Goal: Task Accomplishment & Management: Complete application form

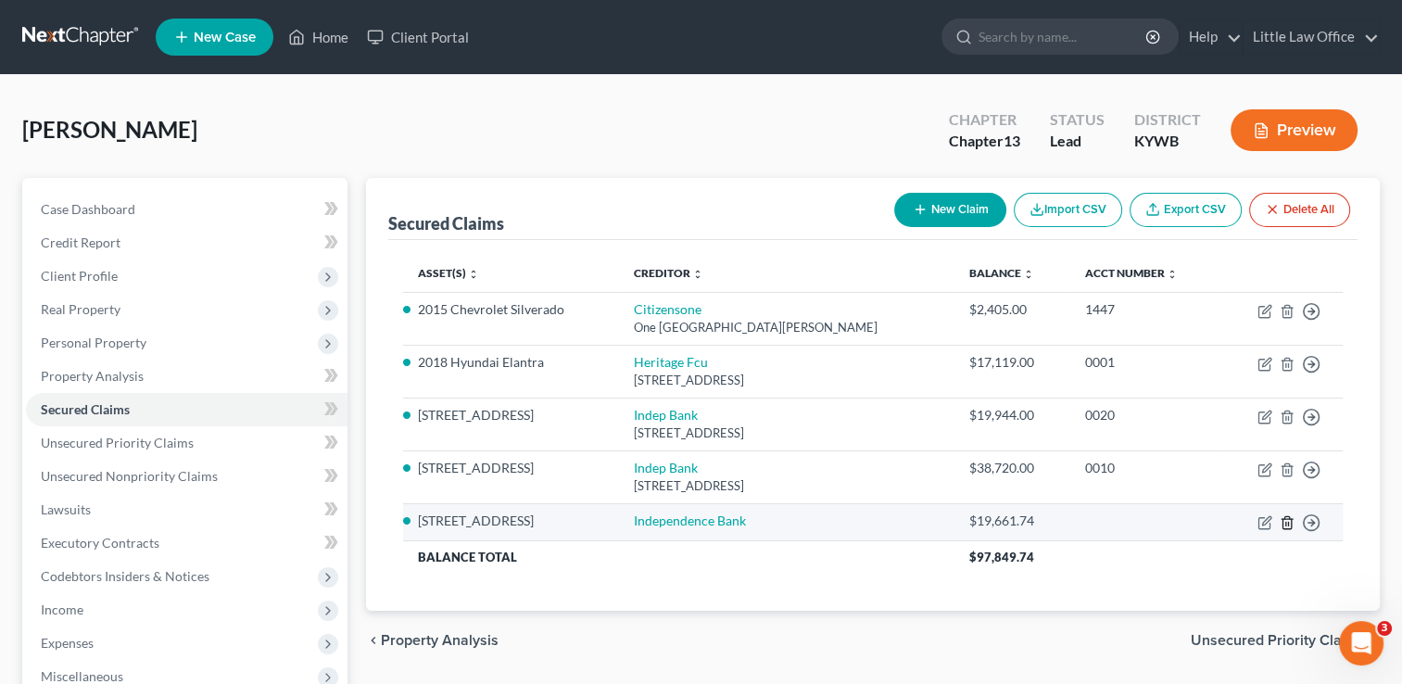
click at [1288, 525] on line "button" at bounding box center [1288, 524] width 0 height 4
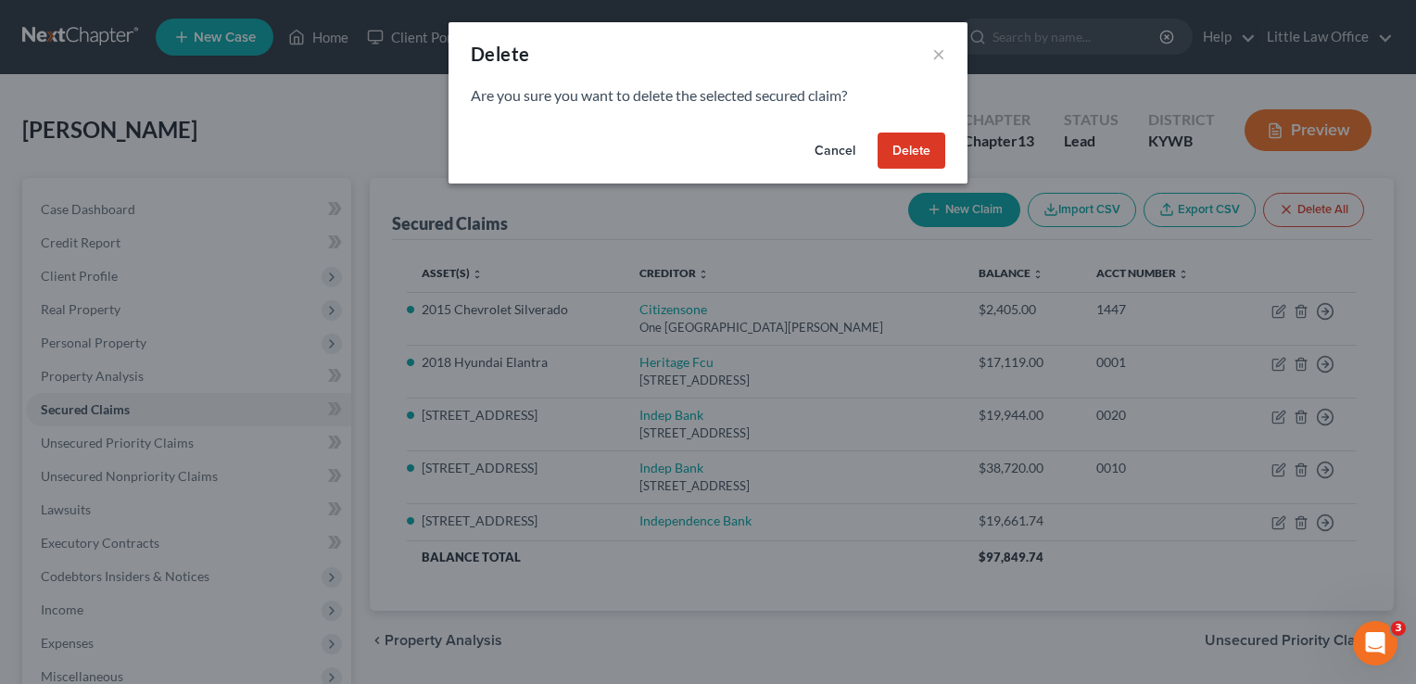
click at [903, 154] on button "Delete" at bounding box center [912, 151] width 68 height 37
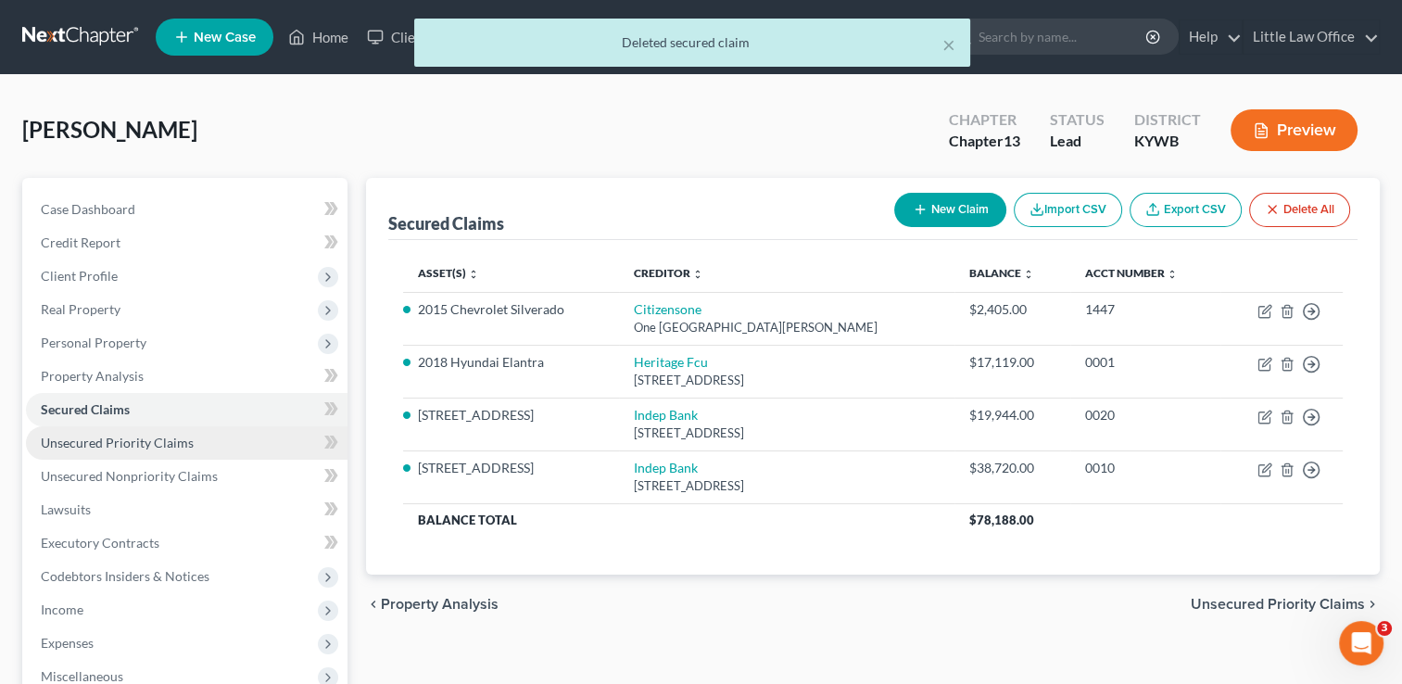
click at [174, 448] on span "Unsecured Priority Claims" at bounding box center [117, 443] width 153 height 16
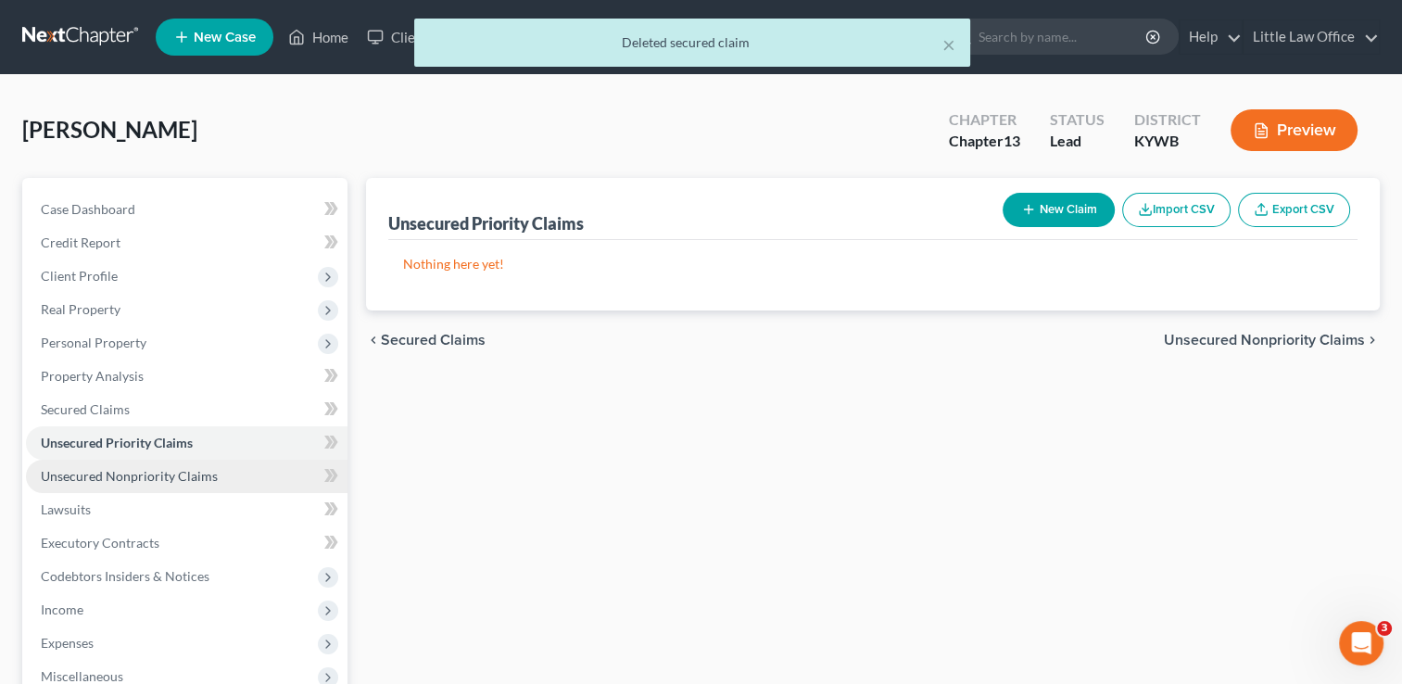
click at [174, 481] on span "Unsecured Nonpriority Claims" at bounding box center [129, 476] width 177 height 16
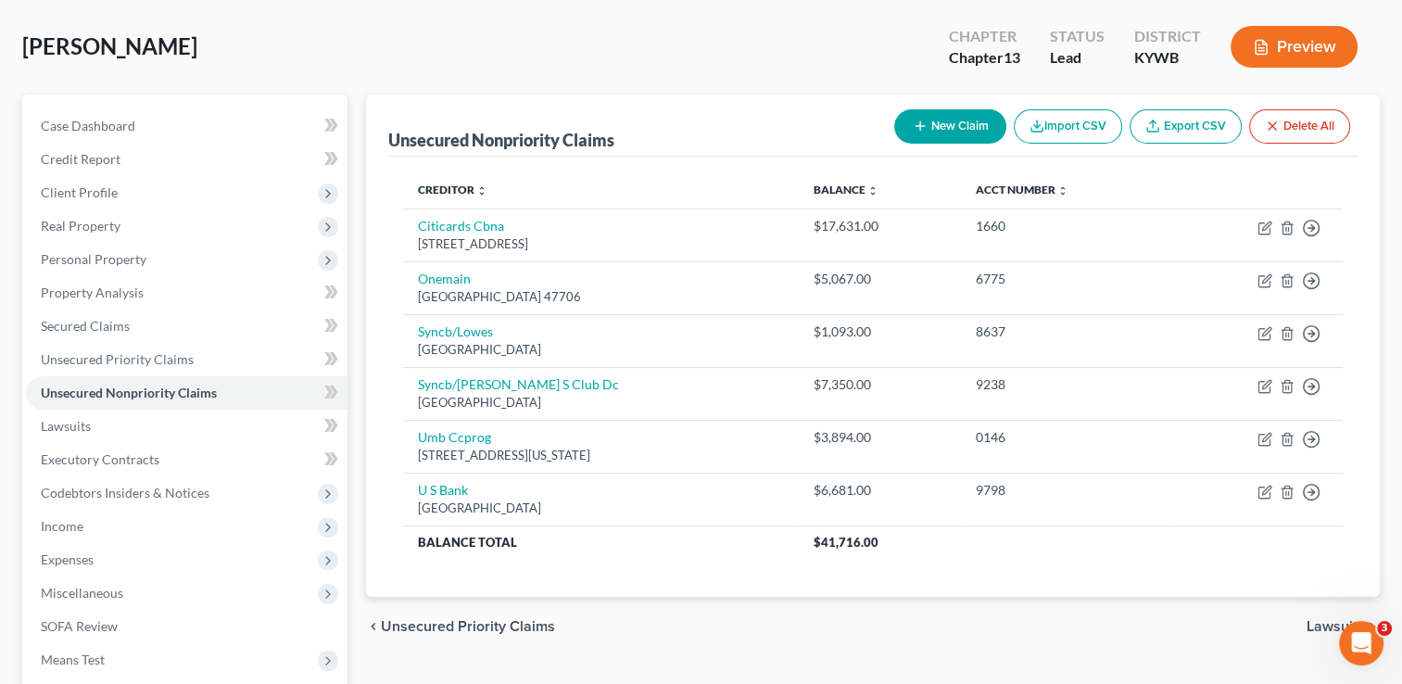
scroll to position [87, 0]
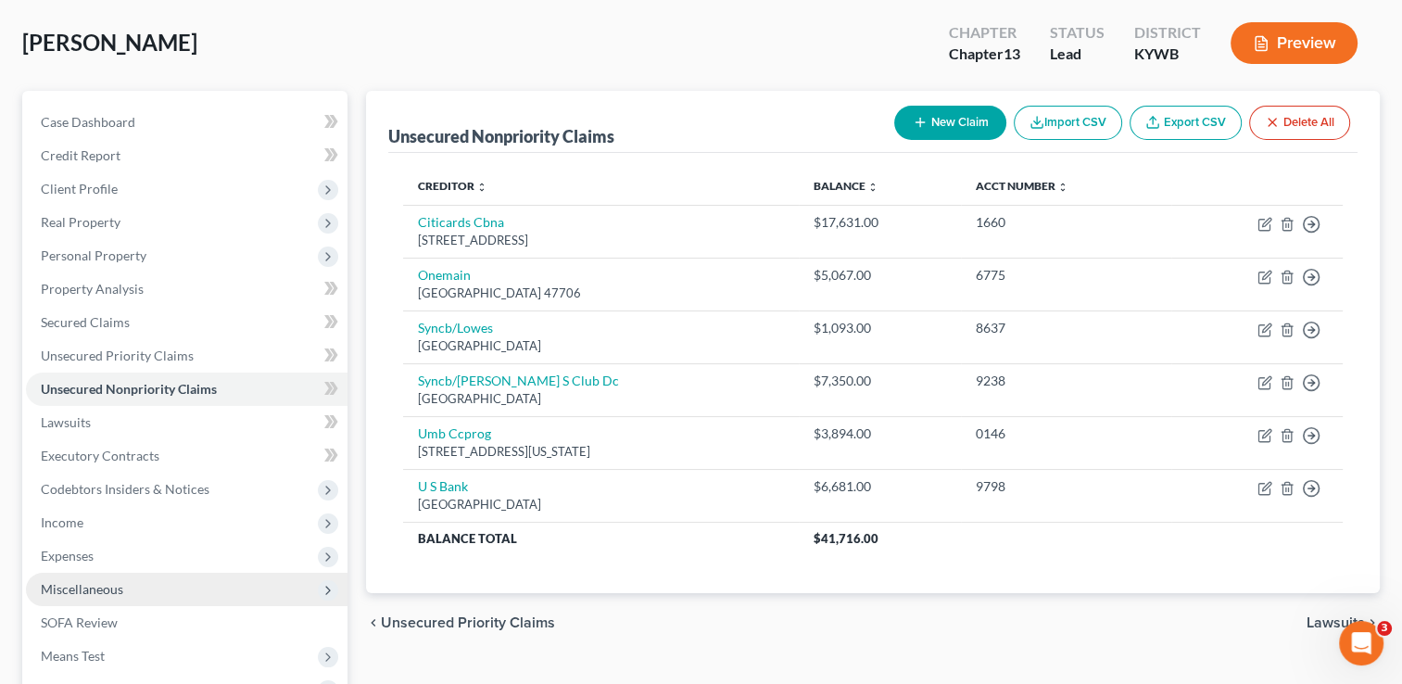
click at [110, 579] on span "Miscellaneous" at bounding box center [187, 589] width 322 height 33
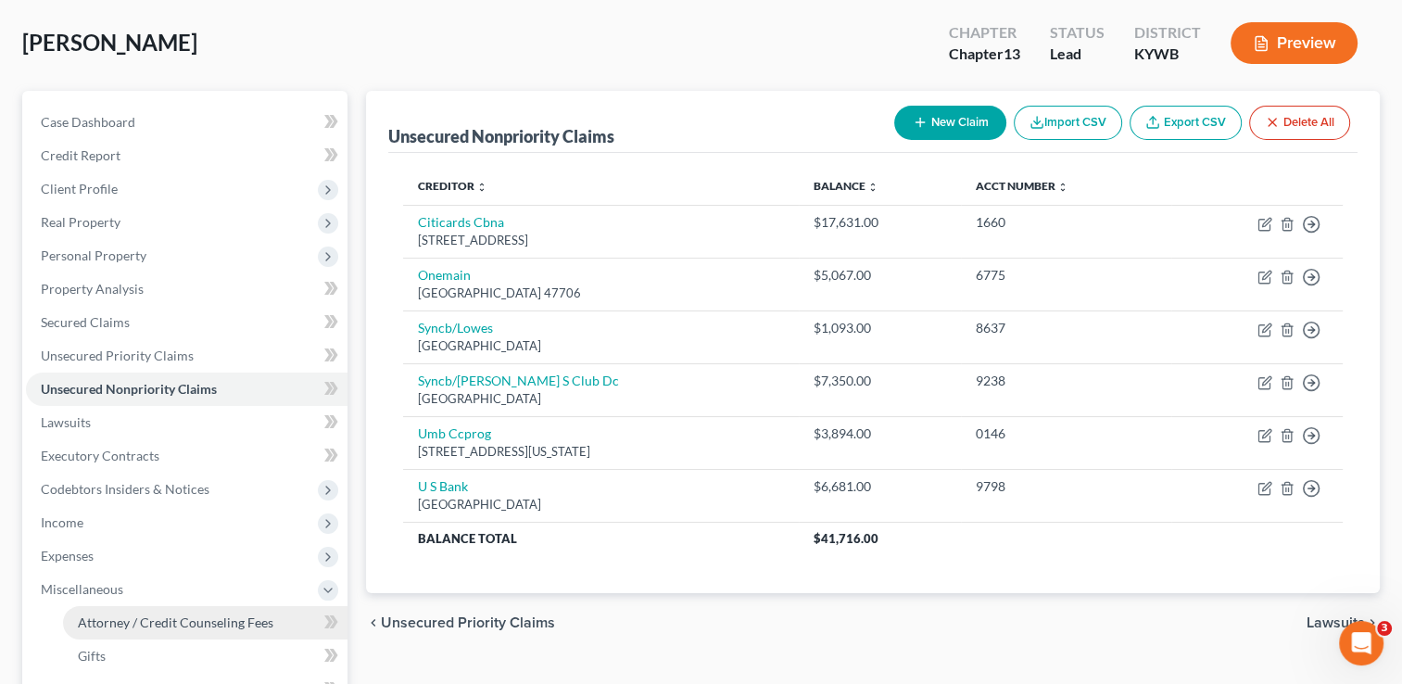
click at [137, 628] on span "Attorney / Credit Counseling Fees" at bounding box center [176, 622] width 196 height 16
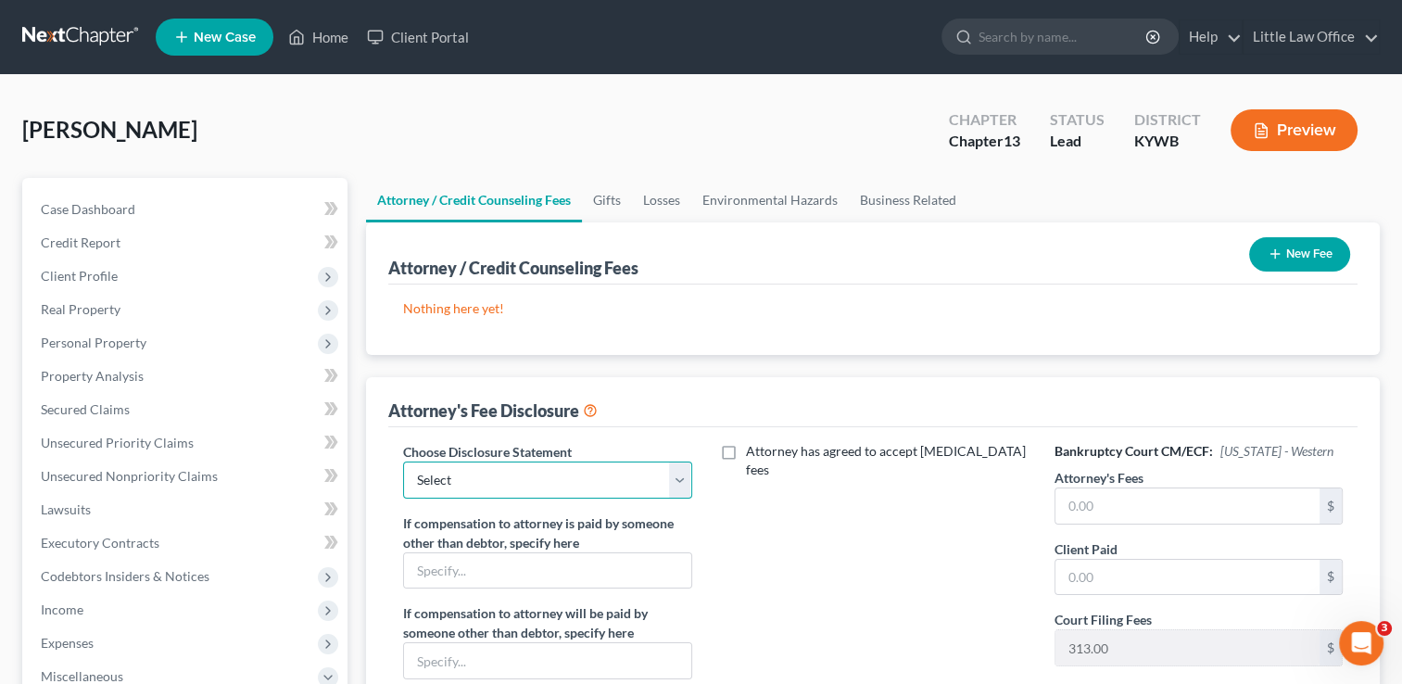
click at [626, 495] on select "Select Attorney Fees" at bounding box center [547, 479] width 288 height 37
select select "0"
click at [403, 461] on select "Select Attorney Fees" at bounding box center [547, 479] width 288 height 37
click at [1231, 518] on input "text" at bounding box center [1187, 505] width 264 height 35
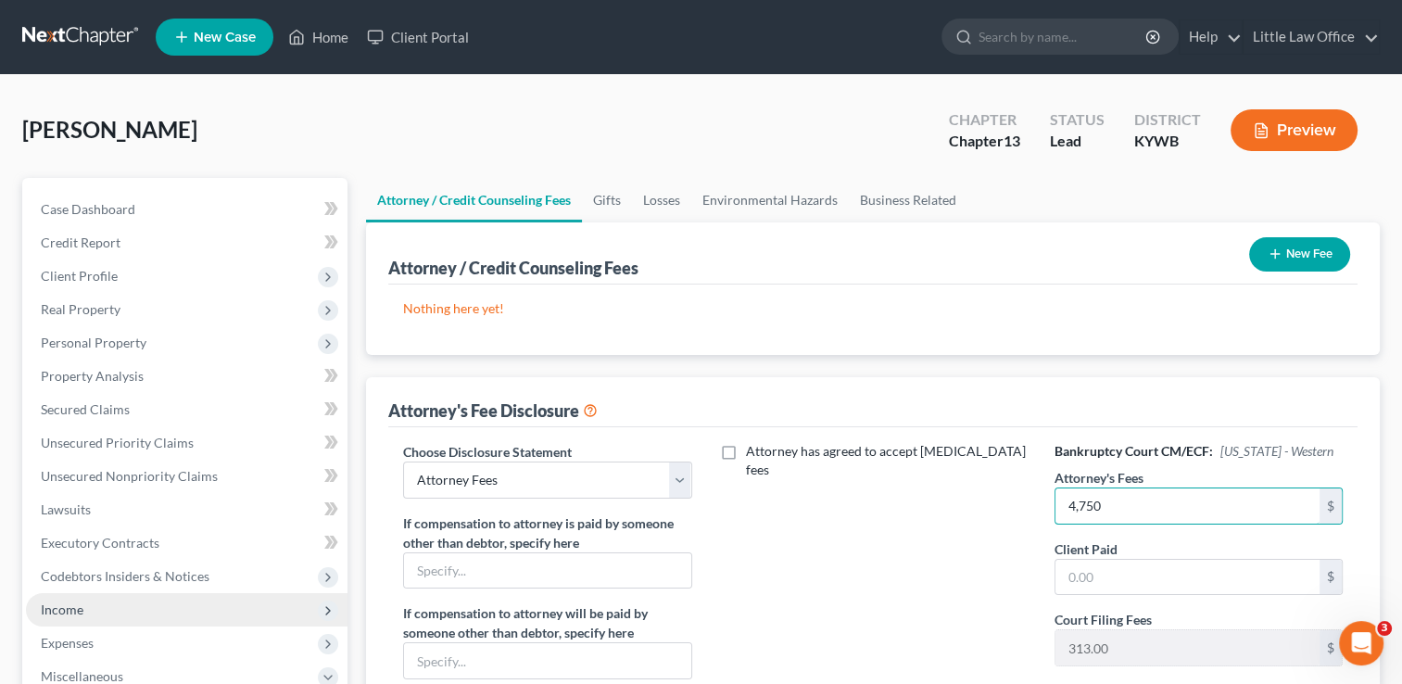
type input "4,750"
click at [167, 610] on span "Income" at bounding box center [187, 609] width 322 height 33
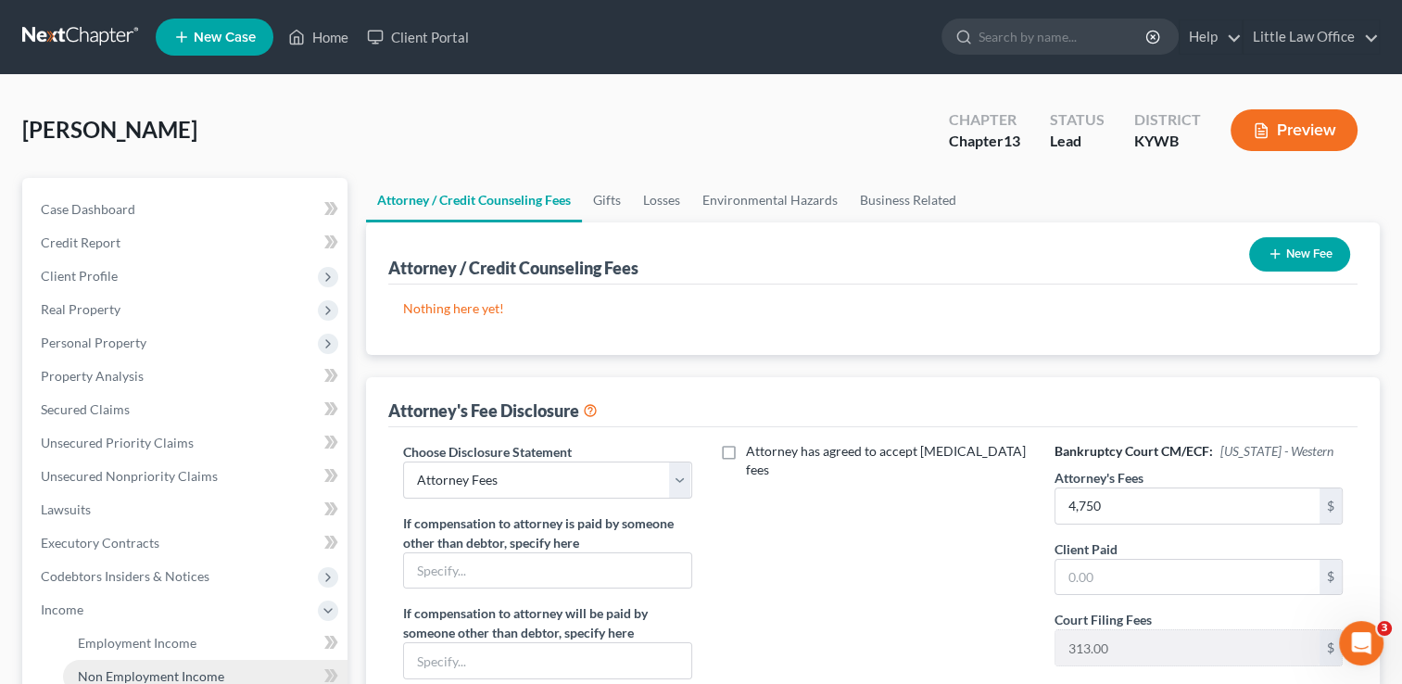
click at [175, 673] on span "Non Employment Income" at bounding box center [151, 676] width 146 height 16
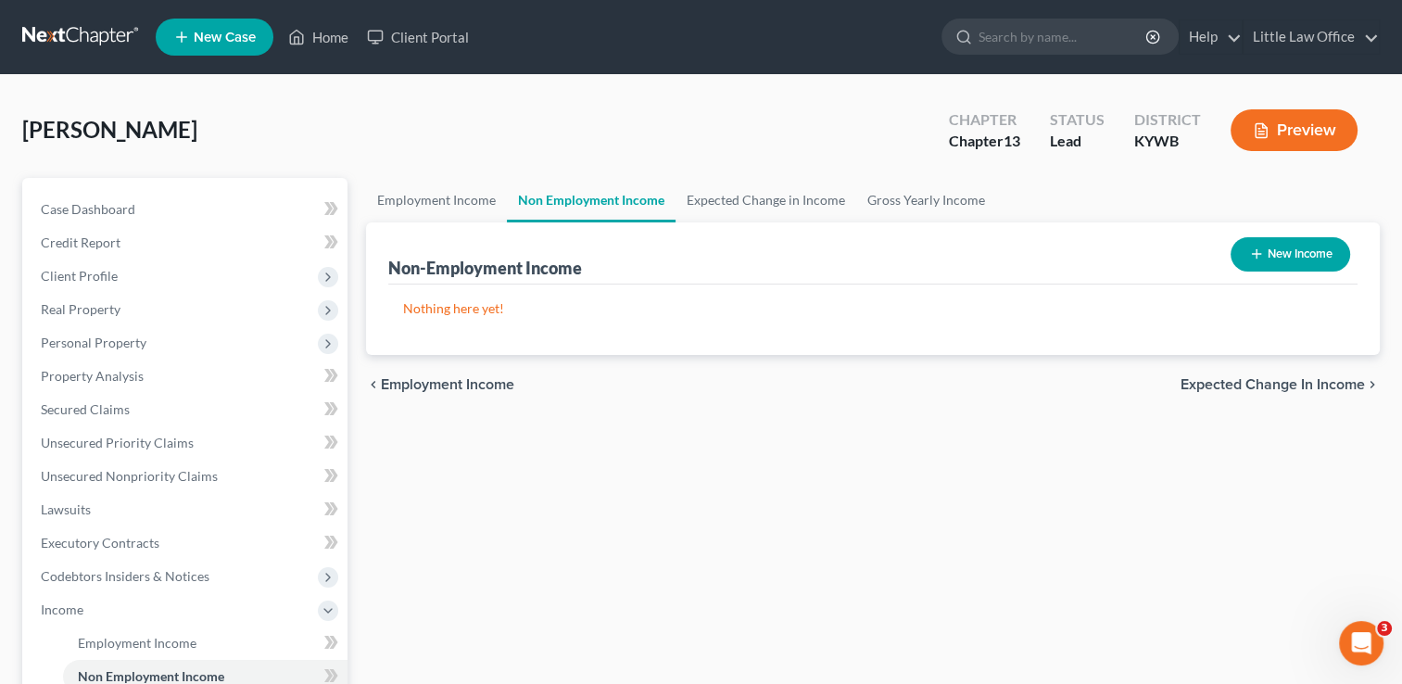
click at [1312, 243] on button "New Income" at bounding box center [1291, 254] width 120 height 34
select select "0"
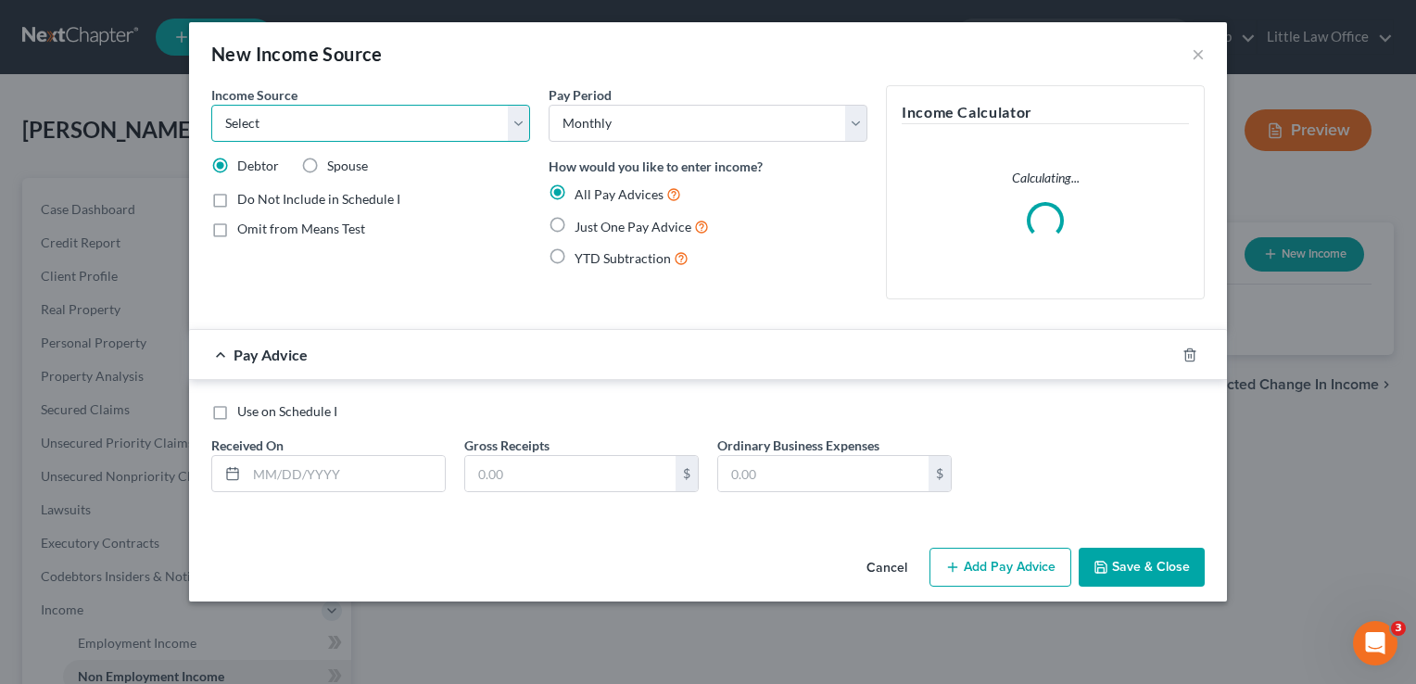
click at [512, 134] on select "Select Unemployment Disability (from employer) Pension Retirement Social Securi…" at bounding box center [370, 123] width 319 height 37
select select "4"
click at [211, 105] on select "Select Unemployment Disability (from employer) Pension Retirement Social Securi…" at bounding box center [370, 123] width 319 height 37
click at [596, 221] on span "Just One Pay Advice" at bounding box center [633, 227] width 117 height 16
click at [594, 221] on input "Just One Pay Advice" at bounding box center [588, 222] width 12 height 12
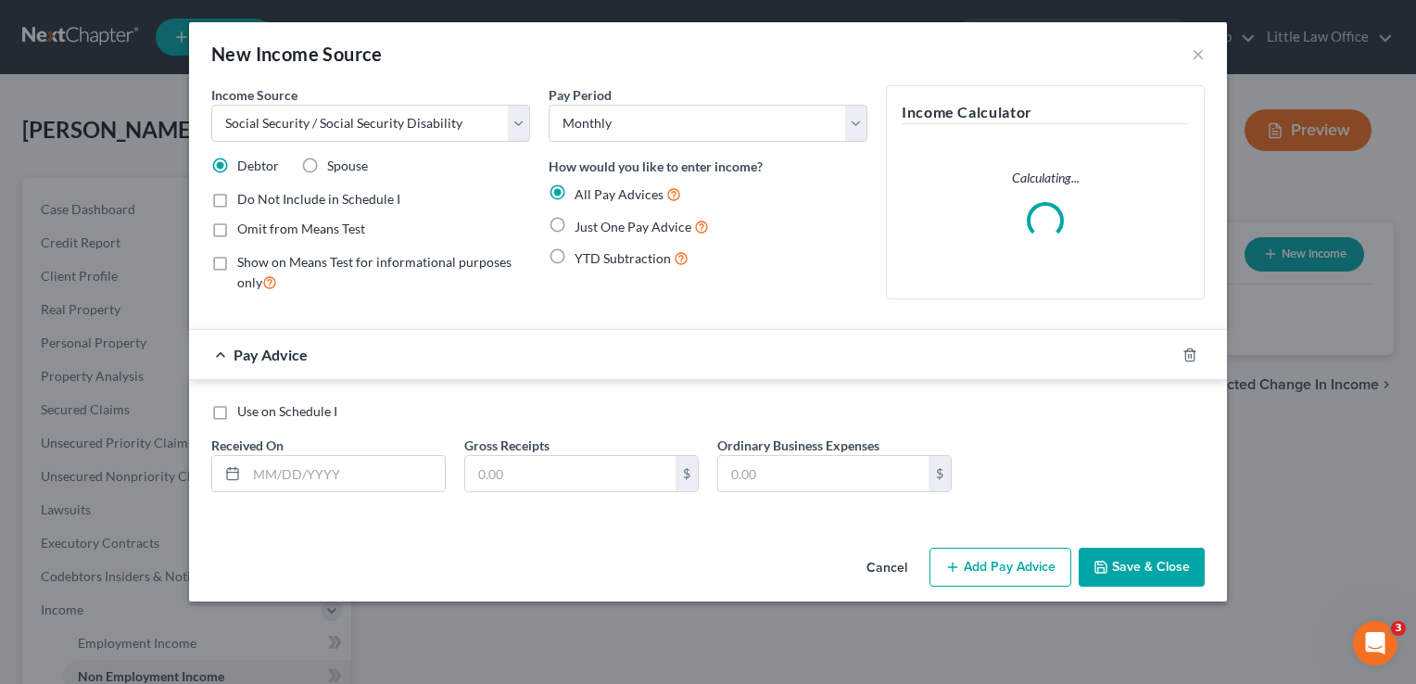
radio input "true"
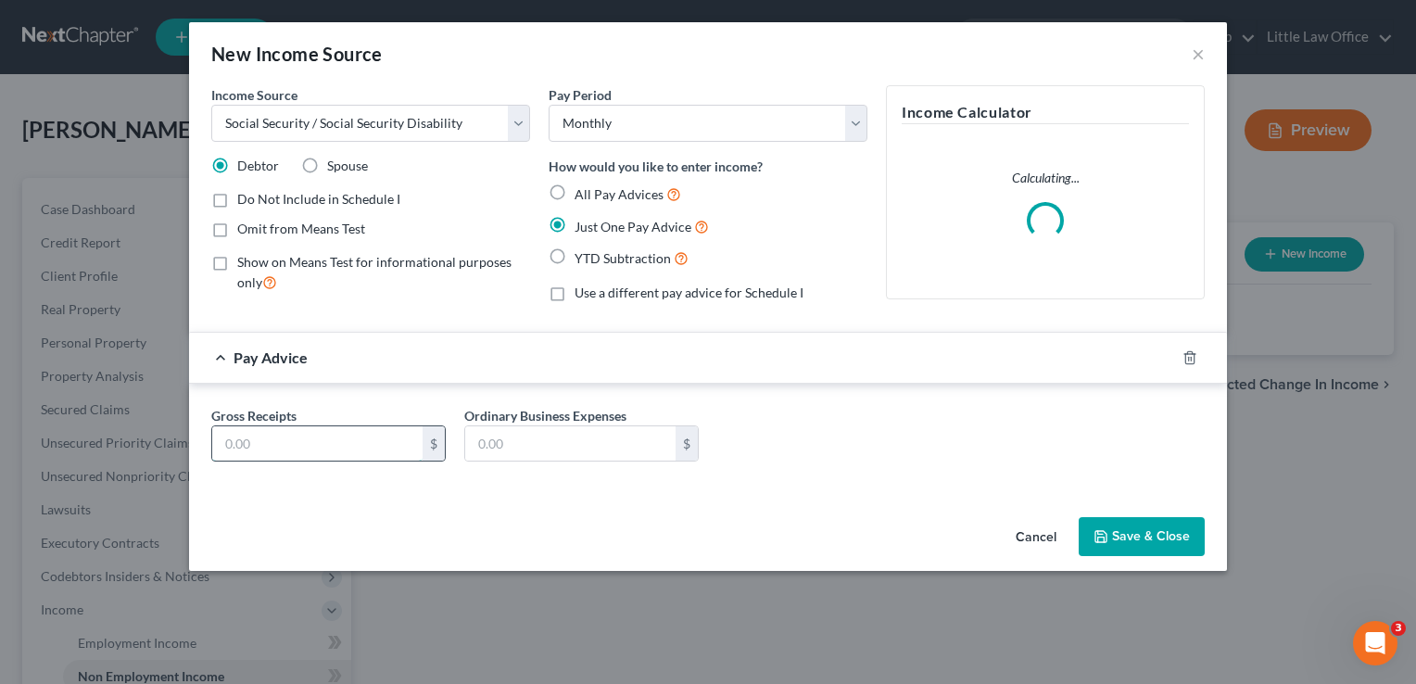
click at [294, 429] on input "text" at bounding box center [317, 443] width 210 height 35
type input "3"
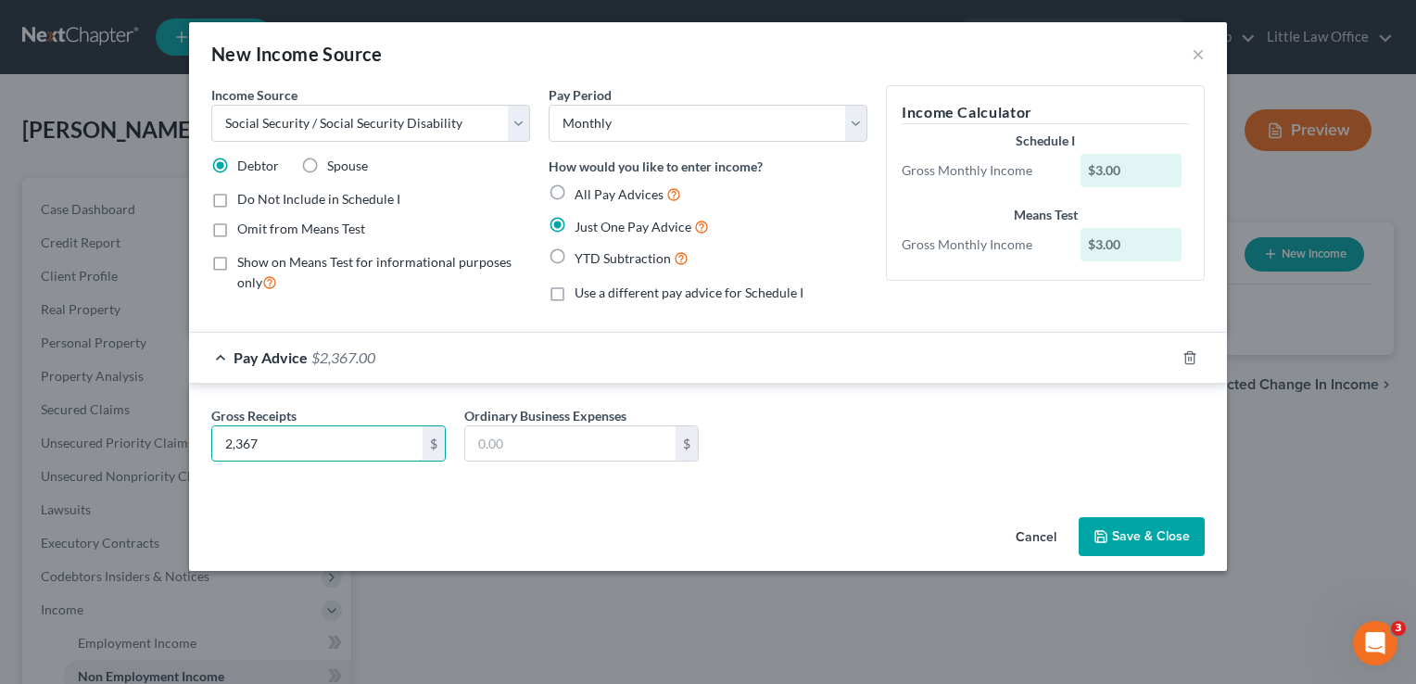
type input "2,367"
click at [1121, 550] on button "Save & Close" at bounding box center [1142, 536] width 126 height 39
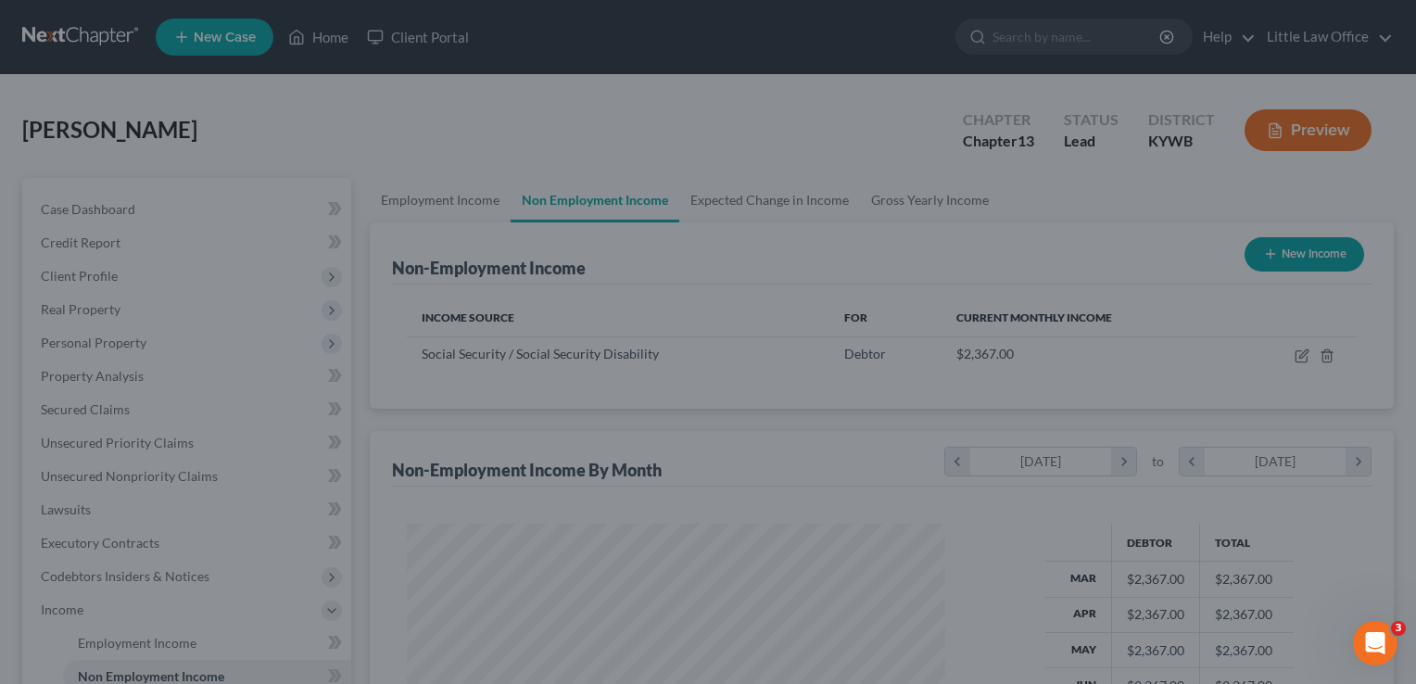
scroll to position [330, 570]
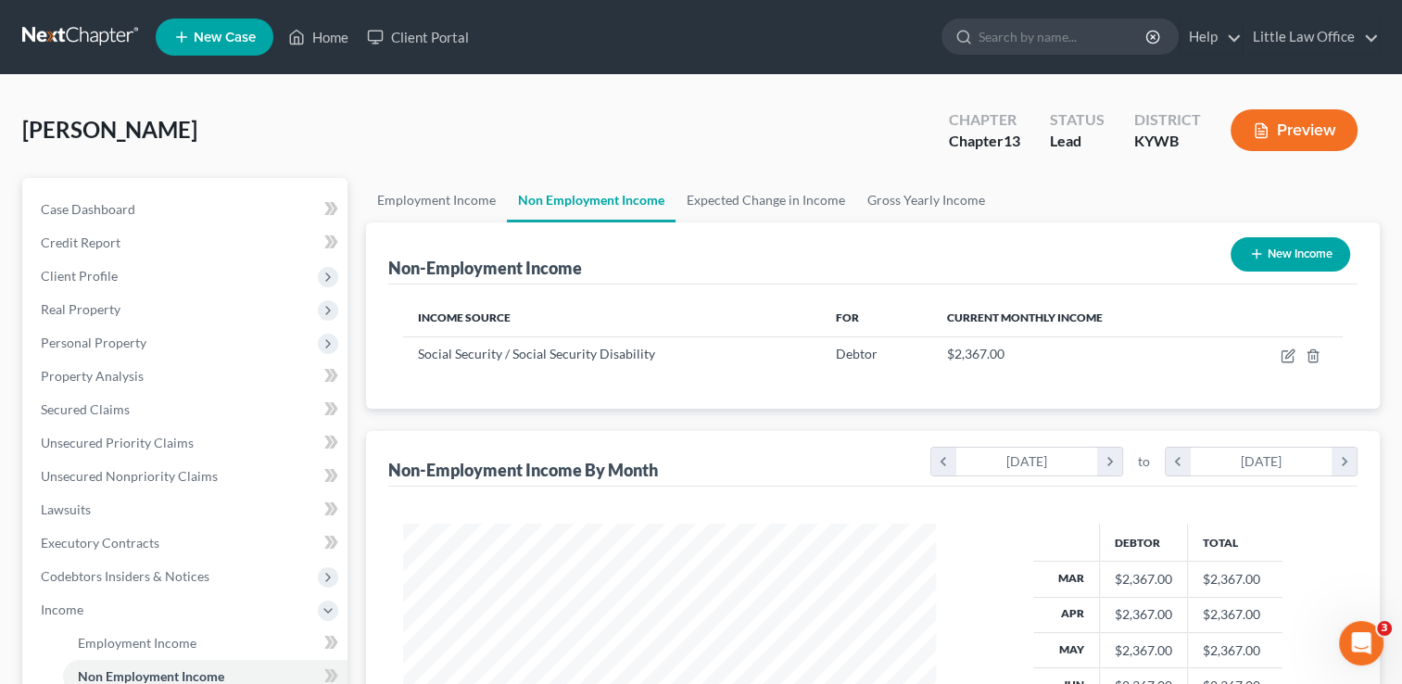
click at [1283, 266] on button "New Income" at bounding box center [1291, 254] width 120 height 34
select select "0"
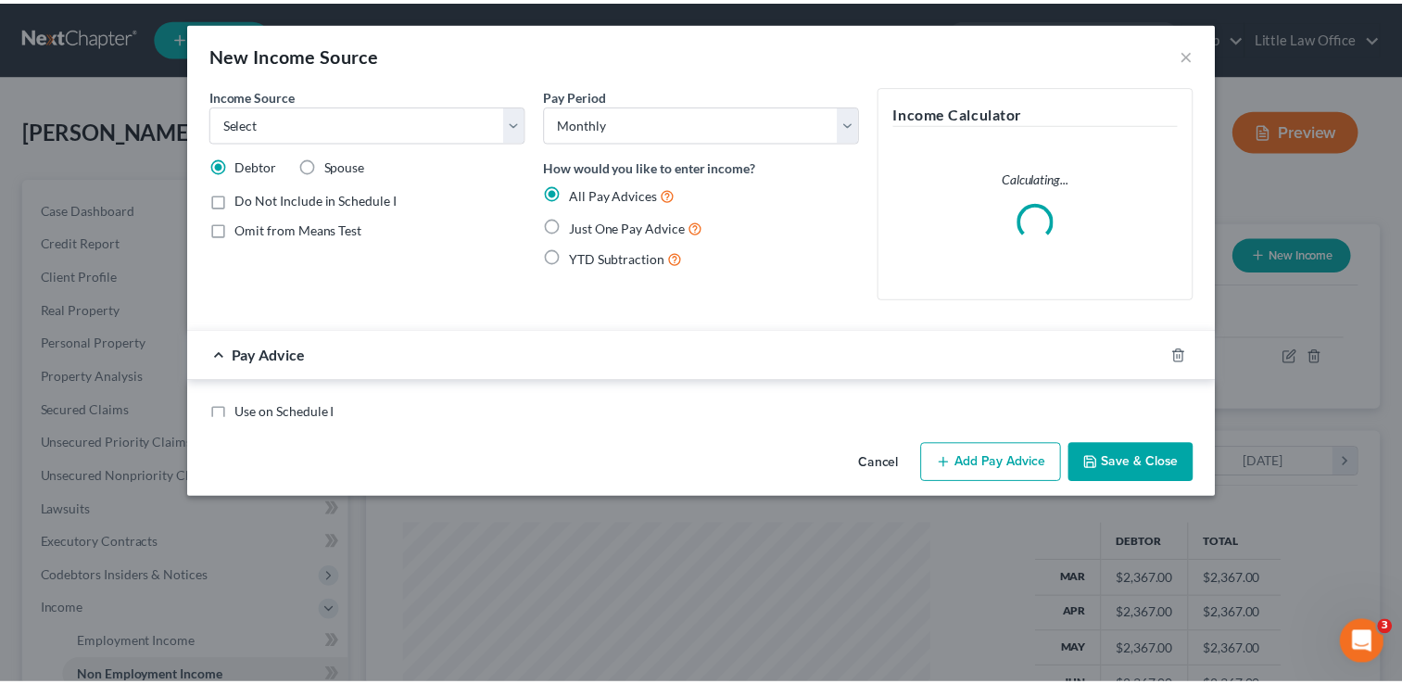
scroll to position [330, 575]
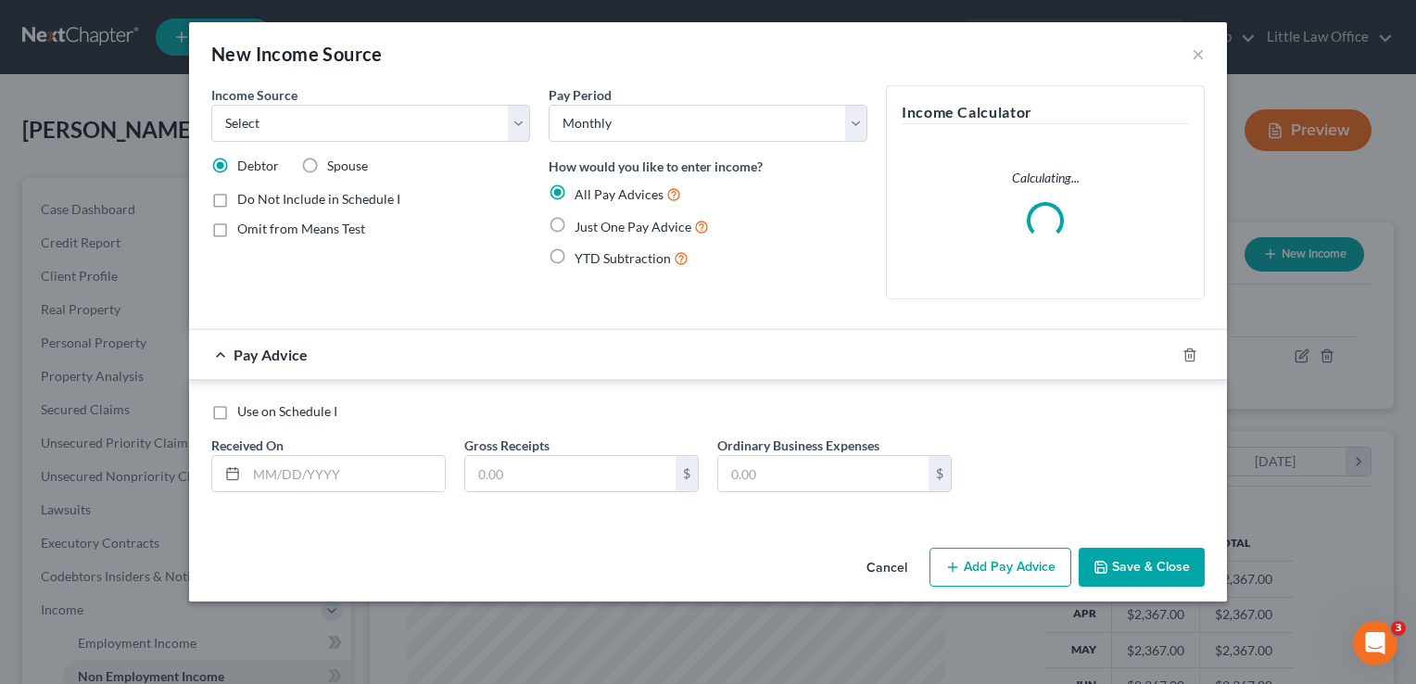
click at [633, 224] on span "Just One Pay Advice" at bounding box center [633, 227] width 117 height 16
click at [594, 224] on input "Just One Pay Advice" at bounding box center [588, 222] width 12 height 12
radio input "true"
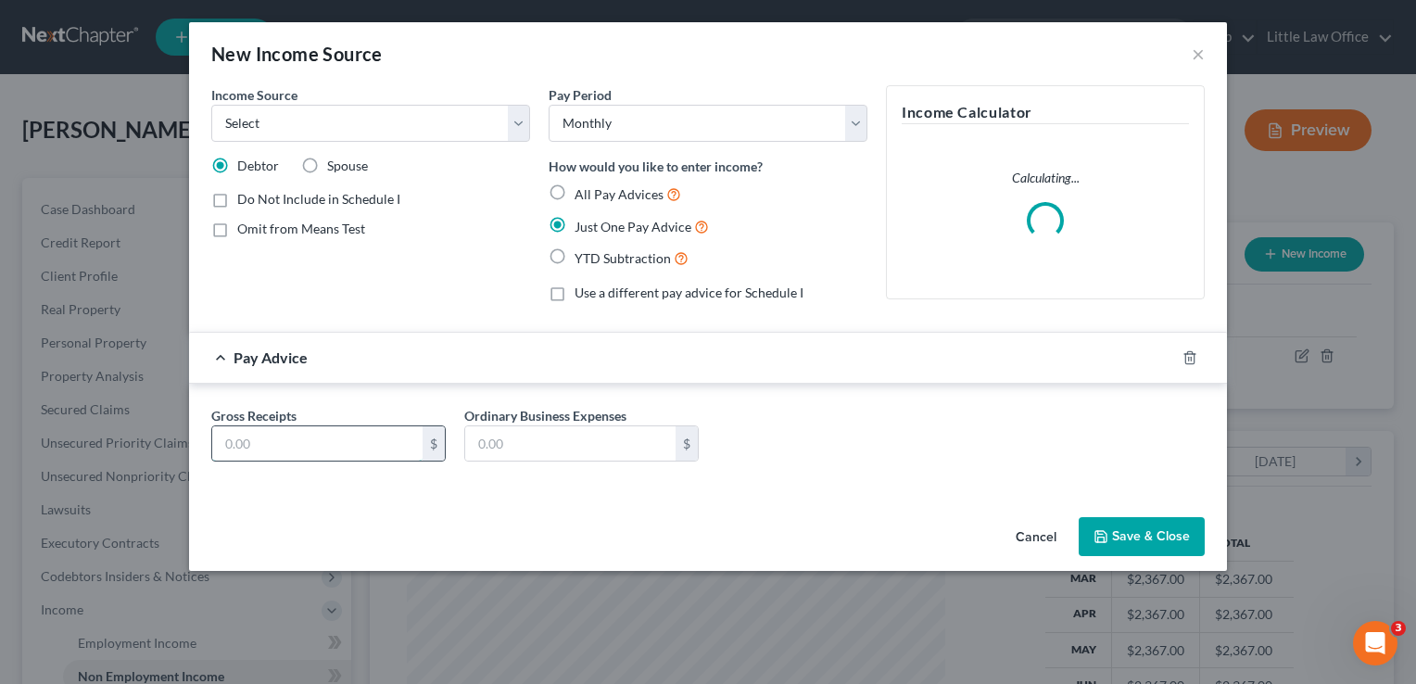
click at [375, 443] on input "text" at bounding box center [317, 443] width 210 height 35
type input "5"
type input "859.22"
click at [275, 122] on select "Select Unemployment Disability (from employer) Pension Retirement Social Securi…" at bounding box center [370, 123] width 319 height 37
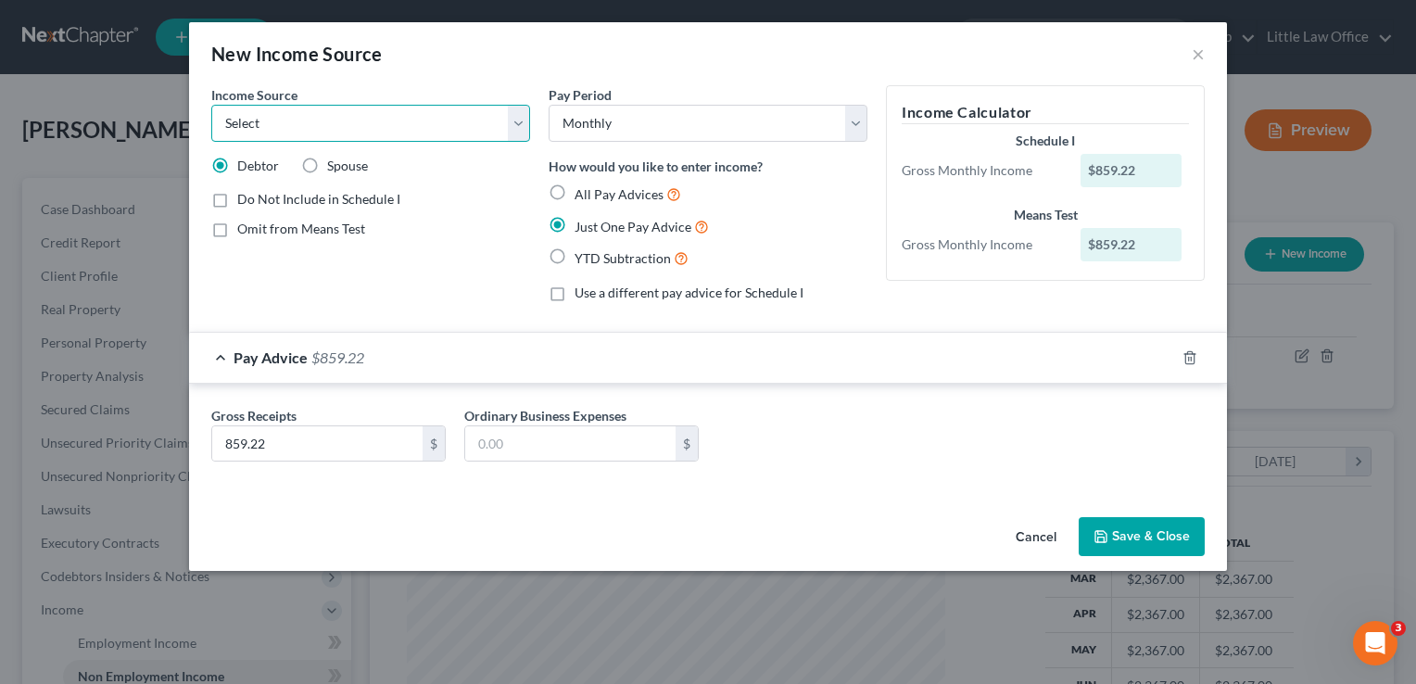
select select "3"
click at [211, 105] on select "Select Unemployment Disability (from employer) Pension Retirement Social Securi…" at bounding box center [370, 123] width 319 height 37
click at [1122, 540] on button "Save & Close" at bounding box center [1142, 536] width 126 height 39
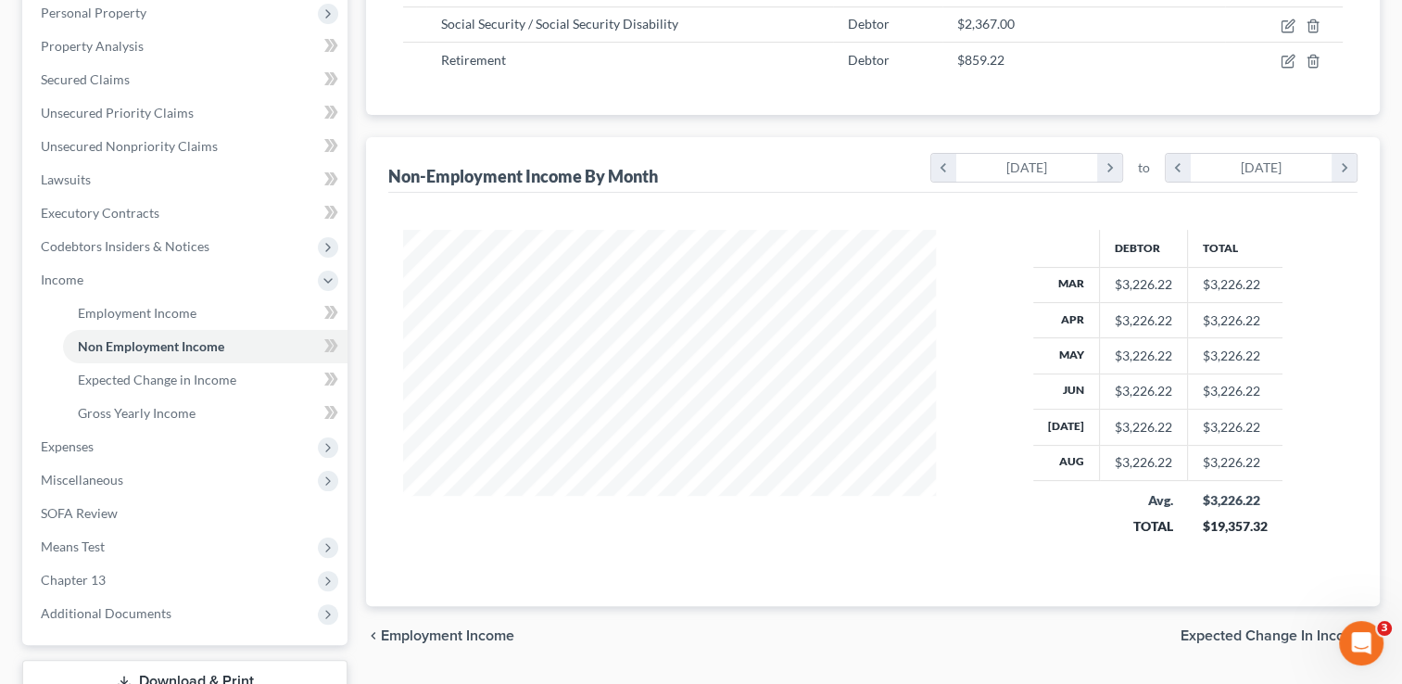
scroll to position [383, 0]
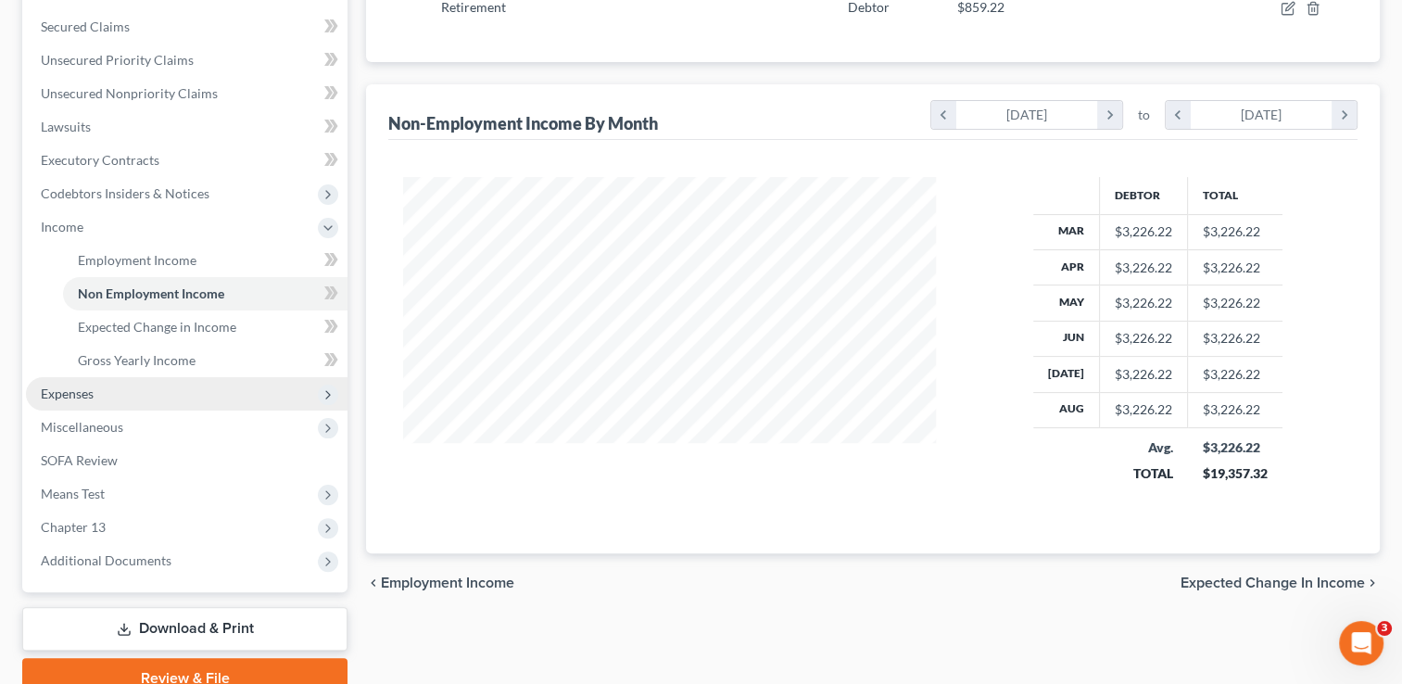
click at [108, 401] on span "Expenses" at bounding box center [187, 393] width 322 height 33
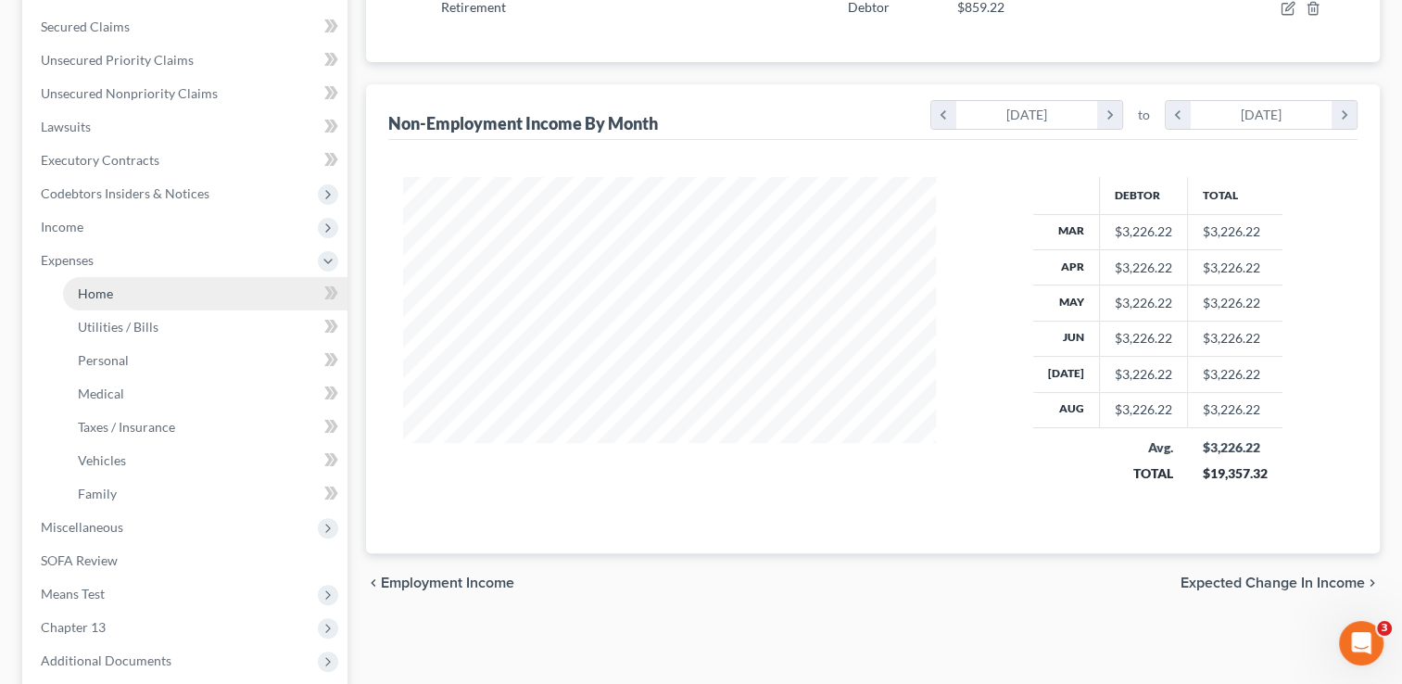
click at [104, 286] on span "Home" at bounding box center [95, 293] width 35 height 16
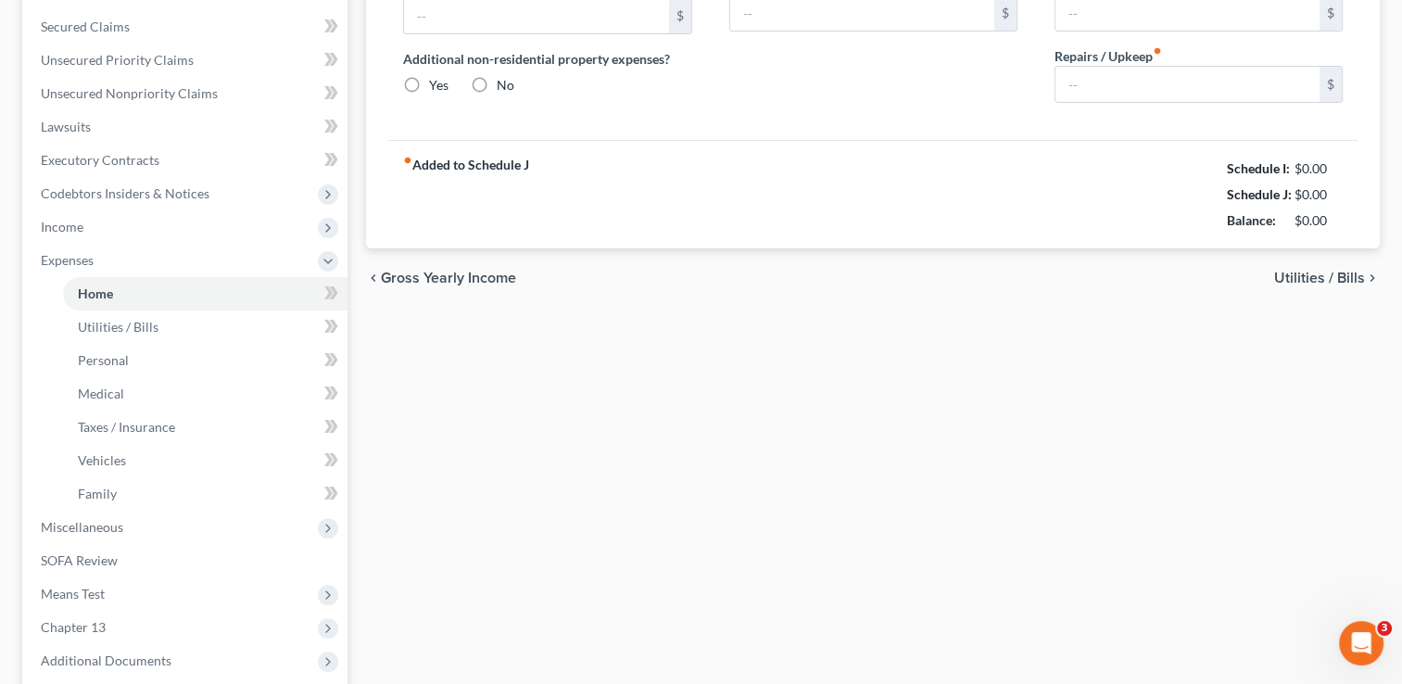
type input "0.00"
radio input "true"
type input "0.00"
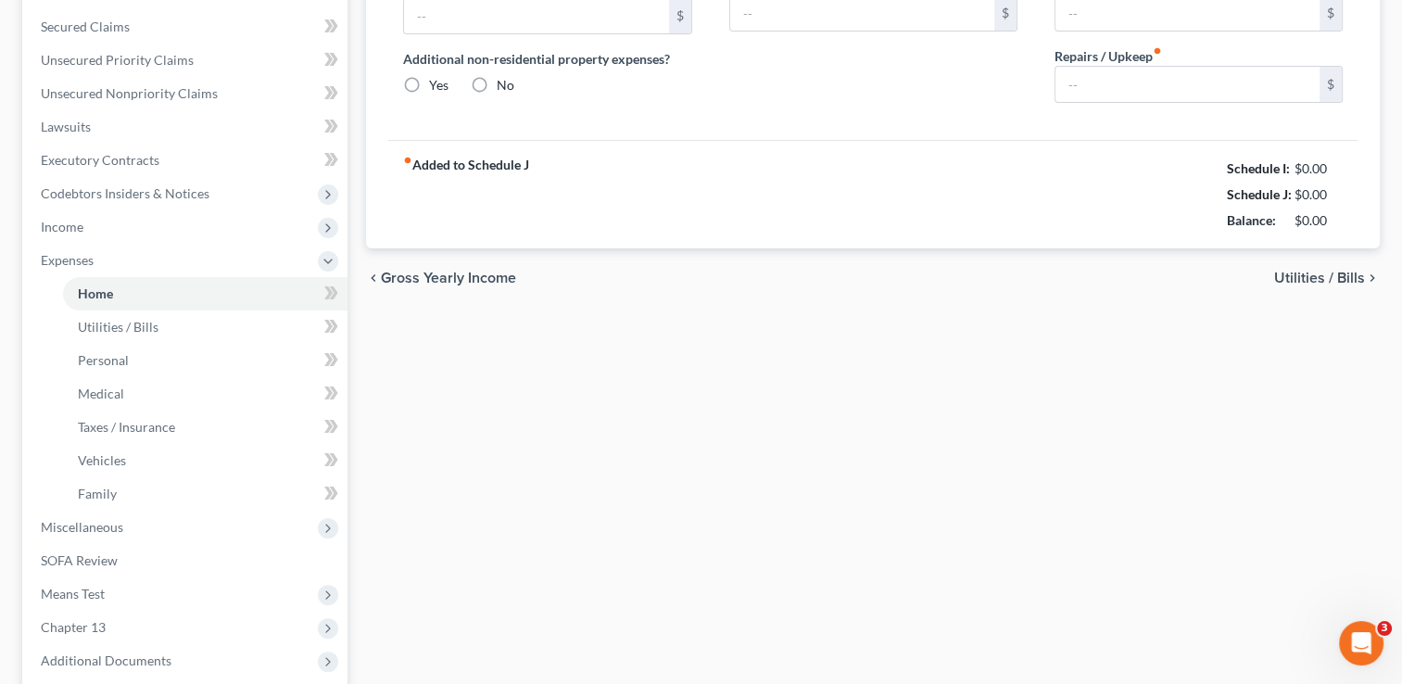
type input "0.00"
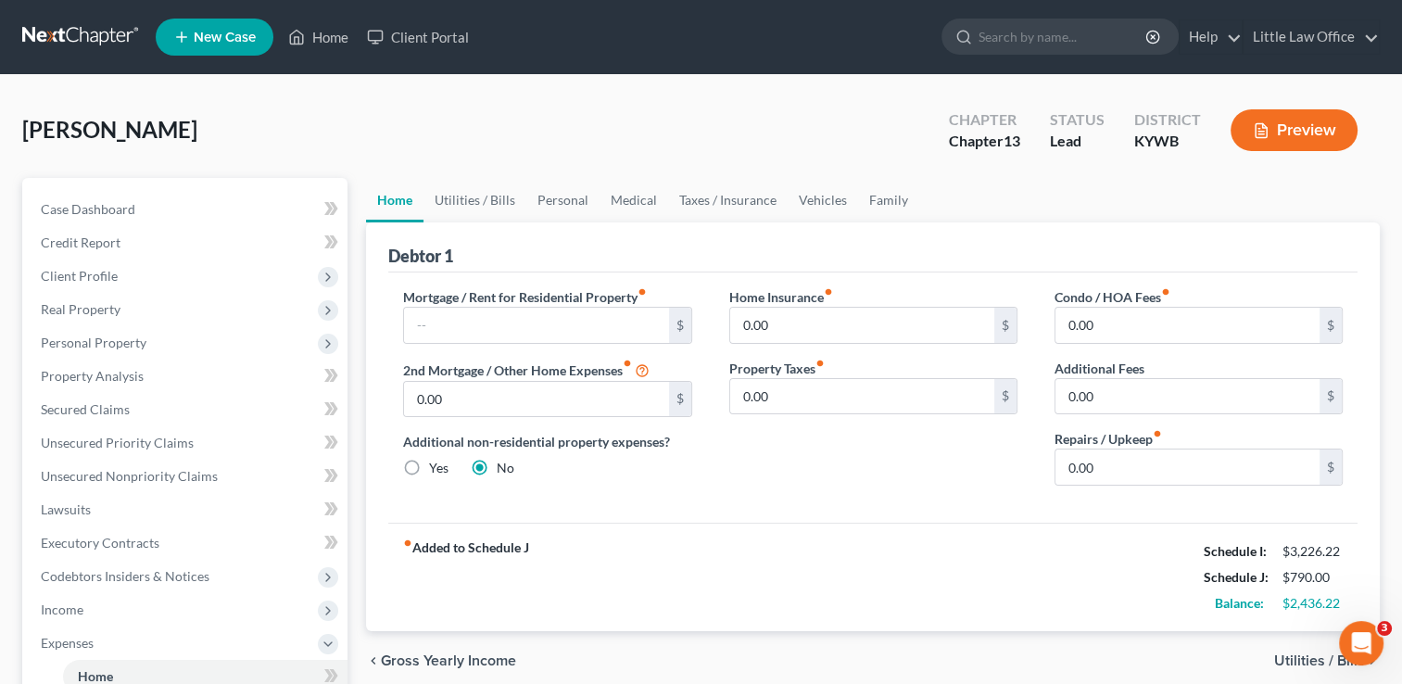
click at [450, 343] on div "Mortgage / Rent for Residential Property fiber_manual_record $ 2nd Mortgage / O…" at bounding box center [547, 393] width 325 height 213
click at [504, 330] on input "text" at bounding box center [536, 325] width 264 height 35
type input "356"
click at [482, 389] on input "0.00" at bounding box center [536, 399] width 264 height 35
type input "150"
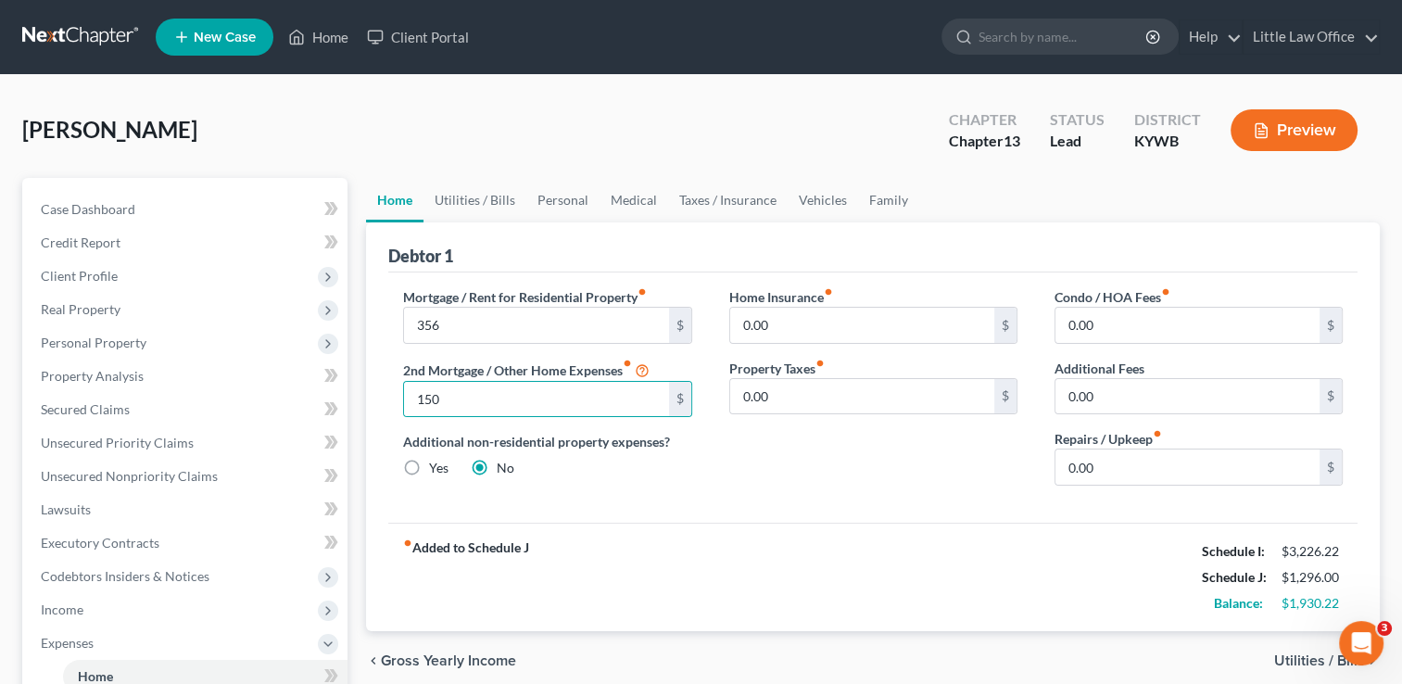
click at [845, 462] on div "Home Insurance fiber_manual_record 0.00 $ Property Taxes fiber_manual_record 0.…" at bounding box center [873, 393] width 325 height 213
click at [802, 197] on link "Vehicles" at bounding box center [823, 200] width 70 height 44
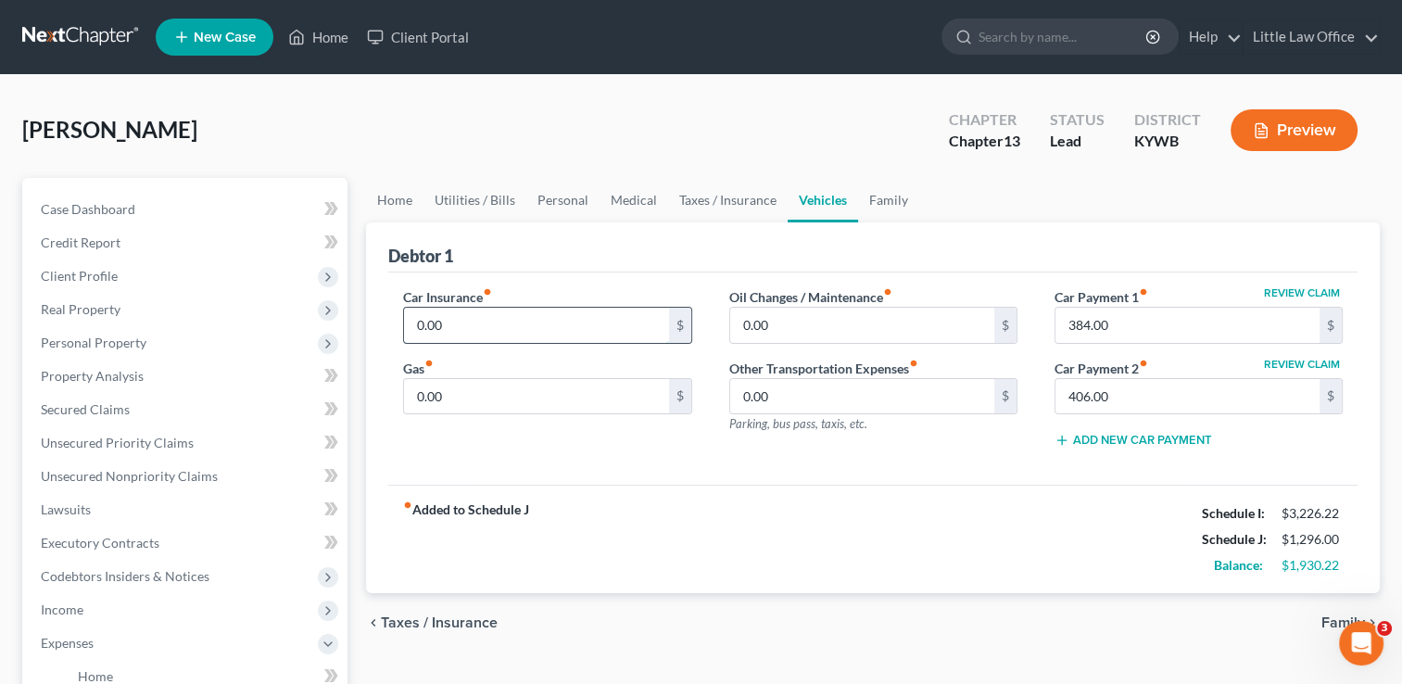
click at [462, 328] on input "0.00" at bounding box center [536, 325] width 264 height 35
type input "177"
click at [410, 195] on link "Home" at bounding box center [394, 200] width 57 height 44
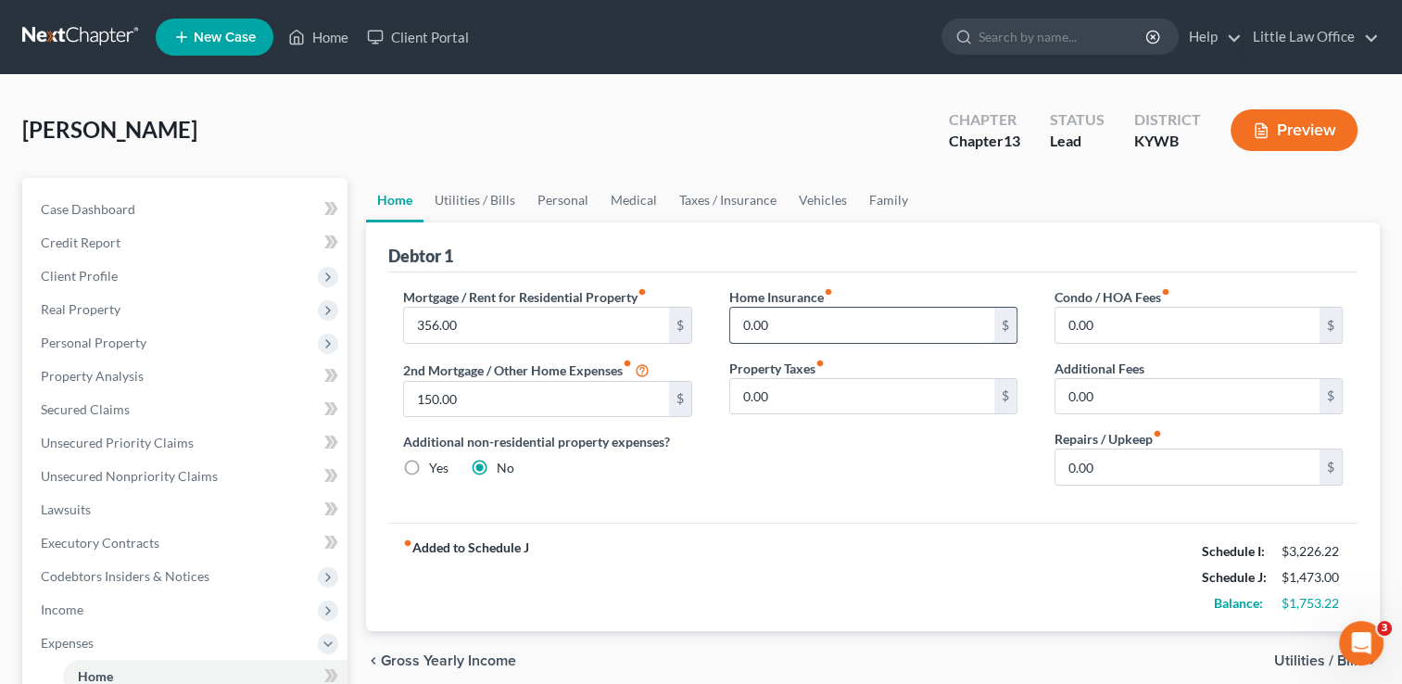
click at [820, 333] on input "0.00" at bounding box center [862, 325] width 264 height 35
type input "166.67"
click at [816, 399] on input "0.00" at bounding box center [862, 396] width 264 height 35
type input "50"
click at [499, 202] on link "Utilities / Bills" at bounding box center [474, 200] width 103 height 44
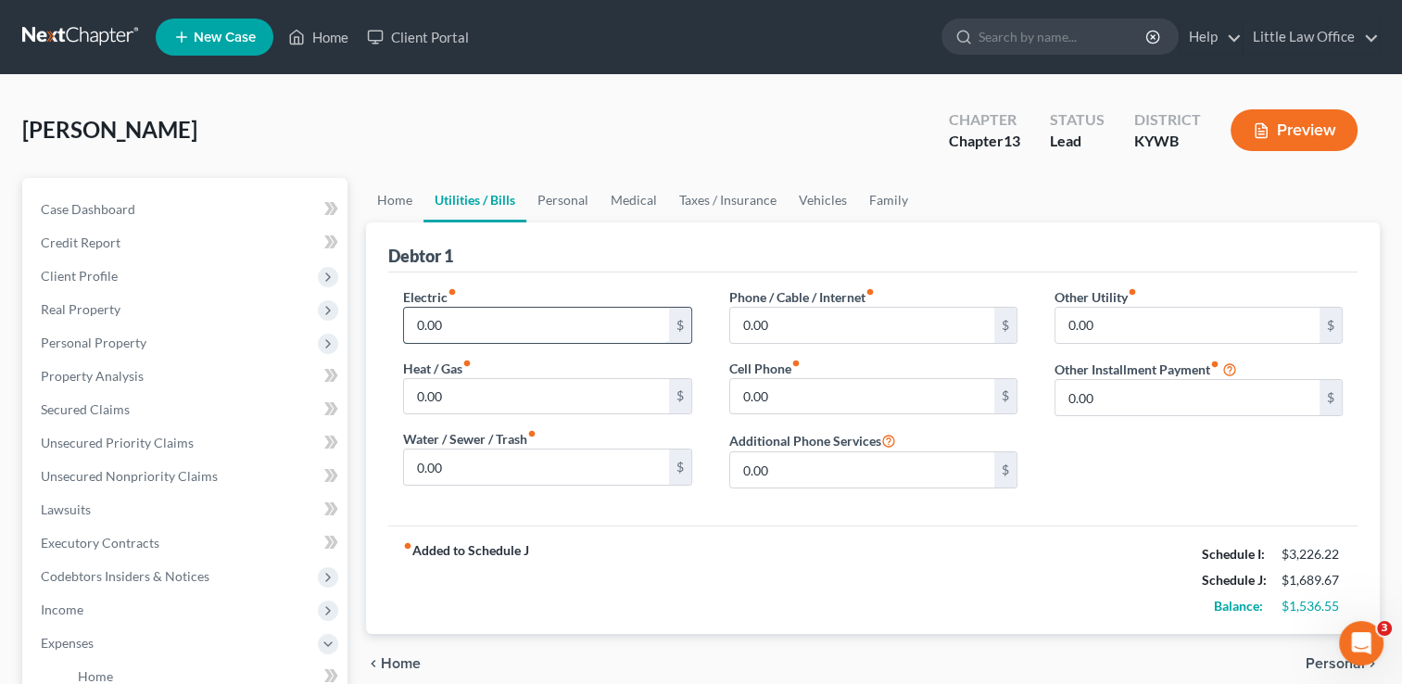
click at [501, 322] on input "0.00" at bounding box center [536, 325] width 264 height 35
type input "250"
type input "98"
click at [512, 466] on input "0.00" at bounding box center [536, 466] width 264 height 35
click at [827, 332] on input "0.00" at bounding box center [862, 325] width 264 height 35
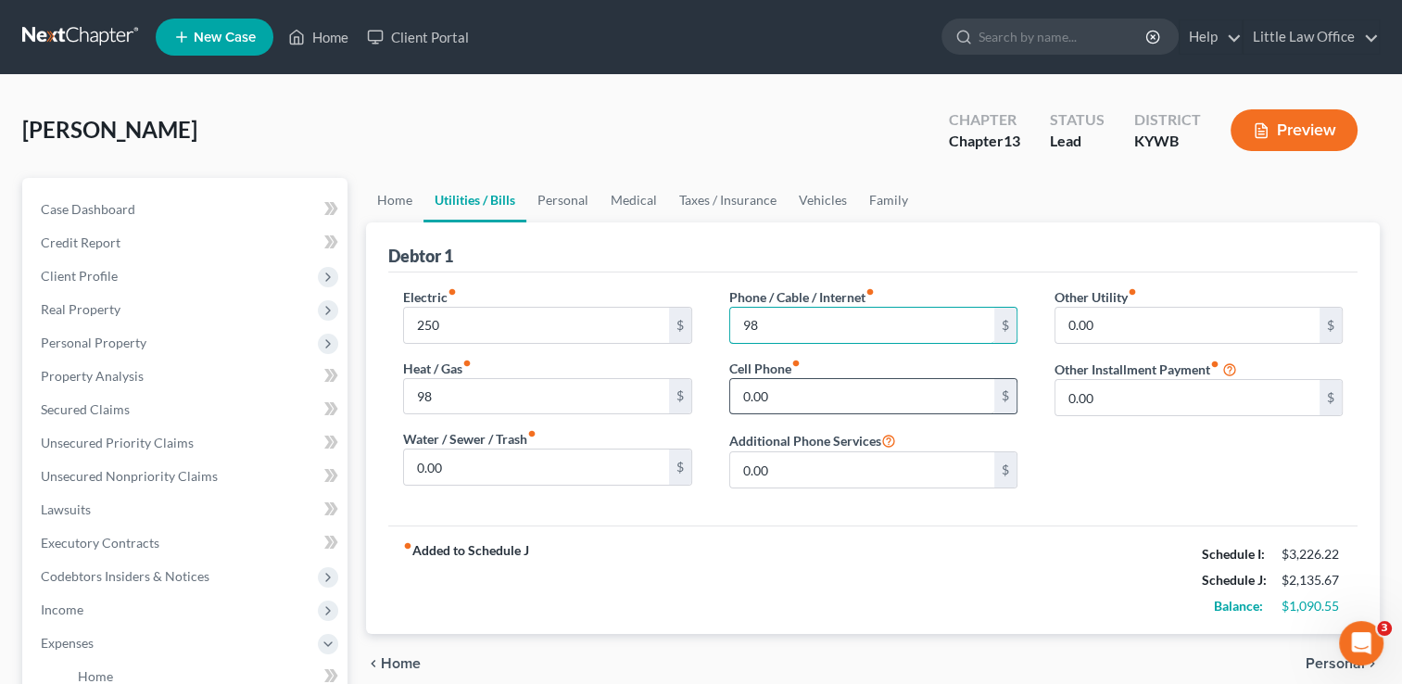
type input "98"
click at [890, 393] on input "0.00" at bounding box center [862, 396] width 264 height 35
type input "89"
click at [542, 206] on link "Personal" at bounding box center [562, 200] width 73 height 44
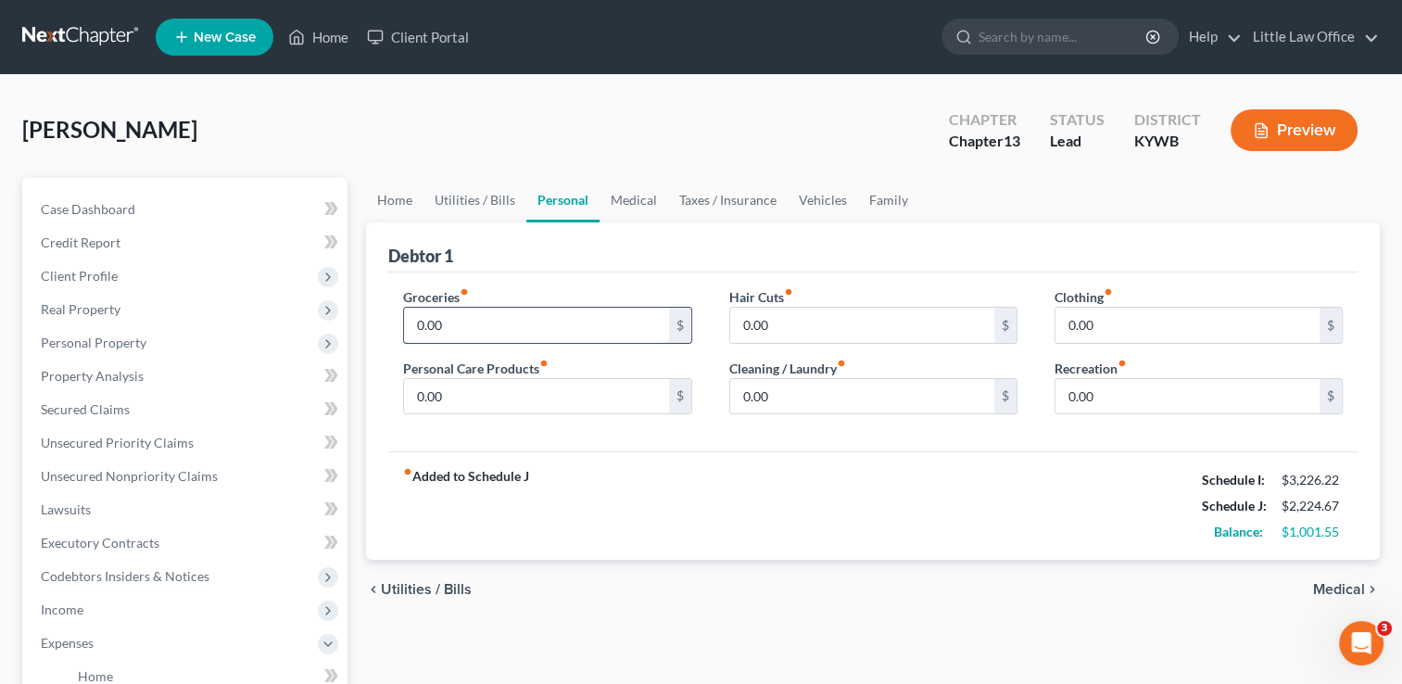
click at [467, 329] on input "0.00" at bounding box center [536, 325] width 264 height 35
type input "400"
click at [485, 395] on input "0.00" at bounding box center [536, 396] width 264 height 35
type input "40"
type input "5"
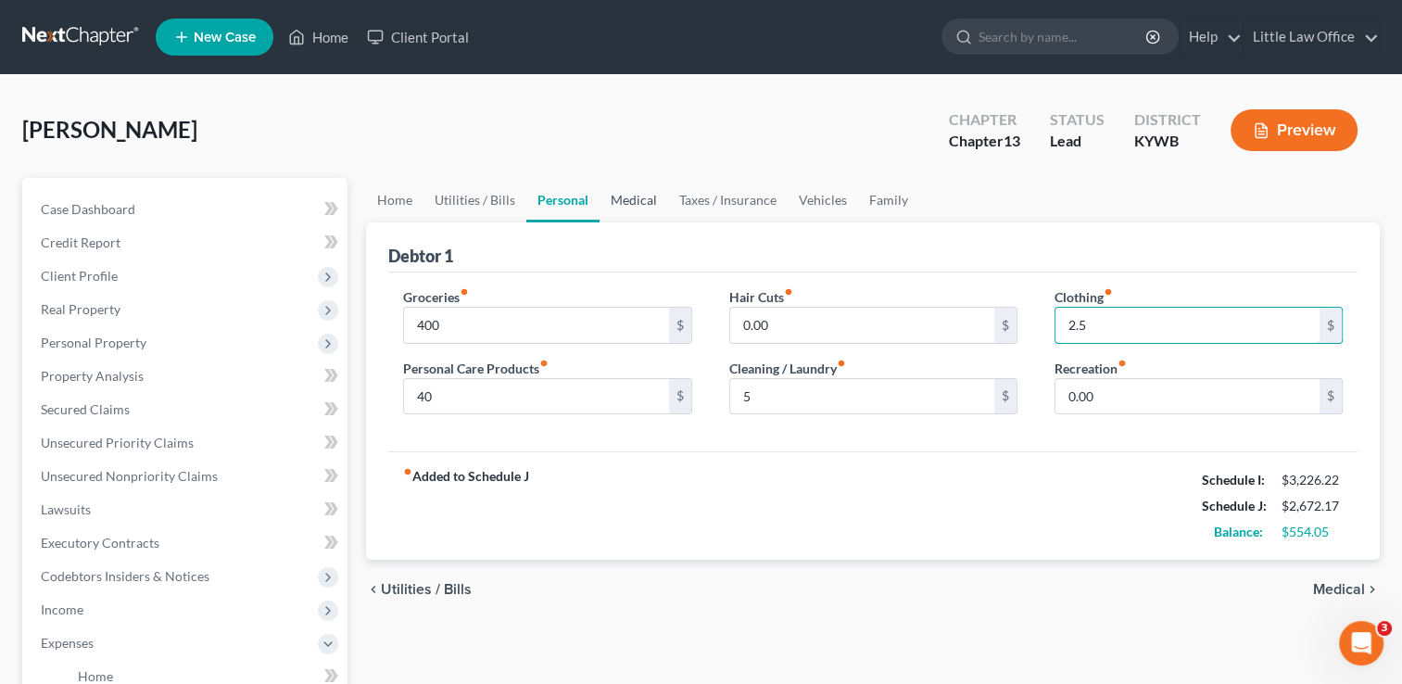
type input "2.5"
click at [627, 200] on link "Medical" at bounding box center [634, 200] width 69 height 44
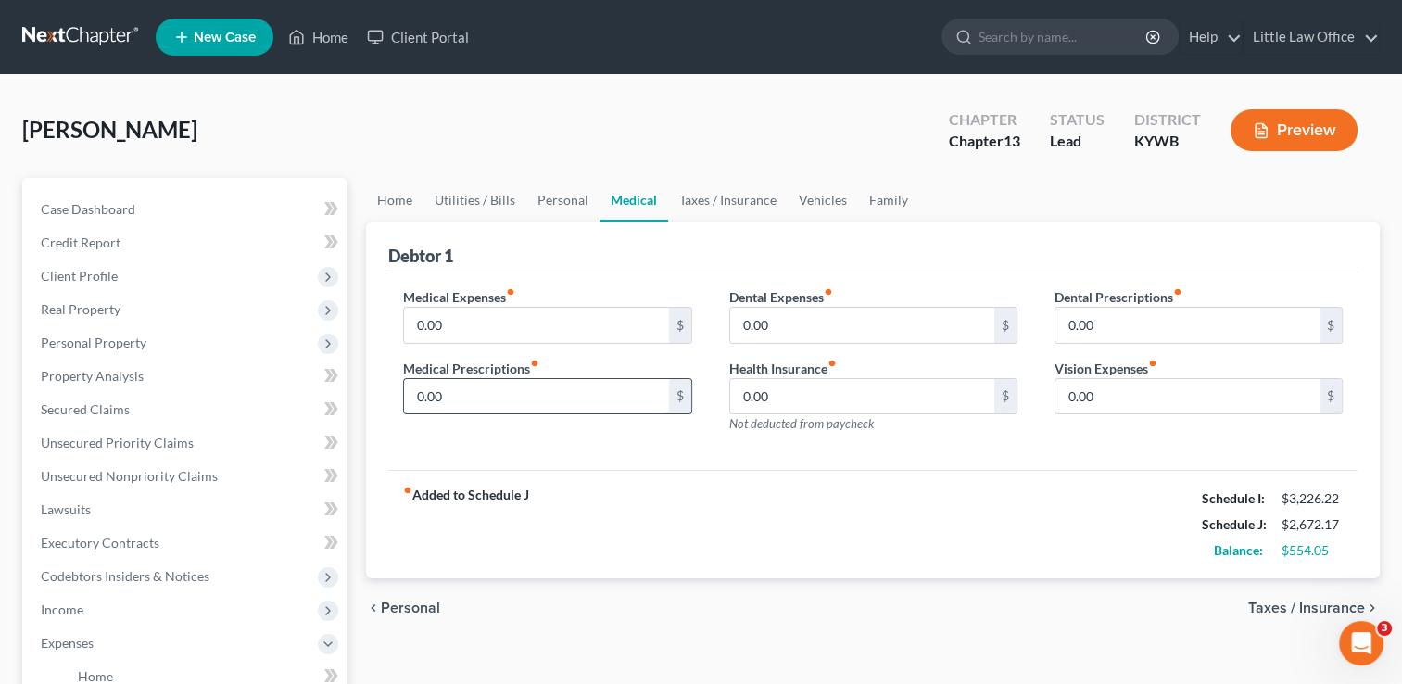
click at [467, 399] on input "0.00" at bounding box center [536, 396] width 264 height 35
type input "130"
click at [521, 320] on input "0.00" at bounding box center [536, 325] width 264 height 35
click at [531, 383] on input "130" at bounding box center [536, 396] width 264 height 35
click at [493, 302] on label "Medical Expenses fiber_manual_record" at bounding box center [459, 296] width 112 height 19
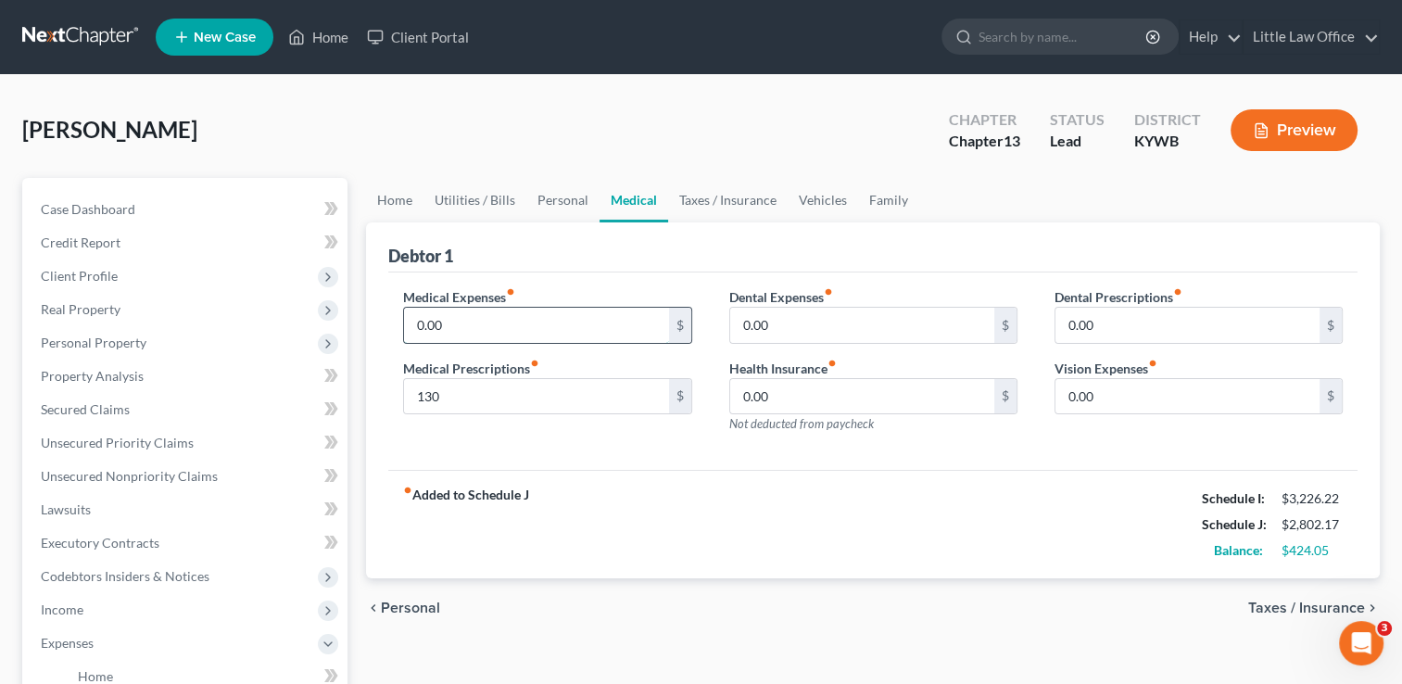
click at [493, 318] on input "0.00" at bounding box center [536, 325] width 264 height 35
click at [834, 335] on input "0.00" at bounding box center [862, 325] width 264 height 35
click at [503, 320] on input "7.5" at bounding box center [536, 325] width 264 height 35
type input "11.50"
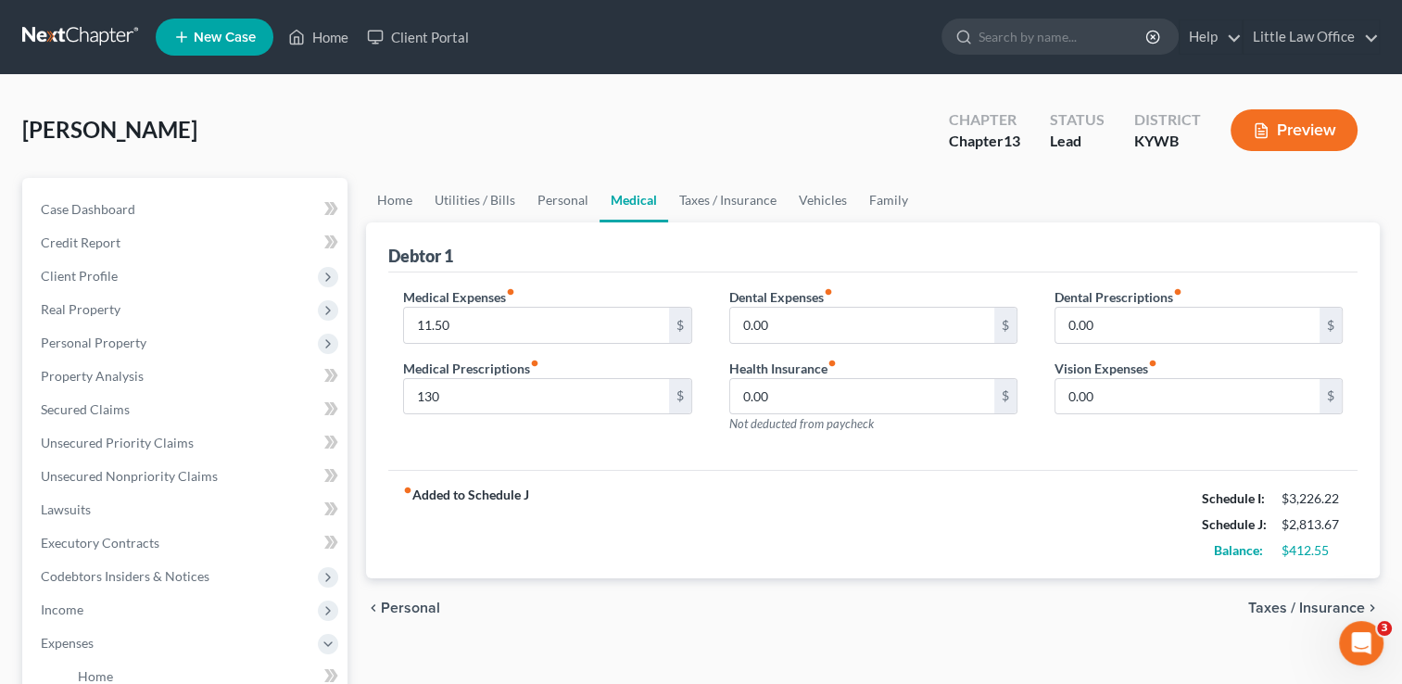
click at [817, 487] on div "fiber_manual_record Added to Schedule J Schedule I: $3,226.22 Schedule J: $2,81…" at bounding box center [872, 524] width 969 height 108
click at [868, 324] on input "0.00" at bounding box center [862, 325] width 264 height 35
click at [750, 203] on link "Taxes / Insurance" at bounding box center [728, 200] width 120 height 44
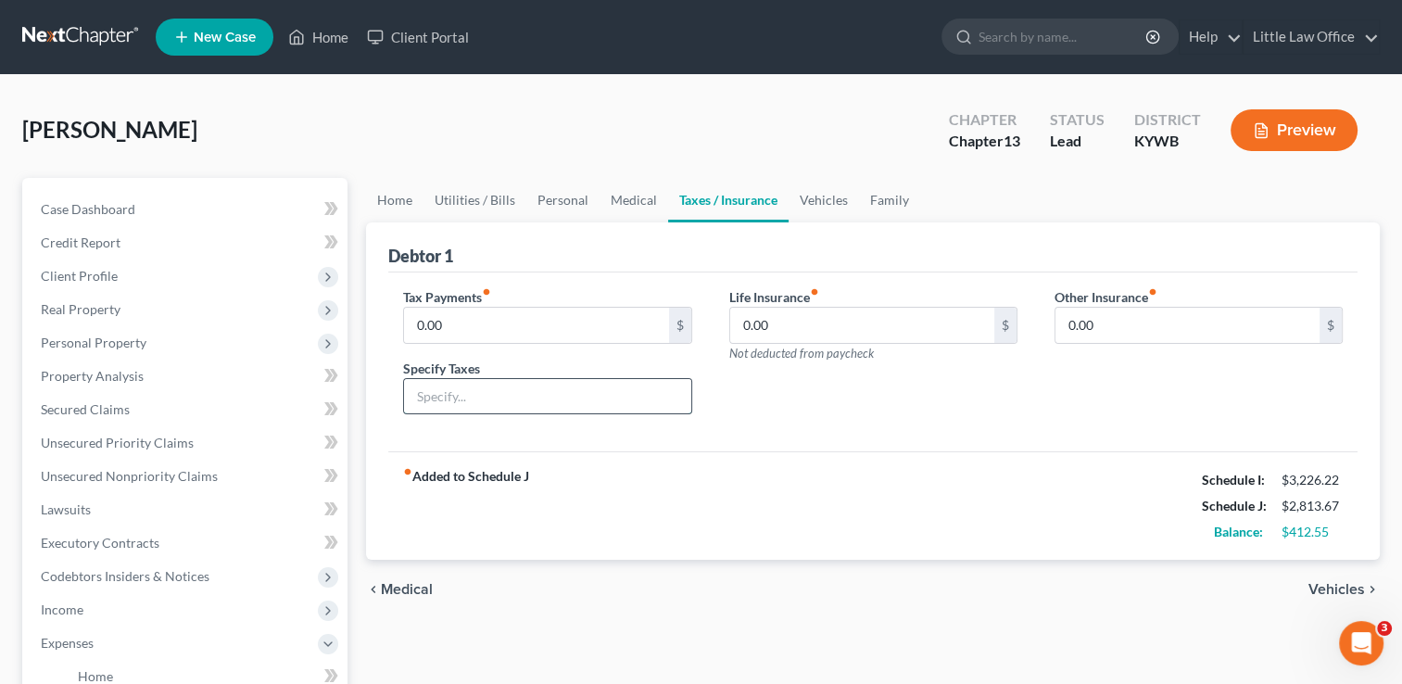
click at [522, 409] on input "text" at bounding box center [547, 396] width 286 height 35
type input "Vehicle Taxes"
click at [553, 336] on input "0.00" at bounding box center [536, 325] width 264 height 35
type input "17"
click at [824, 202] on link "Vehicles" at bounding box center [824, 200] width 70 height 44
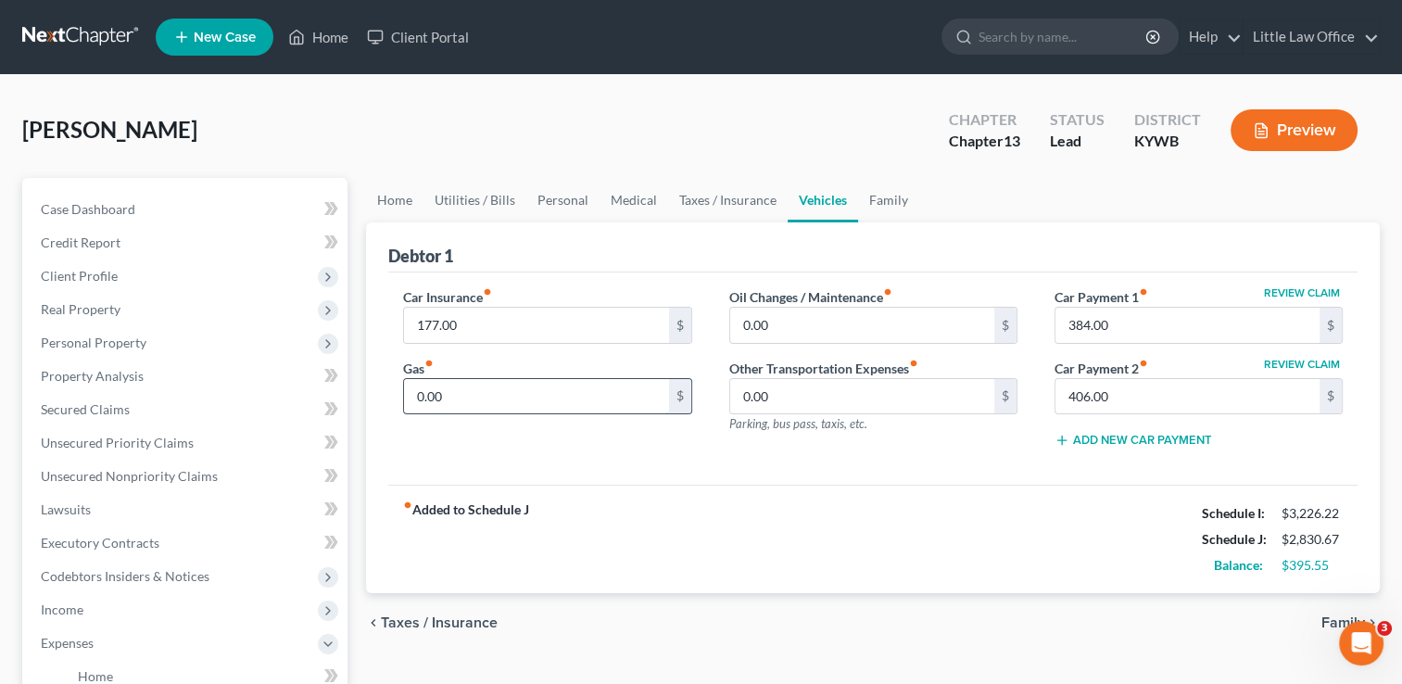
click at [541, 403] on input "0.00" at bounding box center [536, 396] width 264 height 35
type input "120"
click at [849, 313] on input "0.00" at bounding box center [862, 325] width 264 height 35
type input "30"
click at [942, 596] on div "chevron_left Taxes / Insurance Family chevron_right" at bounding box center [873, 622] width 1014 height 59
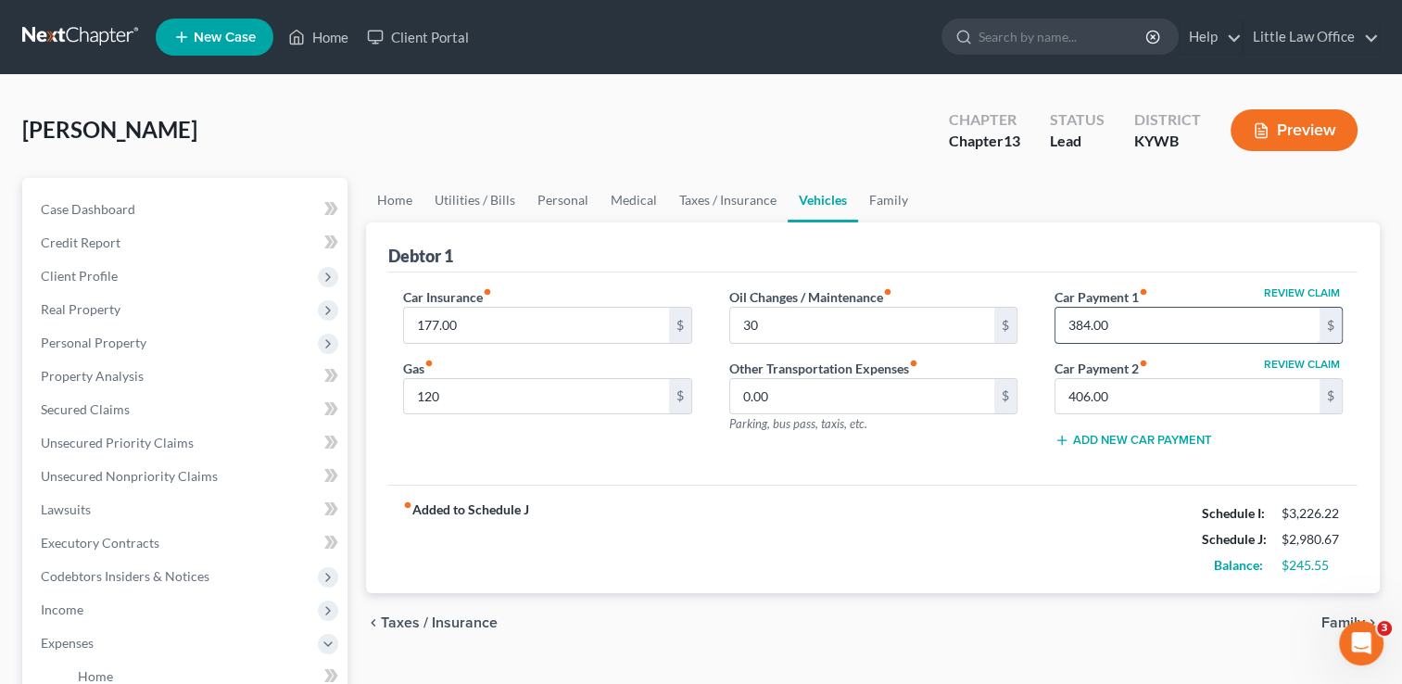
click at [1152, 315] on input "384.00" at bounding box center [1187, 325] width 264 height 35
click at [891, 201] on link "Family" at bounding box center [888, 200] width 61 height 44
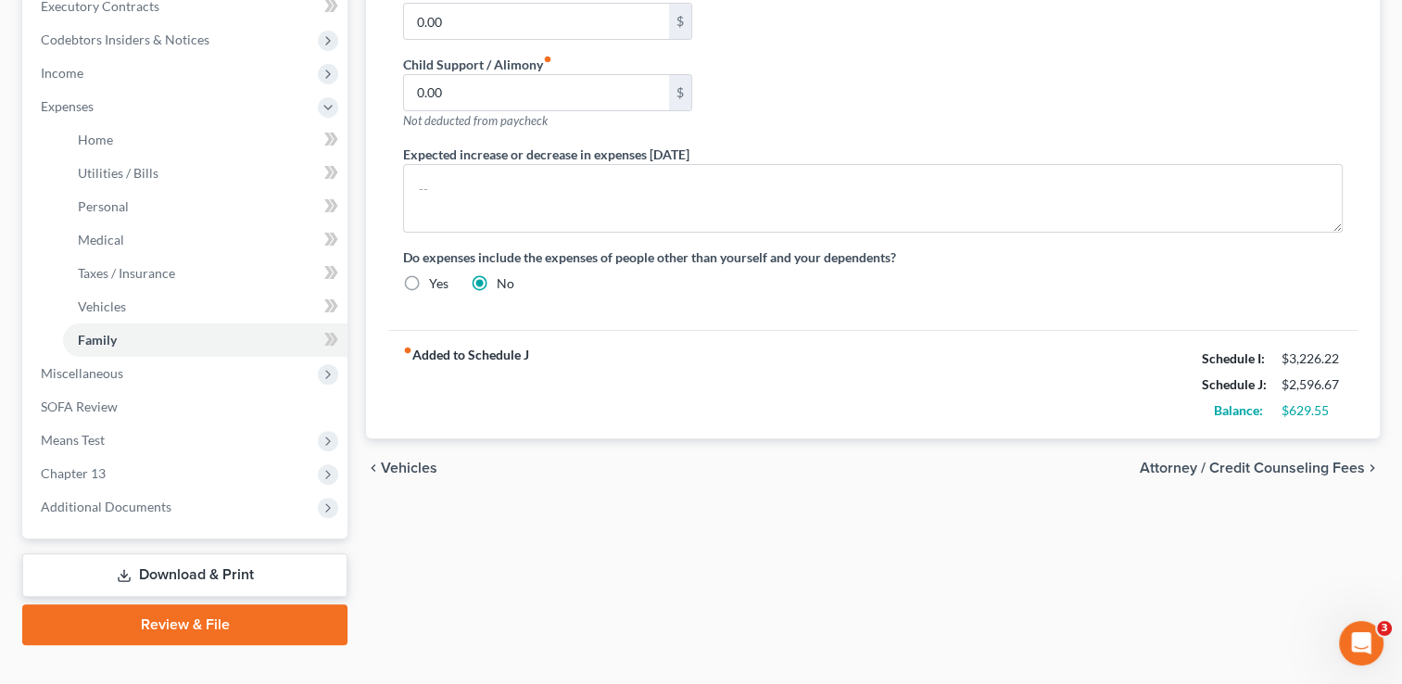
scroll to position [566, 0]
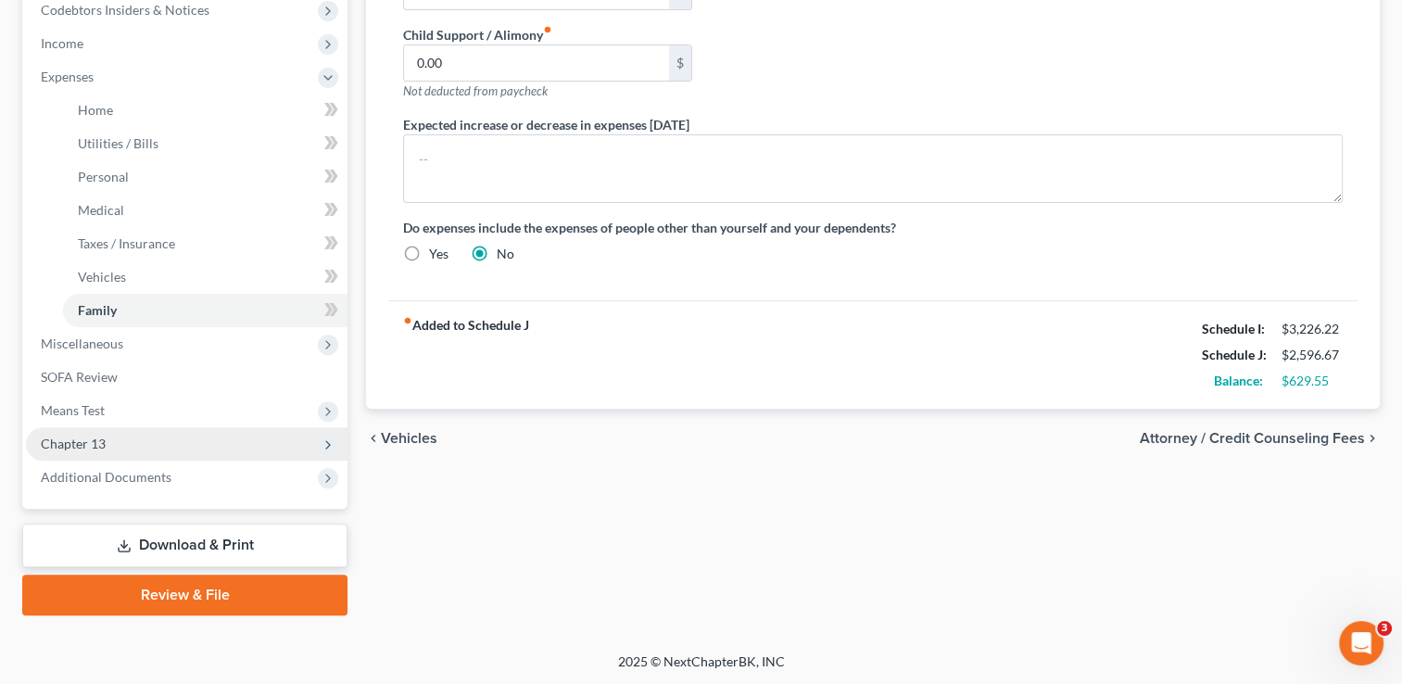
click at [79, 446] on span "Chapter 13" at bounding box center [73, 444] width 65 height 16
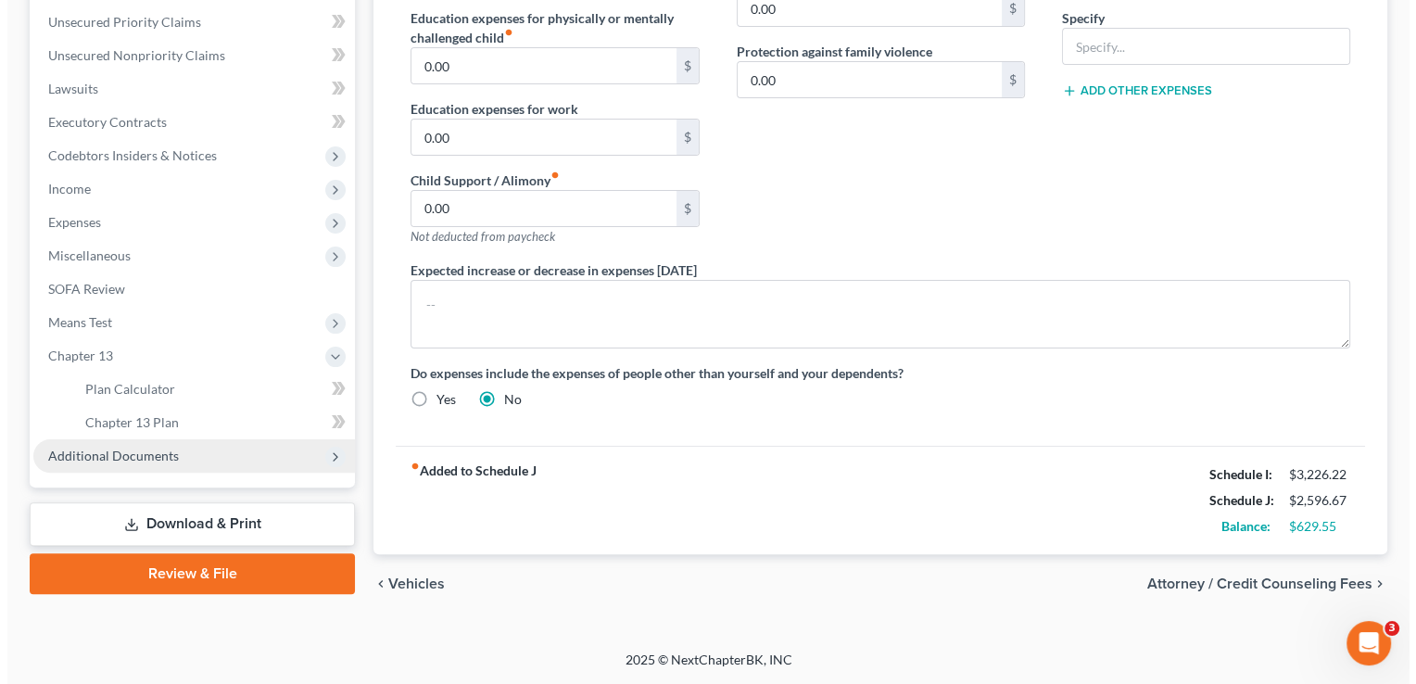
scroll to position [416, 0]
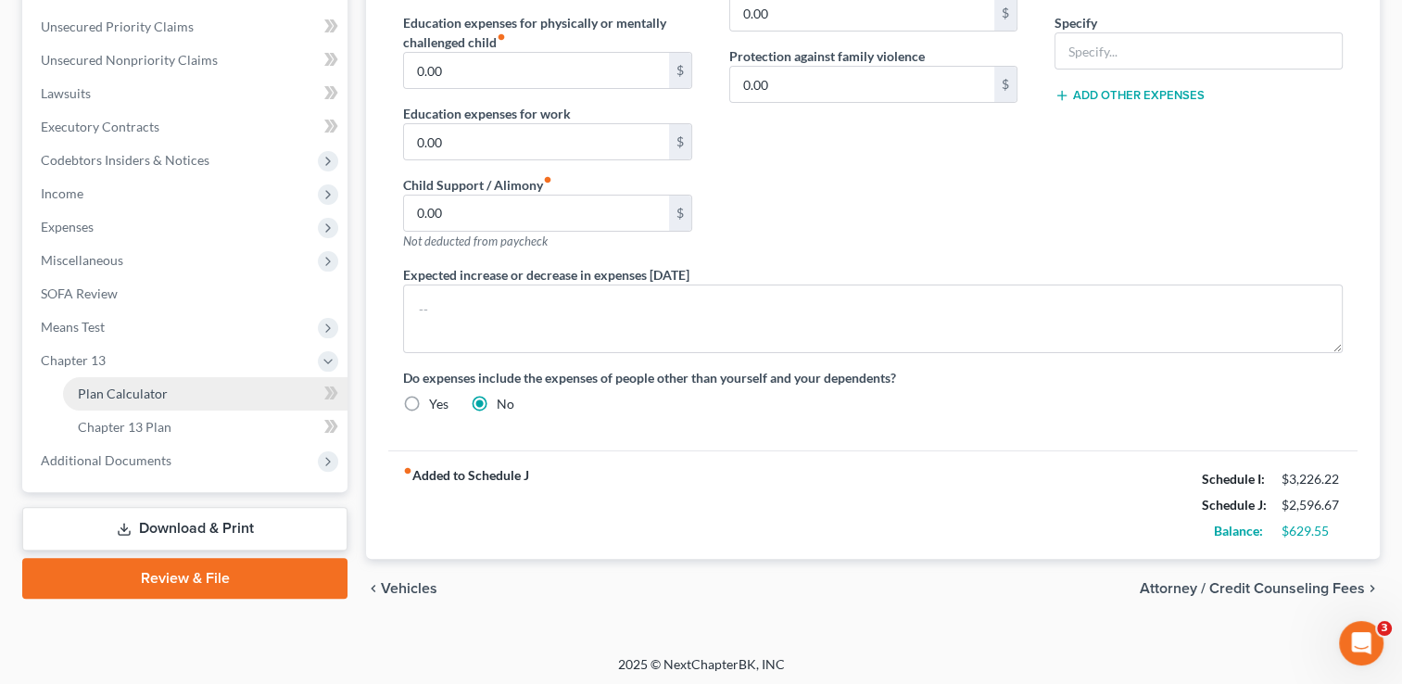
click at [129, 391] on span "Plan Calculator" at bounding box center [123, 394] width 90 height 16
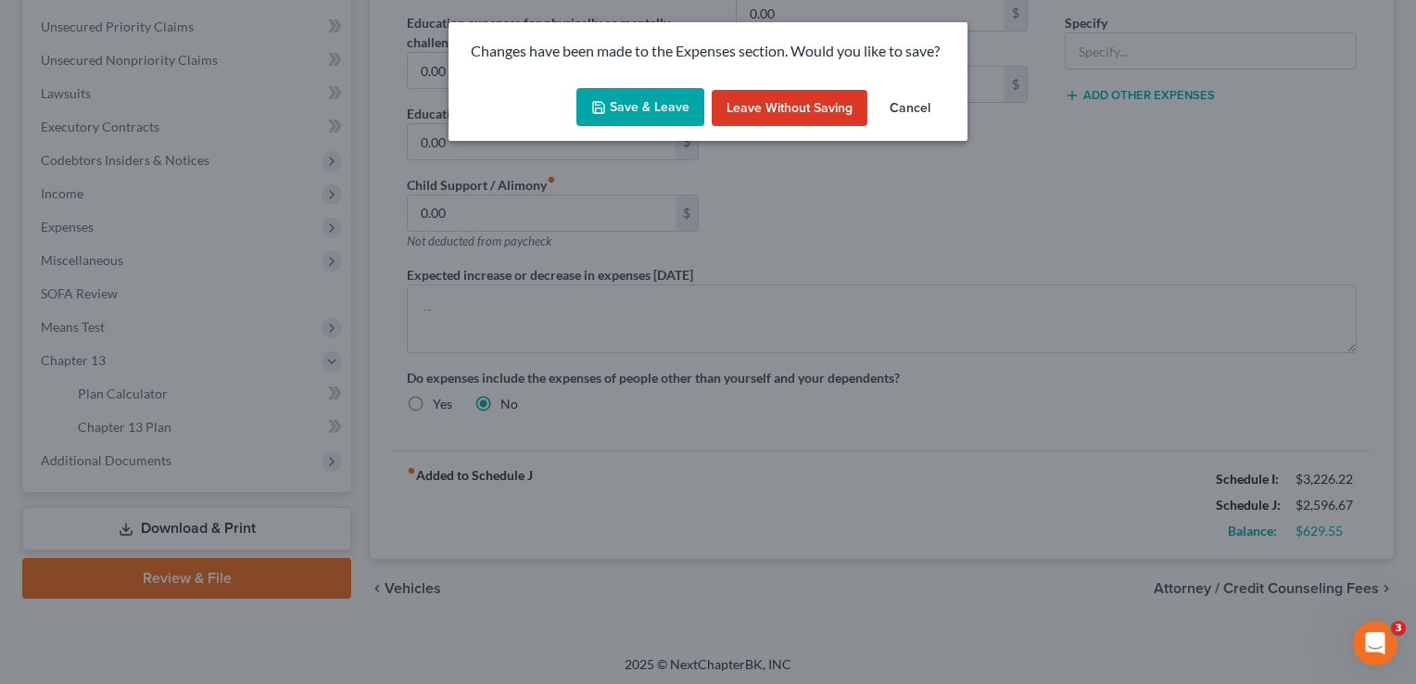
click at [638, 106] on button "Save & Leave" at bounding box center [640, 107] width 128 height 39
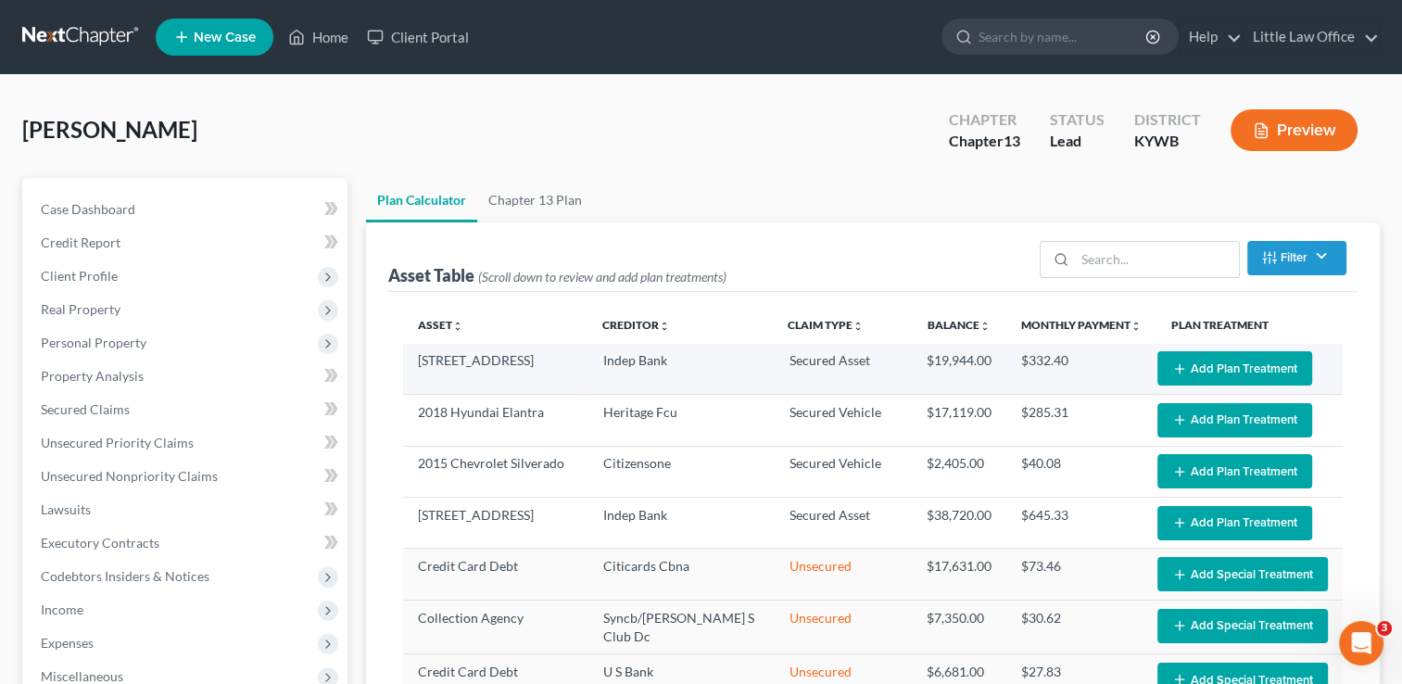
click at [1182, 373] on button "Add Plan Treatment" at bounding box center [1234, 368] width 155 height 34
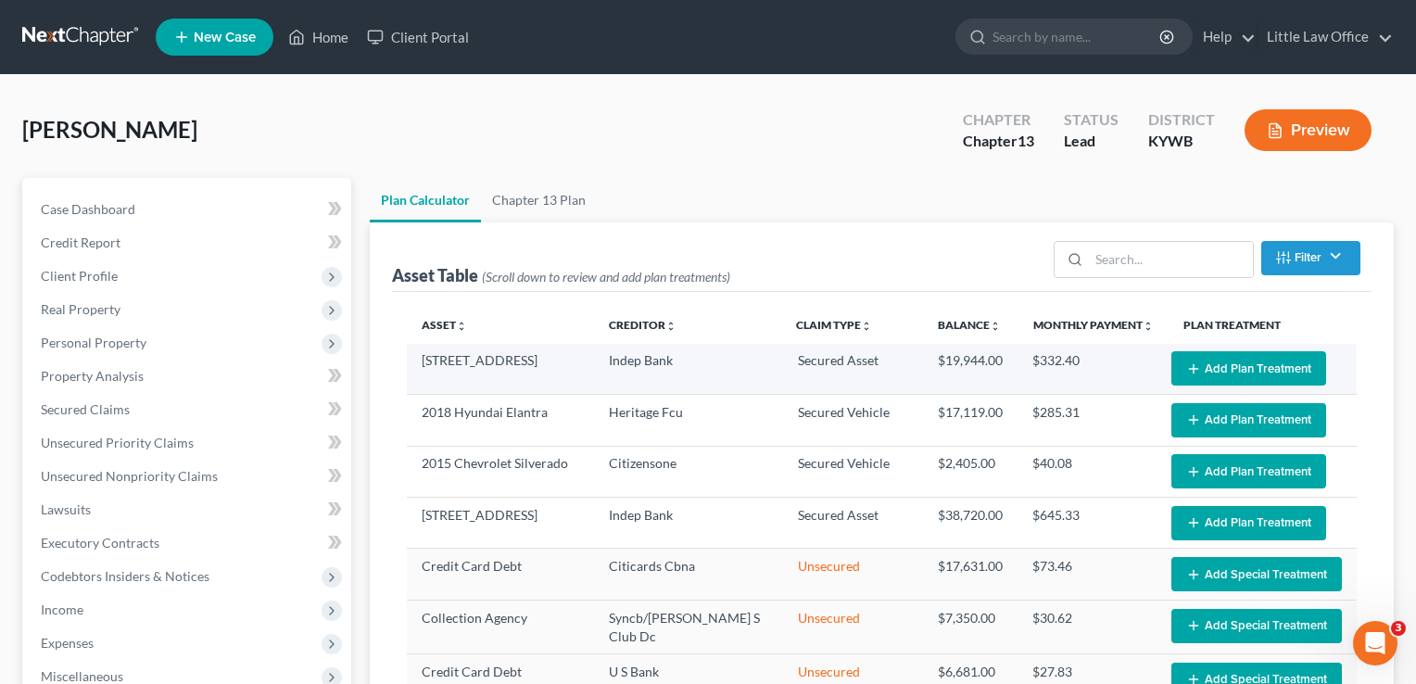
select select "59"
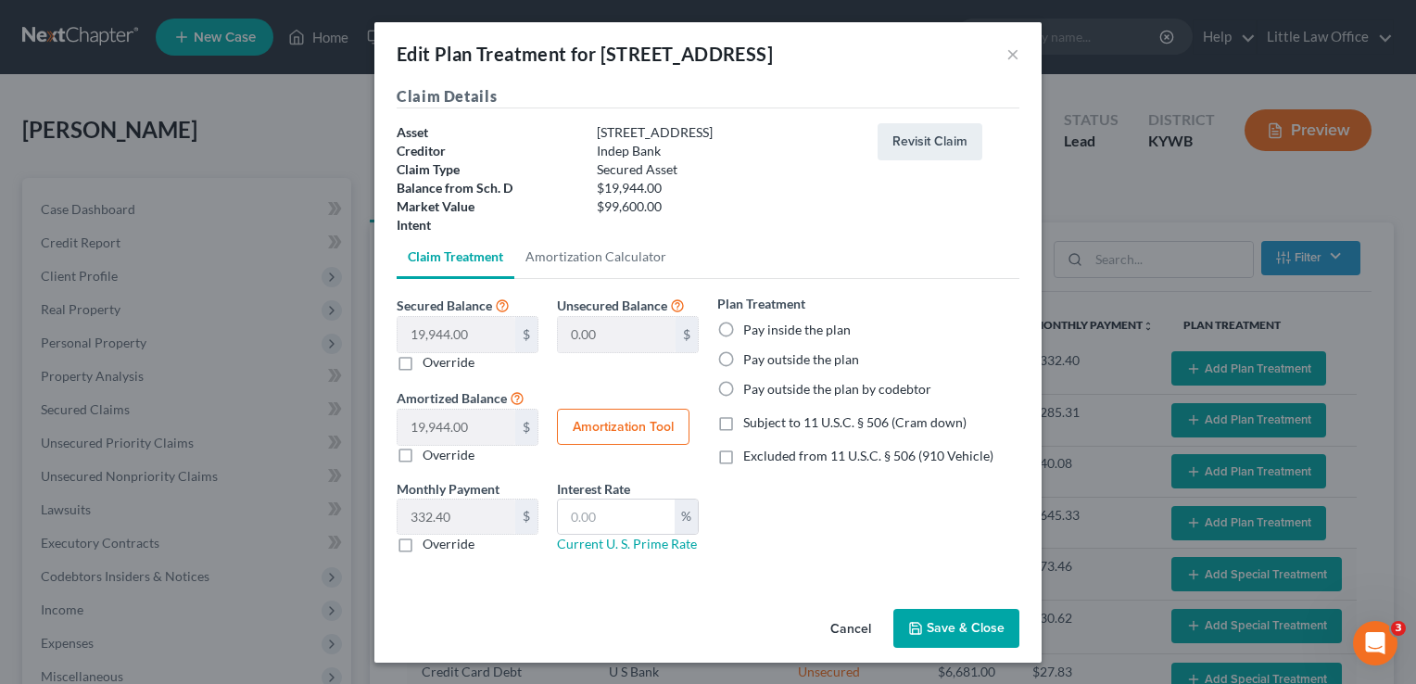
click at [797, 372] on div "Plan Treatment Pay inside the plan Pay outside the plan Pay outside the plan by…" at bounding box center [868, 346] width 302 height 105
click at [791, 369] on div "Plan Treatment Pay inside the plan Pay outside the plan Pay outside the plan by…" at bounding box center [868, 346] width 302 height 105
click at [788, 364] on label "Pay outside the plan" at bounding box center [801, 359] width 116 height 19
click at [763, 362] on input "Pay outside the plan" at bounding box center [757, 356] width 12 height 12
radio input "true"
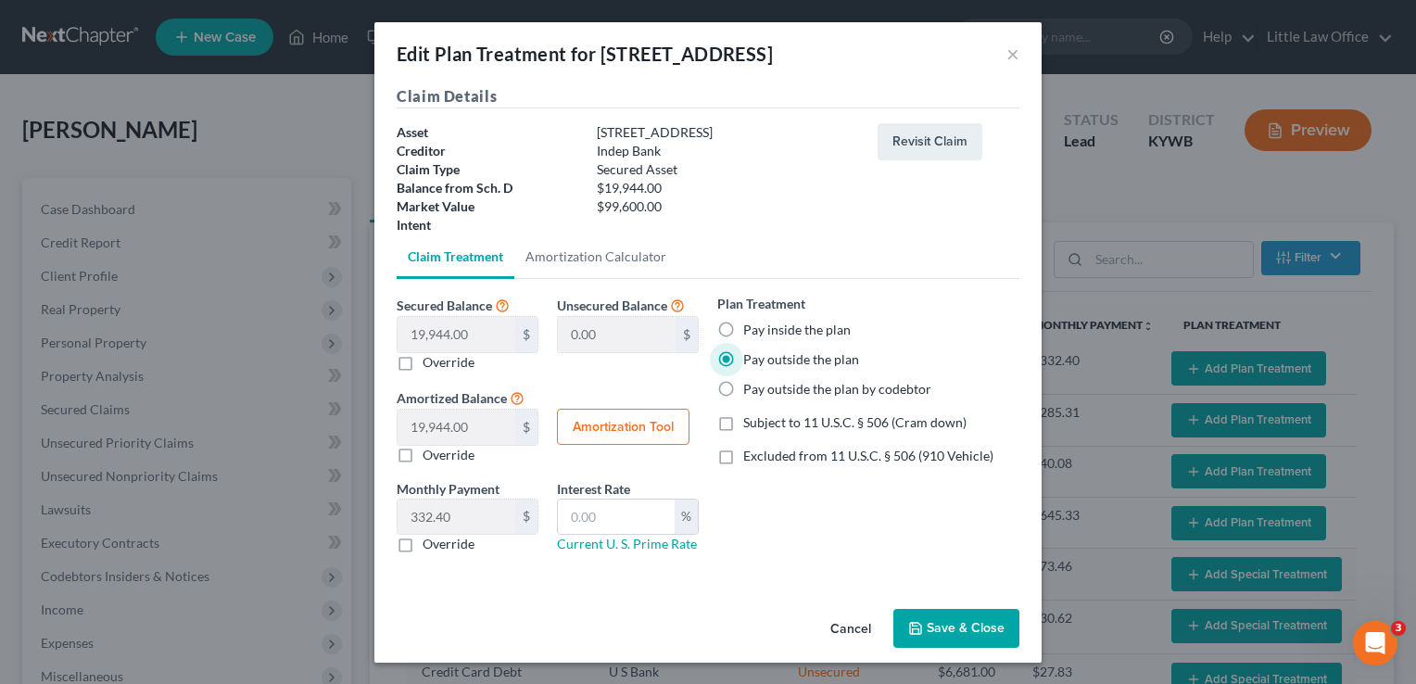
click at [801, 459] on span "Excluded from 11 U.S.C. § 506 (910 Vehicle)" at bounding box center [868, 456] width 250 height 16
click at [763, 459] on input "Excluded from 11 U.S.C. § 506 (910 Vehicle)" at bounding box center [757, 453] width 12 height 12
checkbox input "true"
click at [949, 625] on button "Save & Close" at bounding box center [956, 628] width 126 height 39
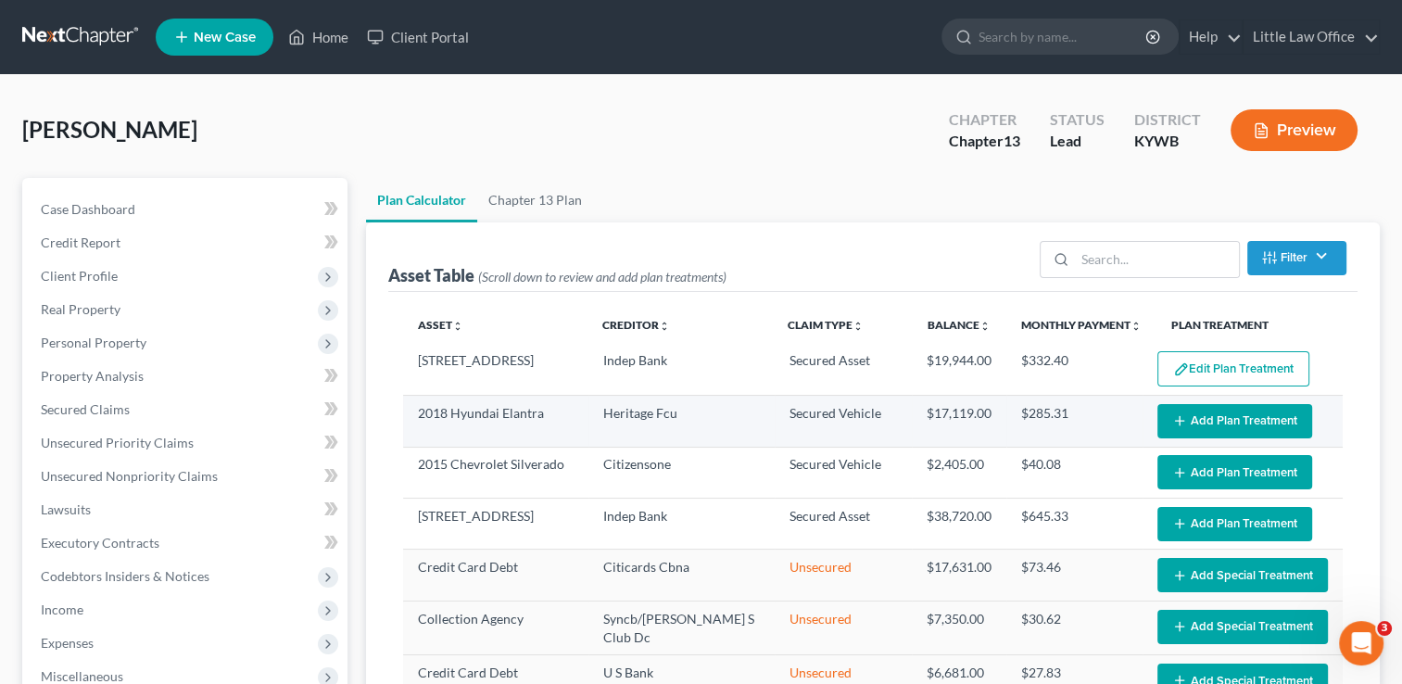
click at [1207, 419] on button "Add Plan Treatment" at bounding box center [1234, 421] width 155 height 34
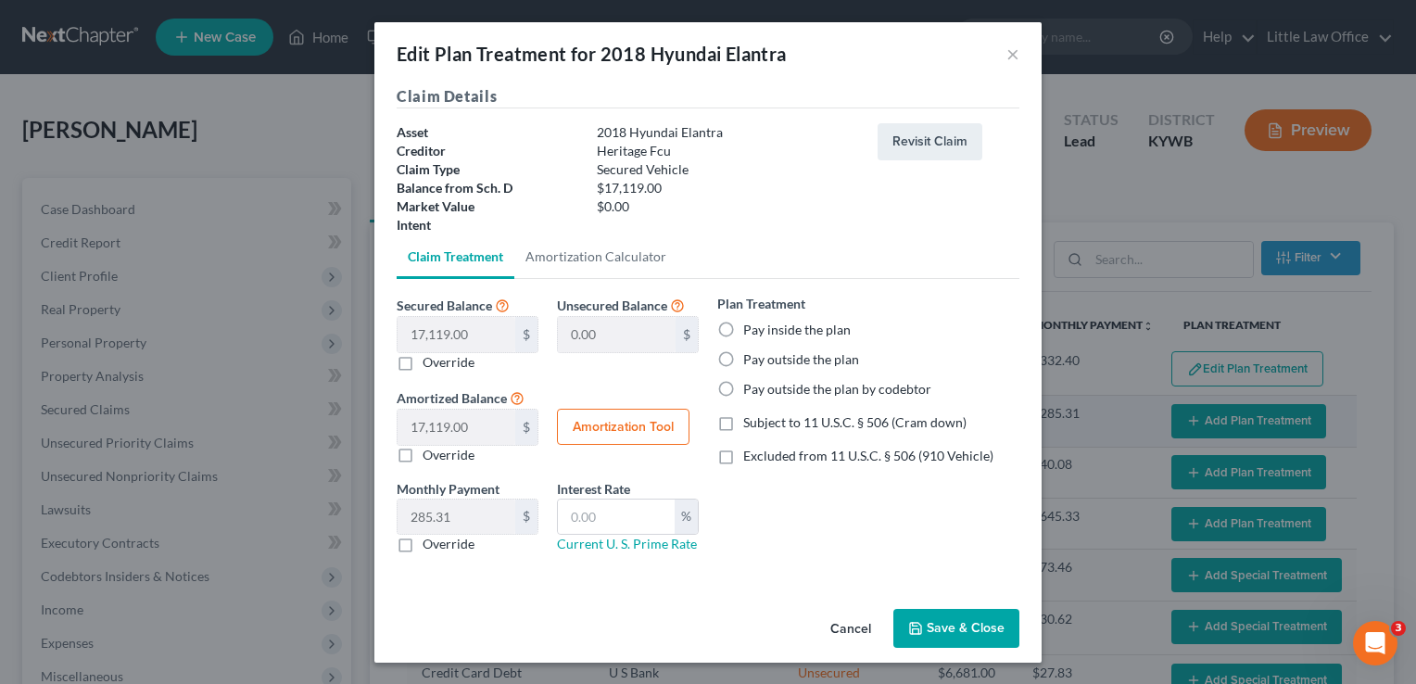
select select "59"
click at [814, 357] on label "Pay outside the plan" at bounding box center [801, 359] width 116 height 19
click at [763, 357] on input "Pay outside the plan" at bounding box center [757, 356] width 12 height 12
radio input "true"
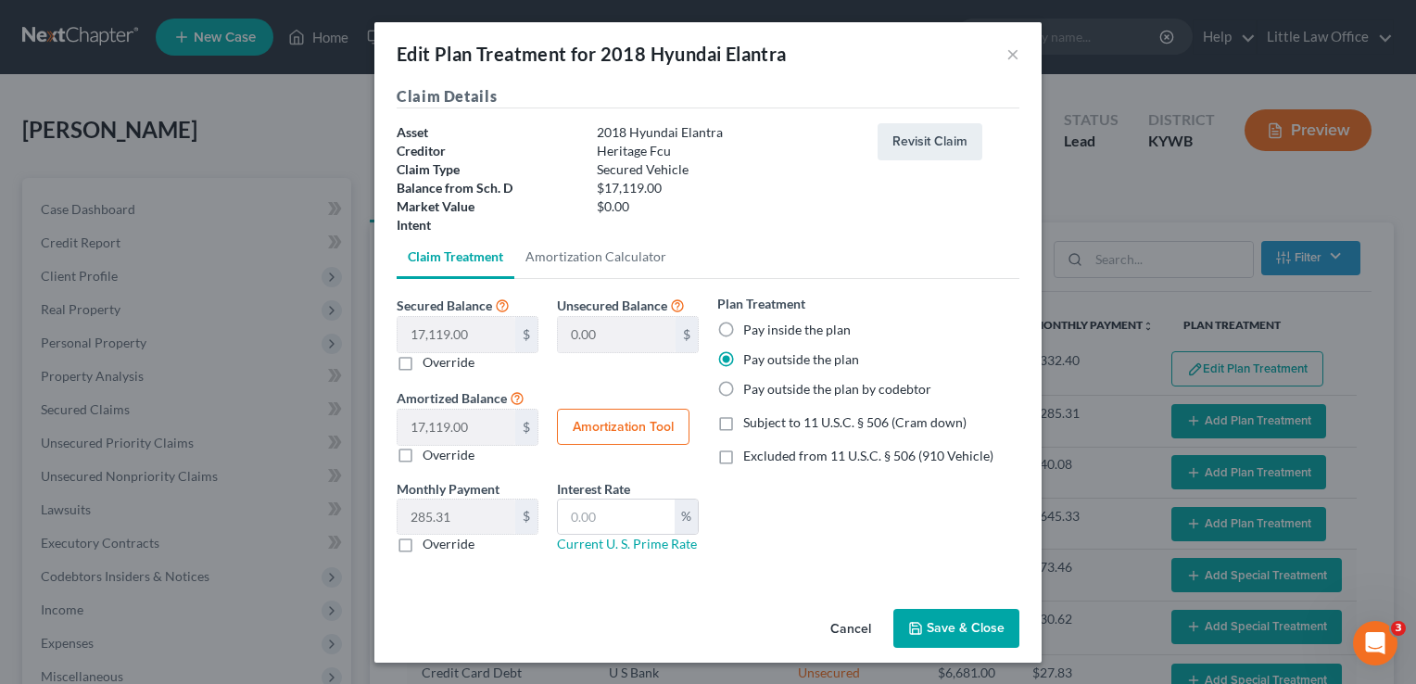
click at [771, 391] on label "Pay outside the plan by codebtor" at bounding box center [837, 389] width 188 height 19
click at [763, 391] on input "Pay outside the plan by codebtor" at bounding box center [757, 386] width 12 height 12
radio input "true"
click at [809, 455] on span "Excluded from 11 U.S.C. § 506 (910 Vehicle)" at bounding box center [868, 456] width 250 height 16
click at [763, 455] on input "Excluded from 11 U.S.C. § 506 (910 Vehicle)" at bounding box center [757, 453] width 12 height 12
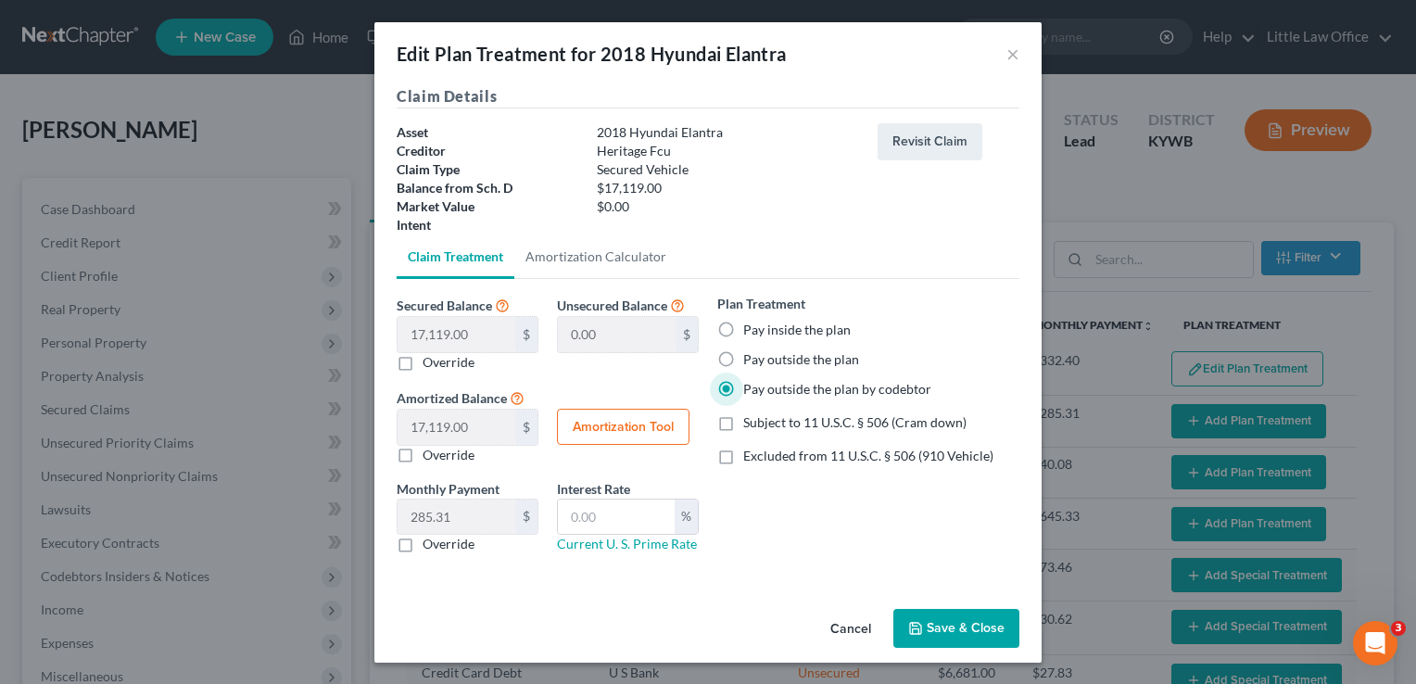
checkbox input "true"
click at [943, 626] on button "Save & Close" at bounding box center [956, 628] width 126 height 39
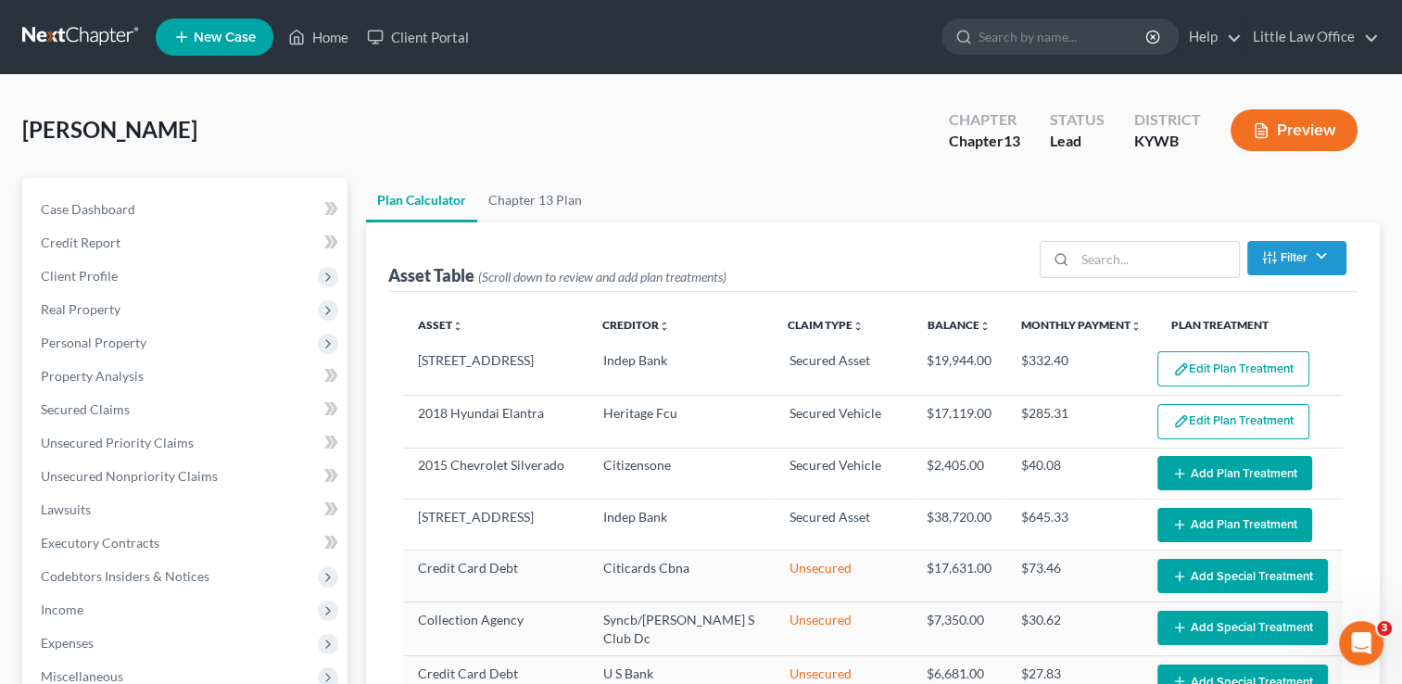
select select "59"
click at [1250, 476] on button "Add Plan Treatment" at bounding box center [1234, 473] width 155 height 34
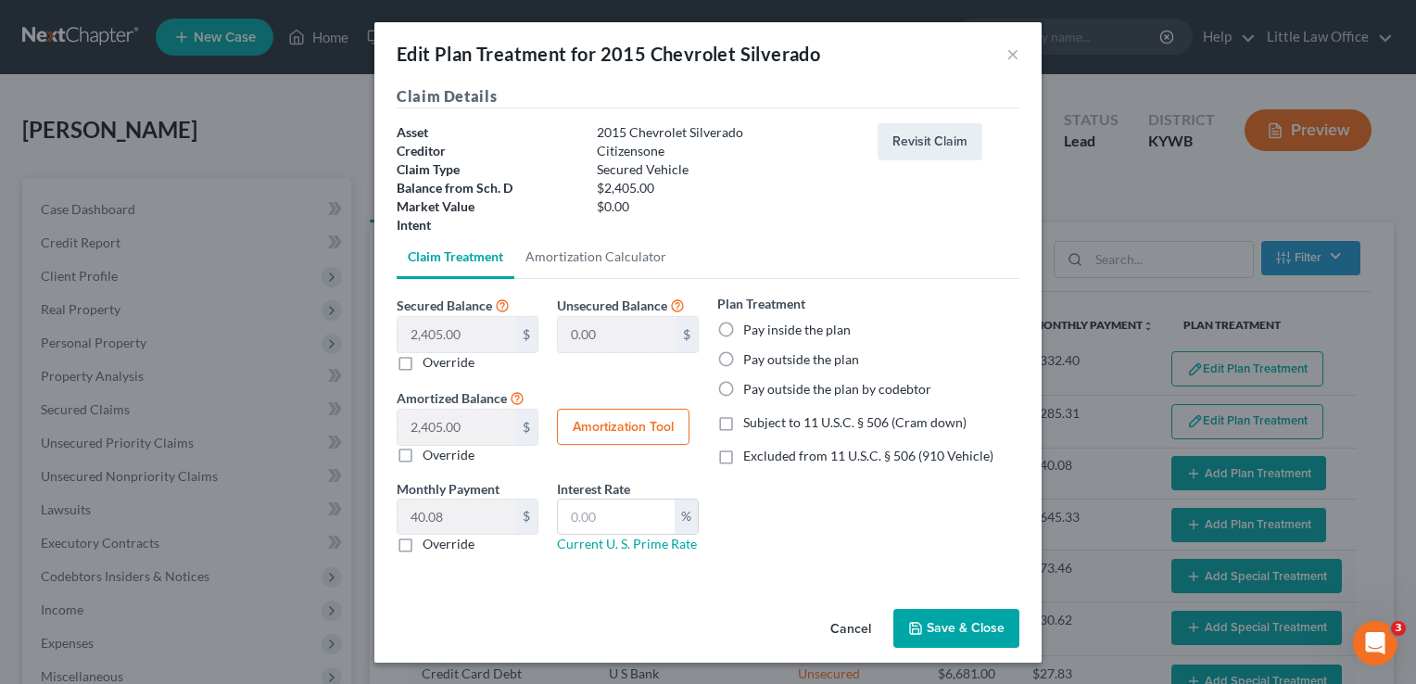
click at [803, 357] on label "Pay outside the plan" at bounding box center [801, 359] width 116 height 19
click at [763, 357] on input "Pay outside the plan" at bounding box center [757, 356] width 12 height 12
radio input "true"
click at [815, 454] on span "Excluded from 11 U.S.C. § 506 (910 Vehicle)" at bounding box center [868, 456] width 250 height 16
click at [763, 454] on input "Excluded from 11 U.S.C. § 506 (910 Vehicle)" at bounding box center [757, 453] width 12 height 12
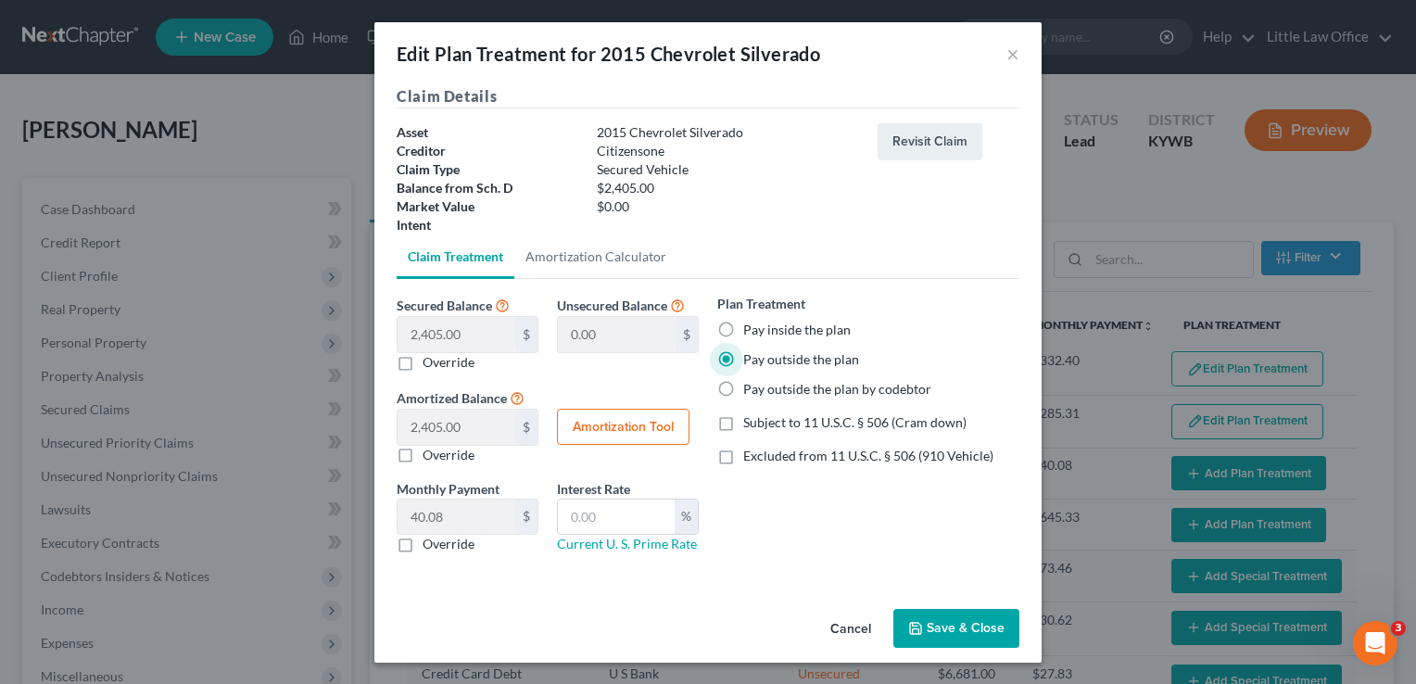
checkbox input "true"
click at [933, 629] on button "Save & Close" at bounding box center [956, 628] width 126 height 39
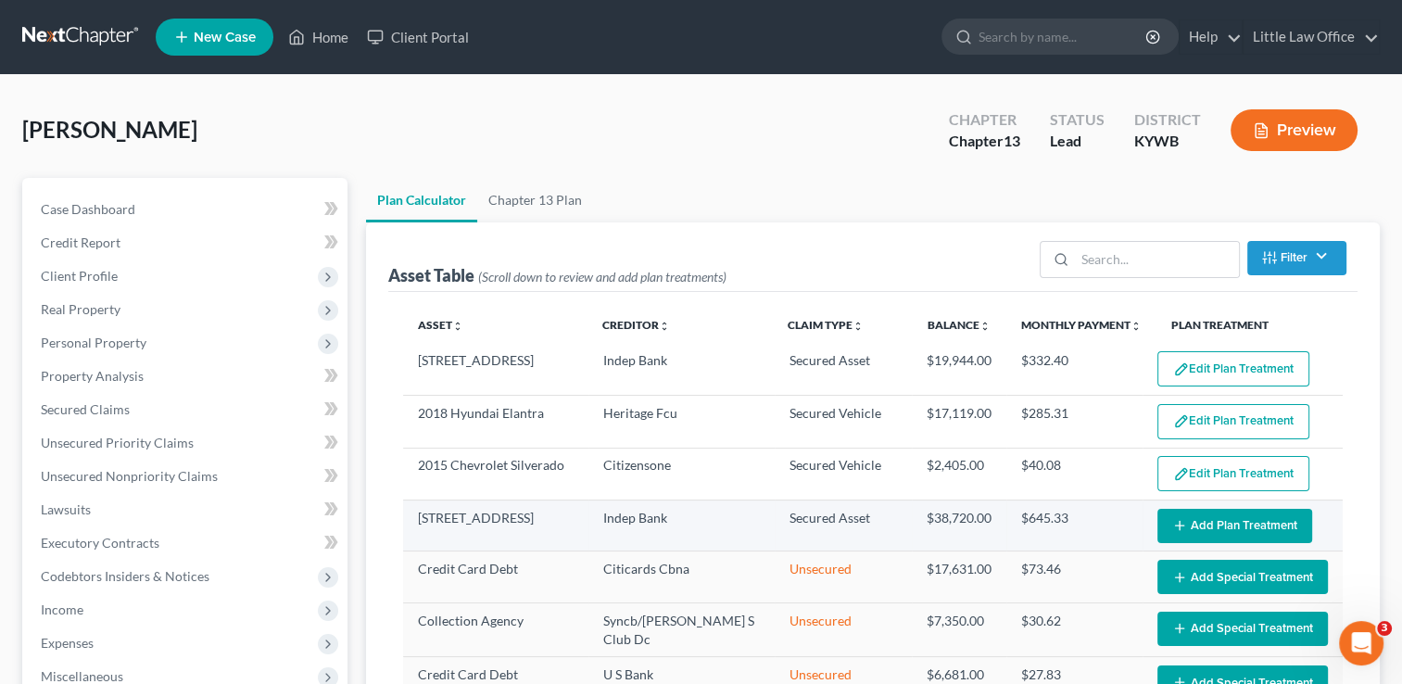
select select "59"
click at [1182, 525] on button "Add Plan Treatment" at bounding box center [1234, 526] width 155 height 34
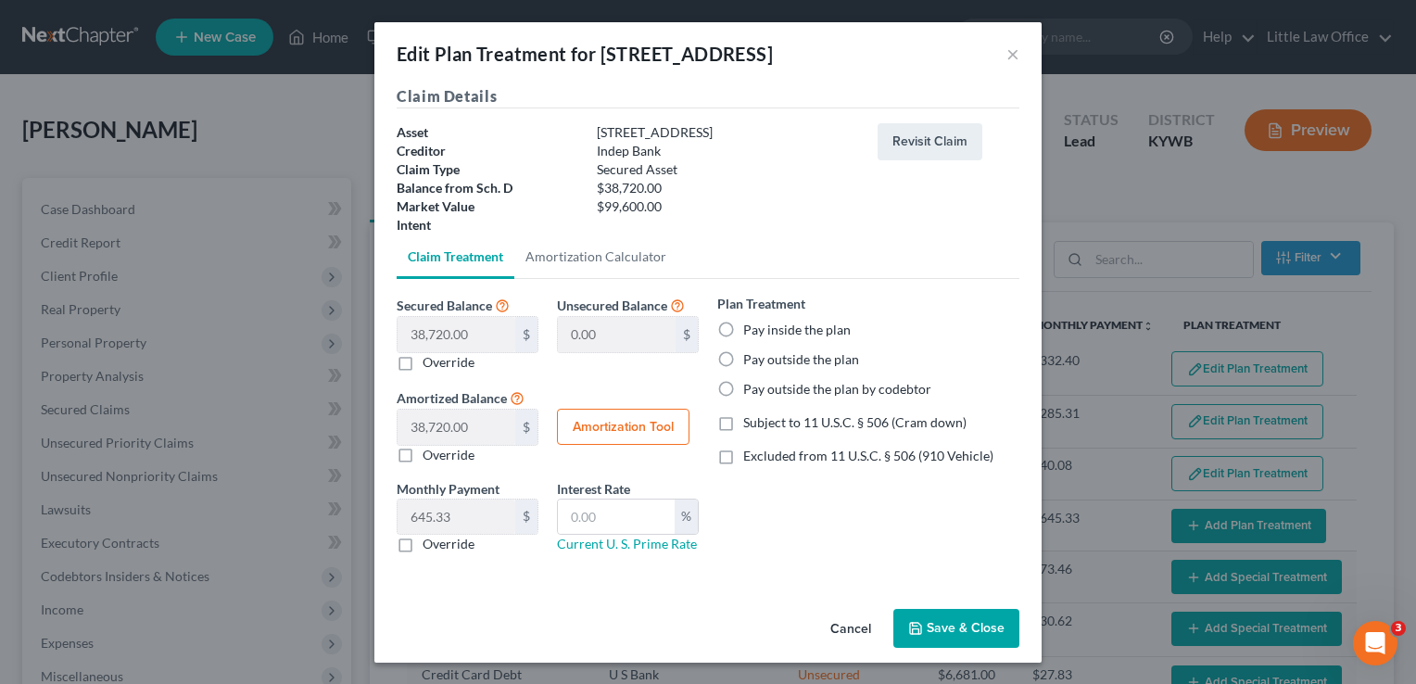
click at [793, 366] on label "Pay outside the plan" at bounding box center [801, 359] width 116 height 19
click at [763, 362] on input "Pay outside the plan" at bounding box center [757, 356] width 12 height 12
radio input "true"
click at [798, 460] on span "Excluded from 11 U.S.C. § 506 (910 Vehicle)" at bounding box center [868, 456] width 250 height 16
click at [763, 459] on input "Excluded from 11 U.S.C. § 506 (910 Vehicle)" at bounding box center [757, 453] width 12 height 12
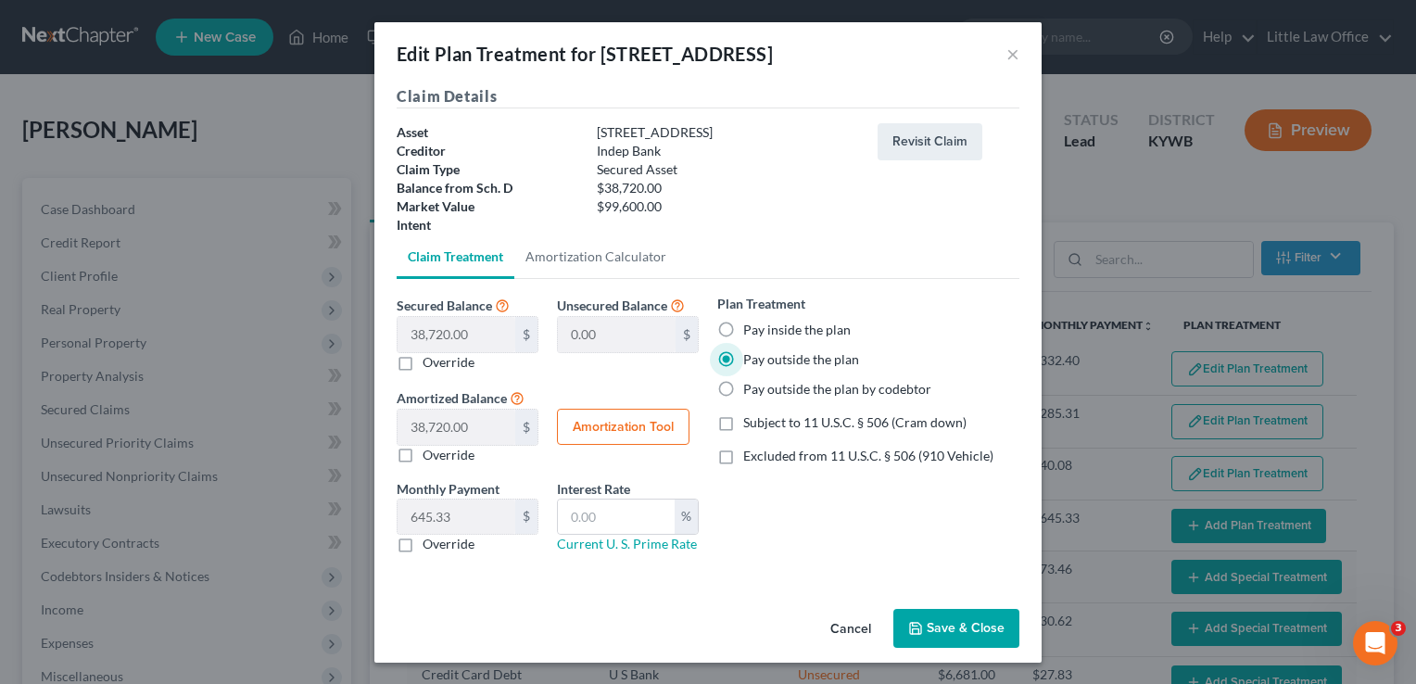
checkbox input "true"
click at [945, 621] on button "Save & Close" at bounding box center [956, 628] width 126 height 39
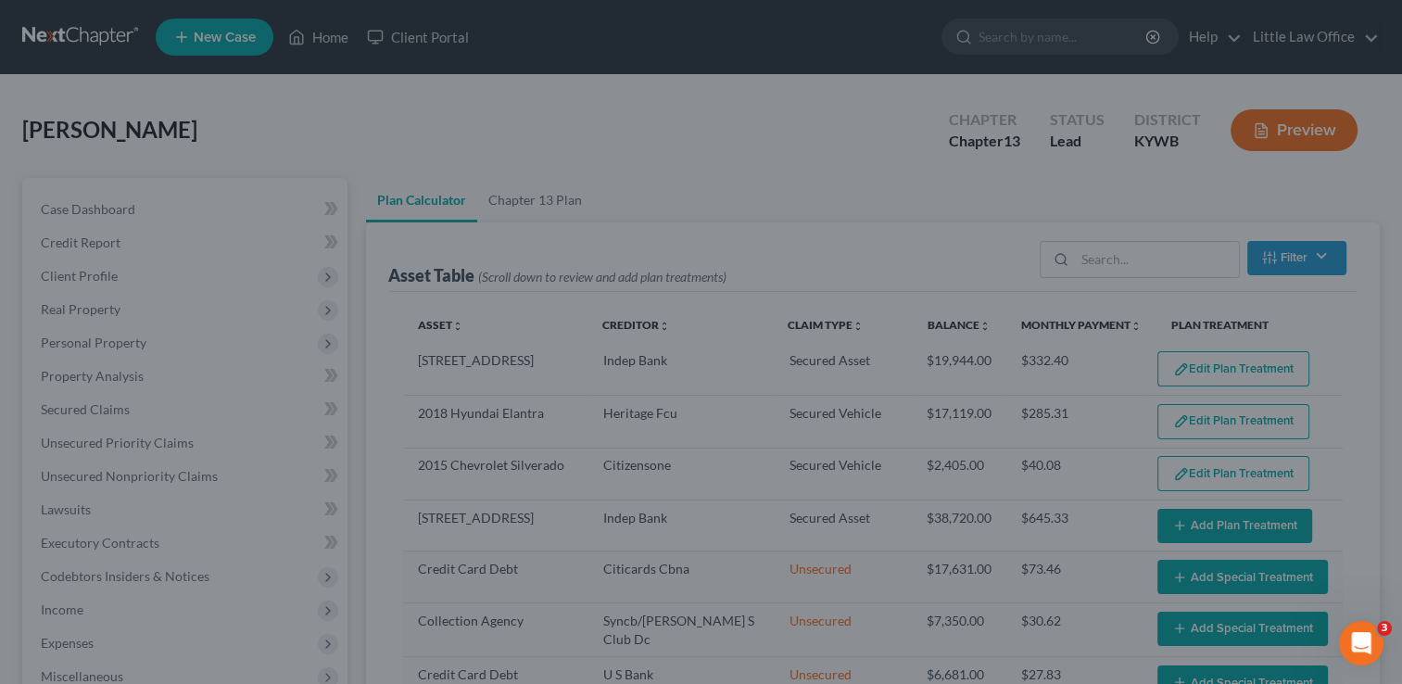
select select "59"
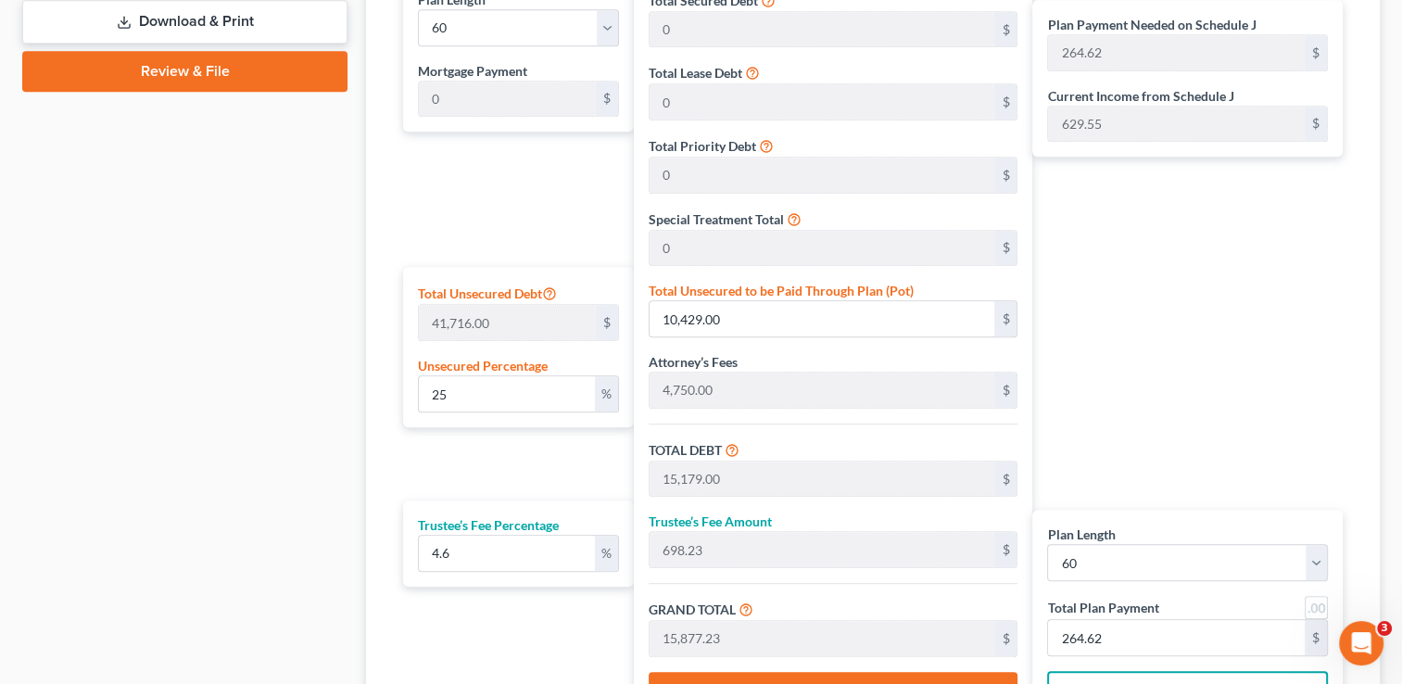
scroll to position [1001, 0]
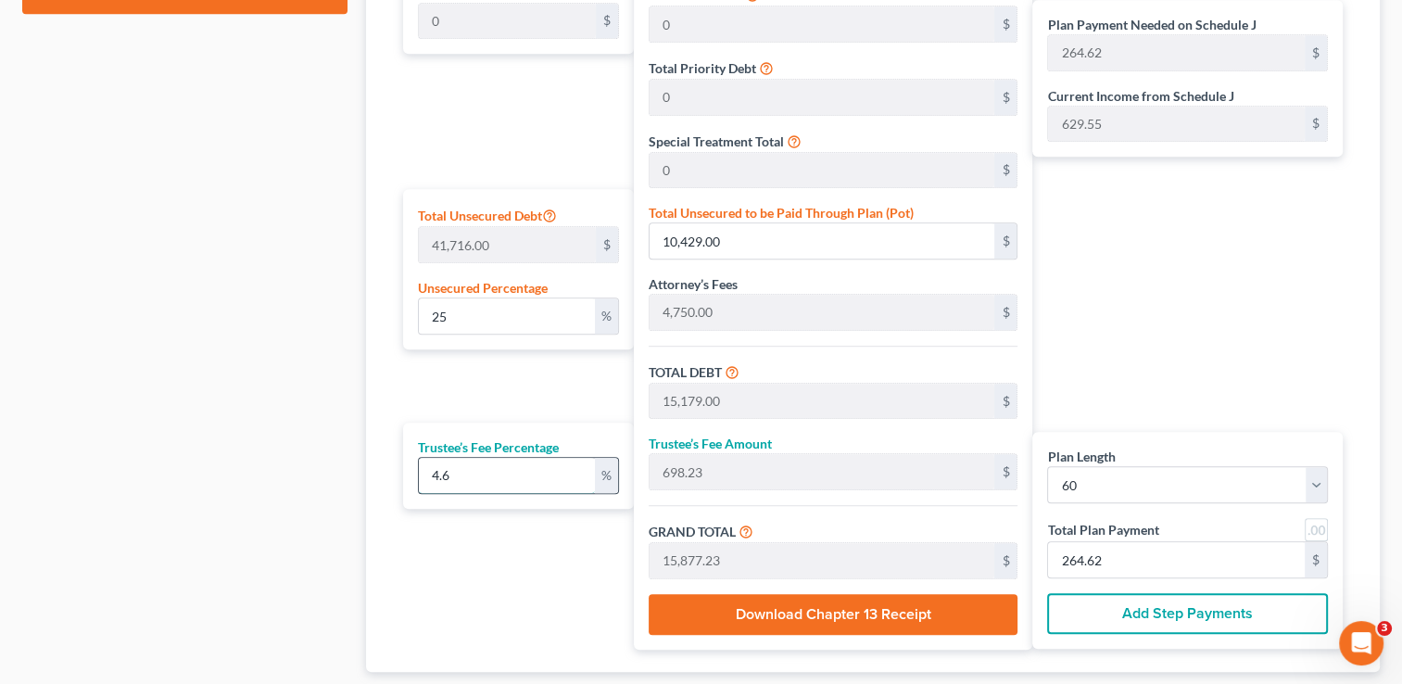
click at [497, 479] on input "4.6" at bounding box center [506, 475] width 175 height 35
type input "4."
type input "607.16"
type input "15,786.16"
type input "263.10"
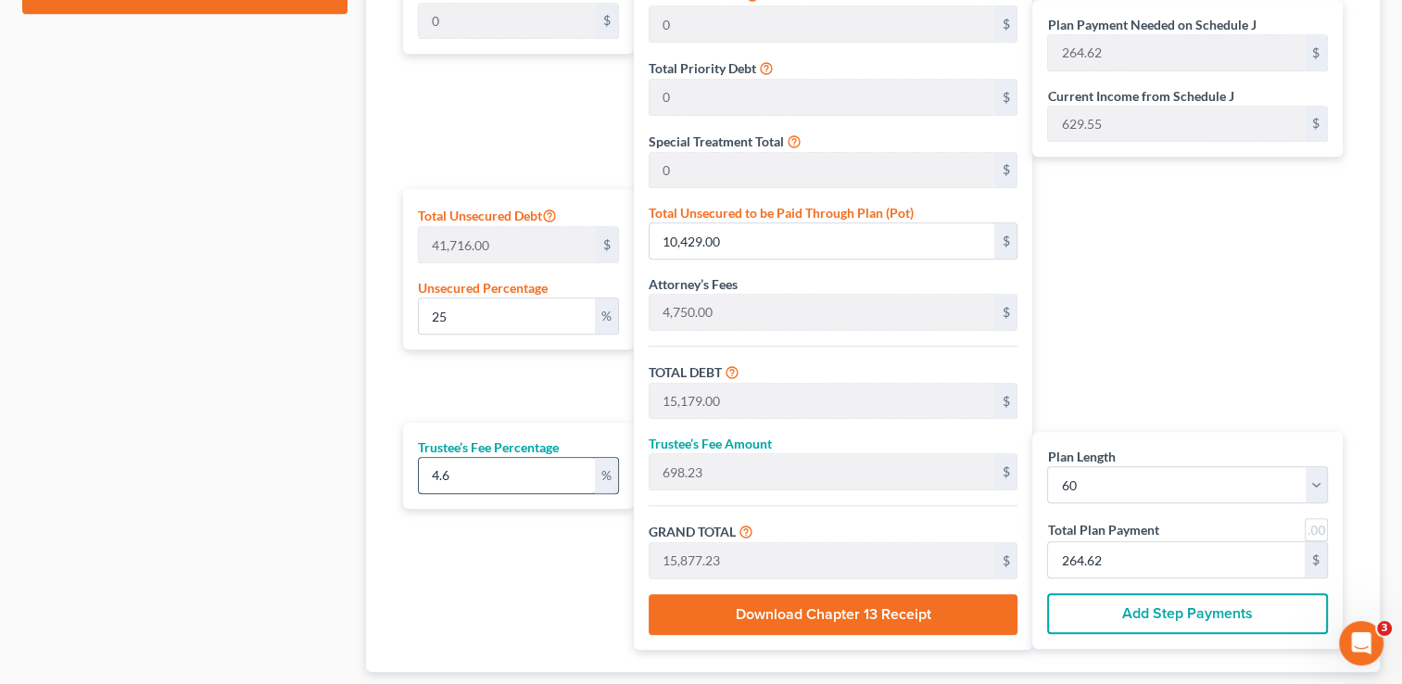
type input "263.10"
type input "4"
type input "0"
type input "5"
type input "758.95"
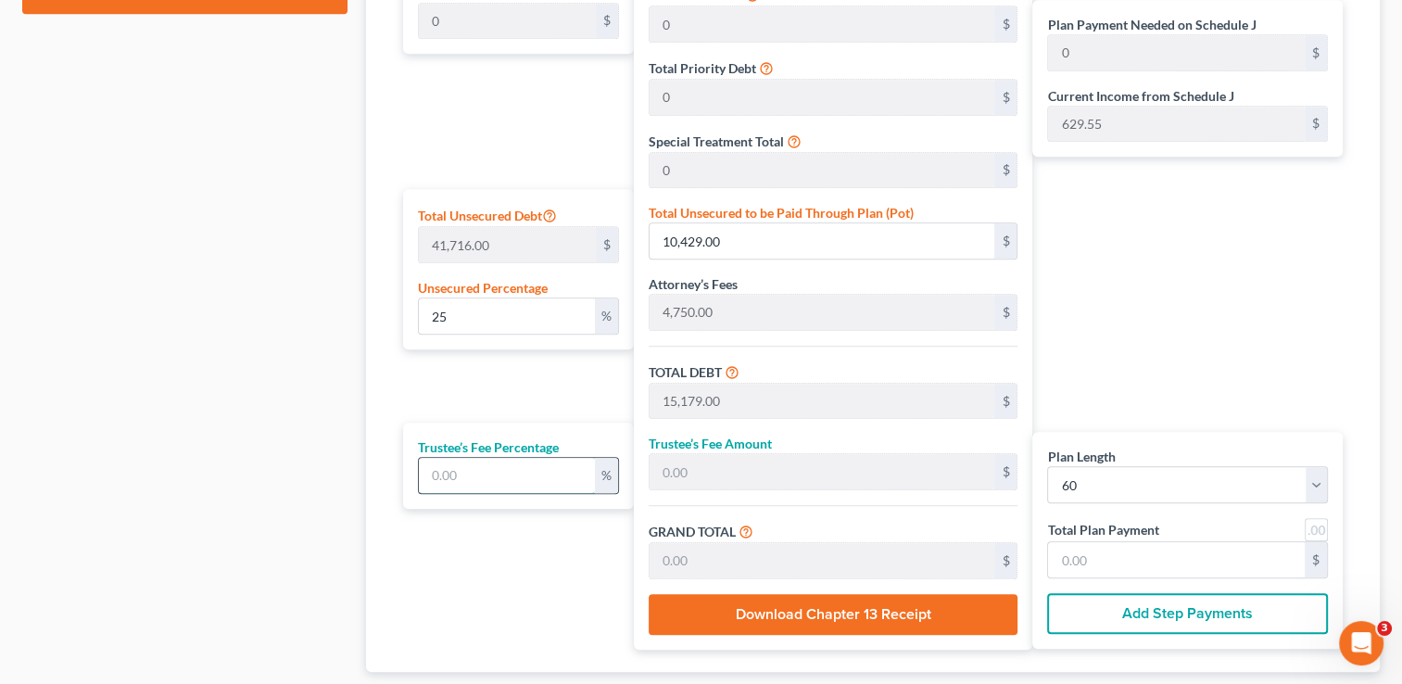
type input "15,937.95"
type input "265.63"
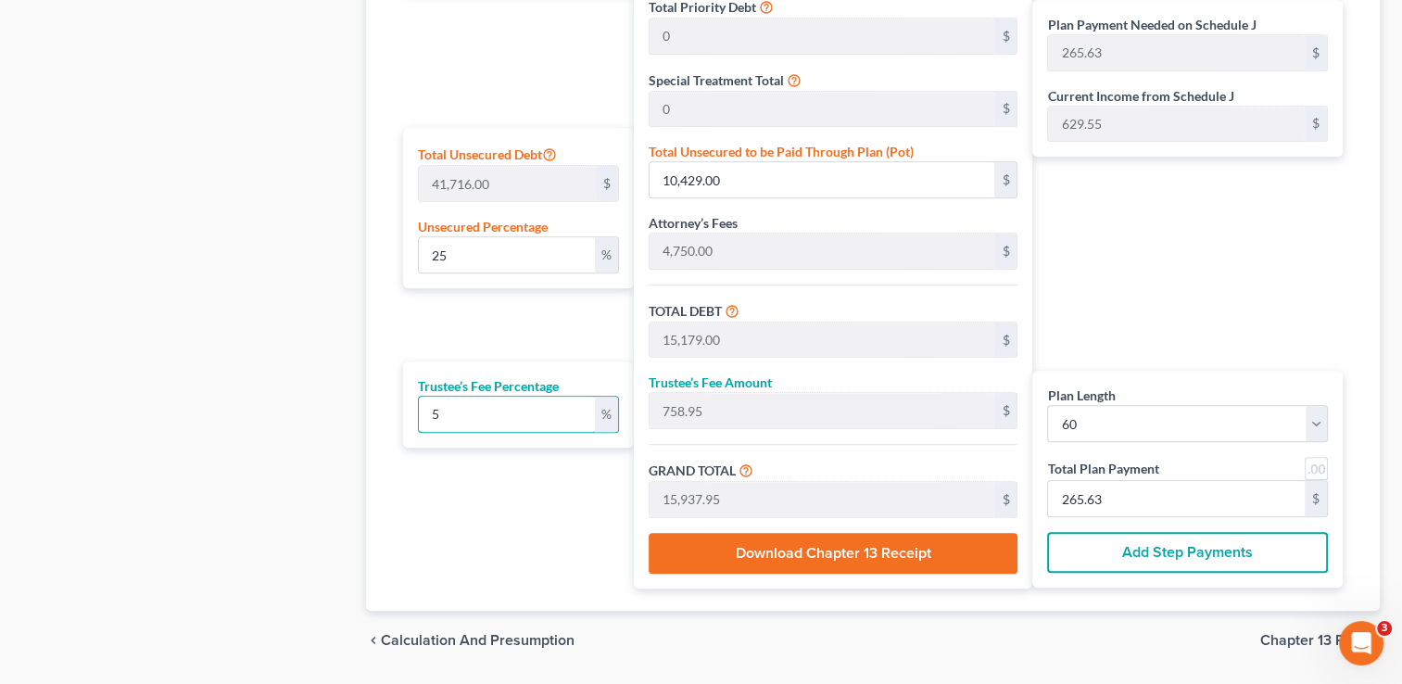
scroll to position [1077, 0]
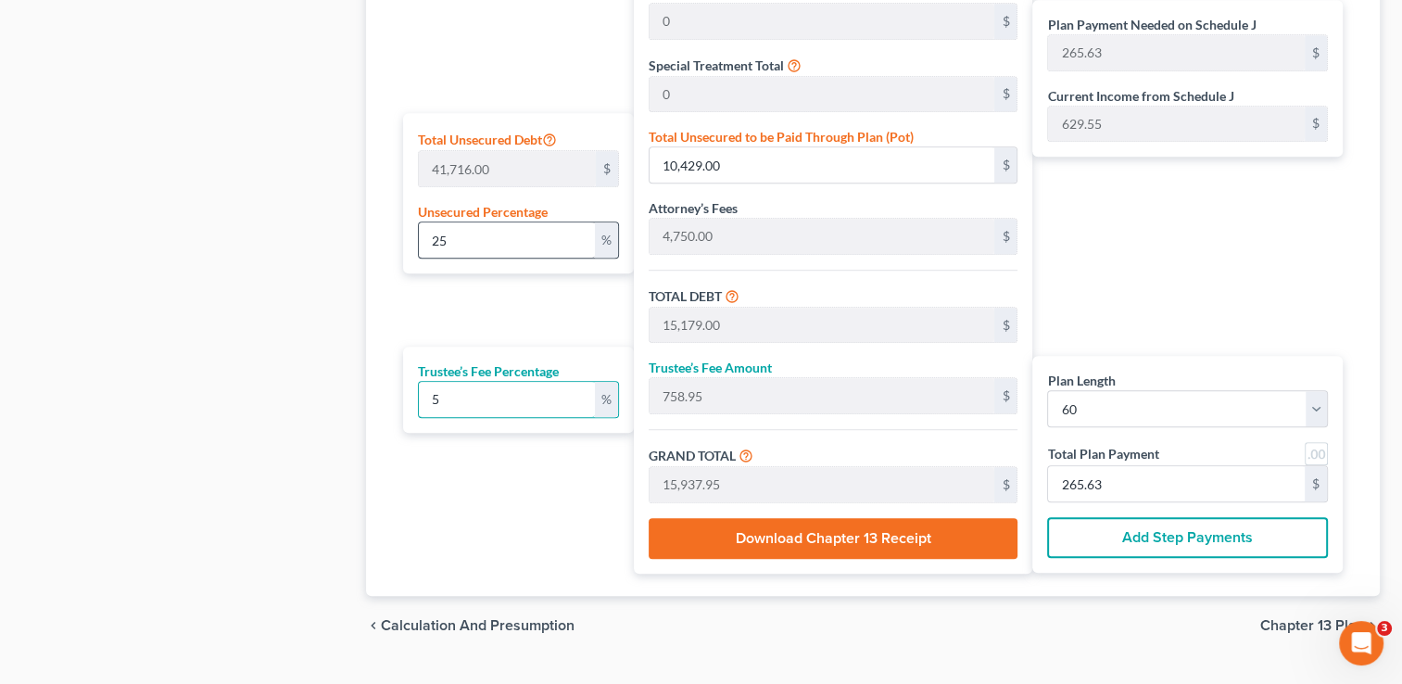
type input "5"
click at [486, 236] on input "25" at bounding box center [506, 239] width 175 height 35
type input "2"
type input "834.32"
type input "5,584.32"
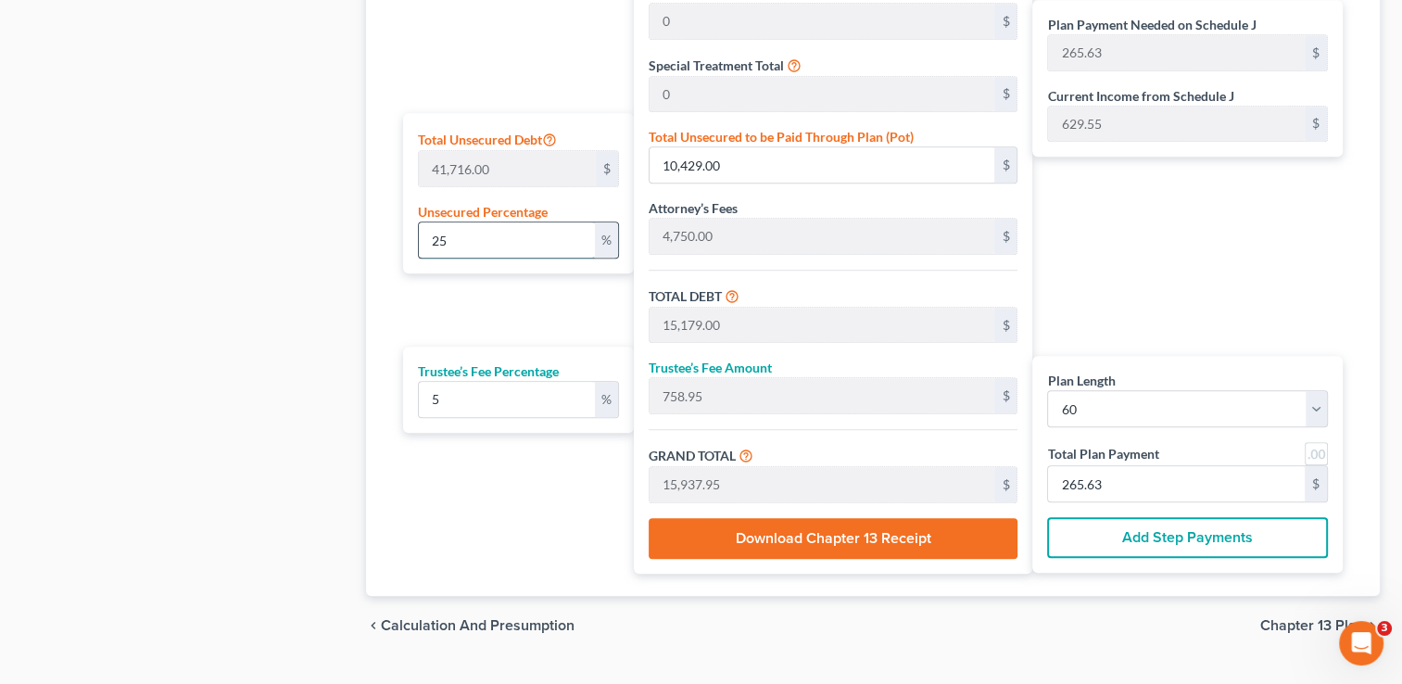
type input "279.21"
type input "5,863.53"
type input "97.72"
type input "4,750.00"
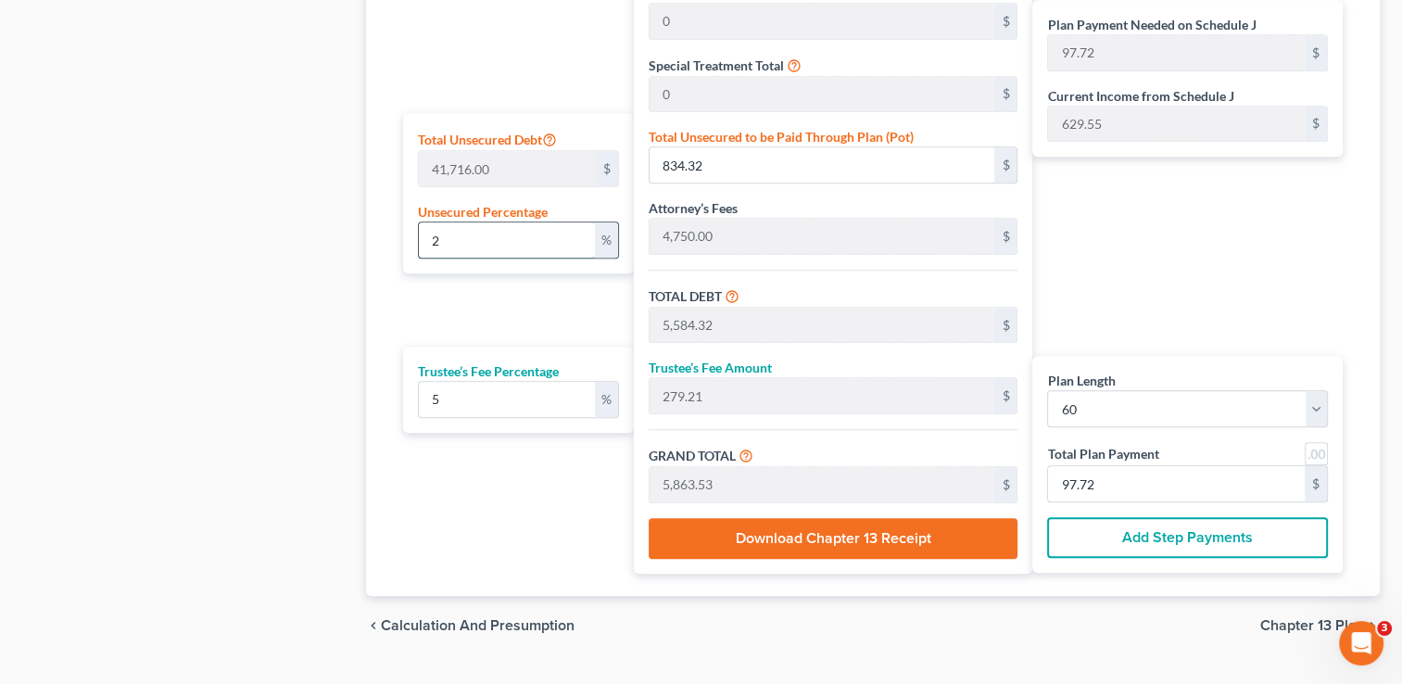
type input "237.50"
type input "4,987.50"
type input "83.12"
type input "1"
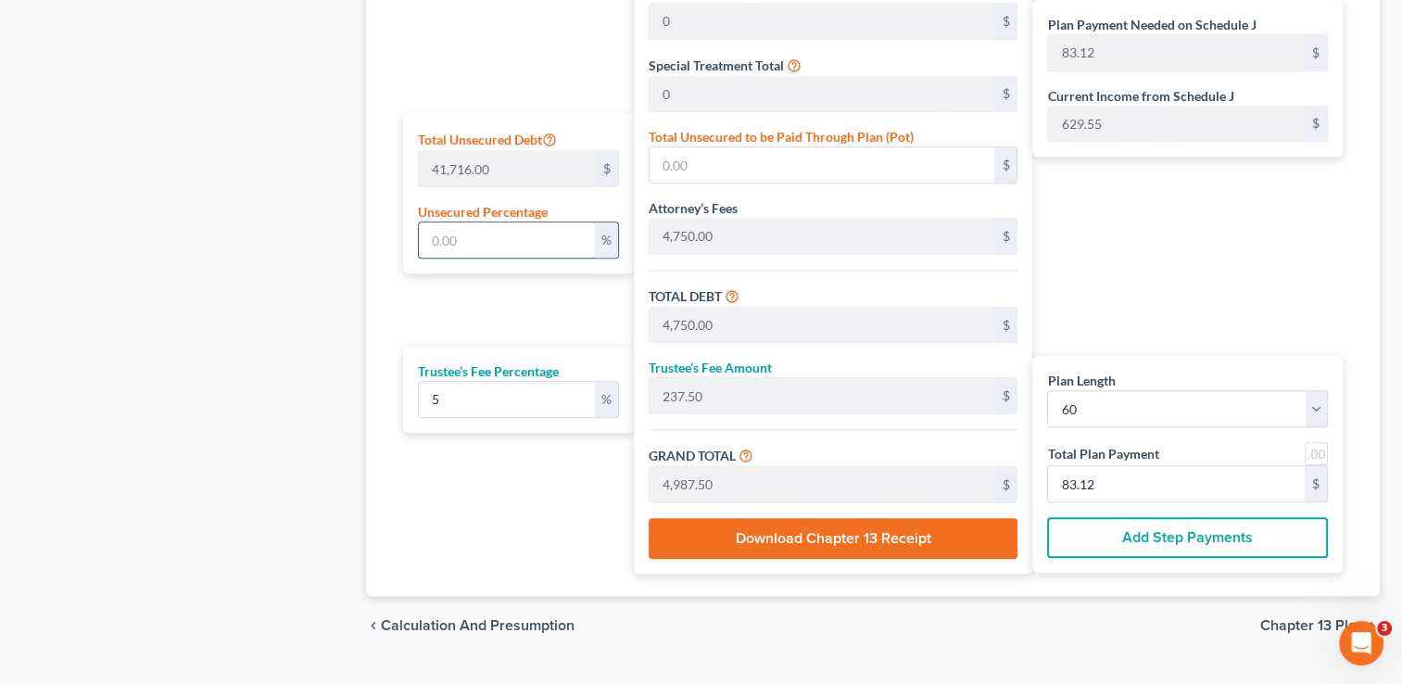
type input "417.16"
type input "5,167.16"
type input "258.35"
type input "5,425.51"
type input "90.42"
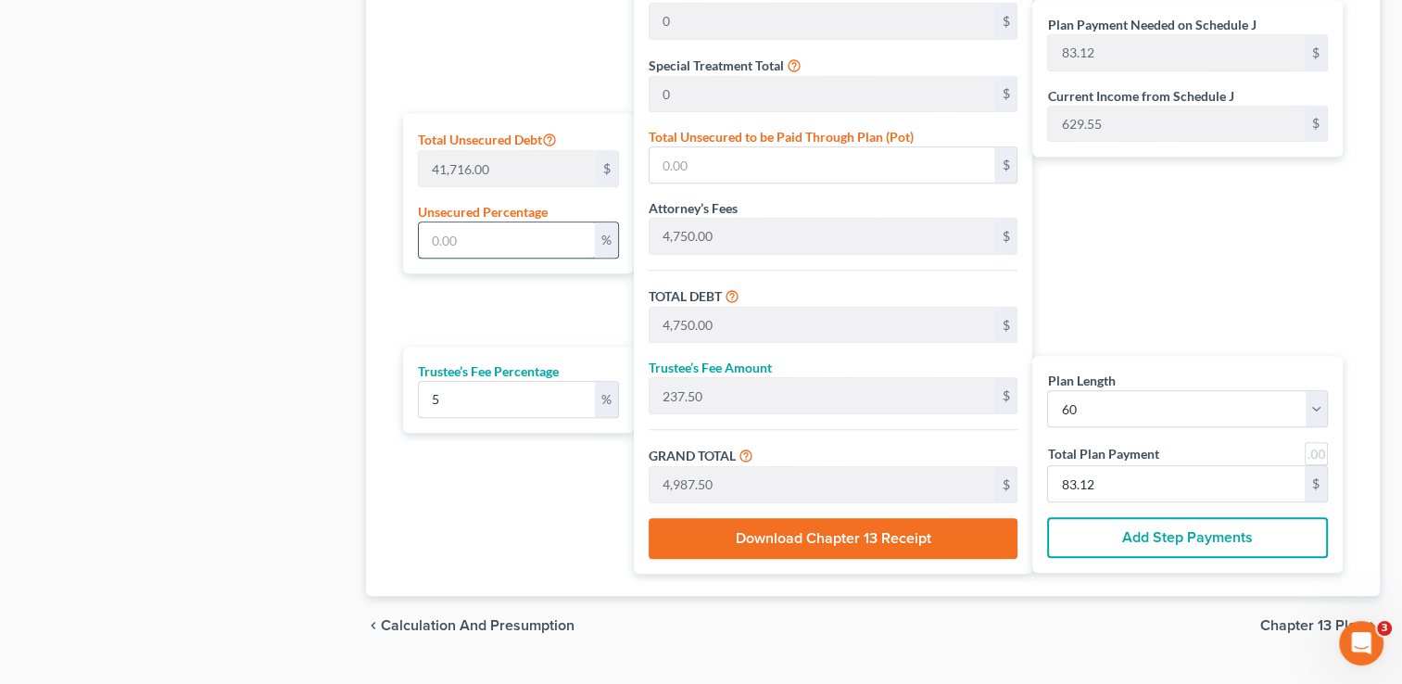
type input "90.42"
type input "10"
type input "4,171.60"
type input "8,921.60"
type input "446.08"
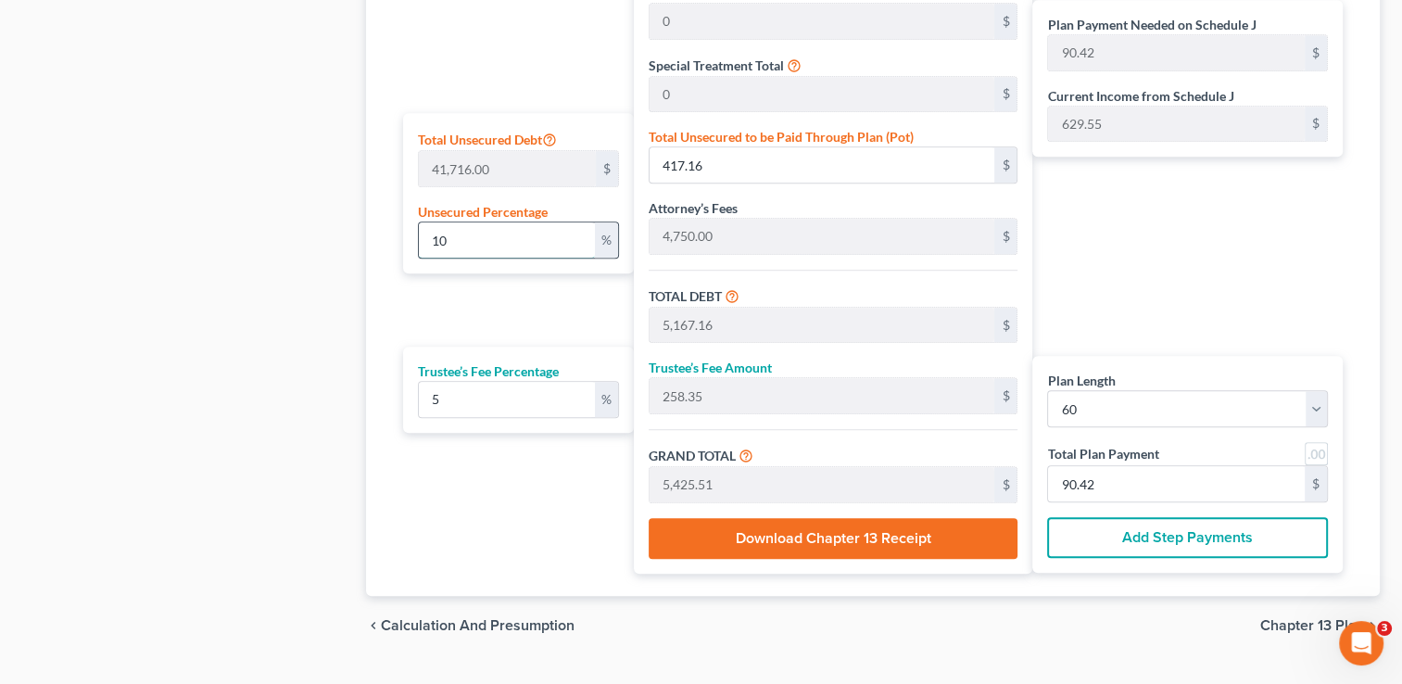
type input "9,367.68"
type input "156.12"
type input "100"
type input "41,716.00"
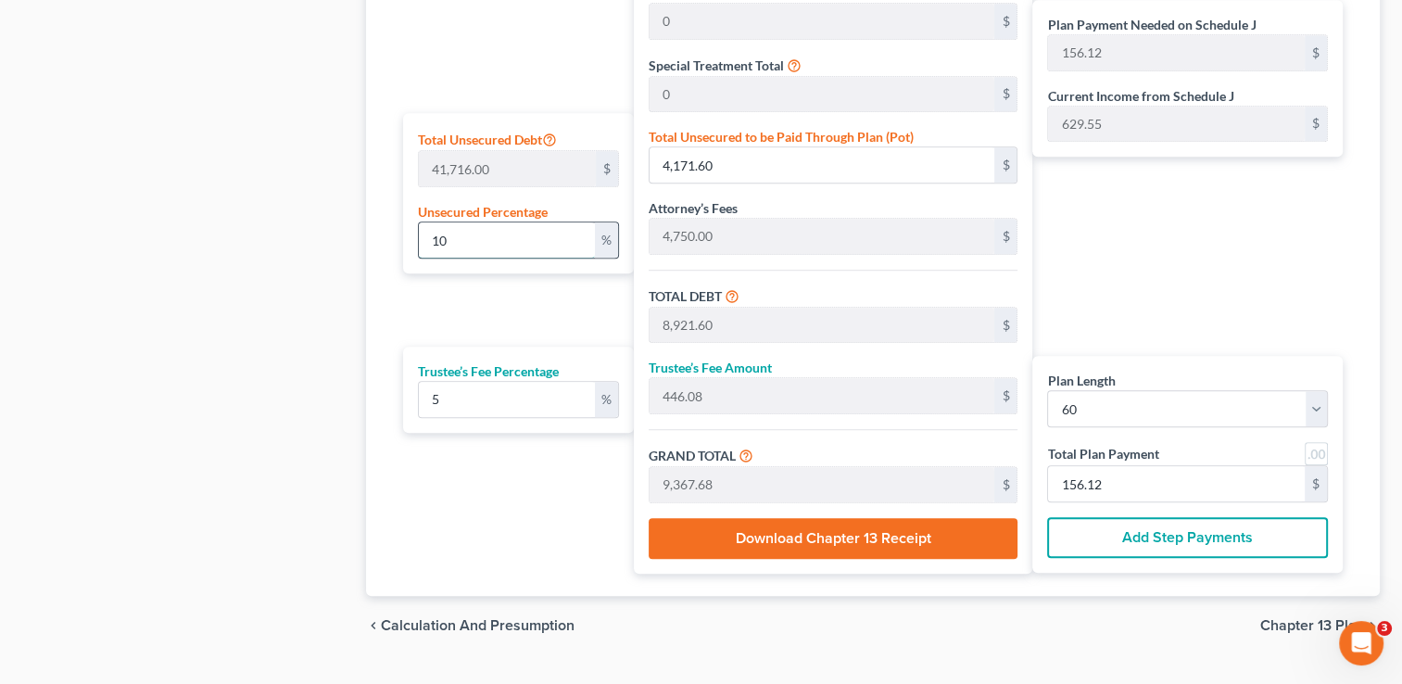
type input "46,466.00"
type input "2,323.30"
type input "48,789.30"
type input "813.15"
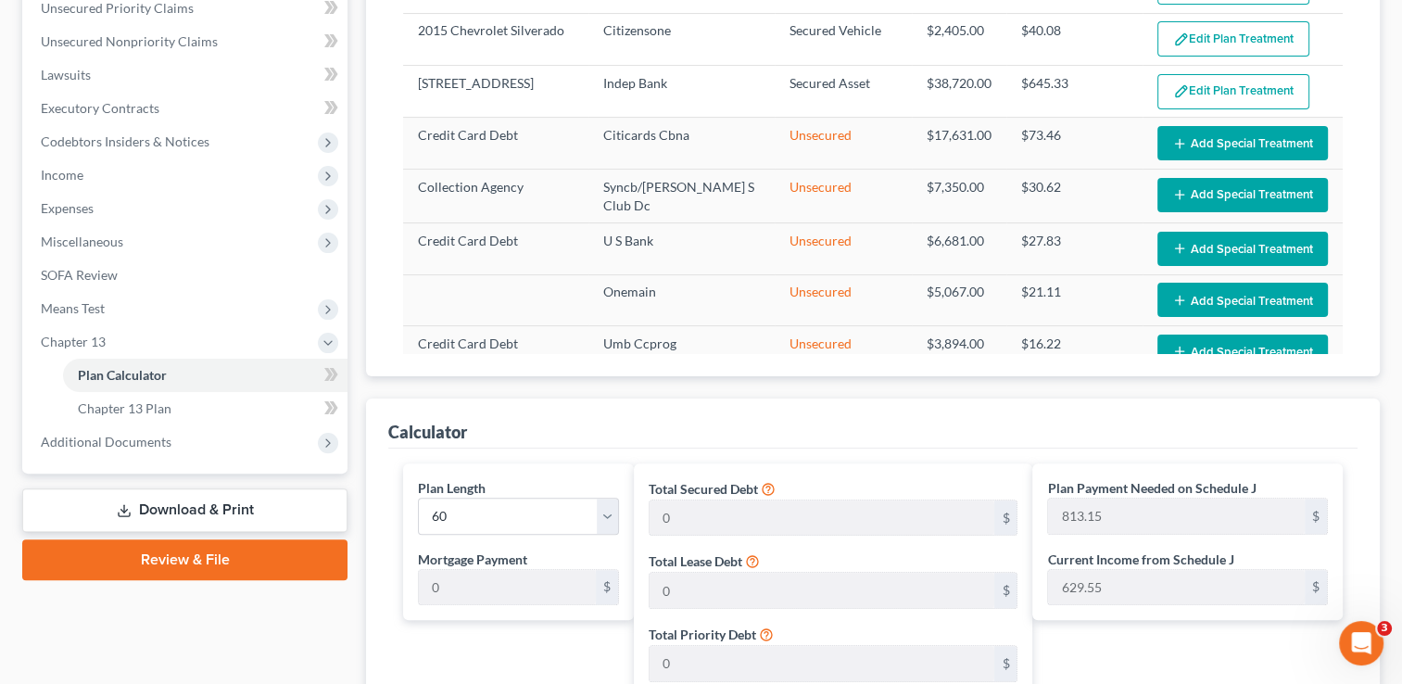
scroll to position [107, 0]
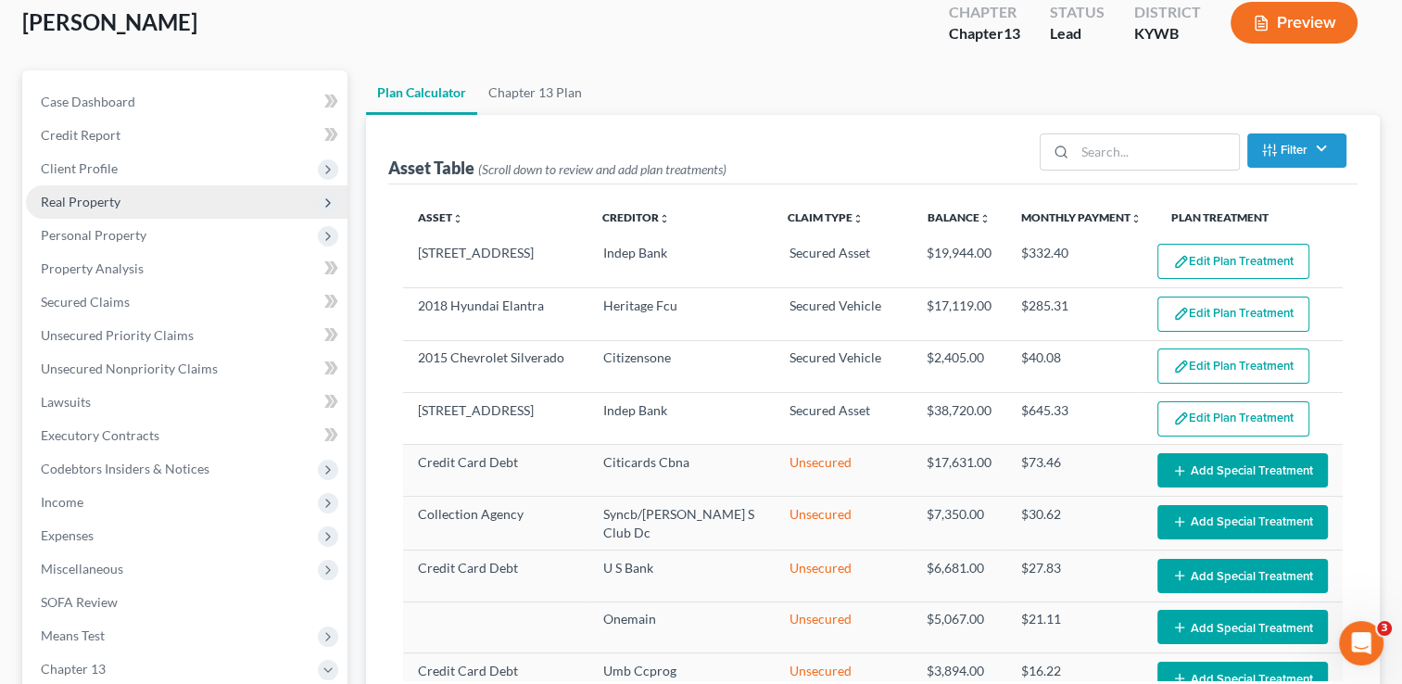
type input "100"
click at [148, 191] on span "Real Property" at bounding box center [187, 201] width 322 height 33
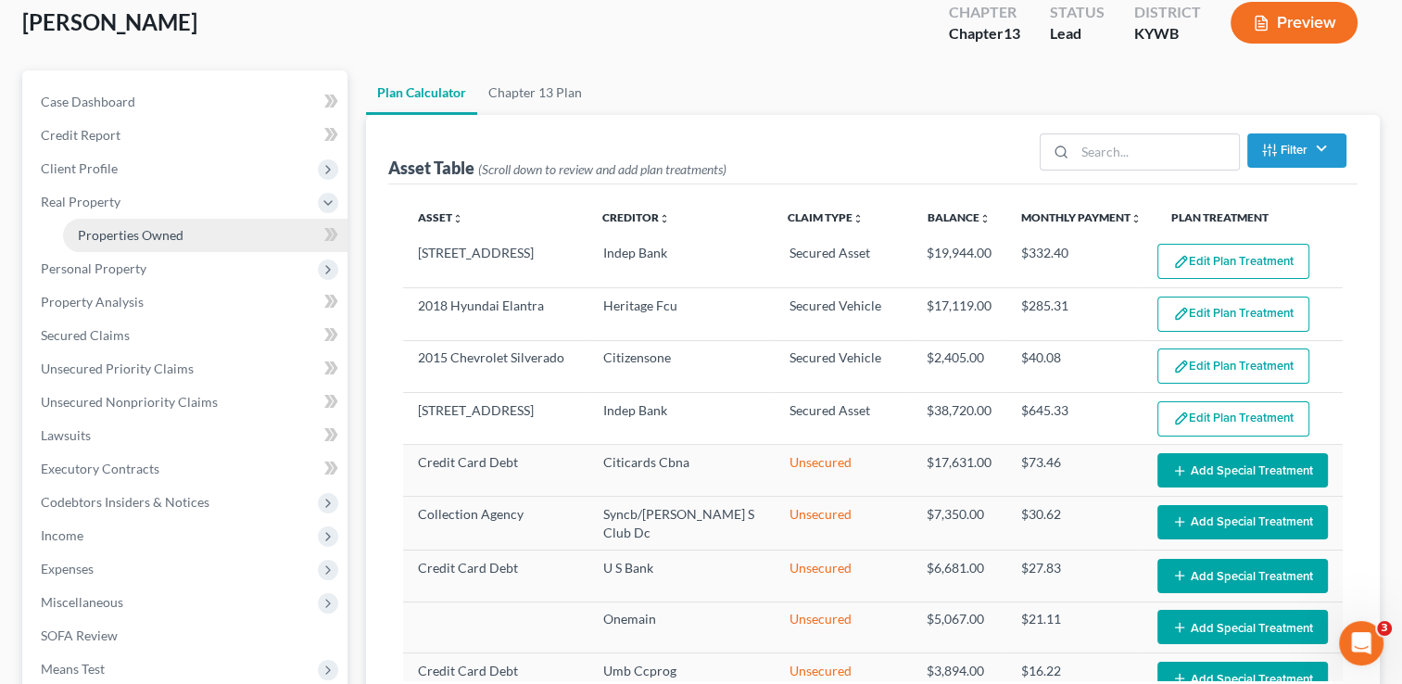
click at [152, 229] on span "Properties Owned" at bounding box center [131, 235] width 106 height 16
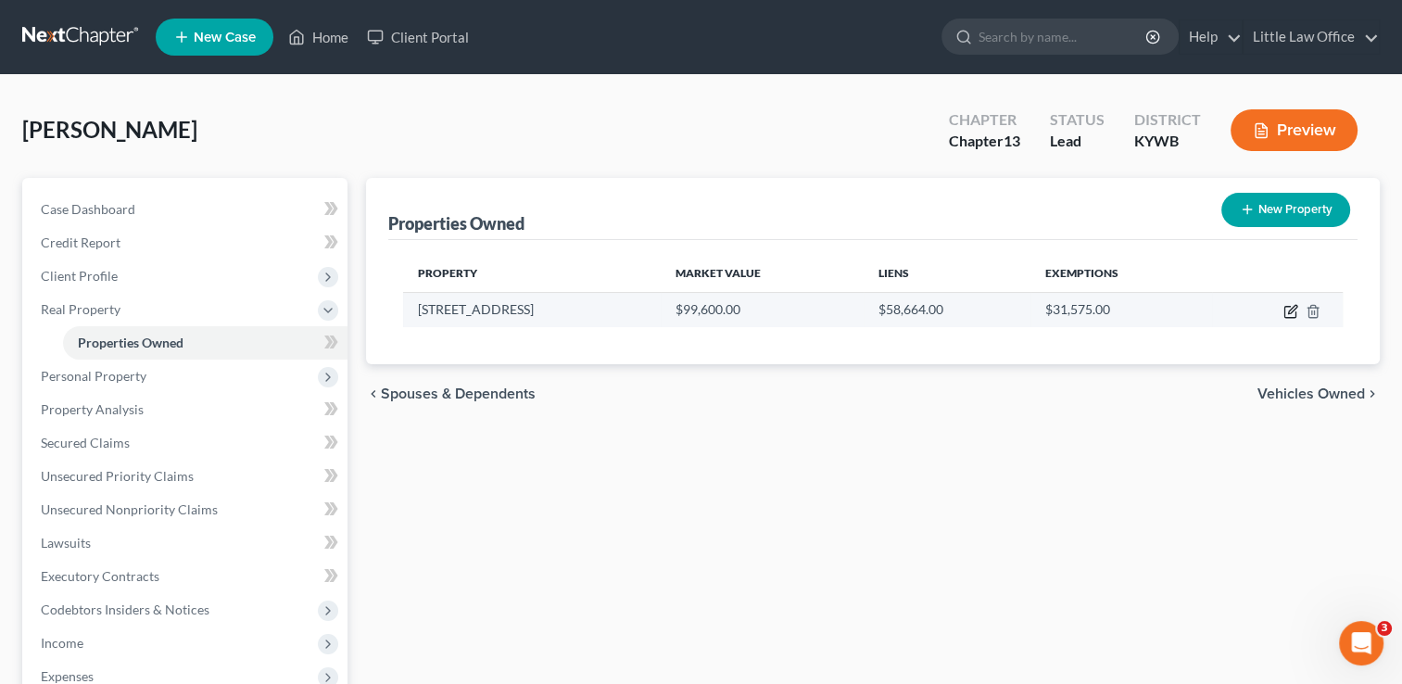
click at [1291, 305] on icon "button" at bounding box center [1290, 311] width 15 height 15
select select "18"
select select "0"
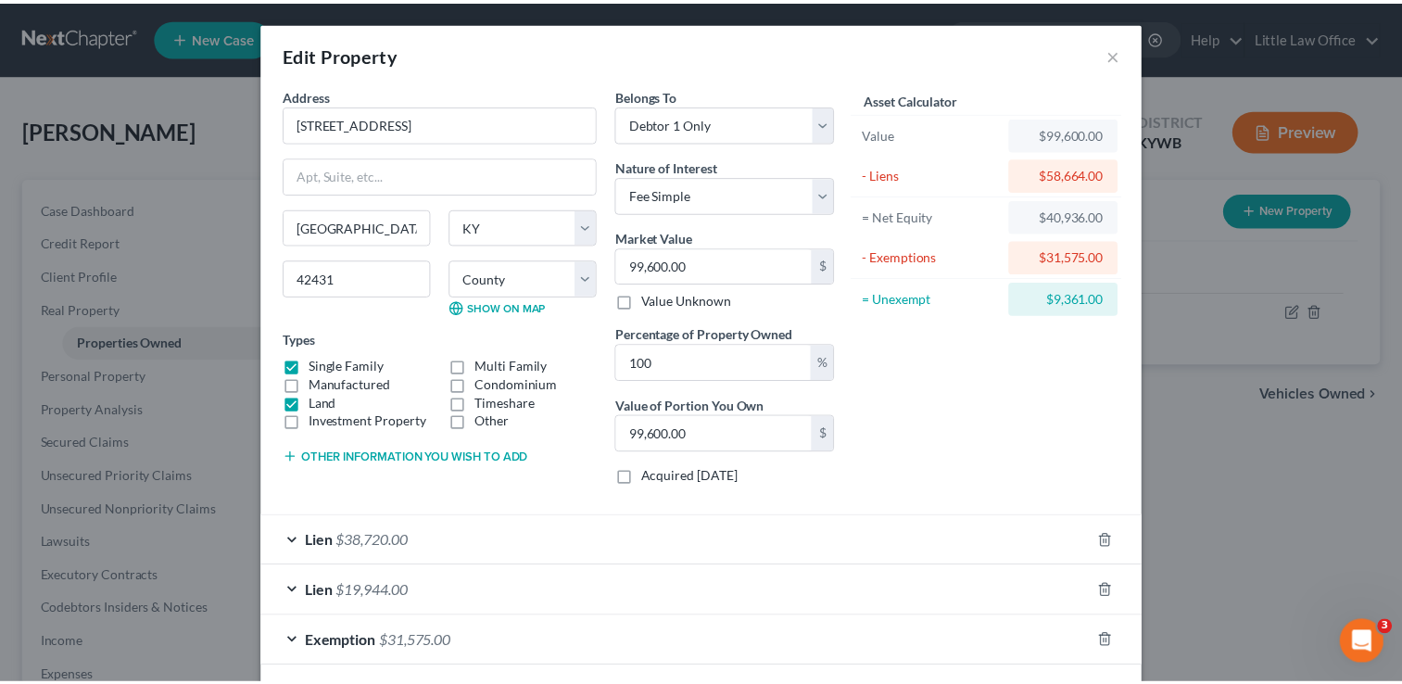
scroll to position [82, 0]
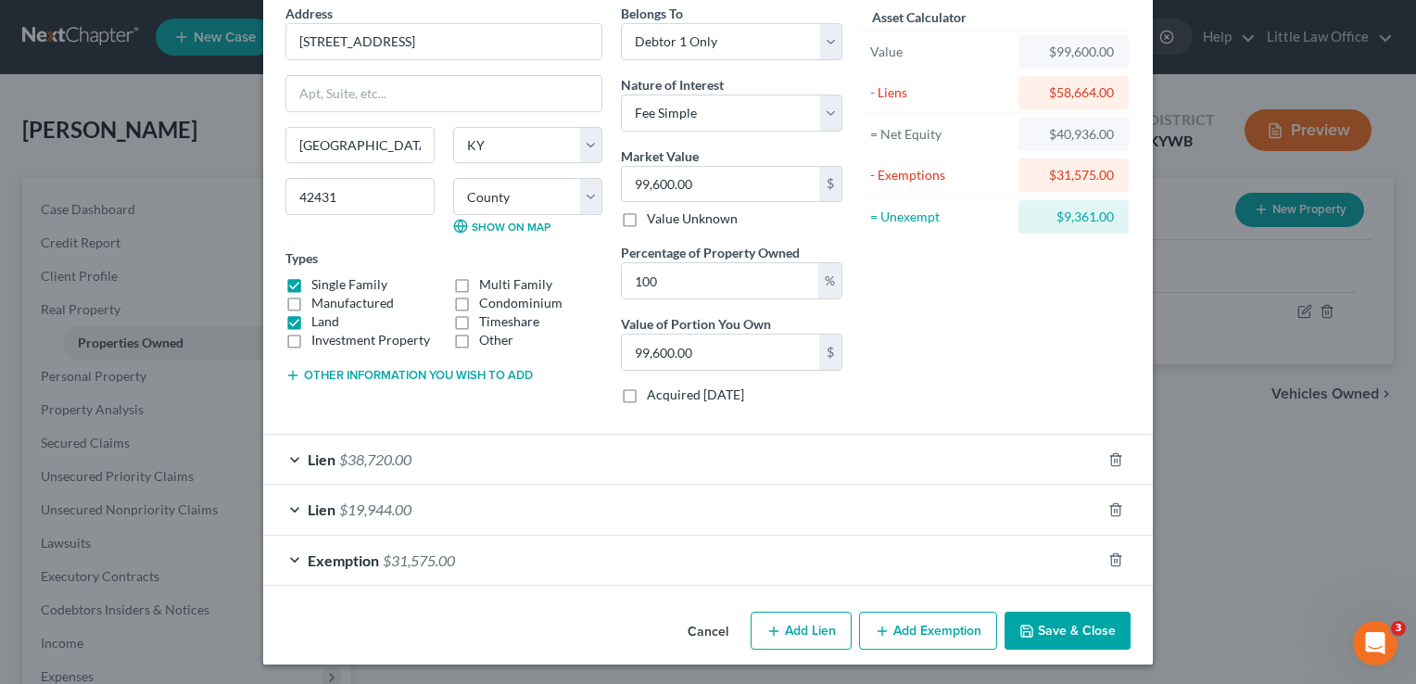
click at [1032, 622] on button "Save & Close" at bounding box center [1068, 631] width 126 height 39
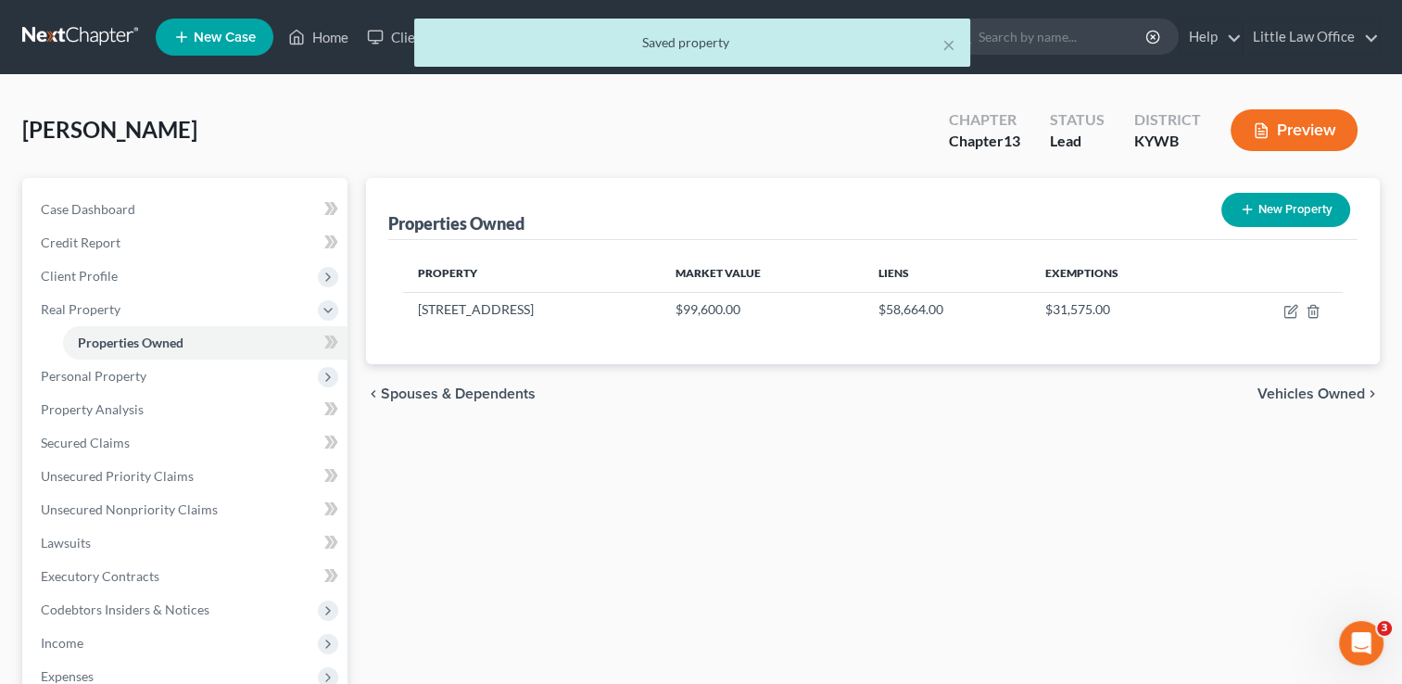
scroll to position [366, 0]
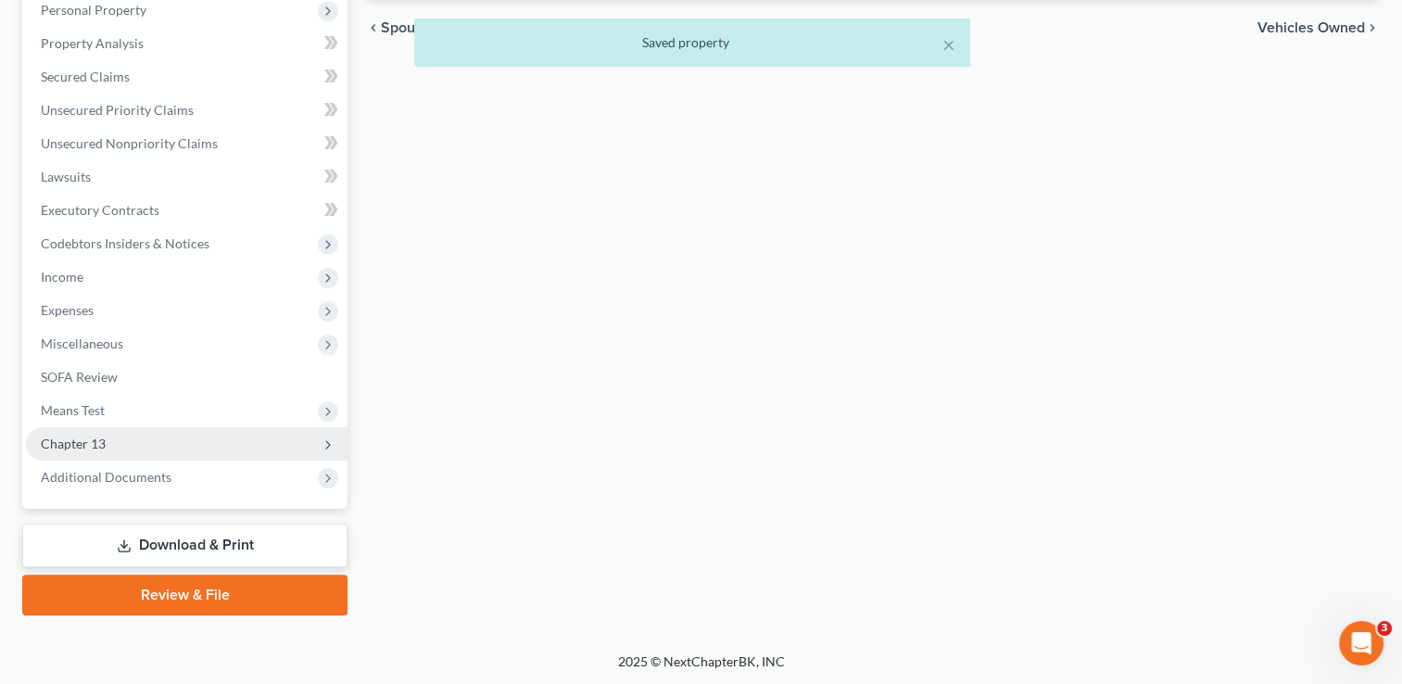
click at [92, 455] on span "Chapter 13" at bounding box center [187, 443] width 322 height 33
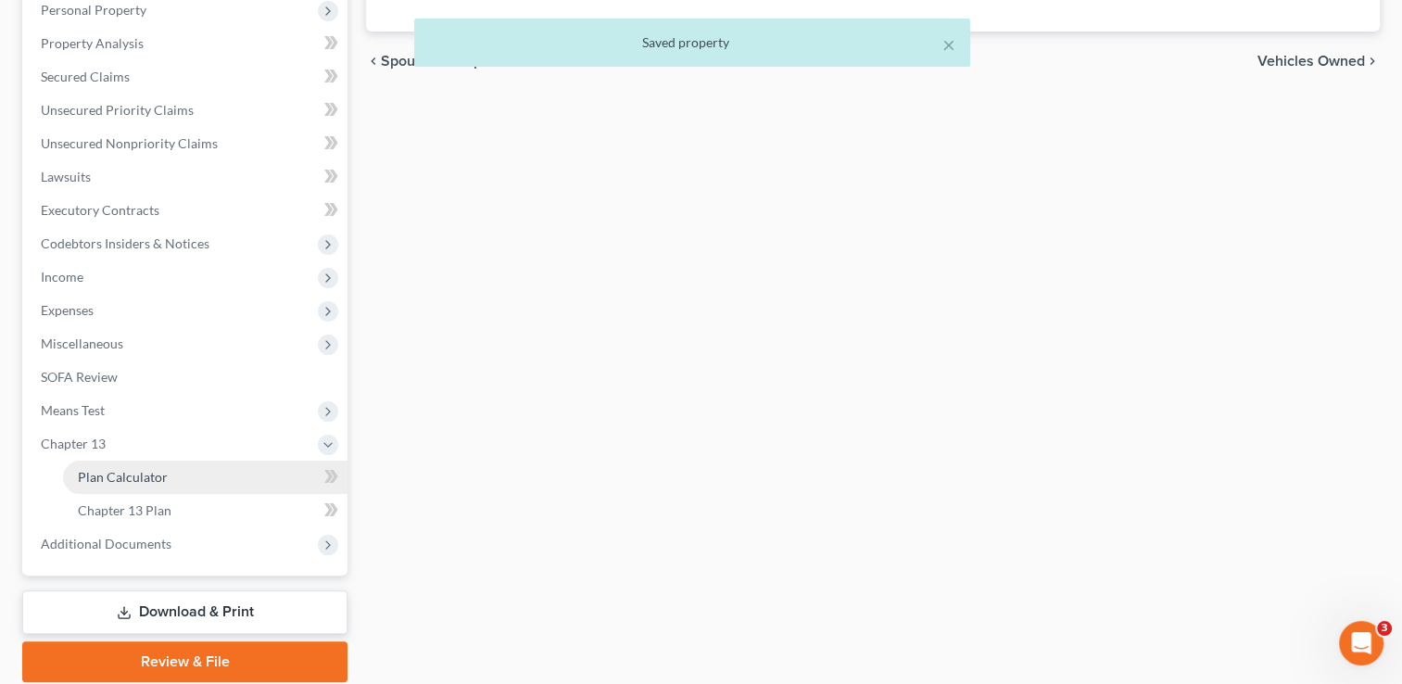
click at [133, 472] on span "Plan Calculator" at bounding box center [123, 477] width 90 height 16
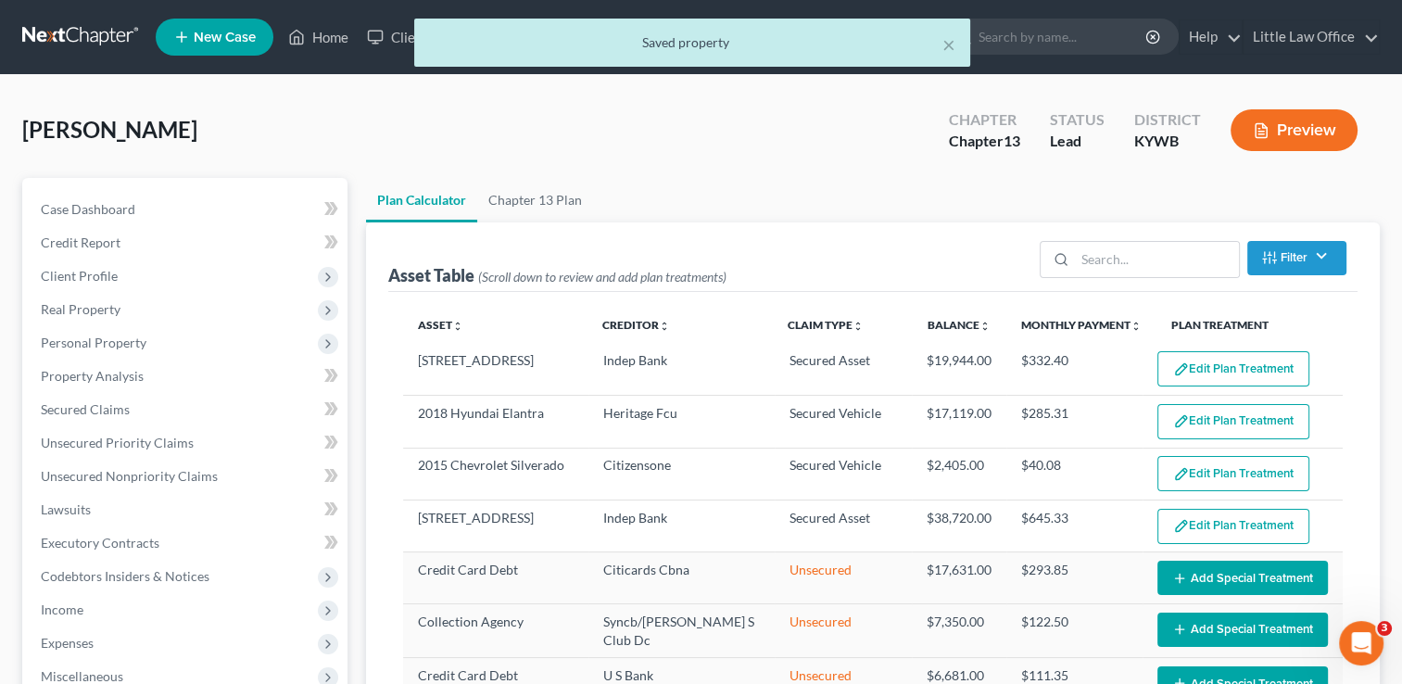
select select "59"
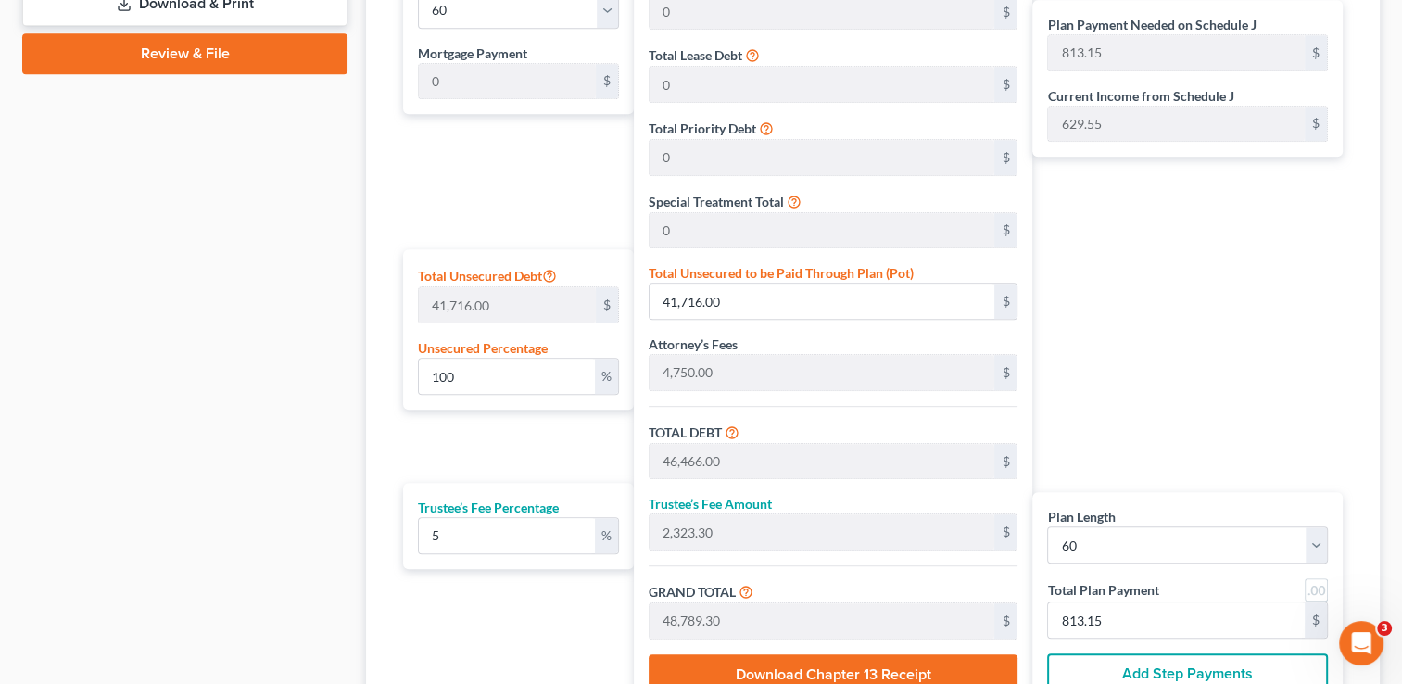
scroll to position [1005, 0]
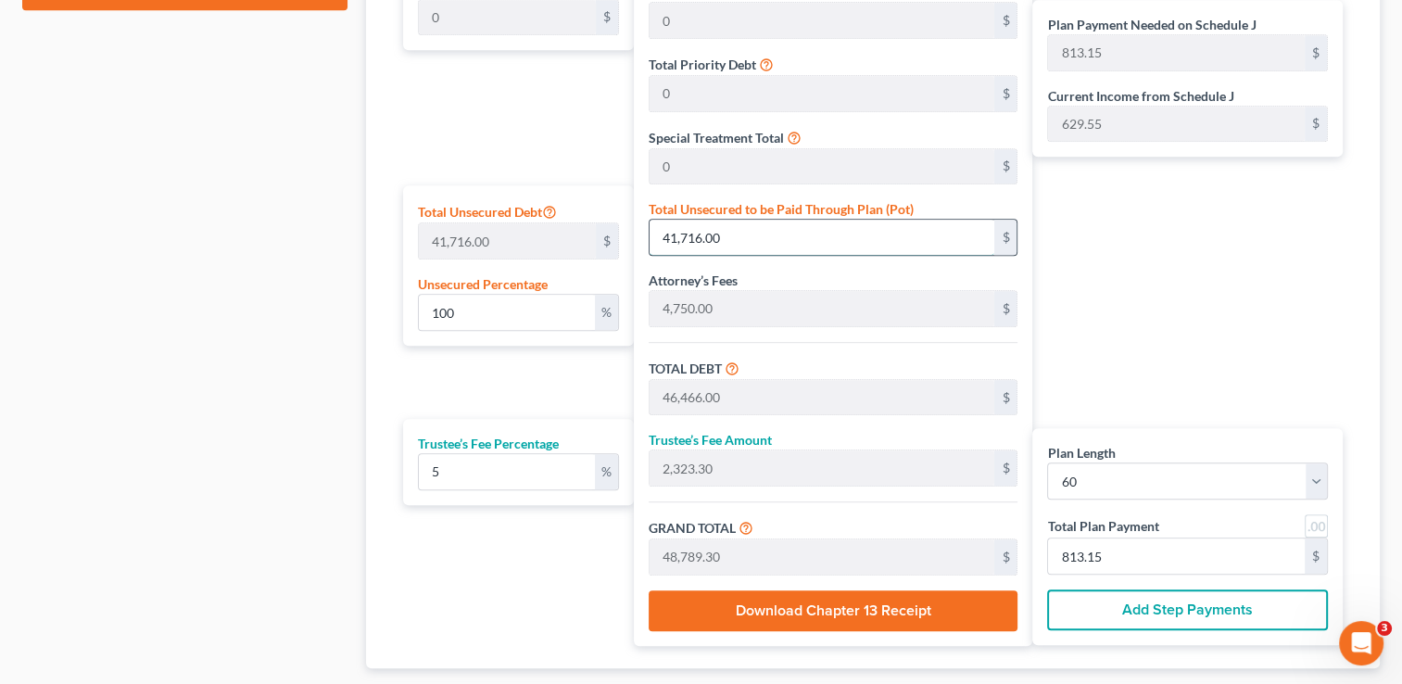
click at [746, 232] on input "41,716.00" at bounding box center [823, 237] width 346 height 35
type input "0.02157445584428037"
type input "9"
type input "4,759.00"
type input "237.95"
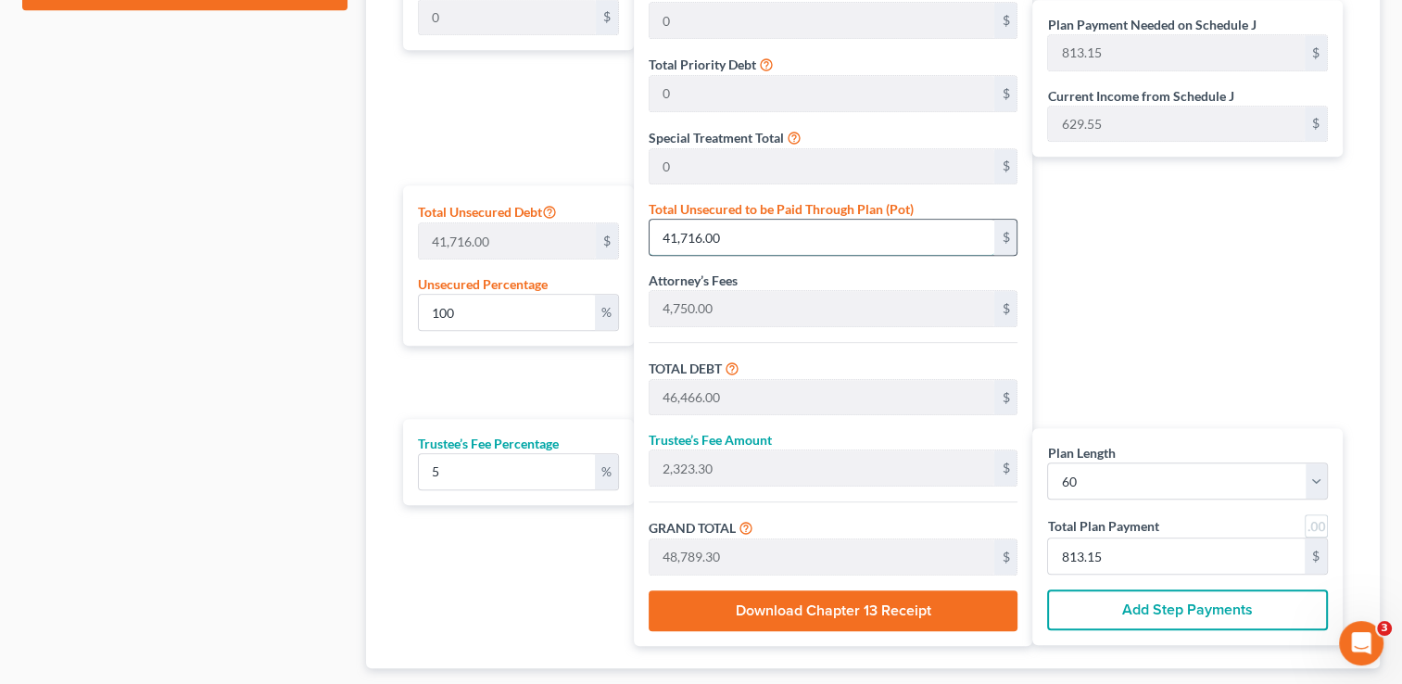
type input "4,996.95"
type input "83.28"
type input "0.2301275290056573"
type input "96"
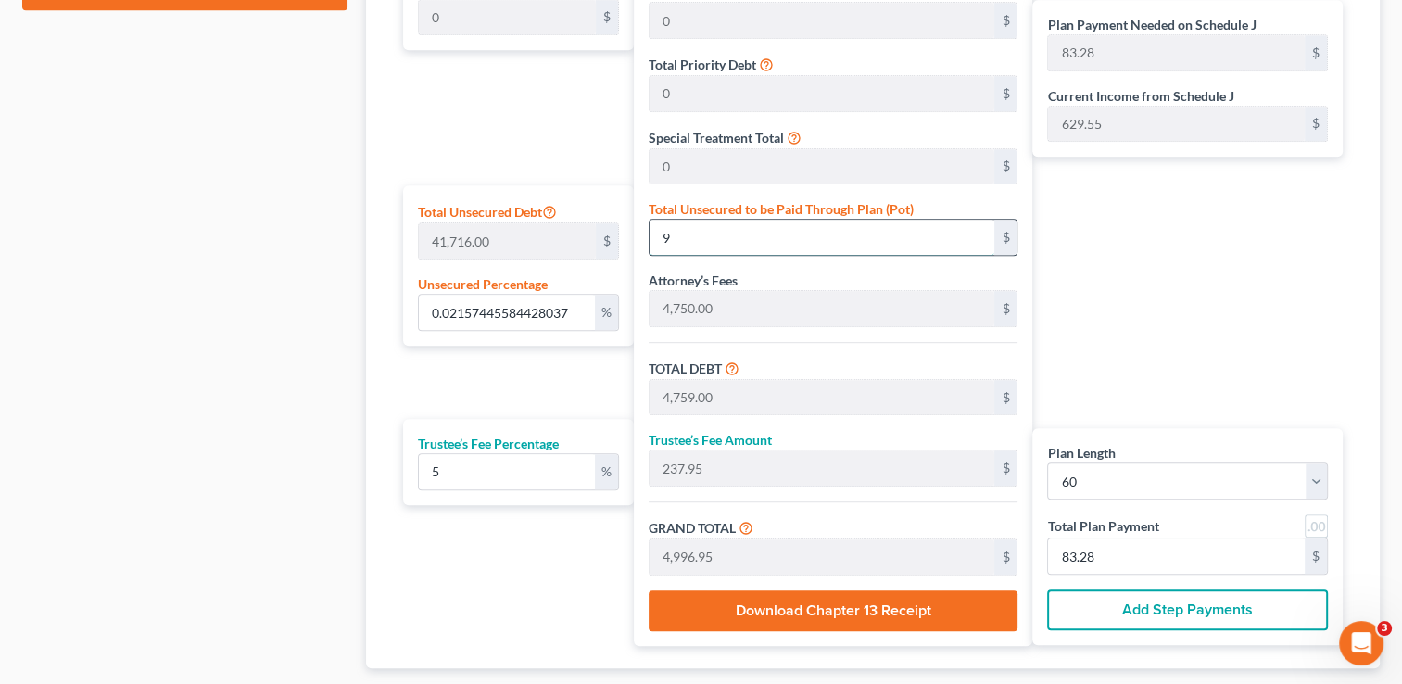
type input "4,846.00"
type input "242.30"
type input "5,088.30"
type input "84.80"
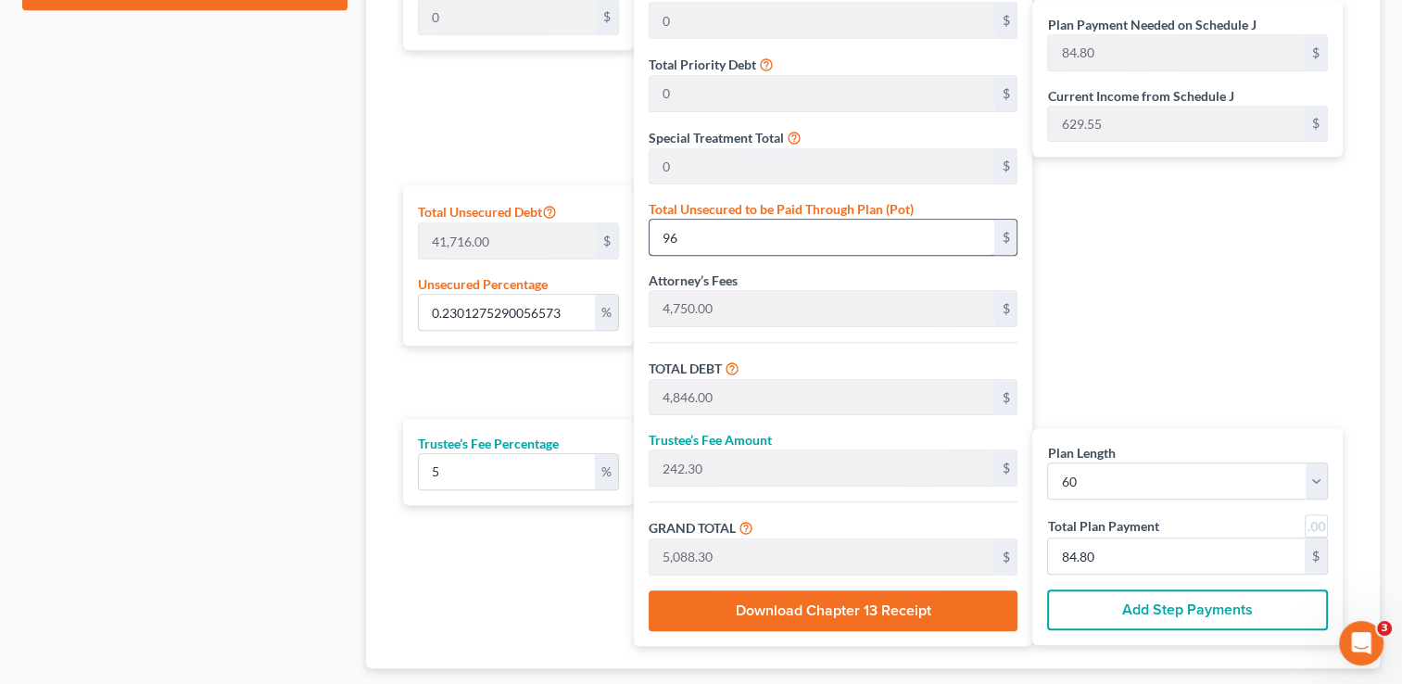
type input "0.02157445584428037"
type input "9"
type input "4,759.00"
type input "237.95"
type input "4,996.95"
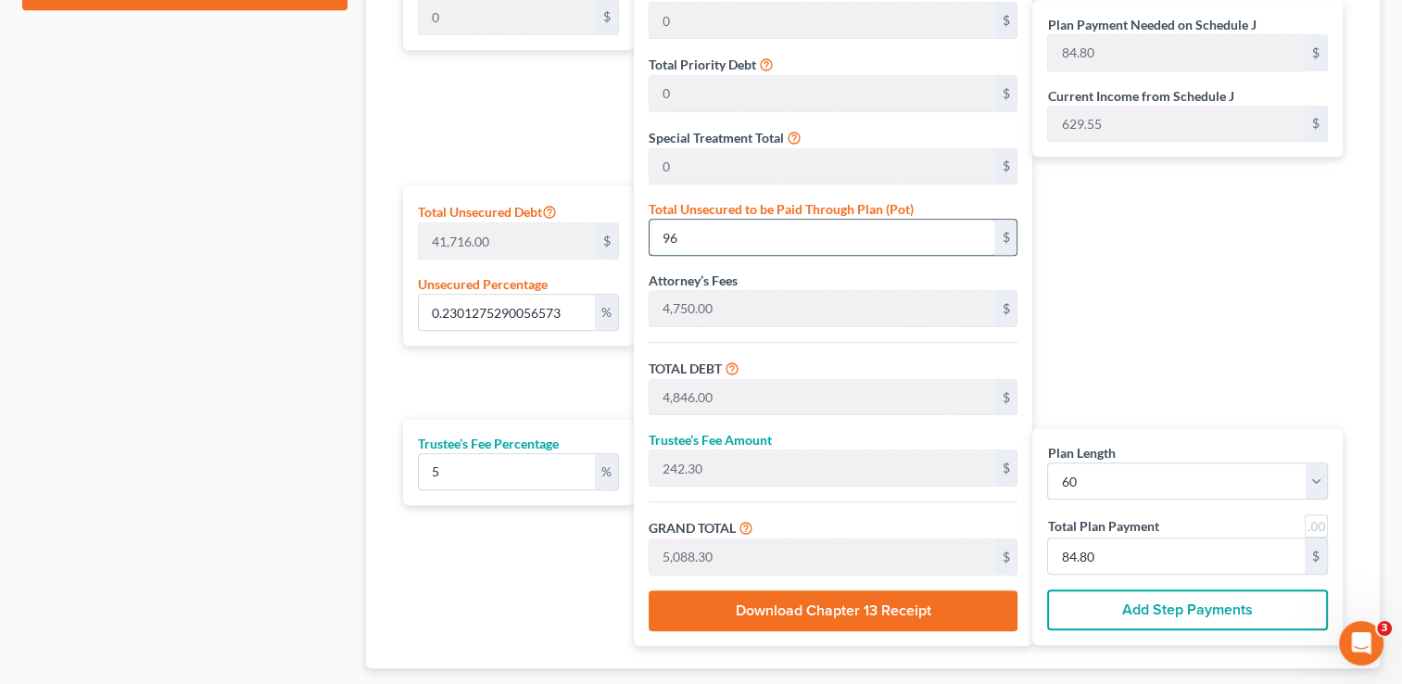
type input "83.28"
type input "0.2229360437242305"
type input "93"
type input "4,843.00"
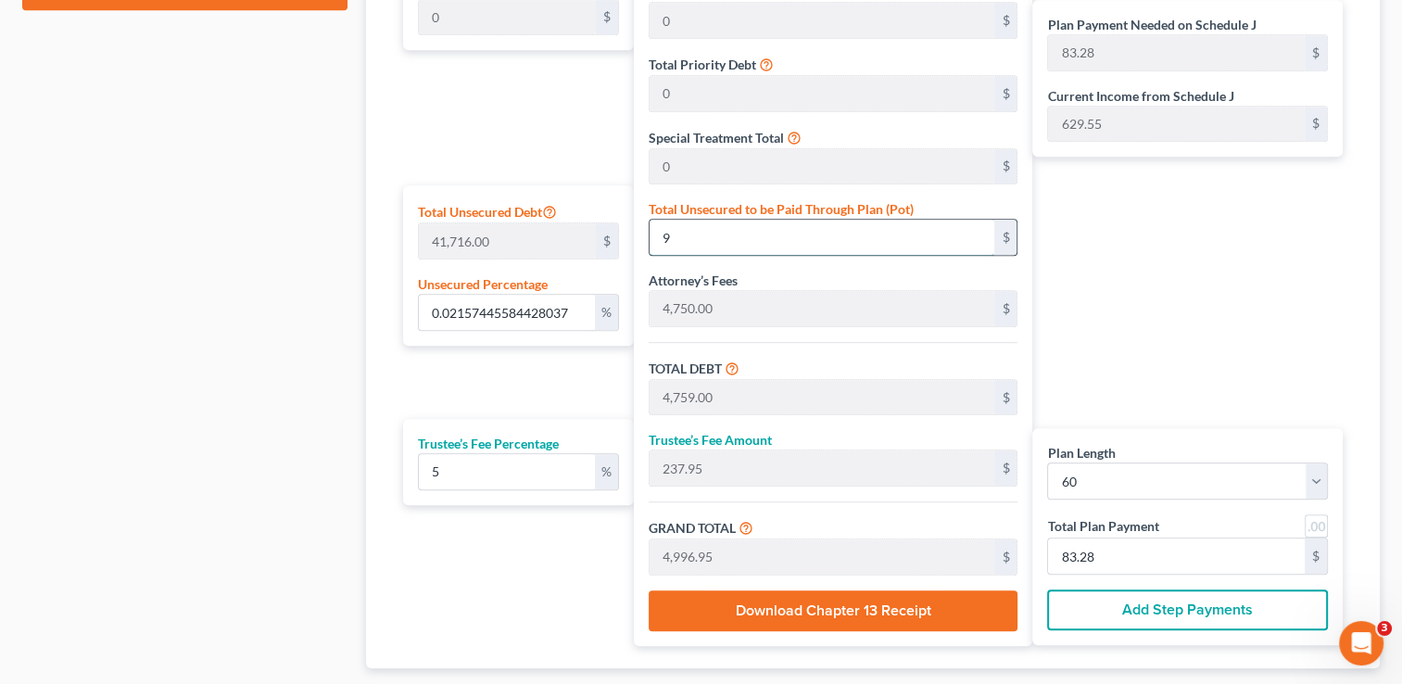
type input "242.15"
type input "5,085.15"
type input "84.75"
type input "2.243743407805159"
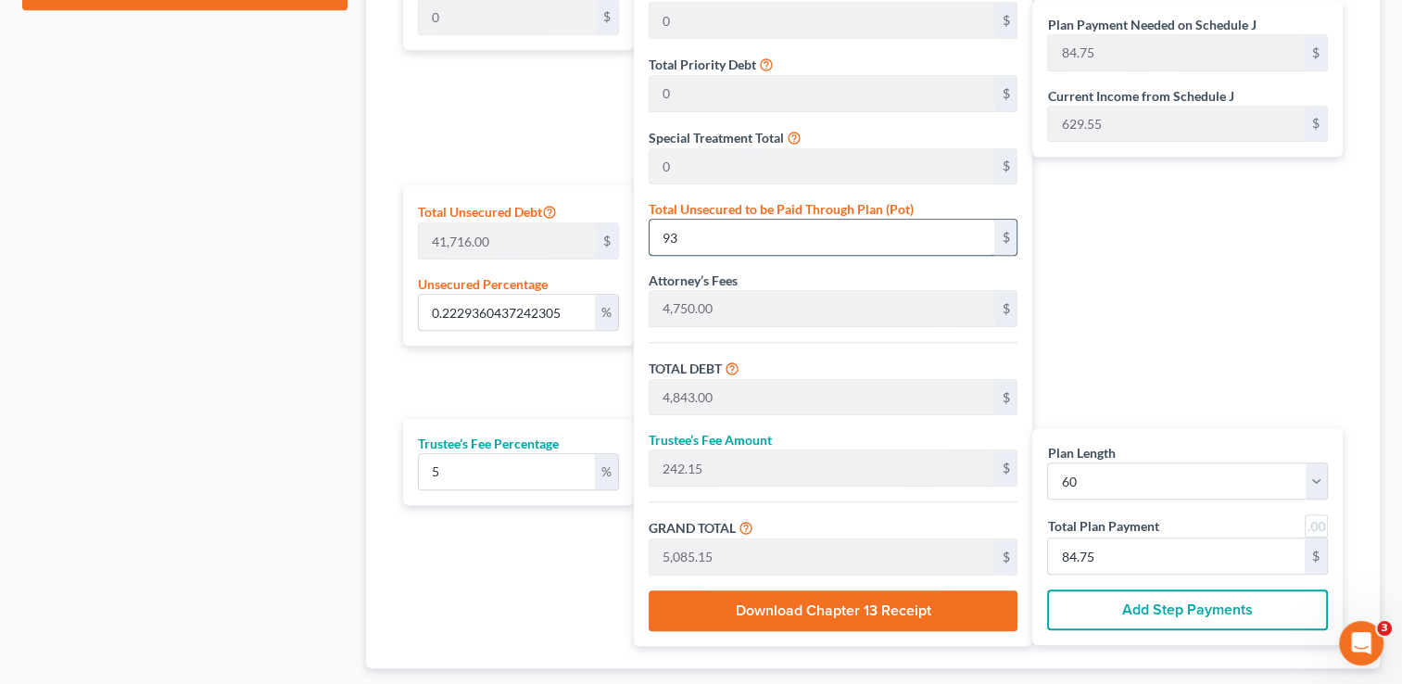
type input "936"
type input "5,686.00"
type input "284.30"
type input "5,970.30"
type input "99.50"
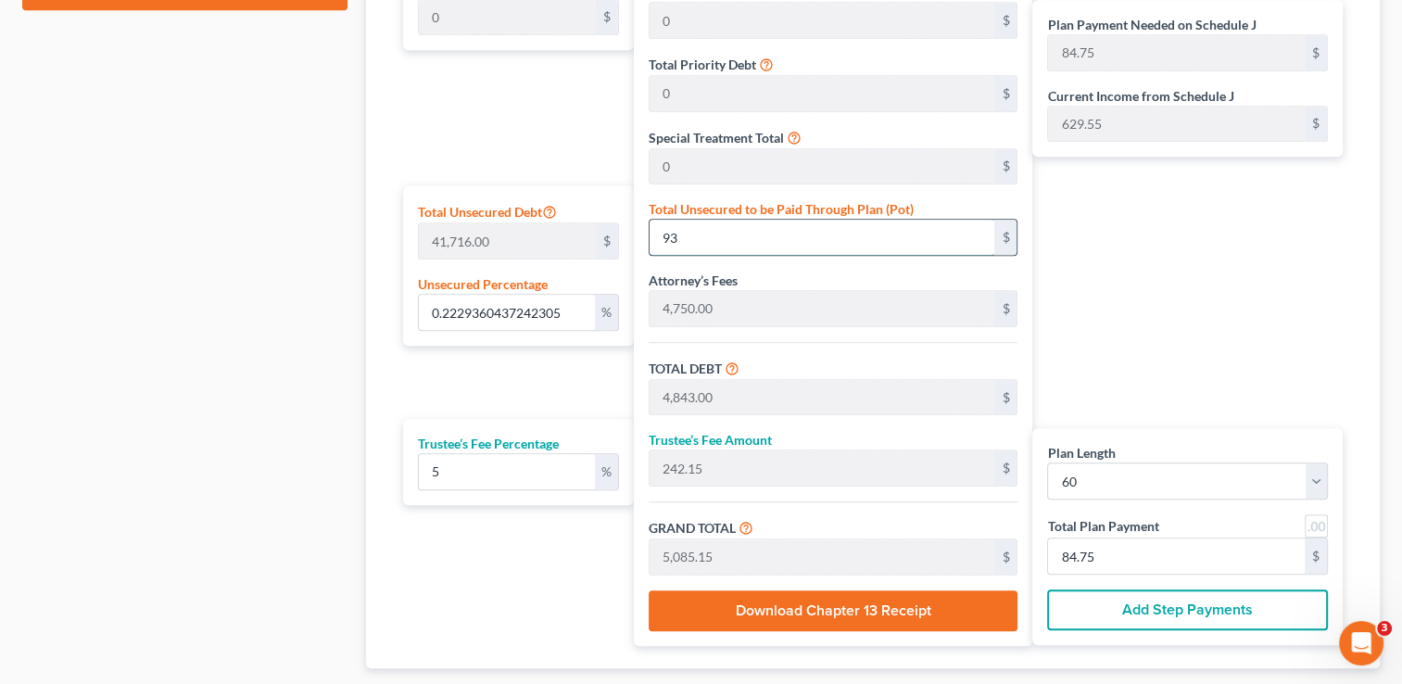
type input "99.50"
type input "22.439831239812065"
type input "9361"
type input "14,111.00"
type input "705.55"
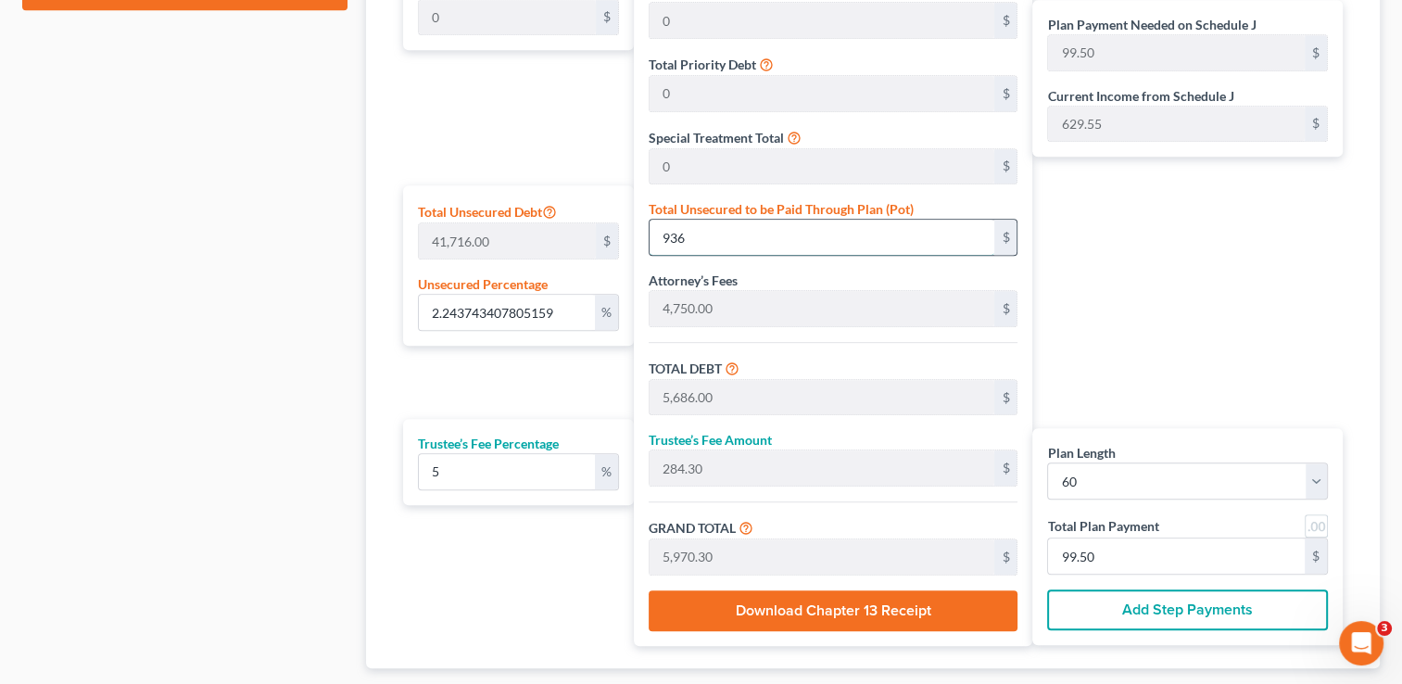
type input "14,816.55"
type input "246.94"
type input "9,361"
click at [1124, 558] on input "246.94" at bounding box center [1176, 555] width 257 height 35
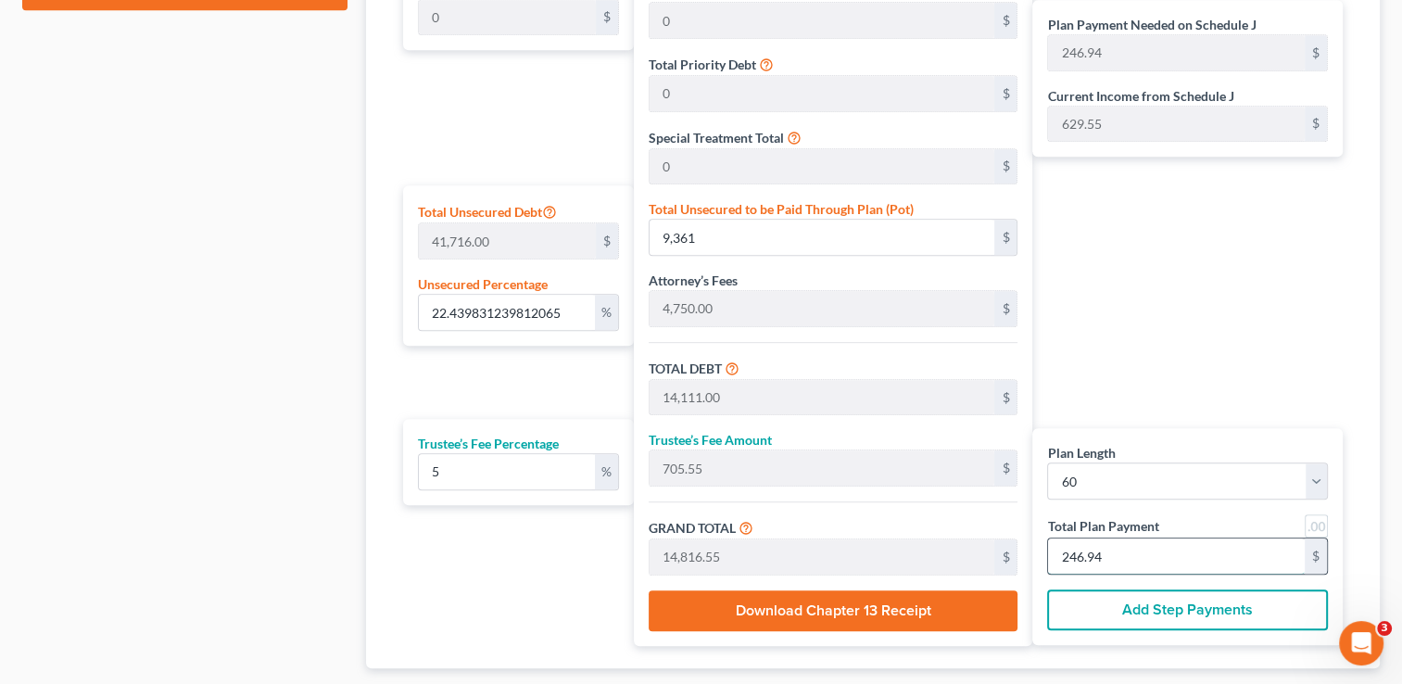
type input "0"
type input "114.28"
type input "5.71"
type input "120.00"
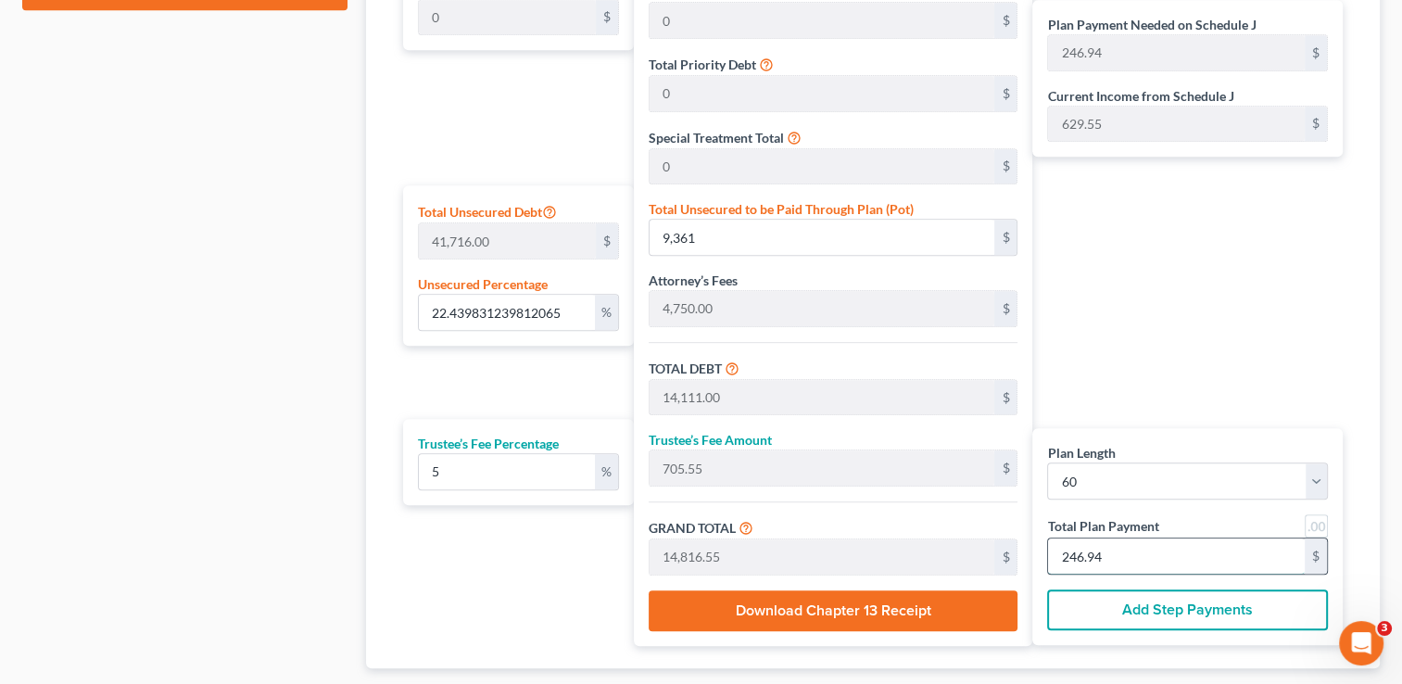
type input "2"
type input "1,428.57"
type input "71.42"
type input "1,500.00"
type input "25"
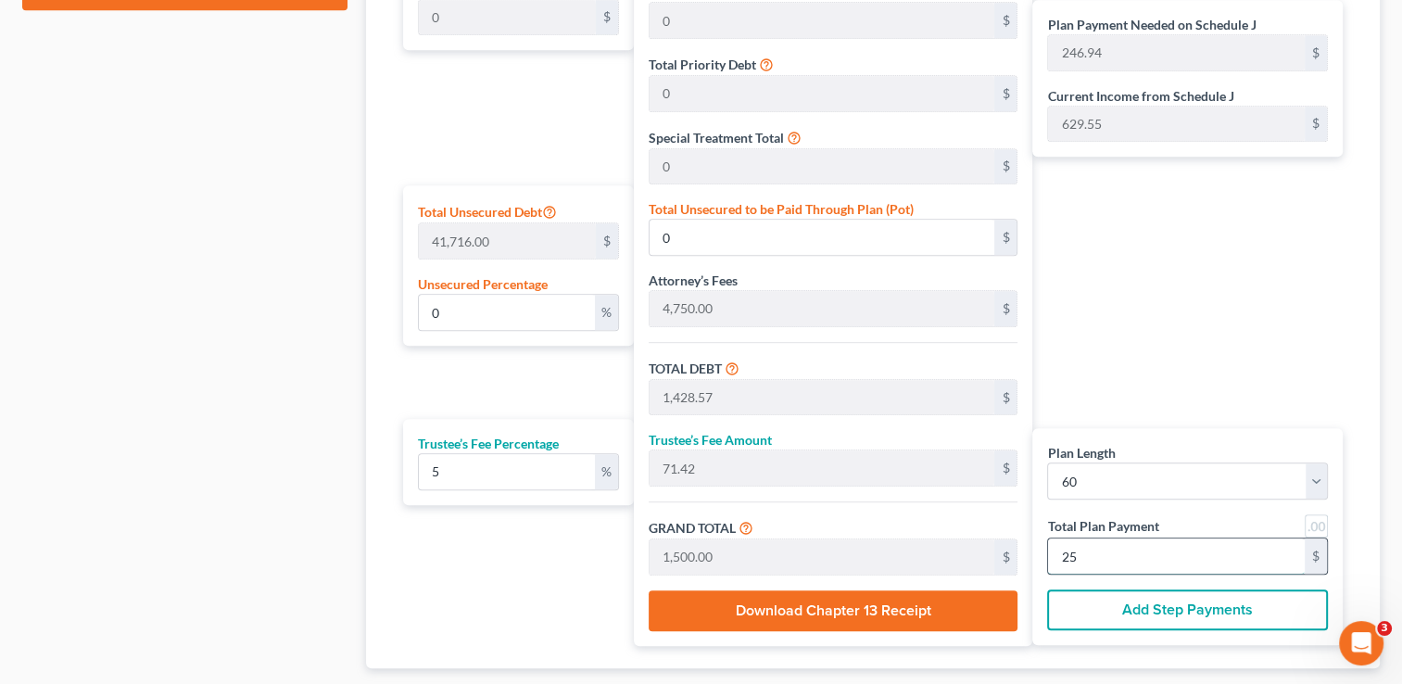
type input "22.86"
type input "9,535.71"
type input "14,285.71"
type input "714.28"
type input "15,000.00"
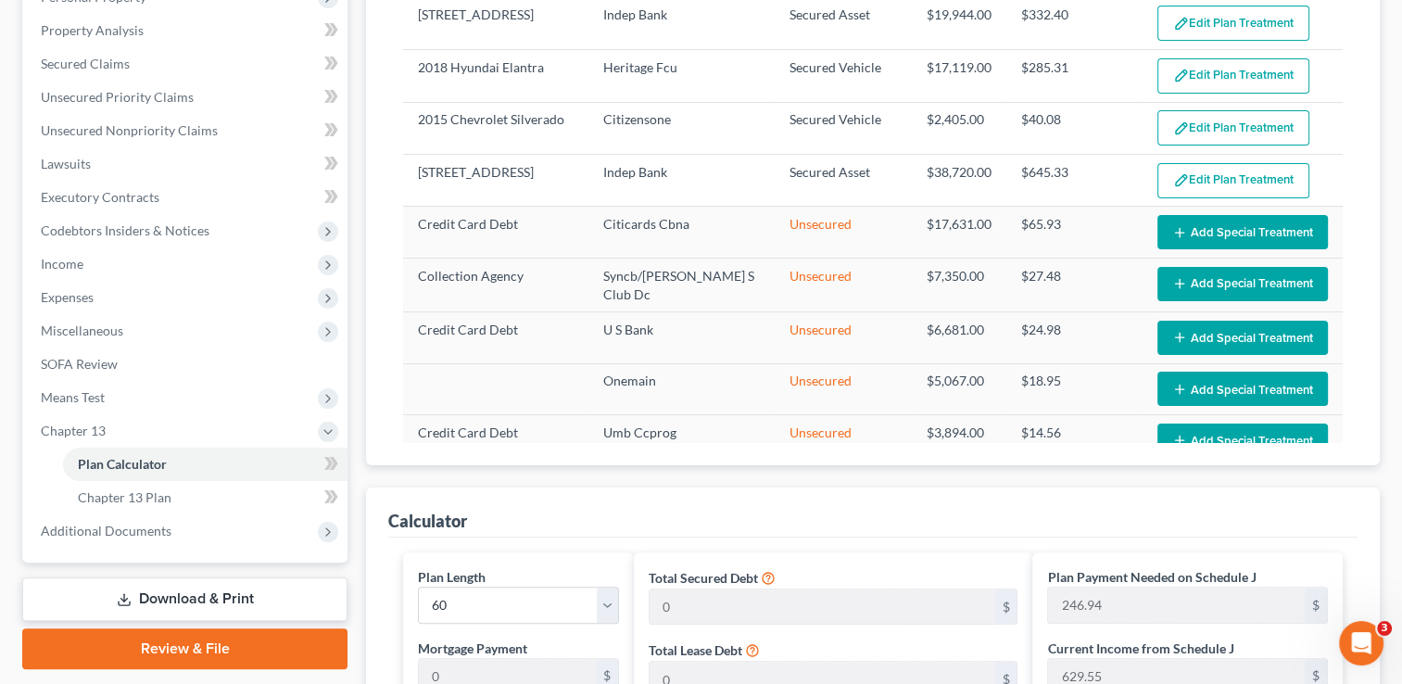
scroll to position [334, 0]
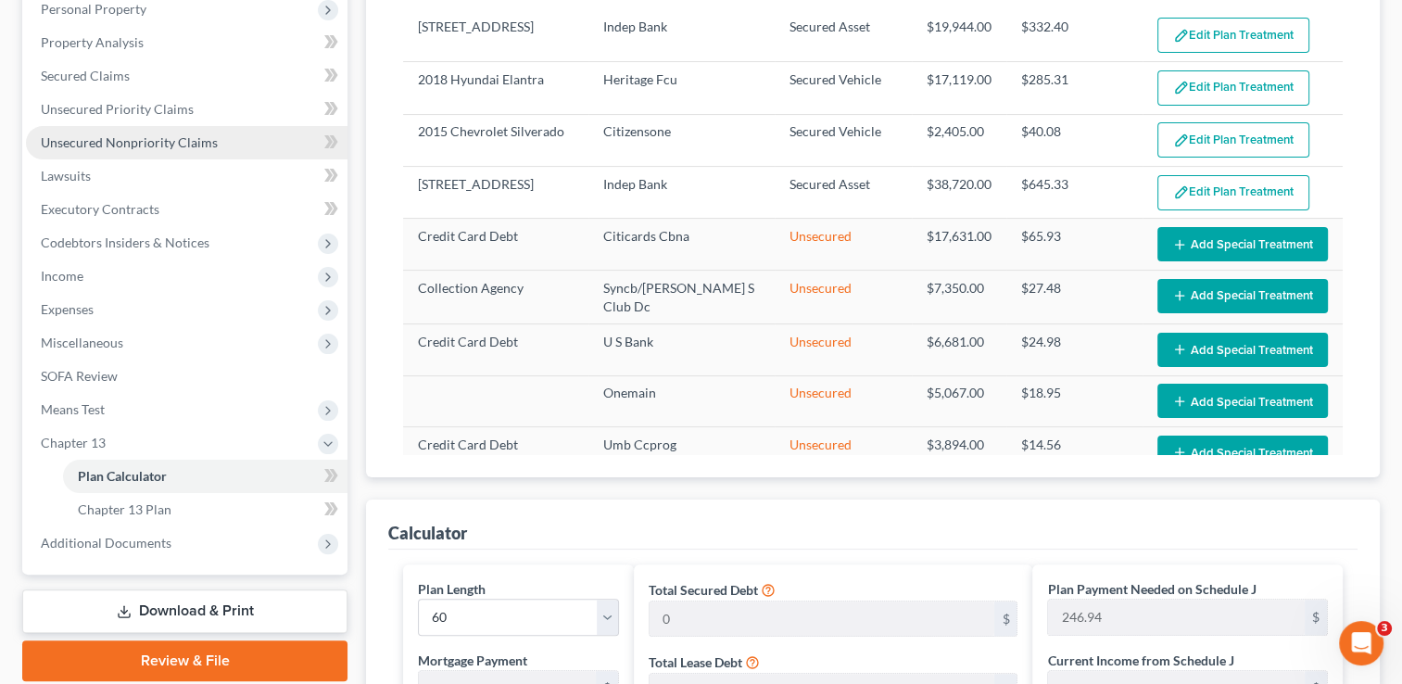
type input "250"
click at [156, 134] on span "Unsecured Nonpriority Claims" at bounding box center [129, 142] width 177 height 16
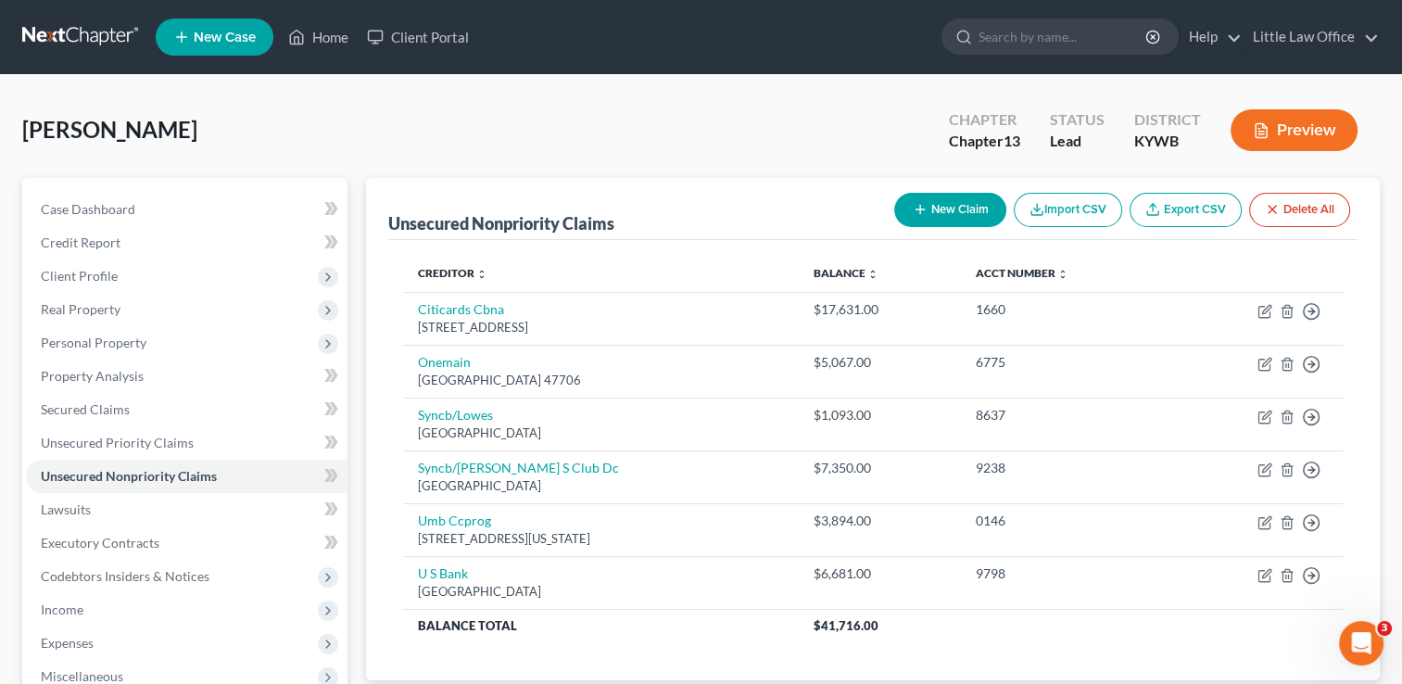
click at [940, 213] on button "New Claim" at bounding box center [950, 210] width 112 height 34
select select "0"
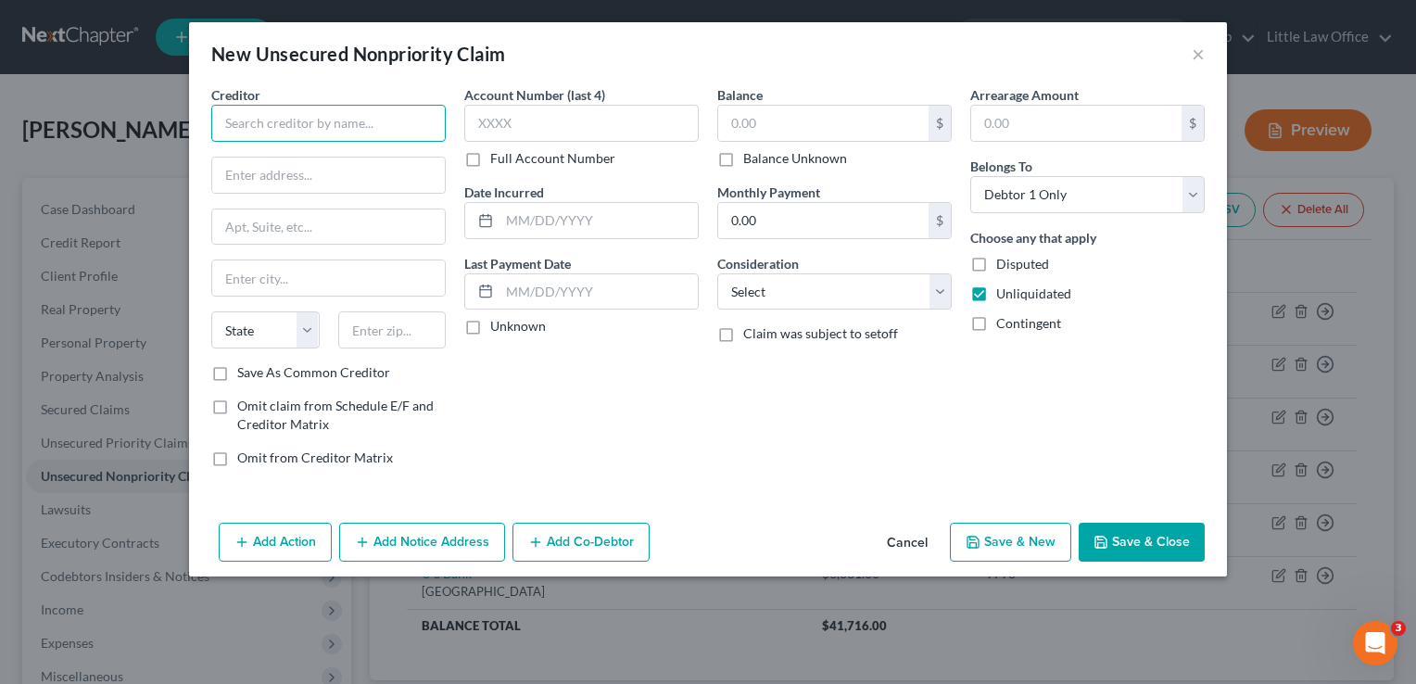
click at [389, 130] on input "text" at bounding box center [328, 123] width 234 height 37
type input "Alleviate"
click at [815, 302] on select "Select Cable / Satellite Services Collection Agency Credit Card Debt Debt Couns…" at bounding box center [834, 291] width 234 height 37
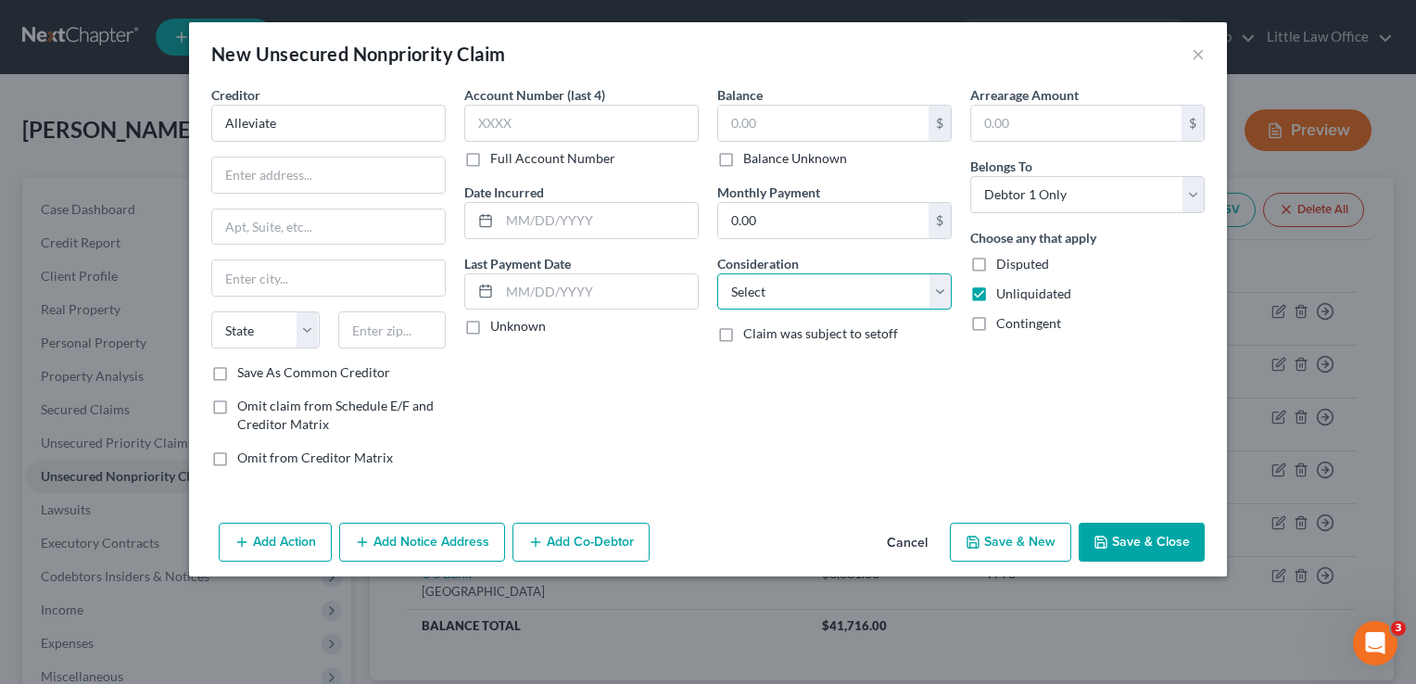
select select "3"
click at [717, 273] on select "Select Cable / Satellite Services Collection Agency Credit Card Debt Debt Couns…" at bounding box center [834, 291] width 234 height 37
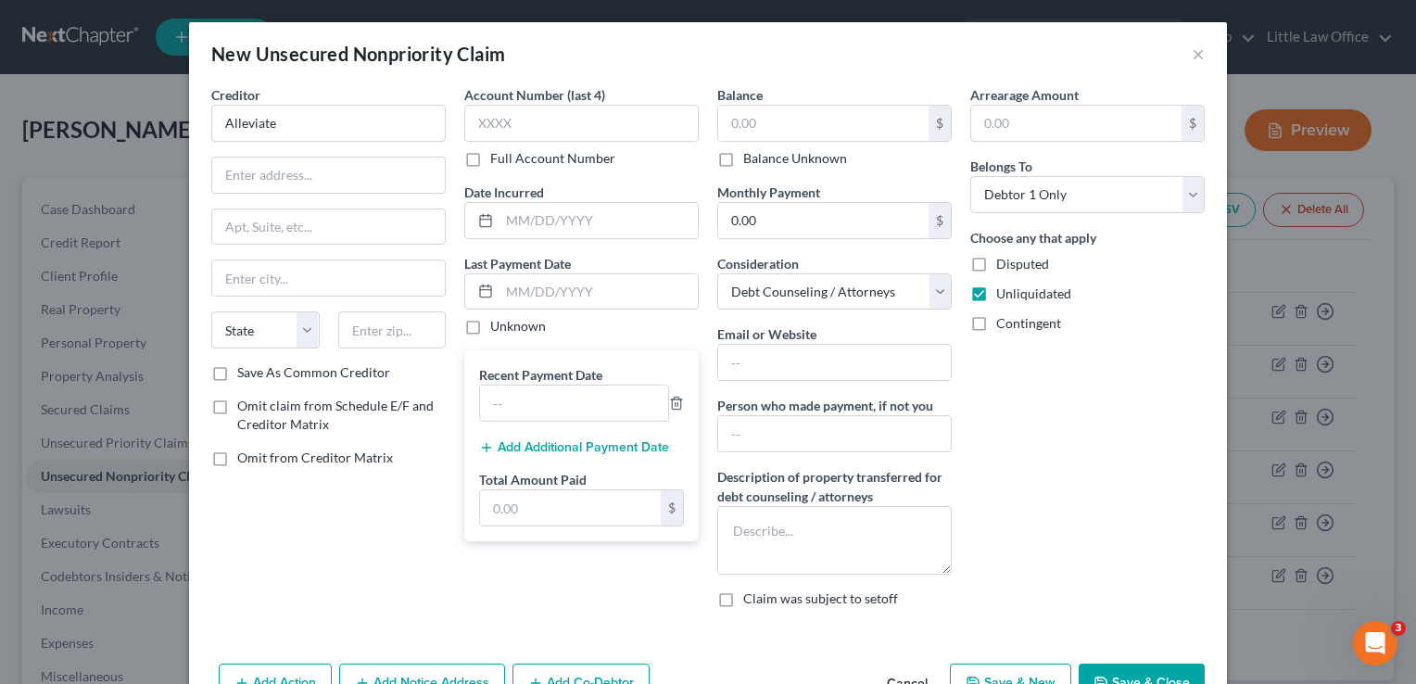
click at [1171, 678] on button "Save & Close" at bounding box center [1142, 683] width 126 height 39
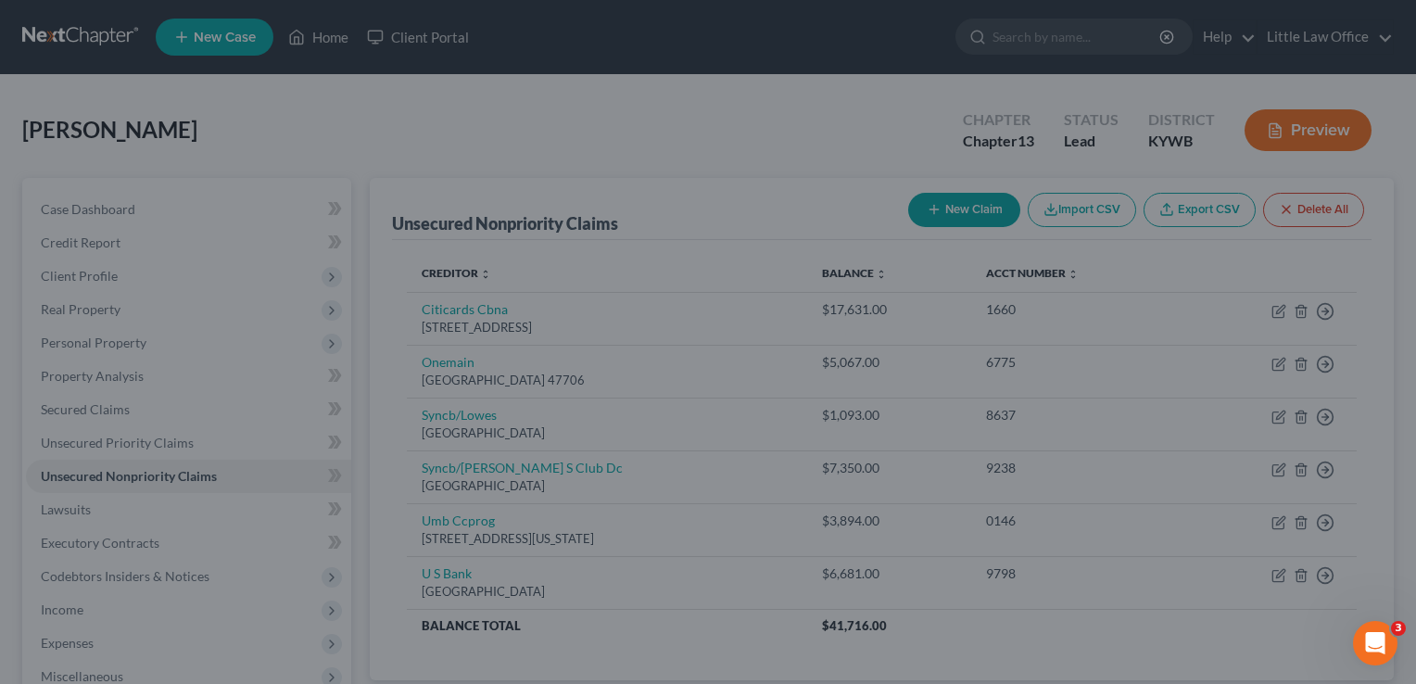
type input "0.00"
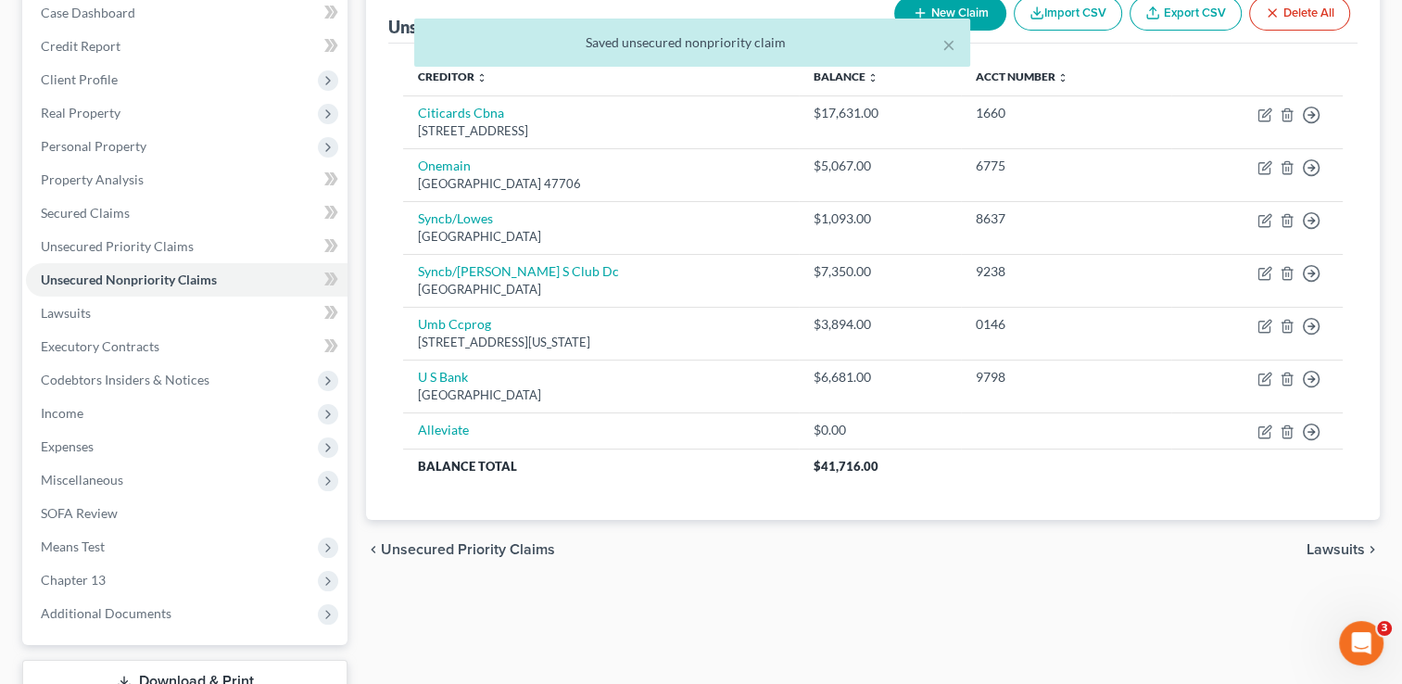
scroll to position [211, 0]
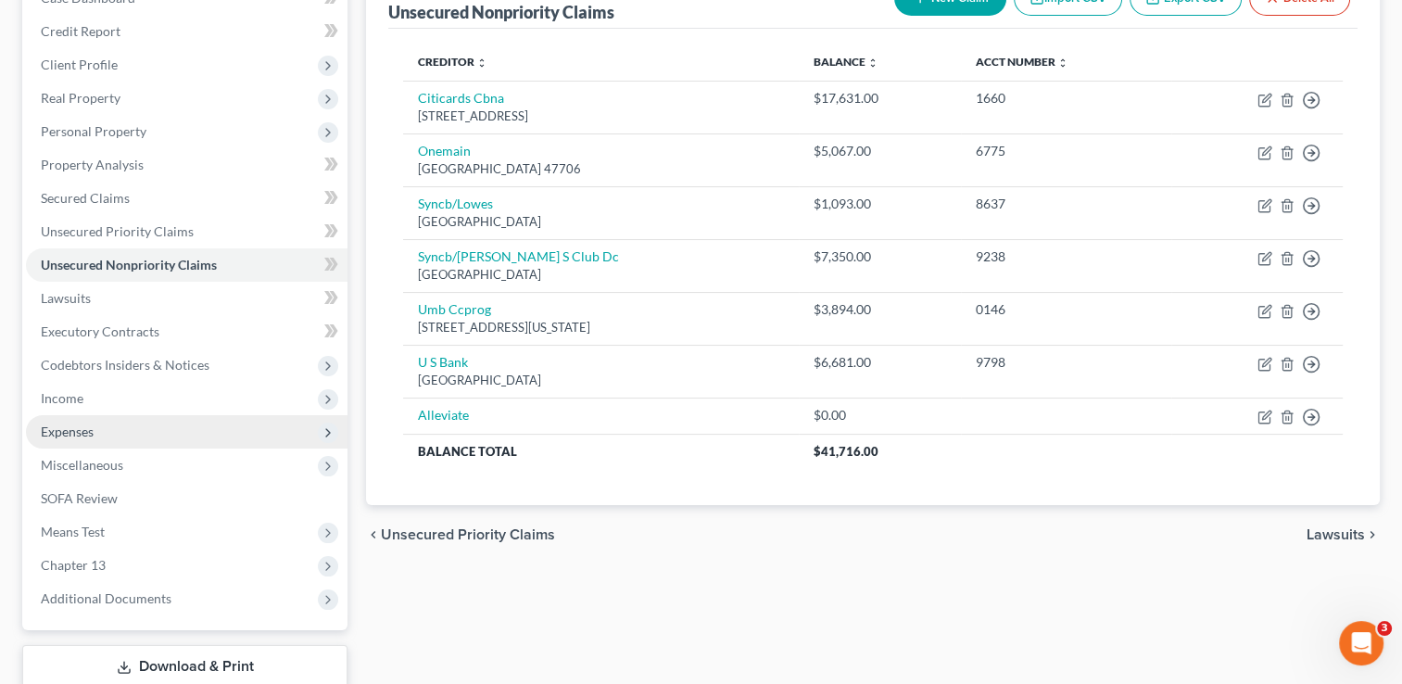
click at [87, 429] on span "Expenses" at bounding box center [67, 431] width 53 height 16
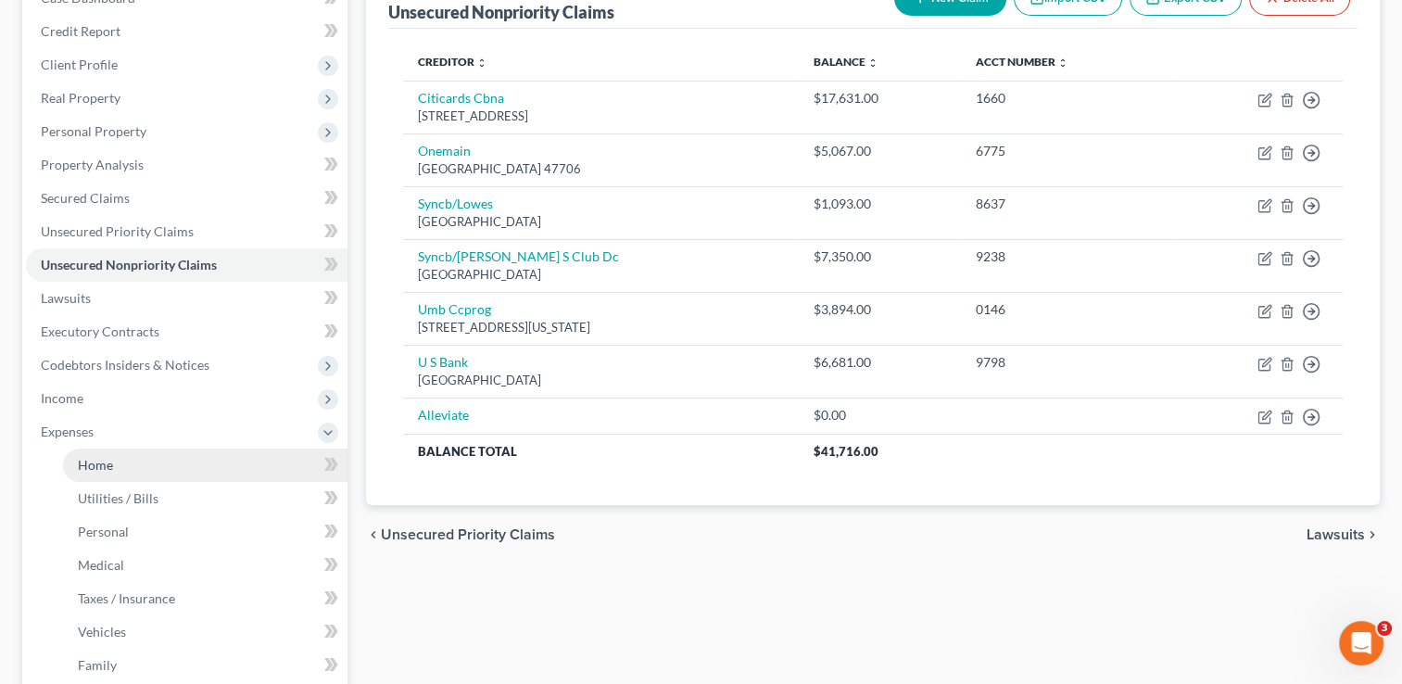
click at [107, 457] on span "Home" at bounding box center [95, 465] width 35 height 16
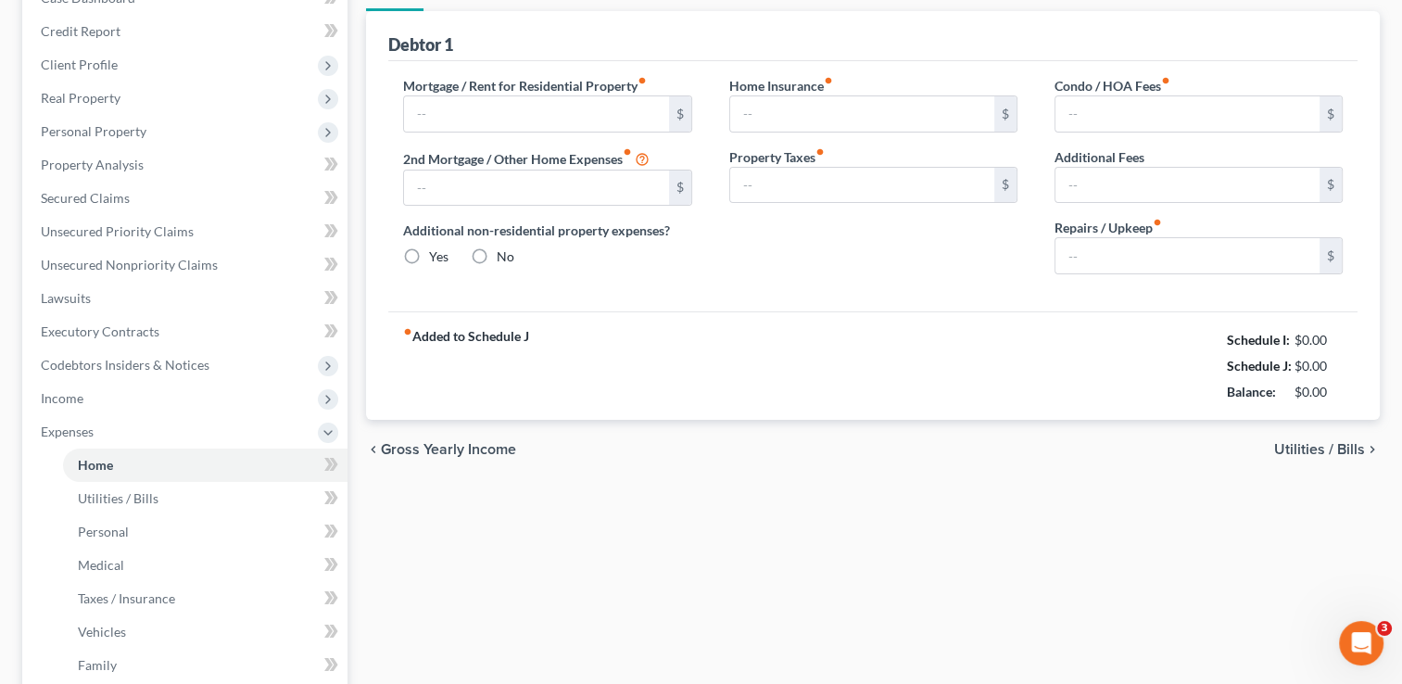
scroll to position [37, 0]
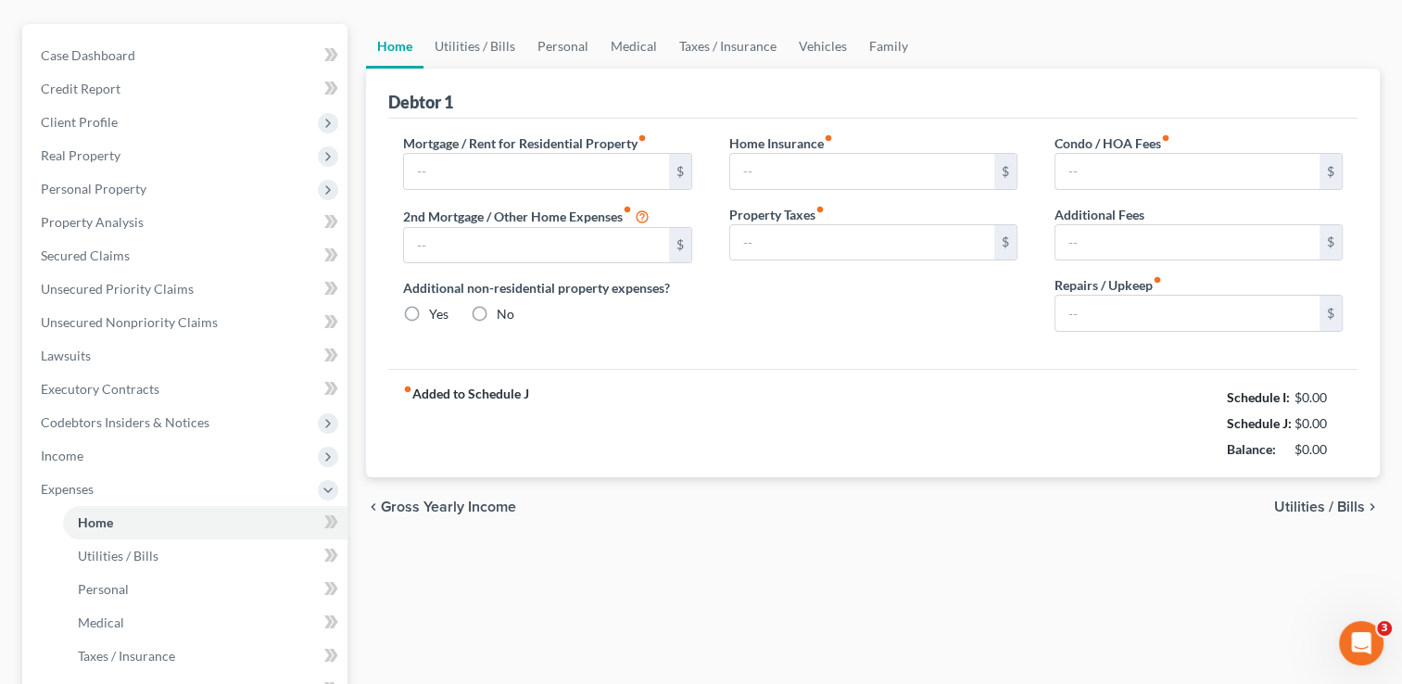
type input "356.00"
type input "150.00"
radio input "true"
type input "166.67"
type input "50.00"
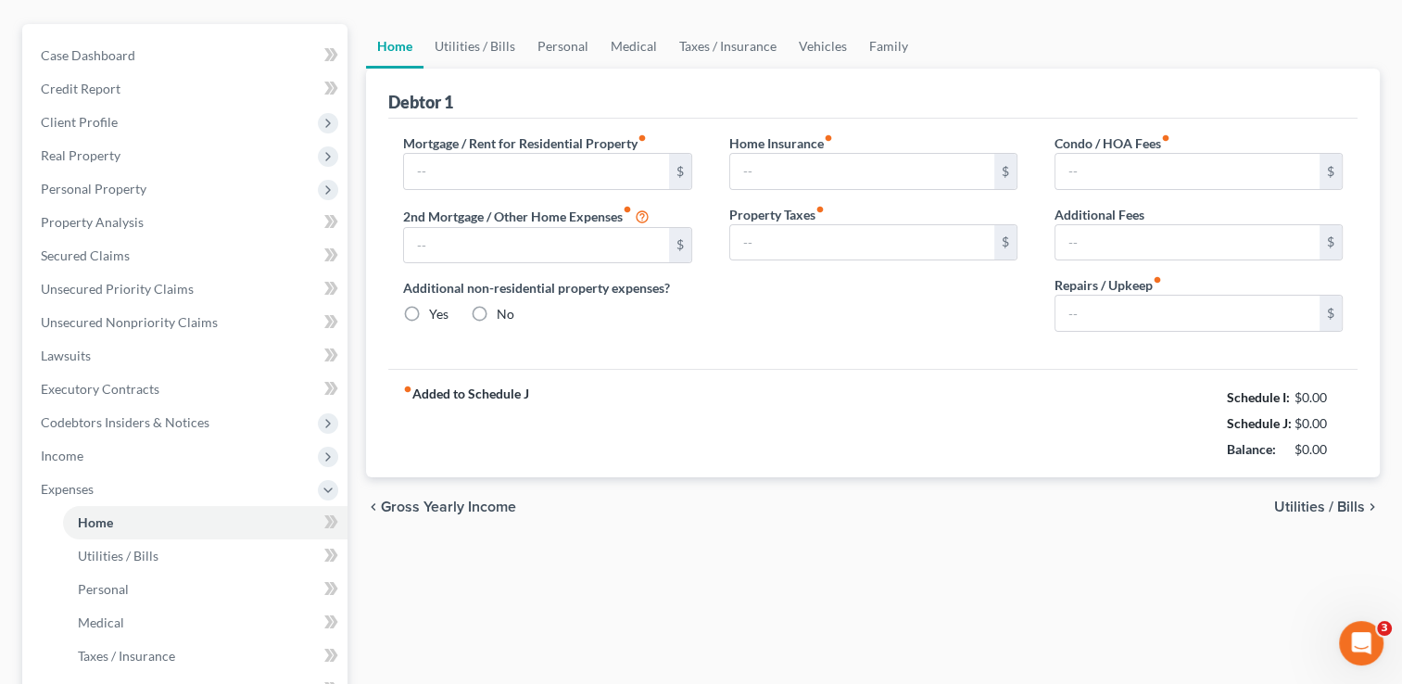
type input "0.00"
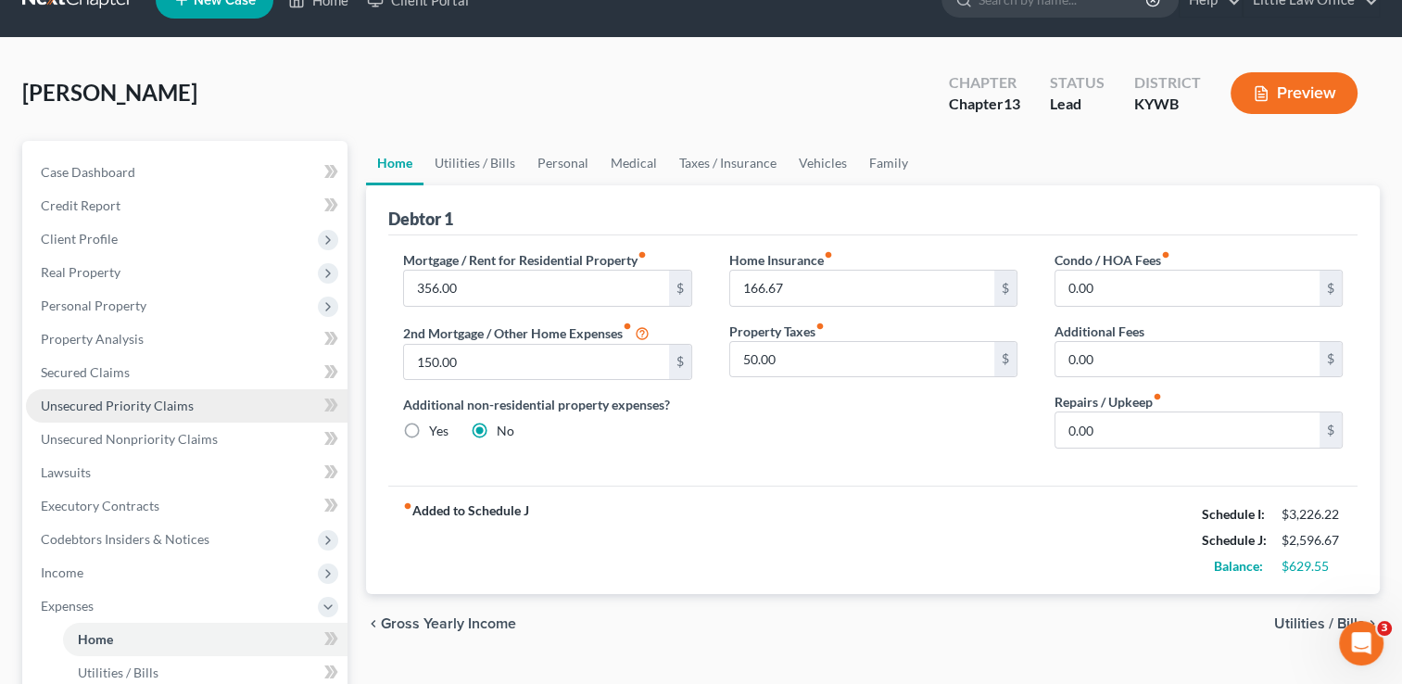
scroll to position [0, 0]
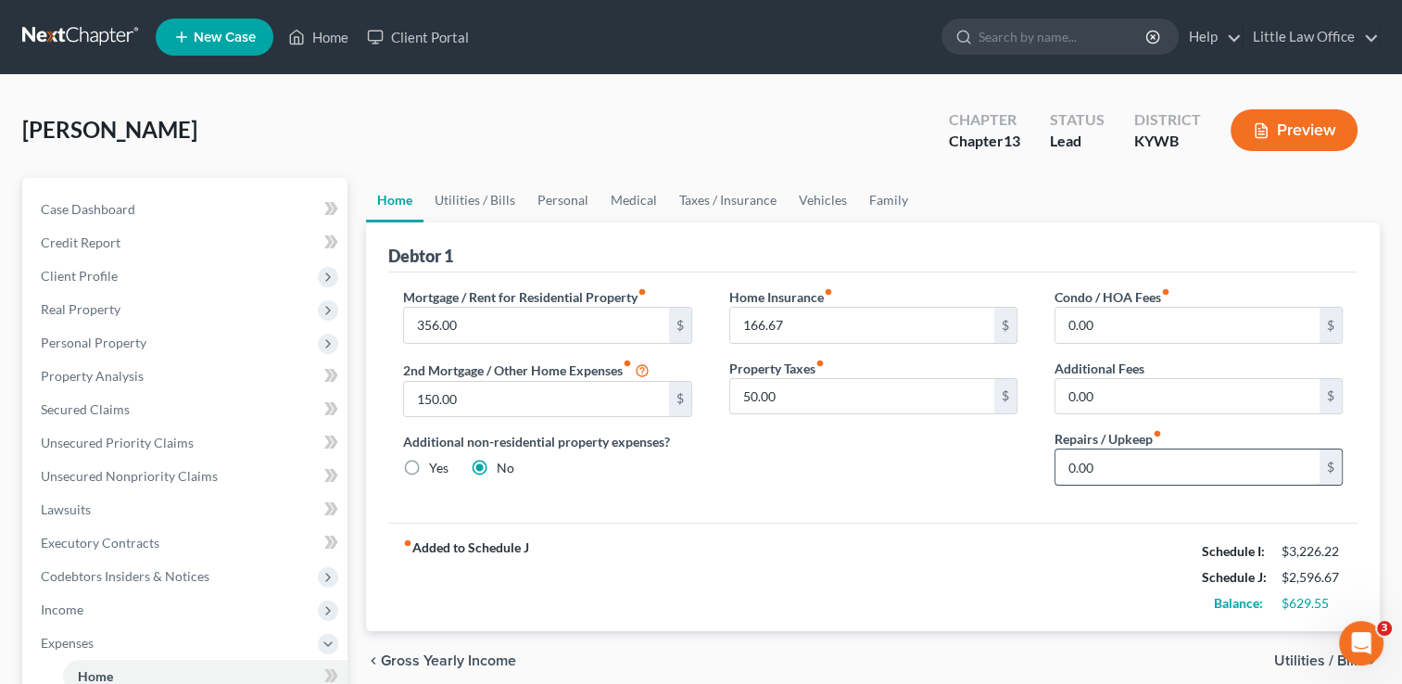
click at [1136, 482] on input "0.00" at bounding box center [1187, 466] width 264 height 35
type input "100"
click at [474, 183] on link "Utilities / Bills" at bounding box center [474, 200] width 103 height 44
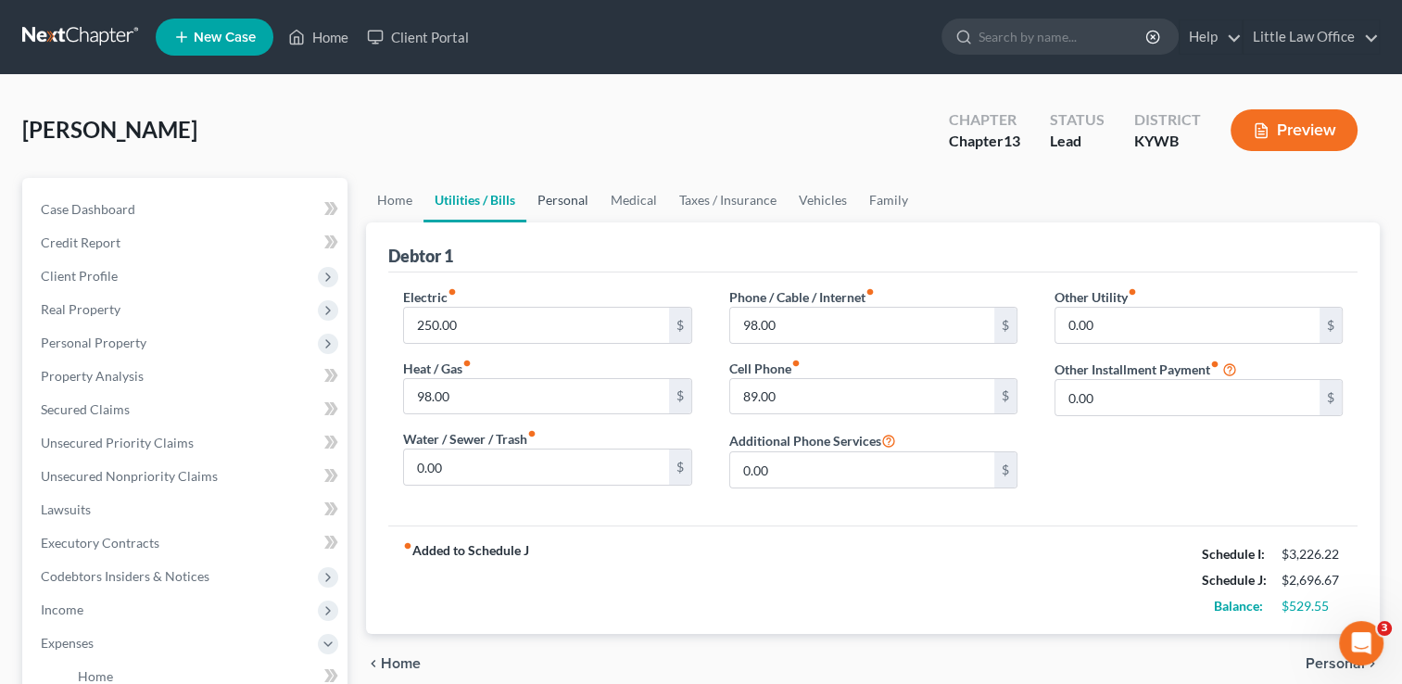
click at [550, 210] on link "Personal" at bounding box center [562, 200] width 73 height 44
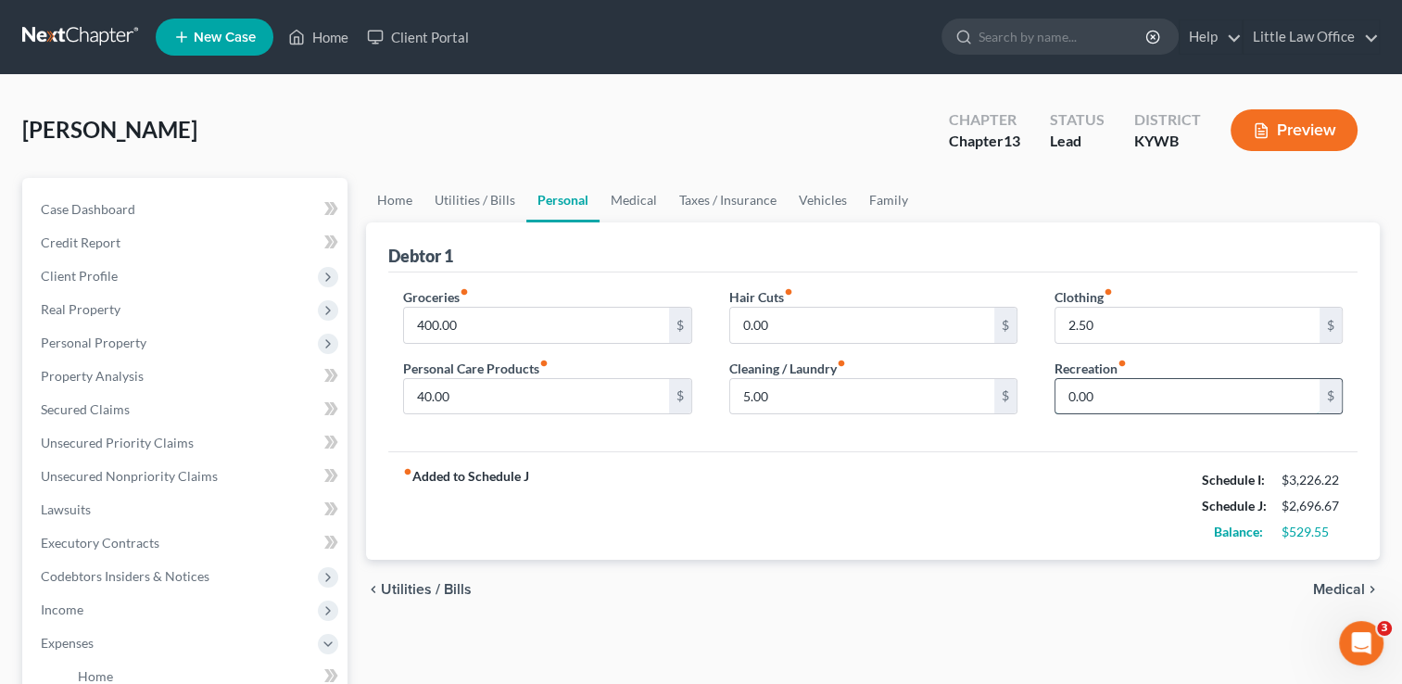
click at [1142, 396] on input "0.00" at bounding box center [1187, 396] width 264 height 35
type input "100"
click at [919, 510] on div "fiber_manual_record Added to Schedule J Schedule I: $3,226.22 Schedule J: $2,79…" at bounding box center [872, 505] width 969 height 108
click at [627, 208] on link "Medical" at bounding box center [634, 200] width 69 height 44
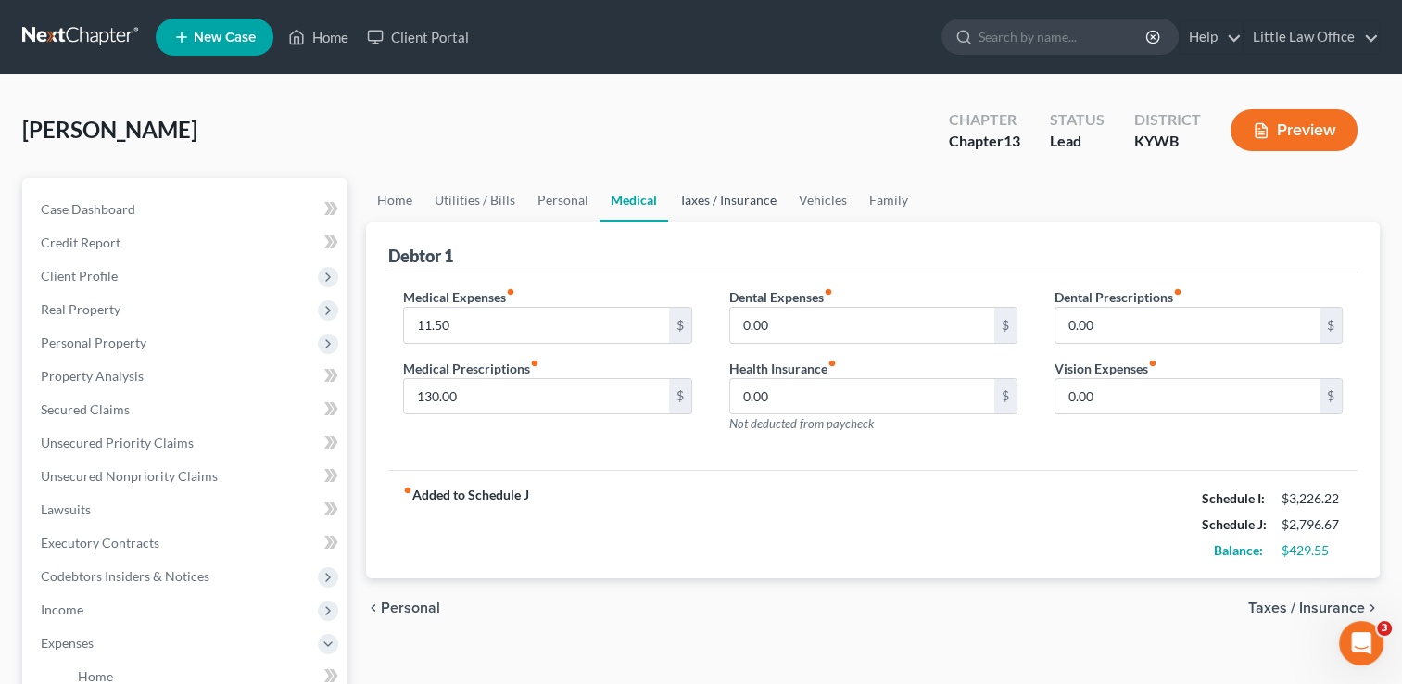
click at [713, 209] on link "Taxes / Insurance" at bounding box center [728, 200] width 120 height 44
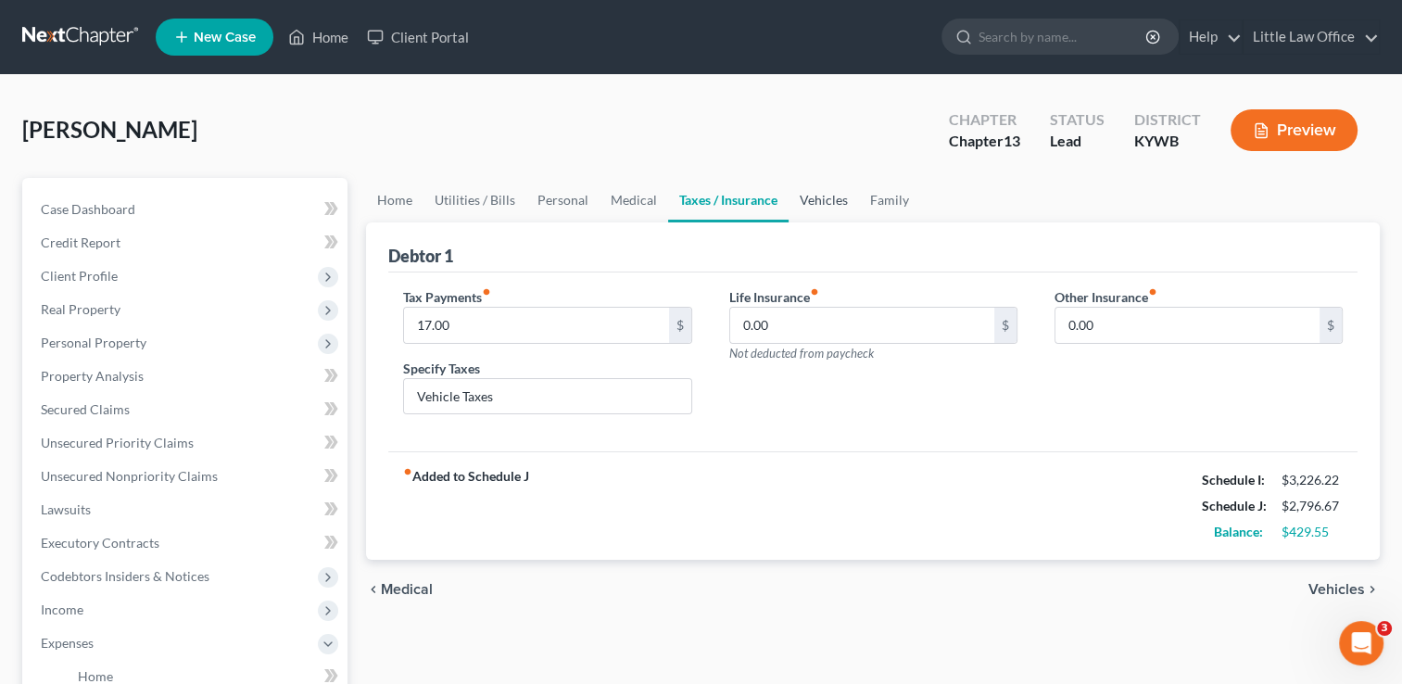
click at [829, 206] on link "Vehicles" at bounding box center [824, 200] width 70 height 44
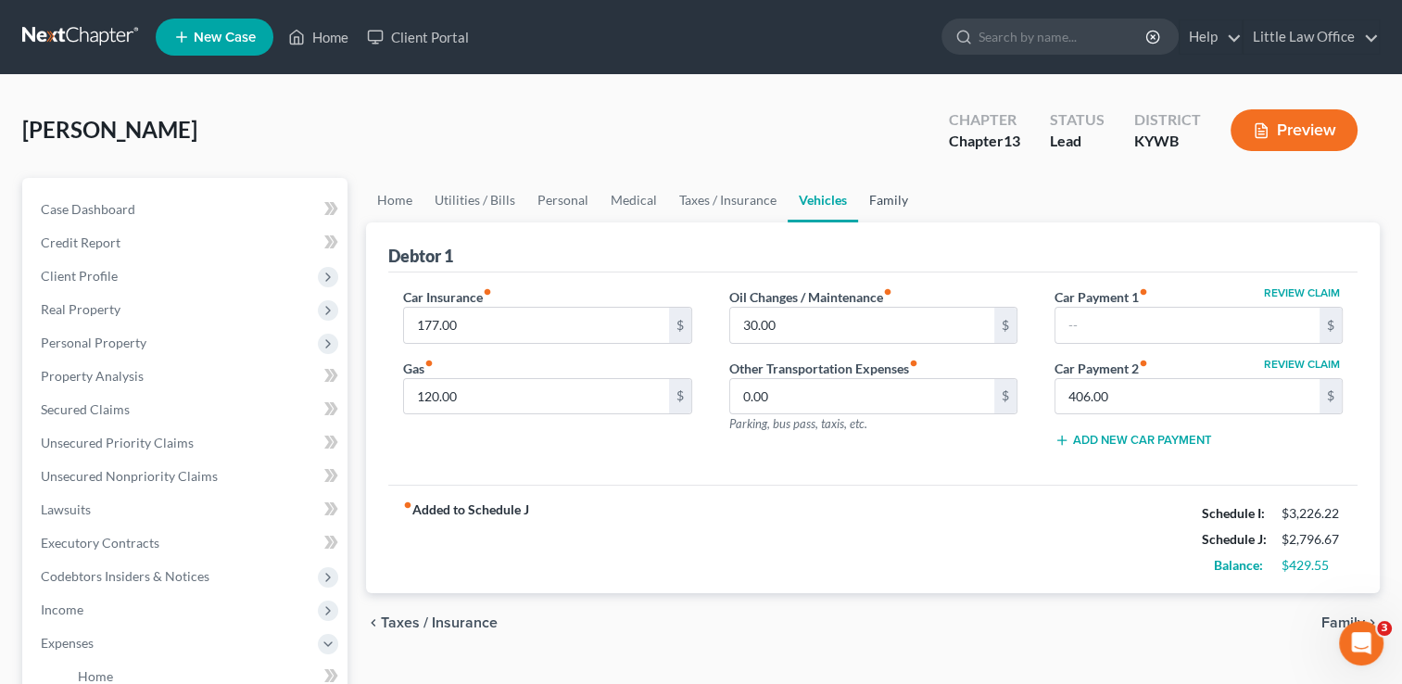
click at [904, 189] on link "Family" at bounding box center [888, 200] width 61 height 44
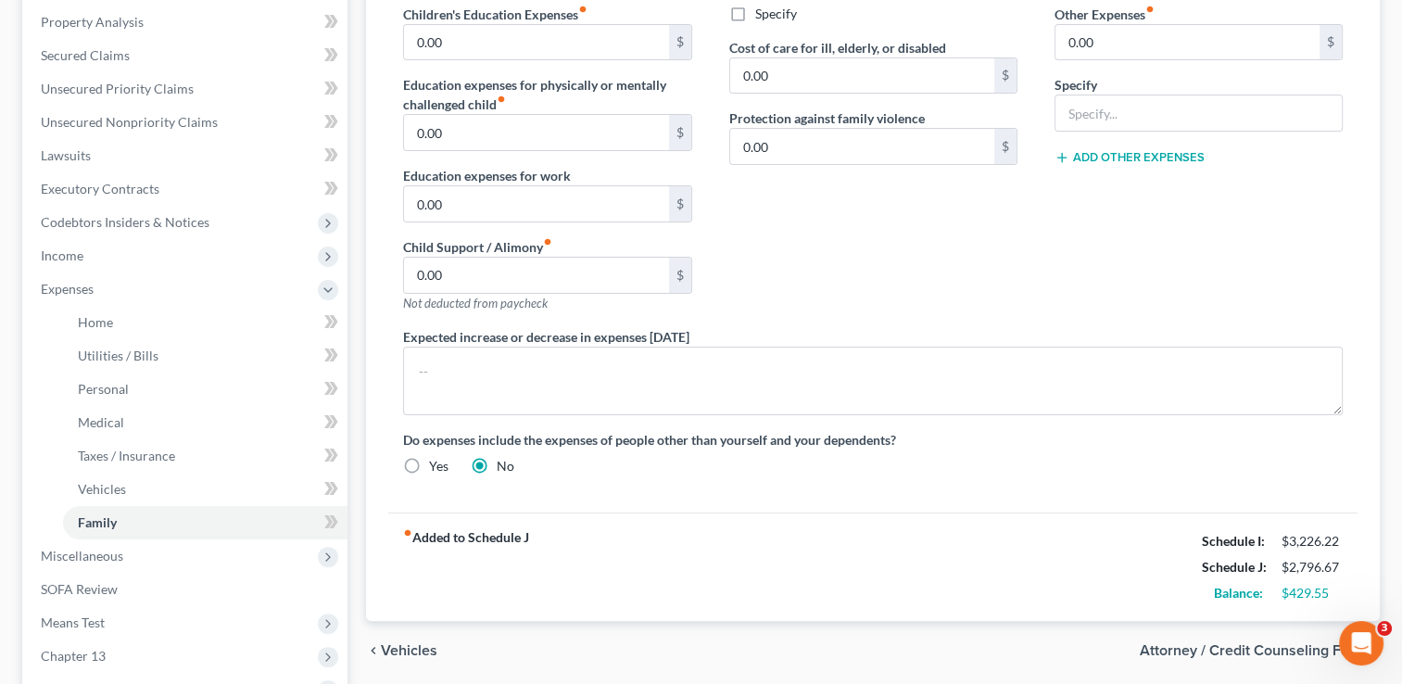
scroll to position [387, 0]
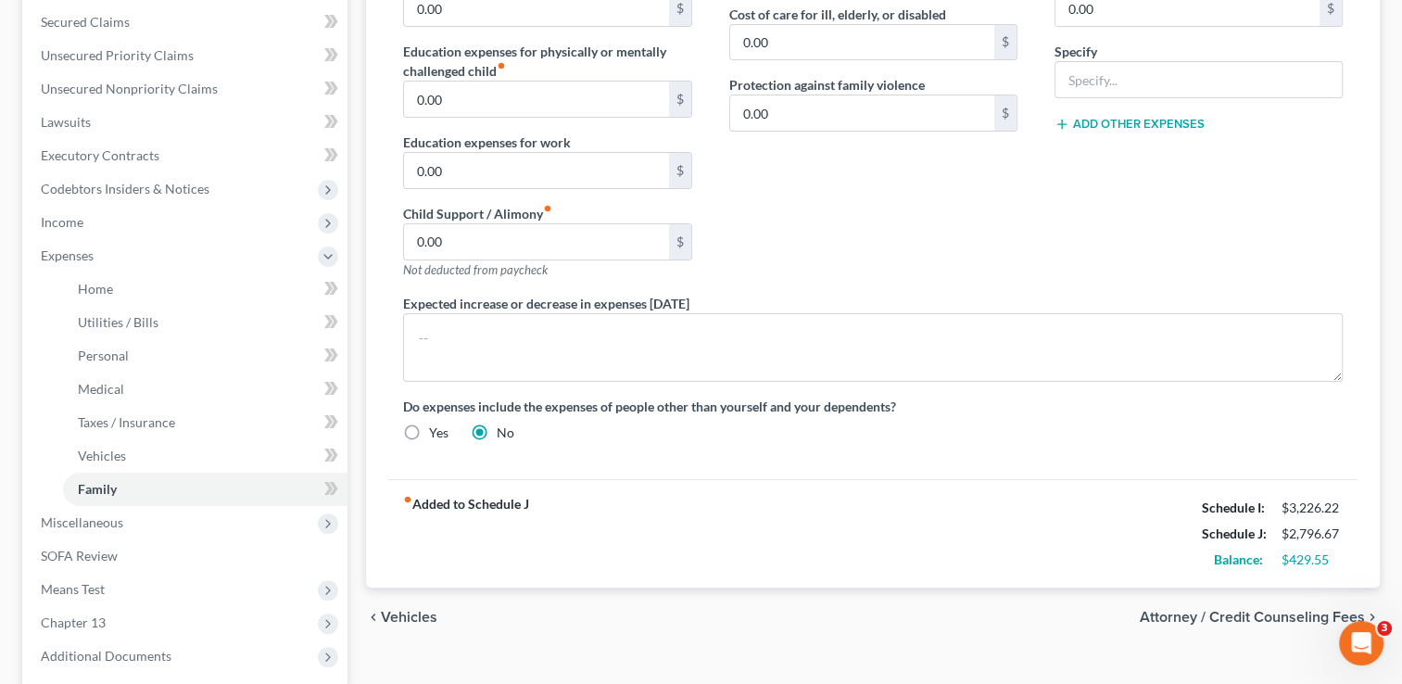
click at [1397, 541] on div "[PERSON_NAME] Upgraded Chapter Chapter 13 Status Lead District KYWB Preview Pet…" at bounding box center [701, 260] width 1402 height 1144
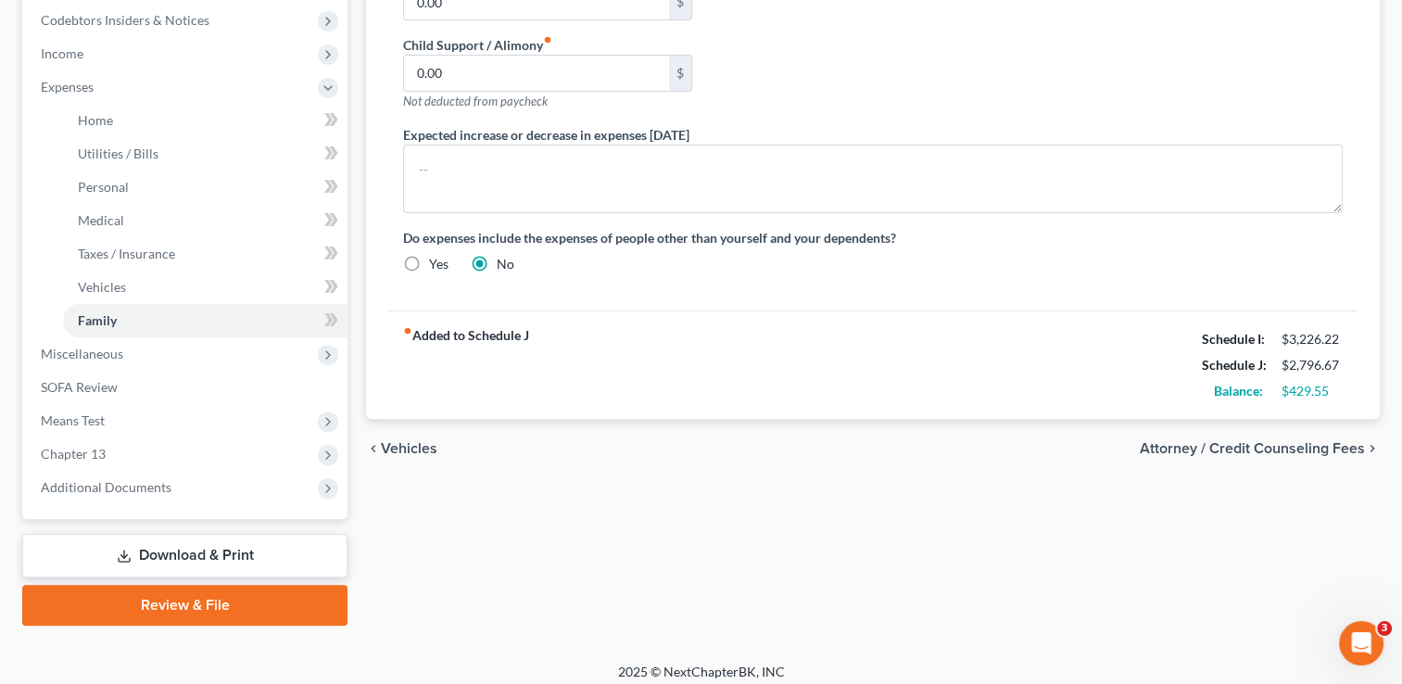
scroll to position [557, 0]
click at [141, 449] on span "Chapter 13" at bounding box center [187, 452] width 322 height 33
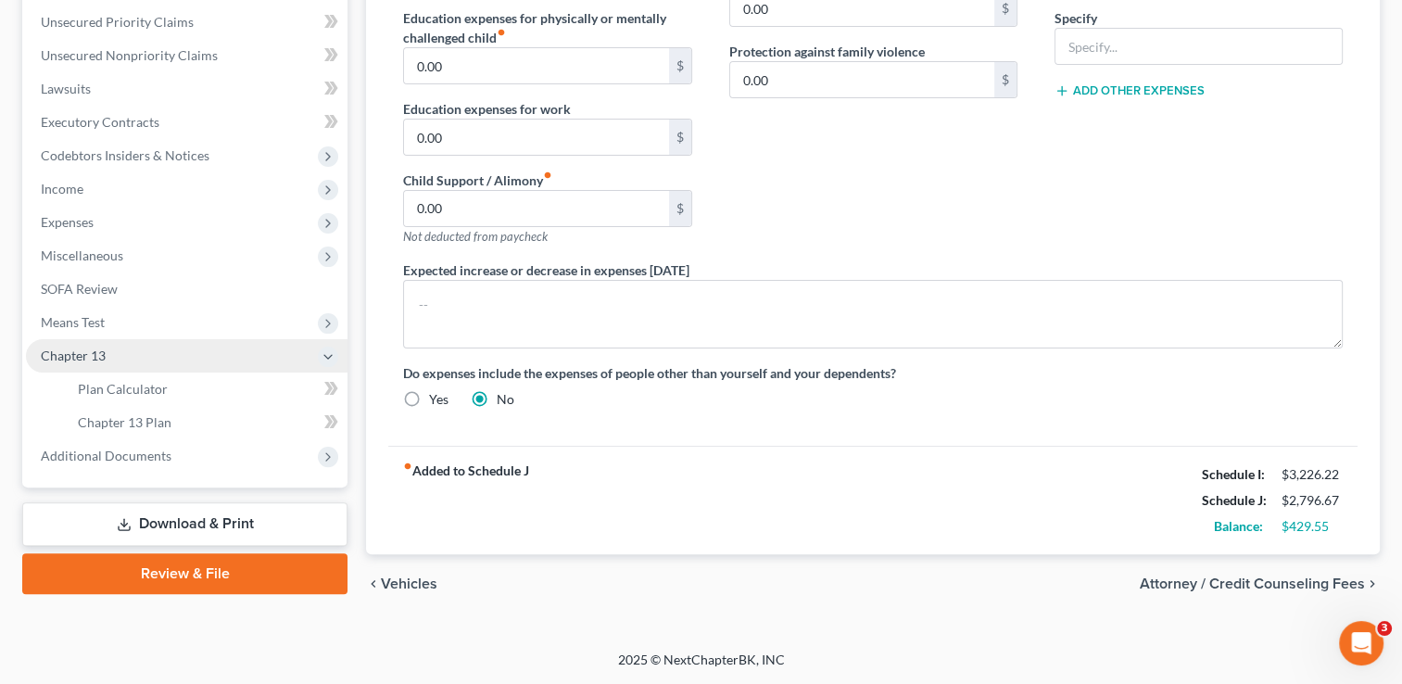
scroll to position [416, 0]
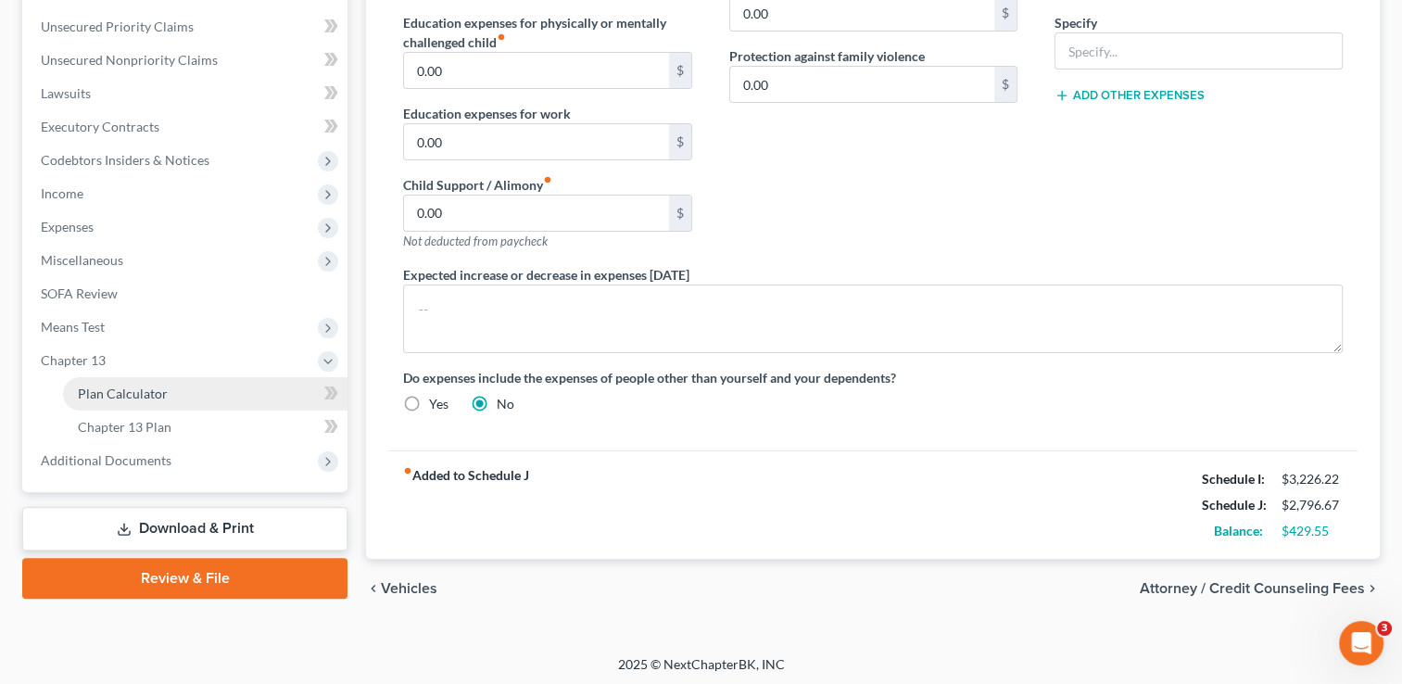
click at [140, 396] on span "Plan Calculator" at bounding box center [123, 394] width 90 height 16
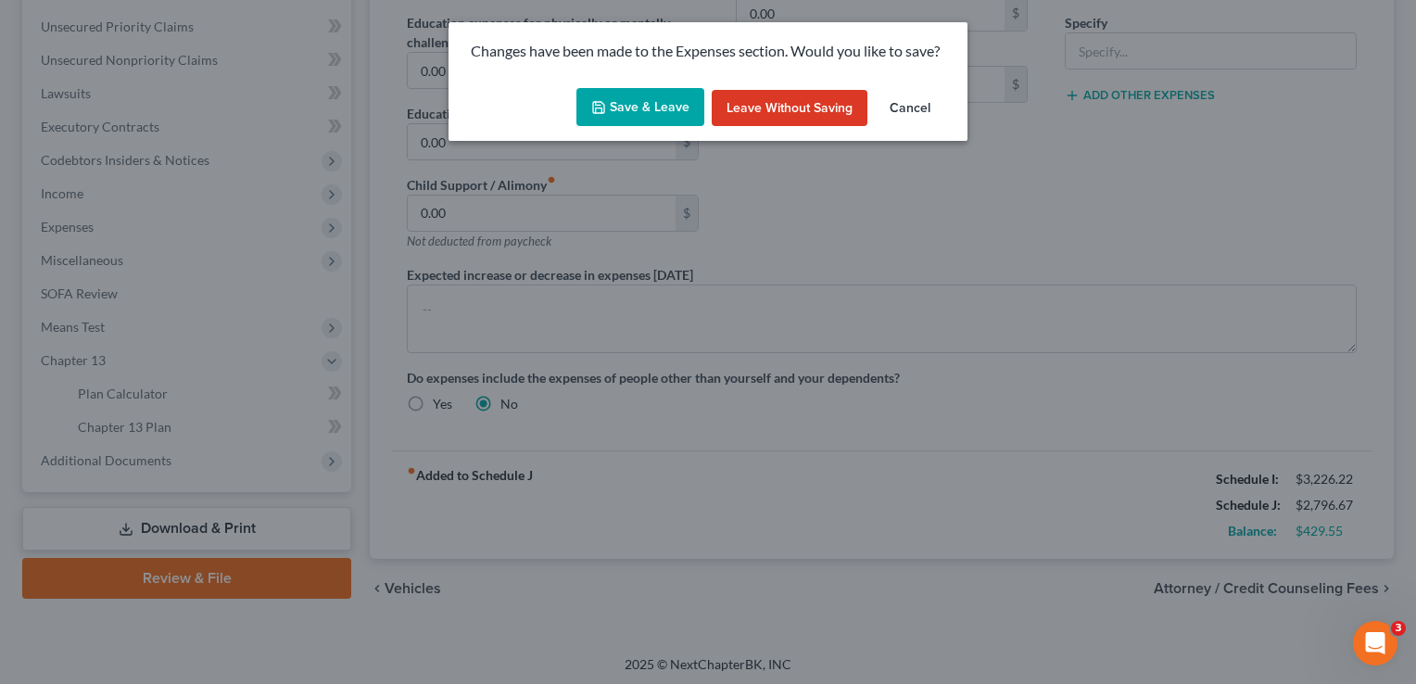
click at [638, 105] on button "Save & Leave" at bounding box center [640, 107] width 128 height 39
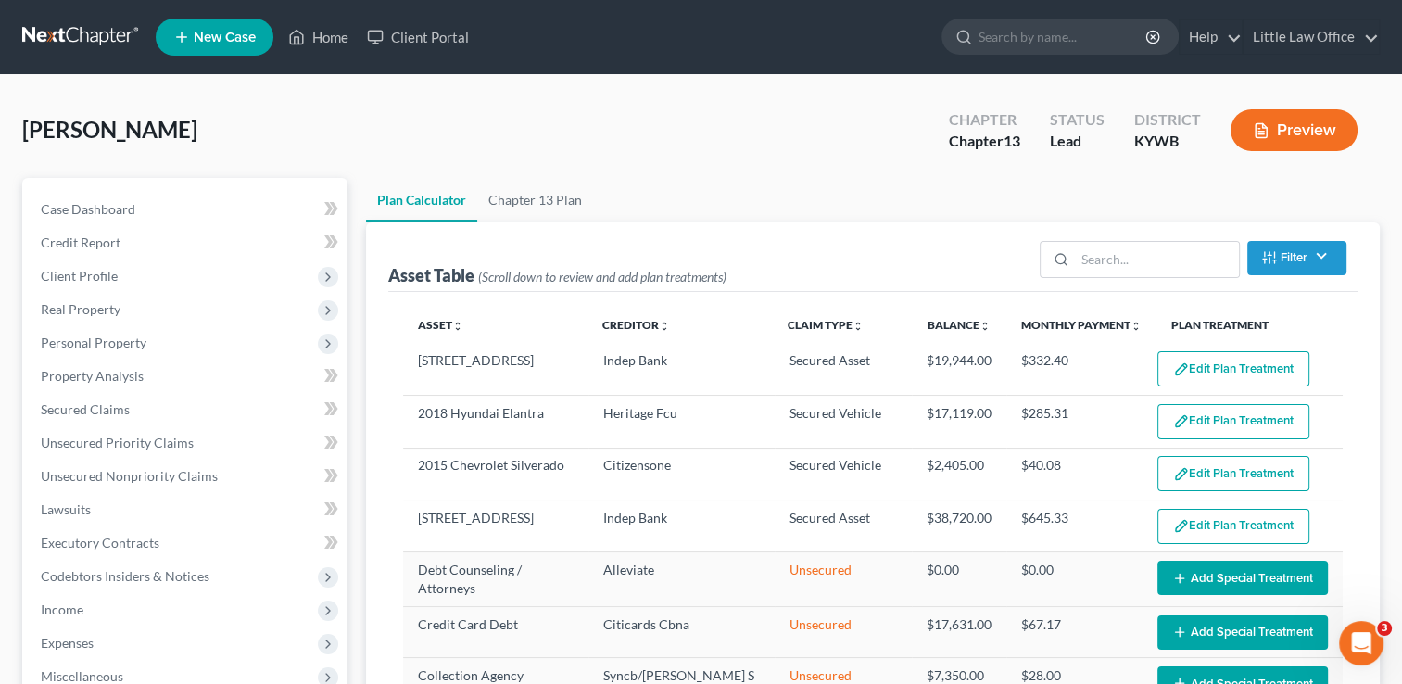
select select "59"
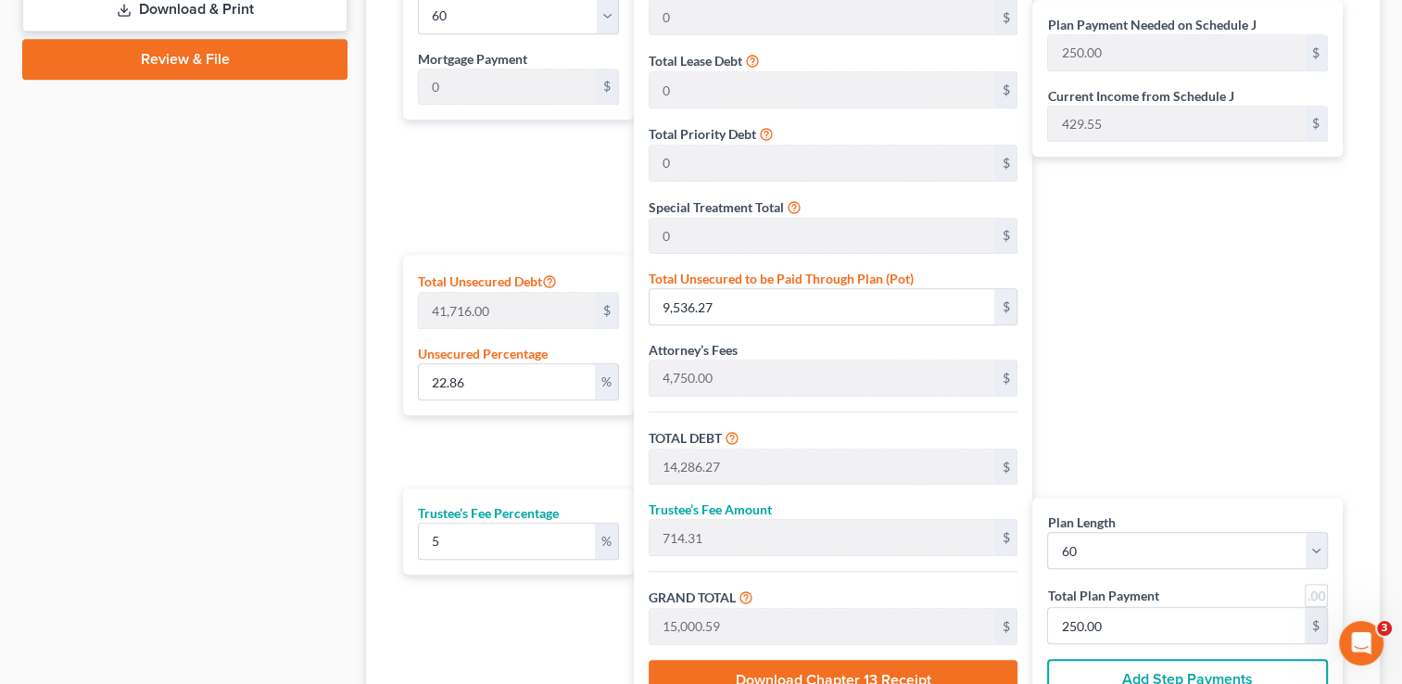
scroll to position [918, 0]
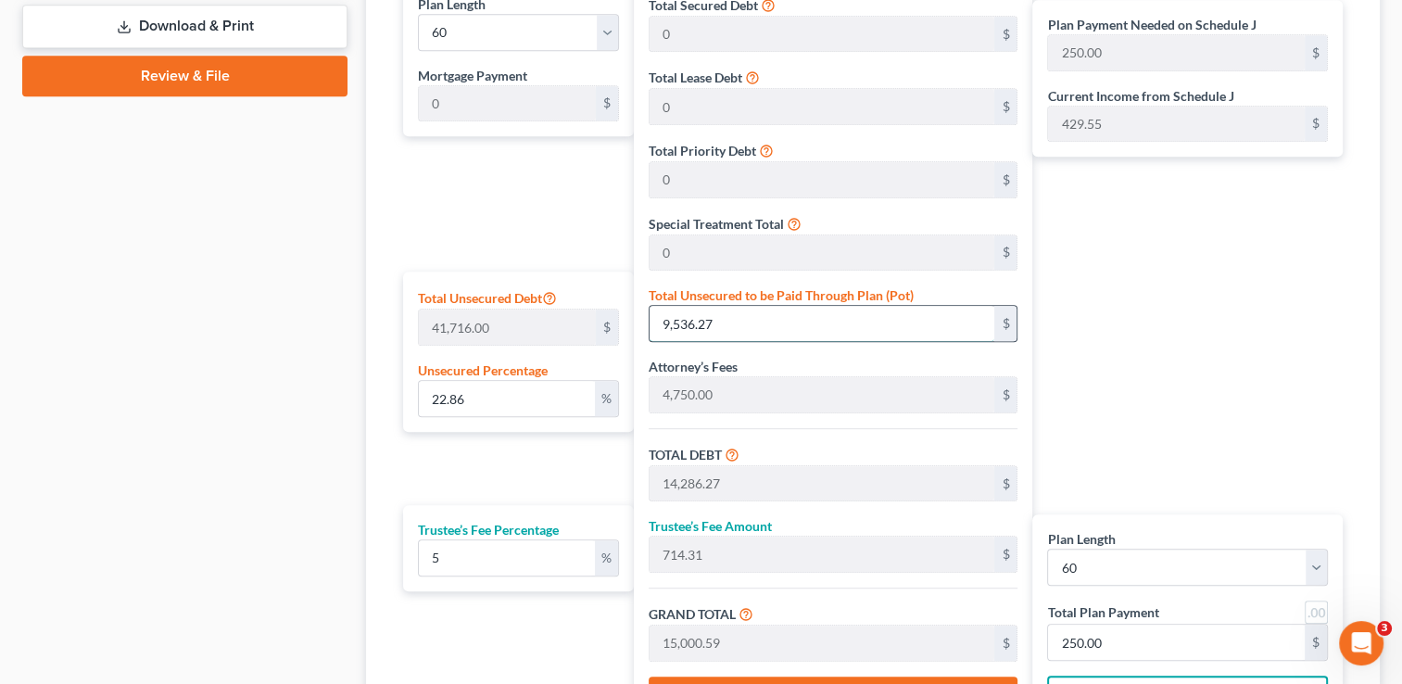
click at [841, 321] on input "9,536.27" at bounding box center [823, 323] width 346 height 35
type input "0.002397161760475597"
type input "1"
type input "4,751.00"
type input "237.55"
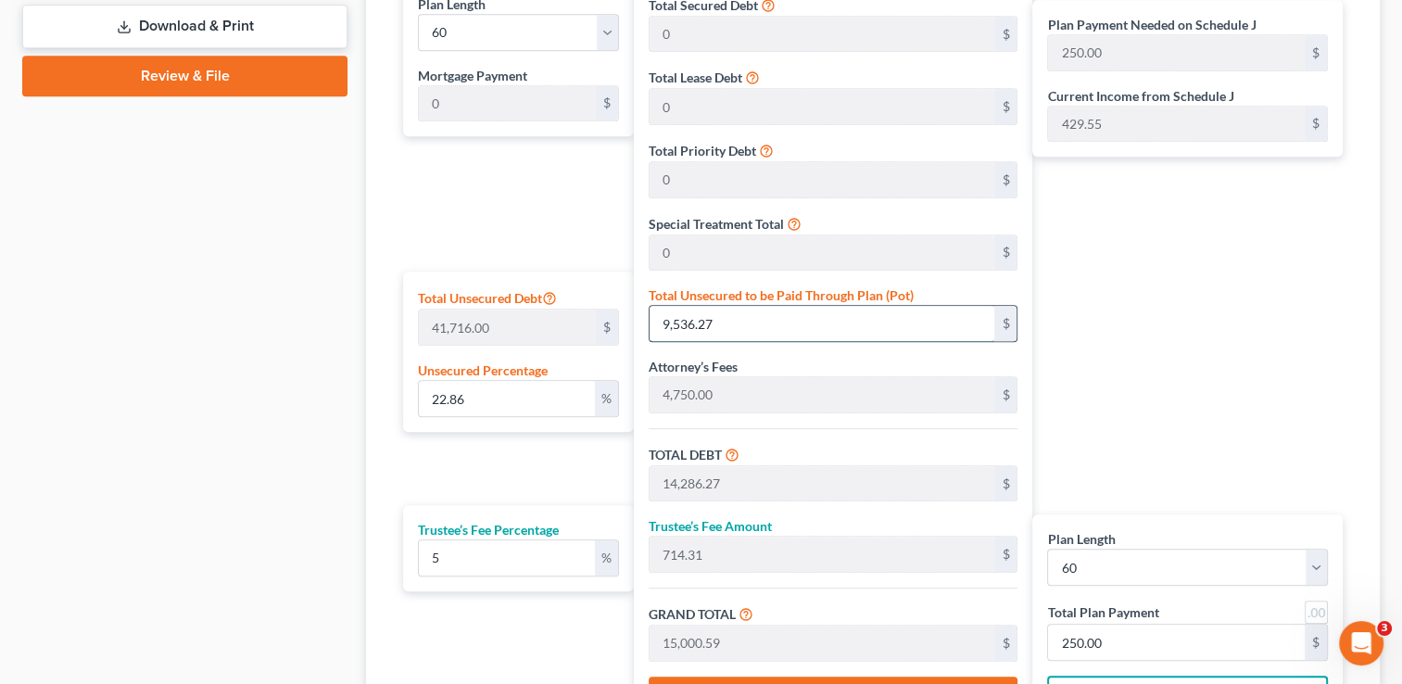
type input "4,988.55"
type input "83.14"
type input "0.02397161760475597"
type input "10"
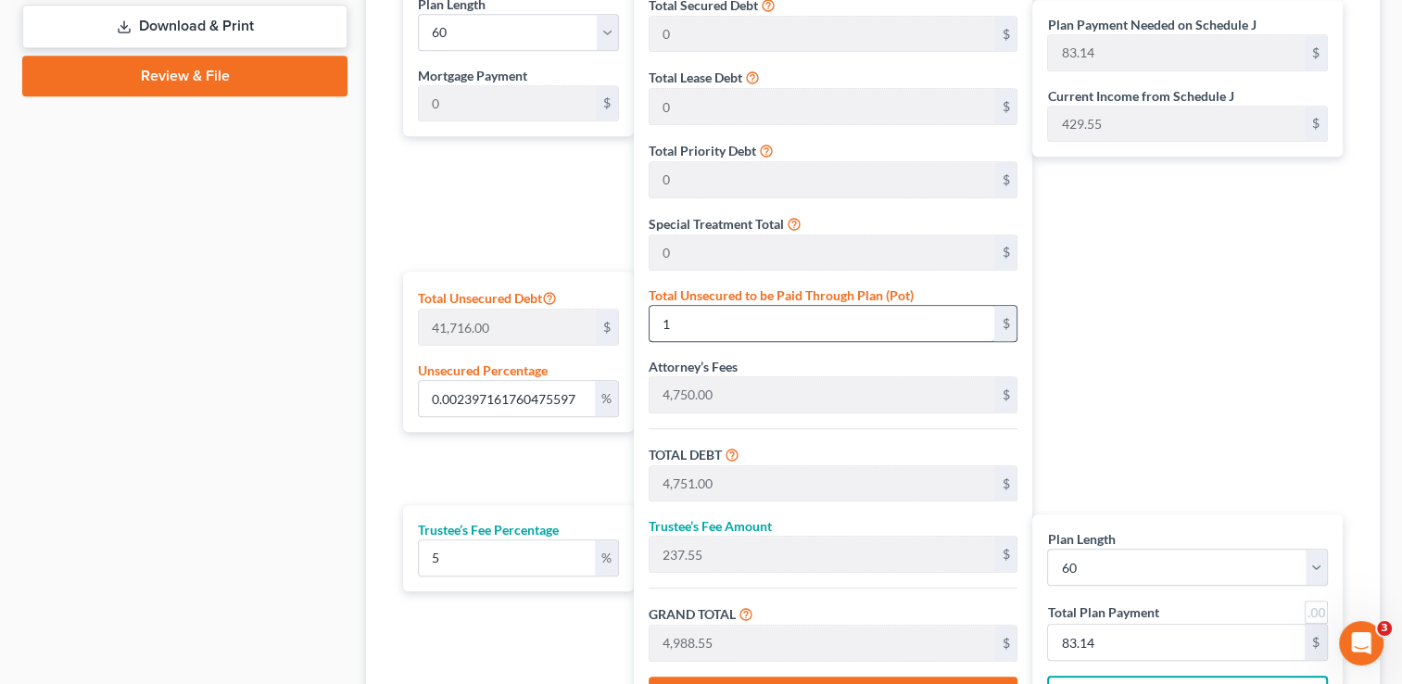
type input "4,760.00"
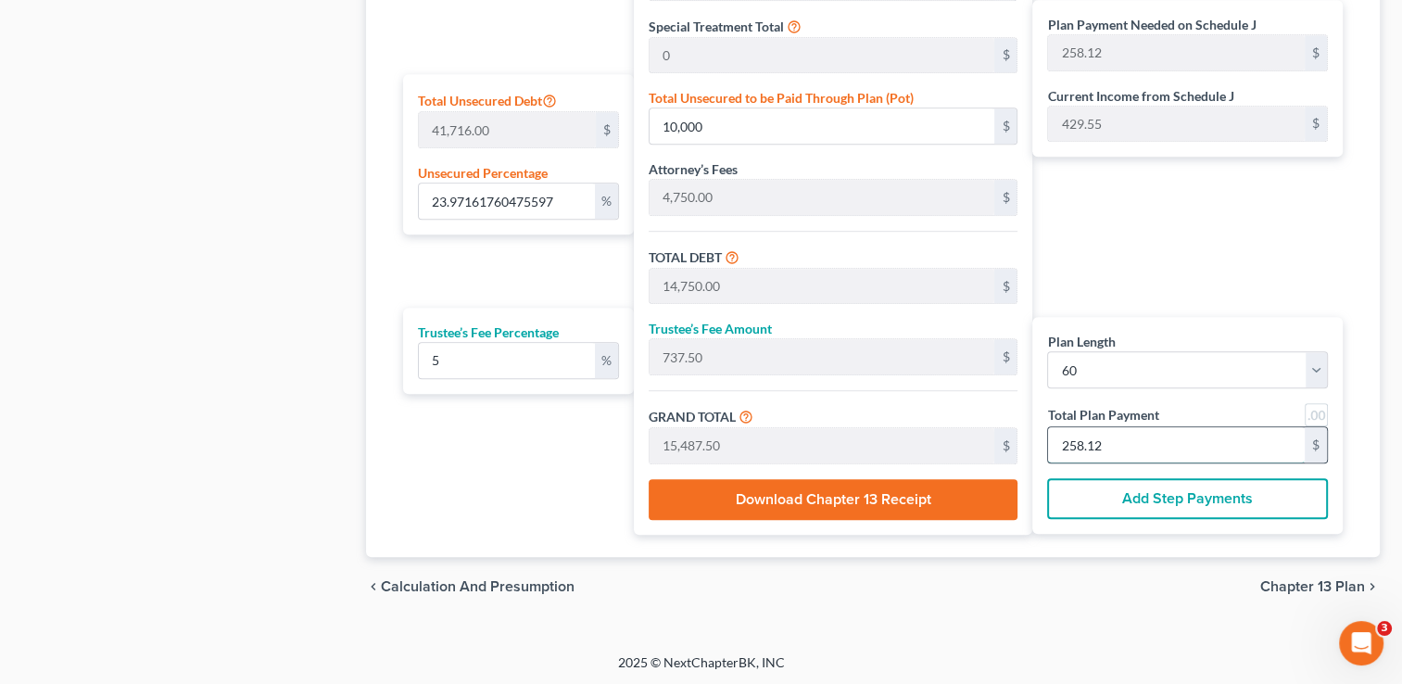
click at [1200, 454] on input "258.12" at bounding box center [1176, 444] width 257 height 35
click at [1205, 297] on div "Plan Payment Needed on Schedule J 258.12 $ Current Income from Schedule J 429.5…" at bounding box center [1192, 158] width 320 height 752
click at [1205, 443] on input "300.00" at bounding box center [1176, 444] width 257 height 35
drag, startPoint x: 1221, startPoint y: 448, endPoint x: 1012, endPoint y: 448, distance: 209.4
click at [1012, 448] on div "Plan Length 1 2 3 4 5 6 7 8 9 10 11 12 13 14 15 16 17 18 19 20 21 22 23 24 25 2…" at bounding box center [873, 158] width 958 height 752
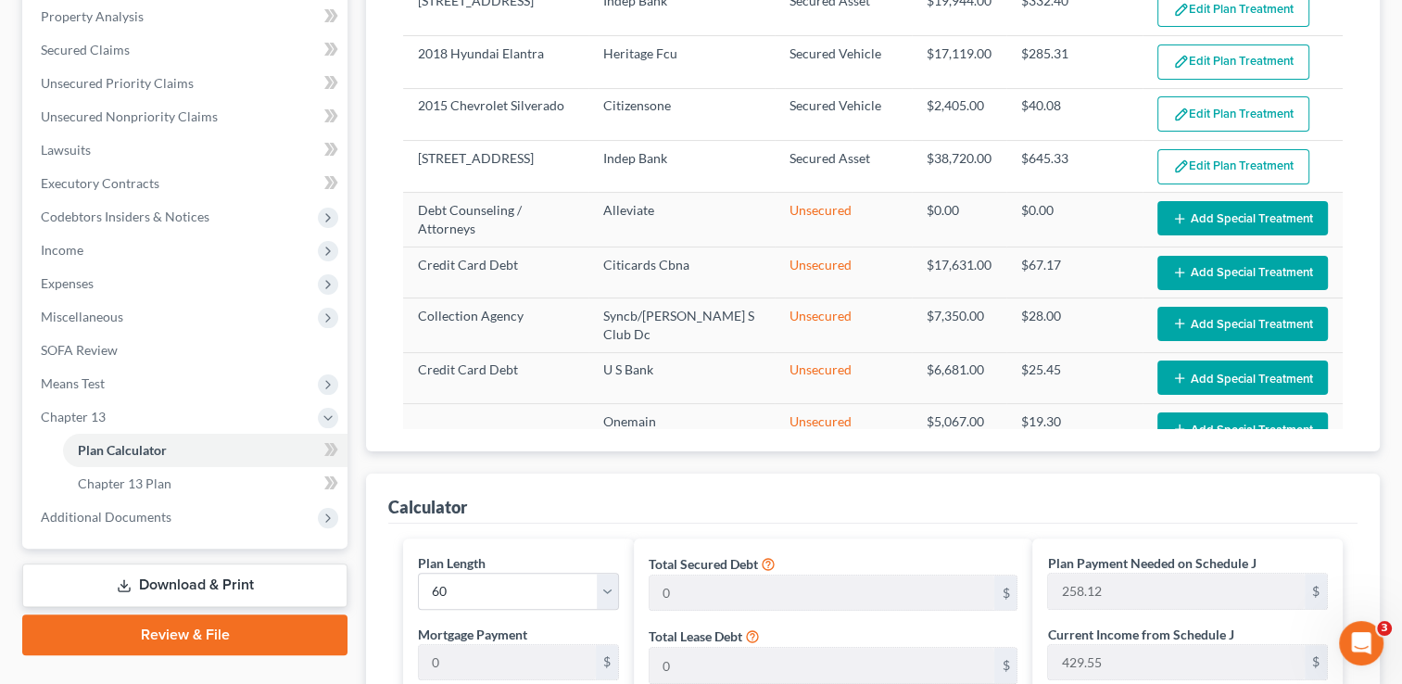
scroll to position [322, 0]
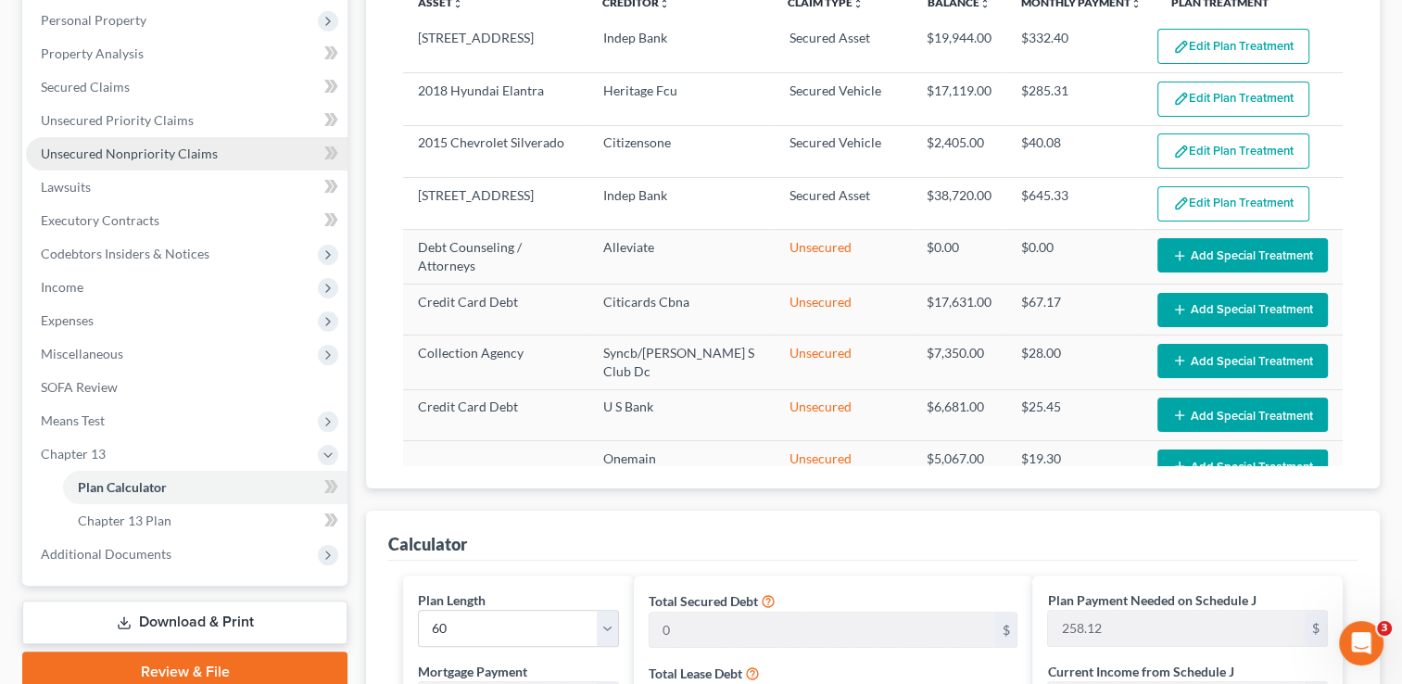
click at [188, 148] on span "Unsecured Nonpriority Claims" at bounding box center [129, 153] width 177 height 16
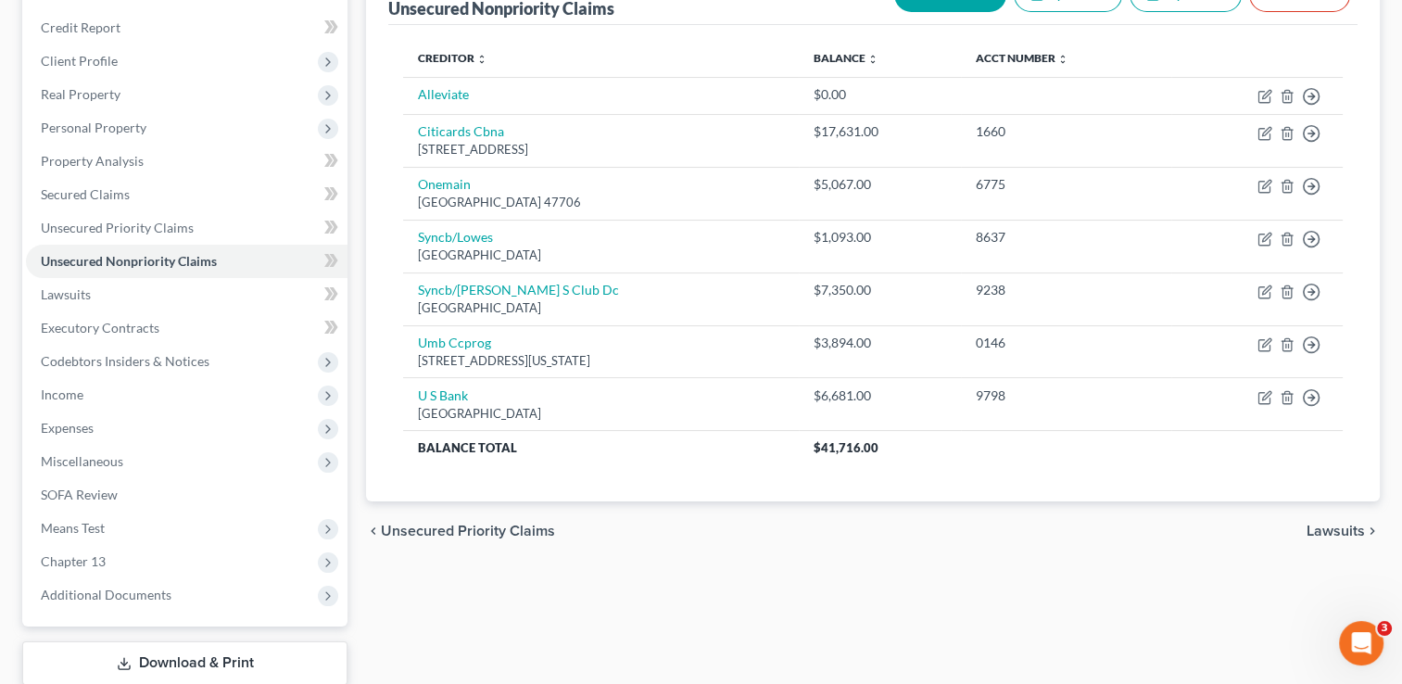
scroll to position [278, 0]
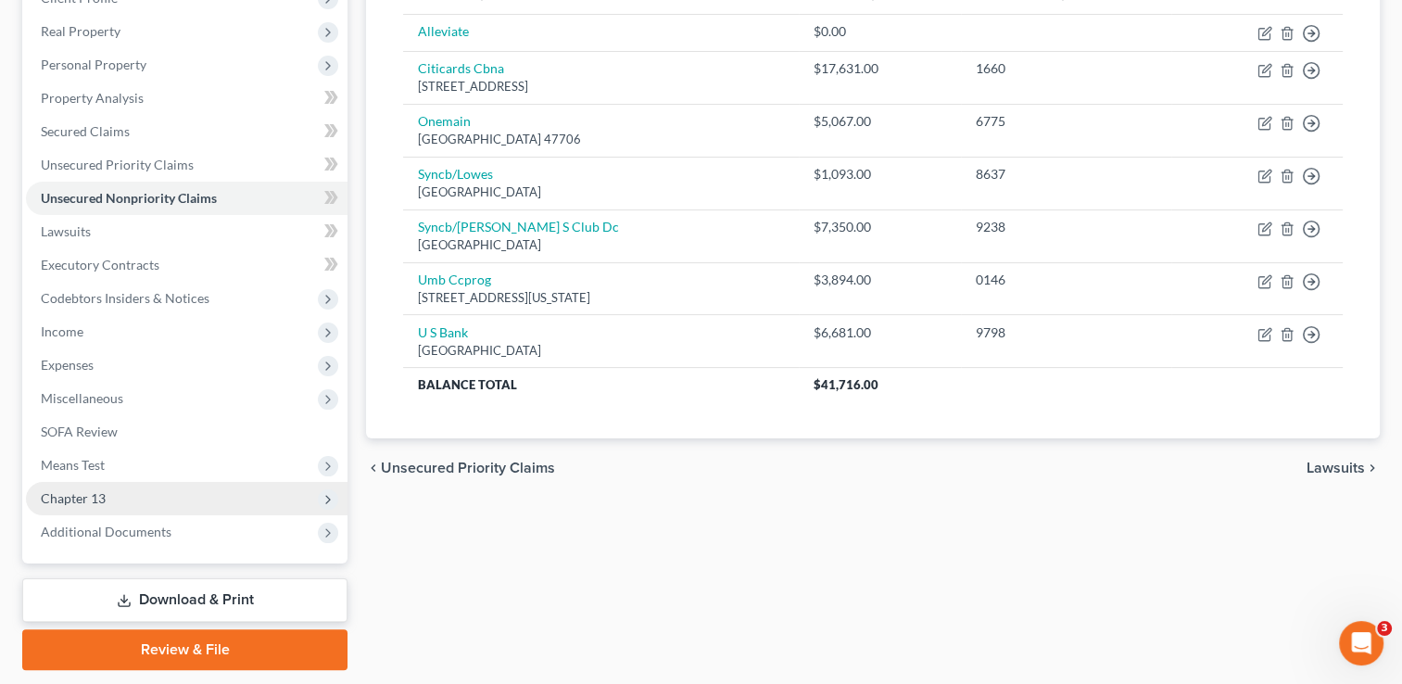
click at [93, 502] on span "Chapter 13" at bounding box center [73, 498] width 65 height 16
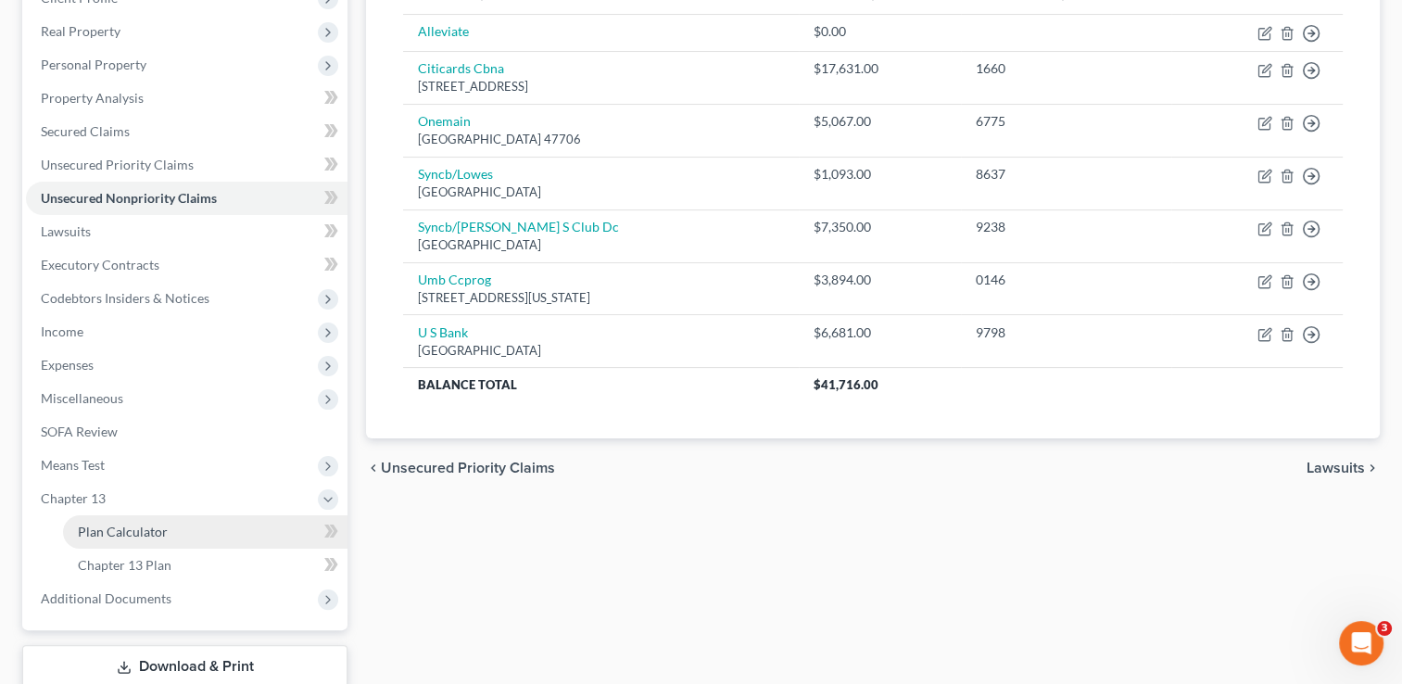
click at [123, 537] on span "Plan Calculator" at bounding box center [123, 532] width 90 height 16
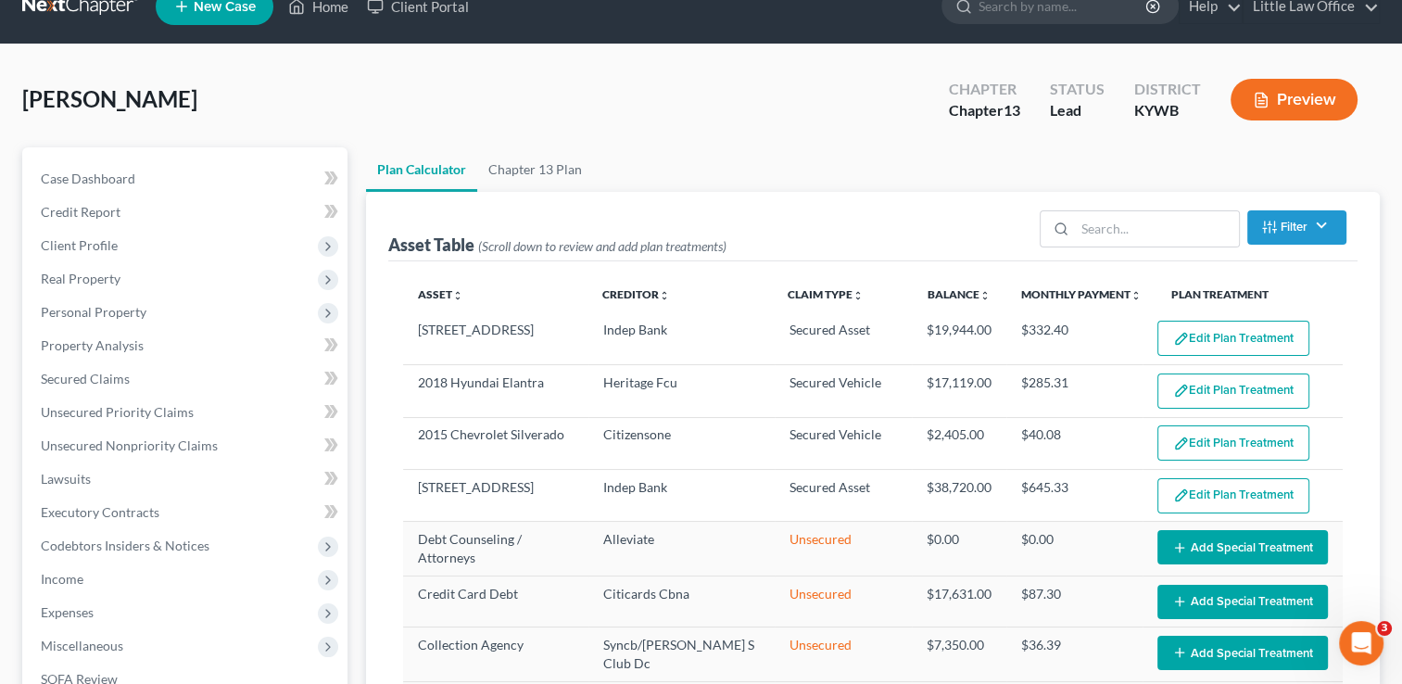
scroll to position [29, 0]
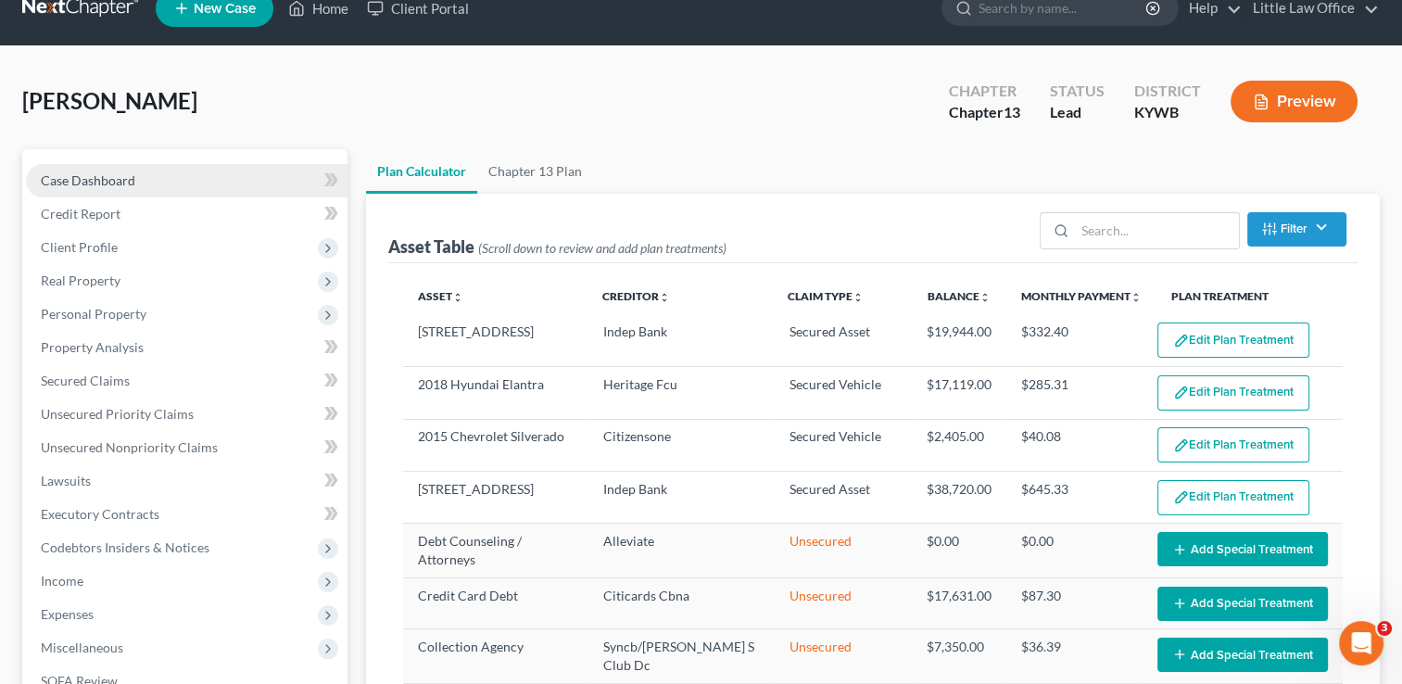
click at [163, 169] on link "Case Dashboard" at bounding box center [187, 180] width 322 height 33
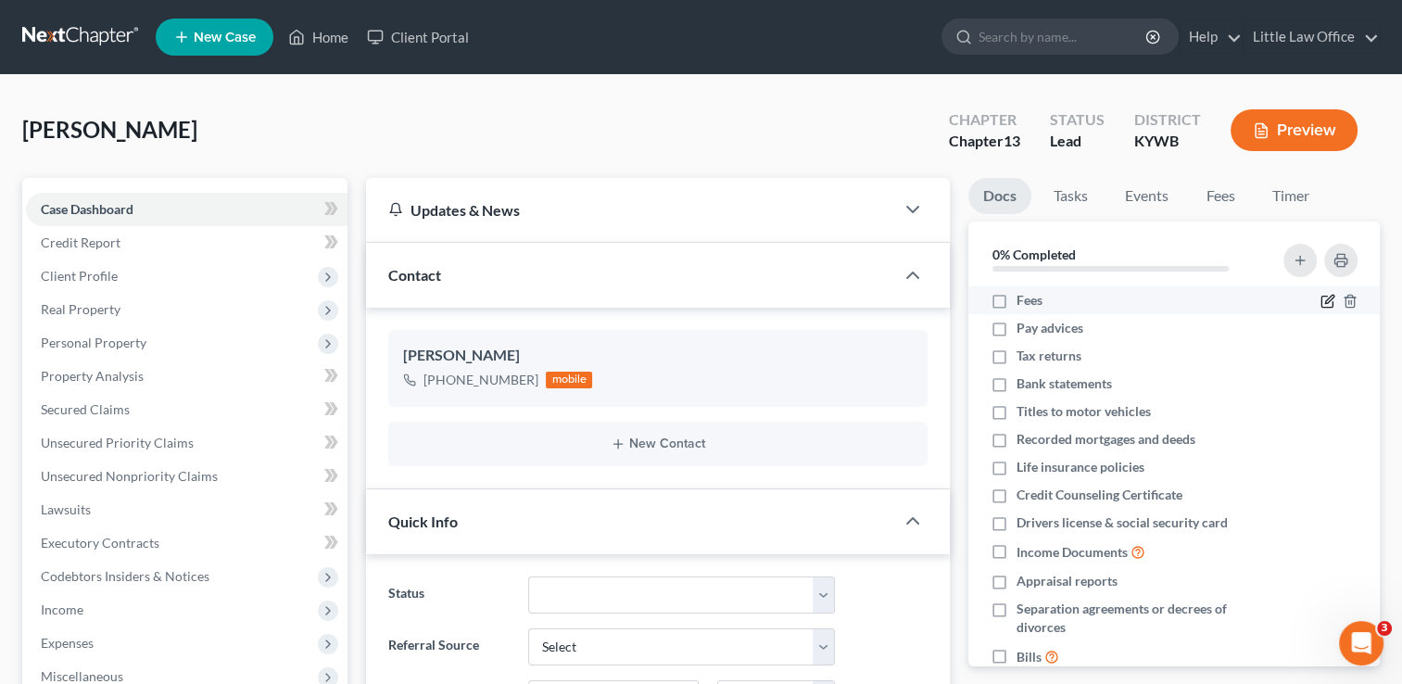
click at [1321, 301] on icon "button" at bounding box center [1328, 301] width 15 height 15
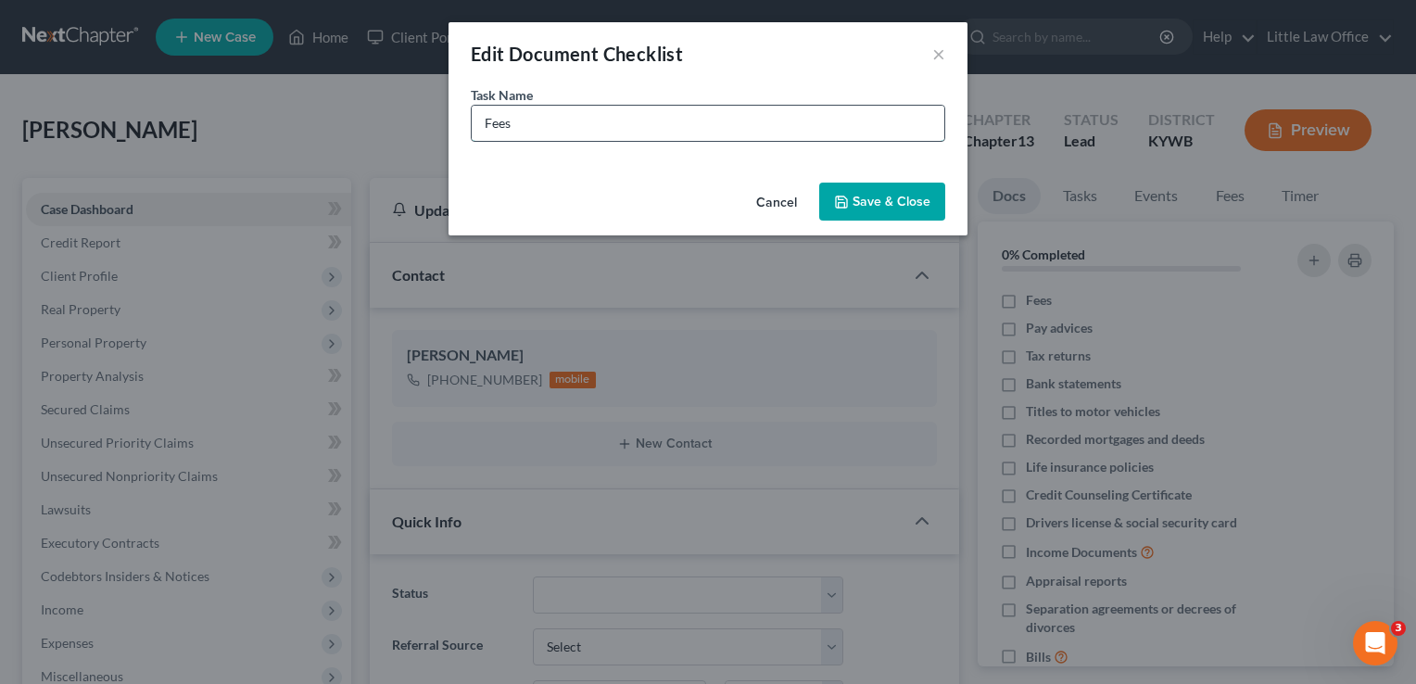
click at [567, 125] on input "Fees" at bounding box center [708, 123] width 473 height 35
click at [907, 216] on button "Save & Close" at bounding box center [882, 202] width 126 height 39
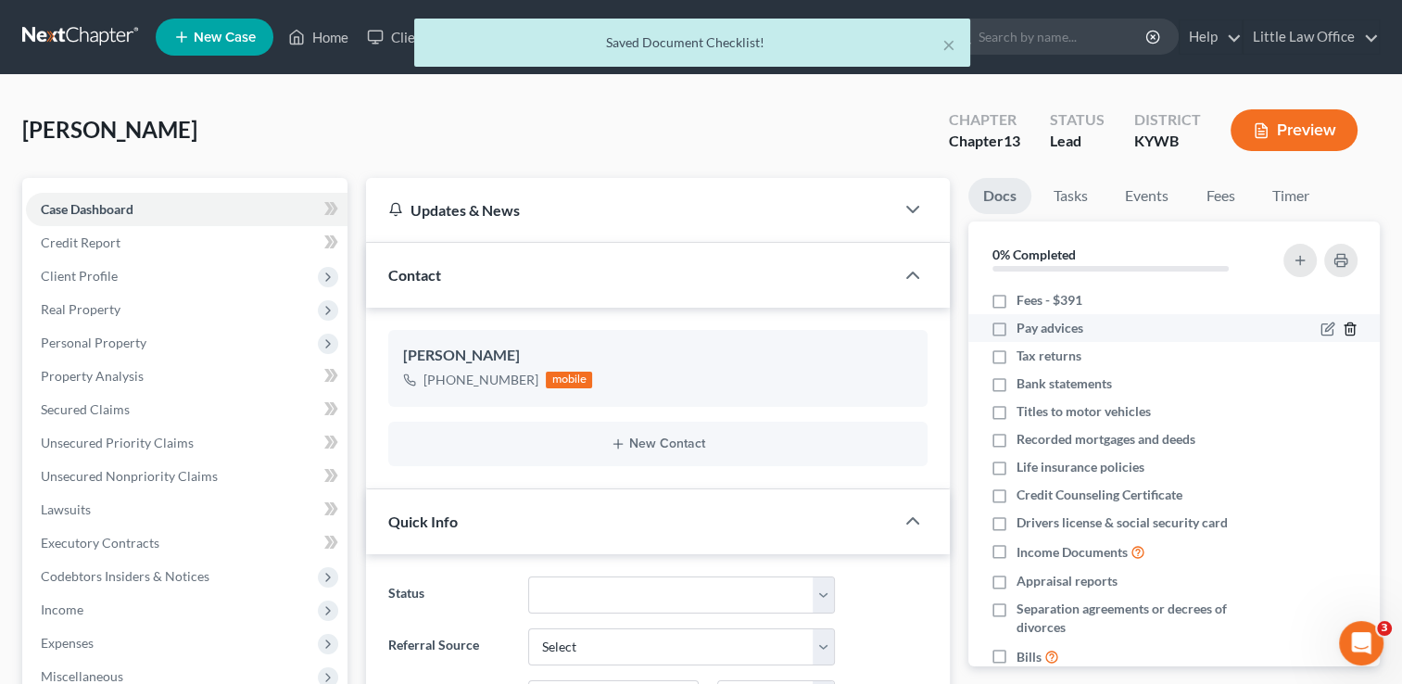
click at [1346, 323] on icon "button" at bounding box center [1350, 329] width 8 height 12
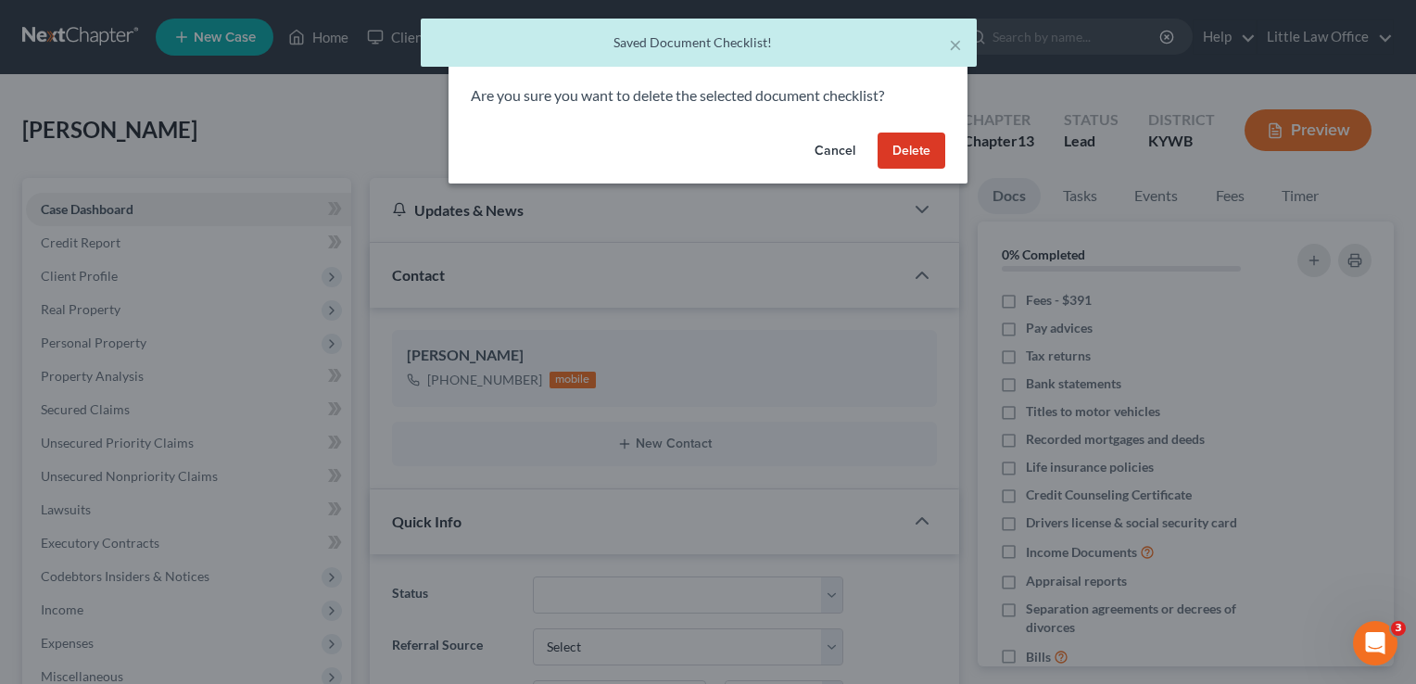
click at [931, 150] on button "Delete" at bounding box center [912, 151] width 68 height 37
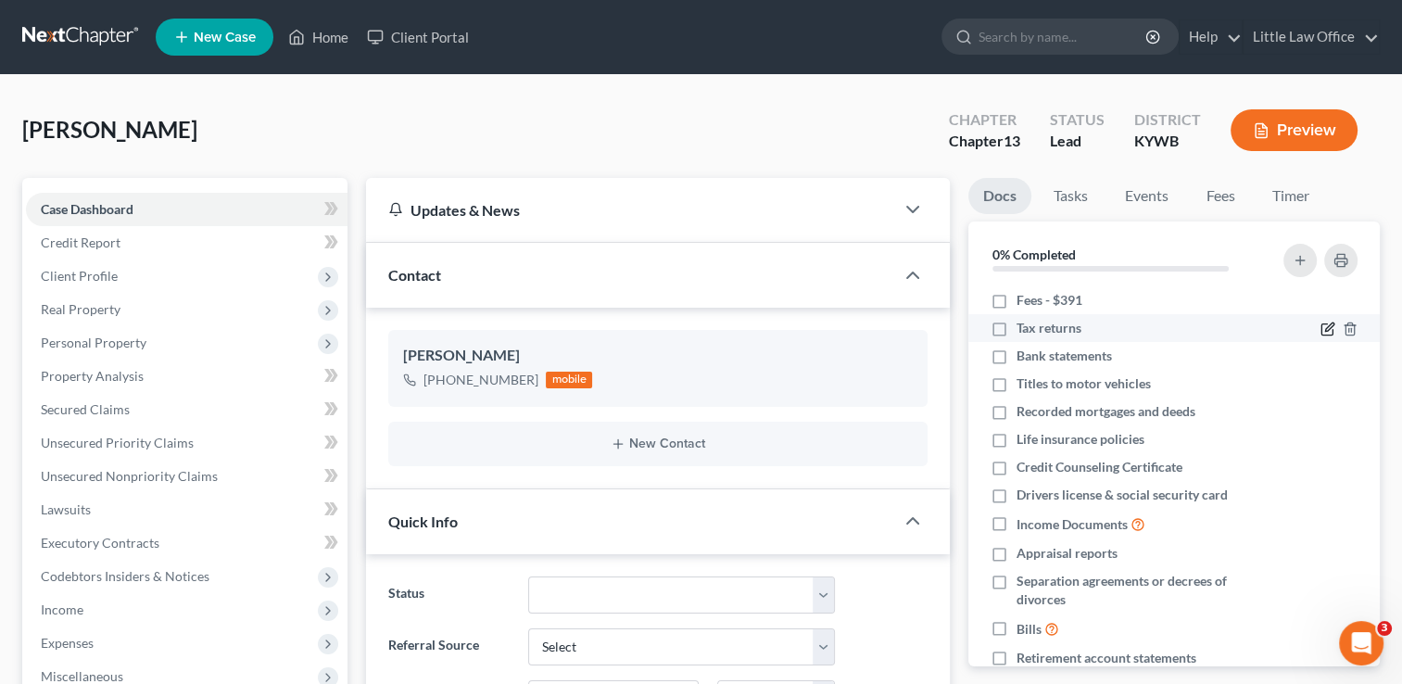
click at [1325, 331] on icon "button" at bounding box center [1329, 327] width 8 height 8
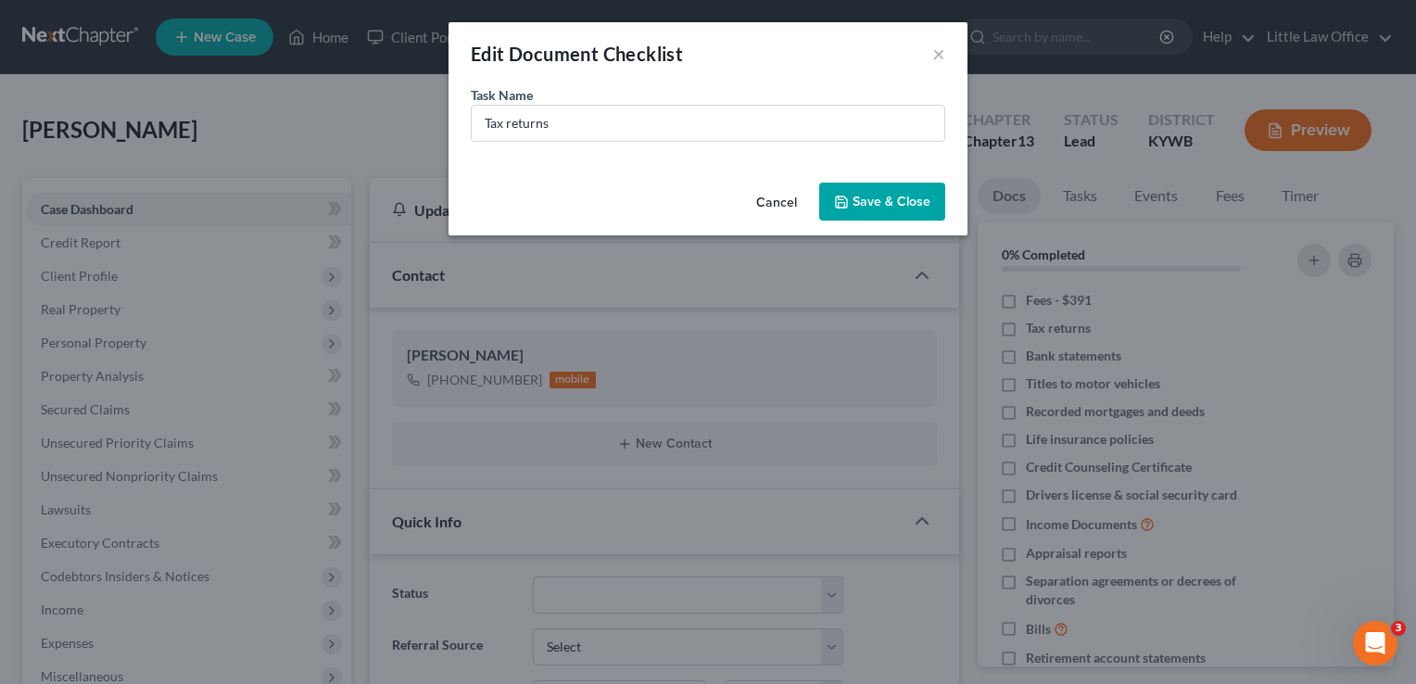
click at [635, 143] on div "Task Name * Tax returns" at bounding box center [708, 130] width 519 height 90
click at [634, 140] on div "Tax returns" at bounding box center [708, 123] width 474 height 37
click at [634, 134] on input "Tax returns" at bounding box center [708, 123] width 473 height 35
click at [856, 217] on button "Save & Close" at bounding box center [882, 202] width 126 height 39
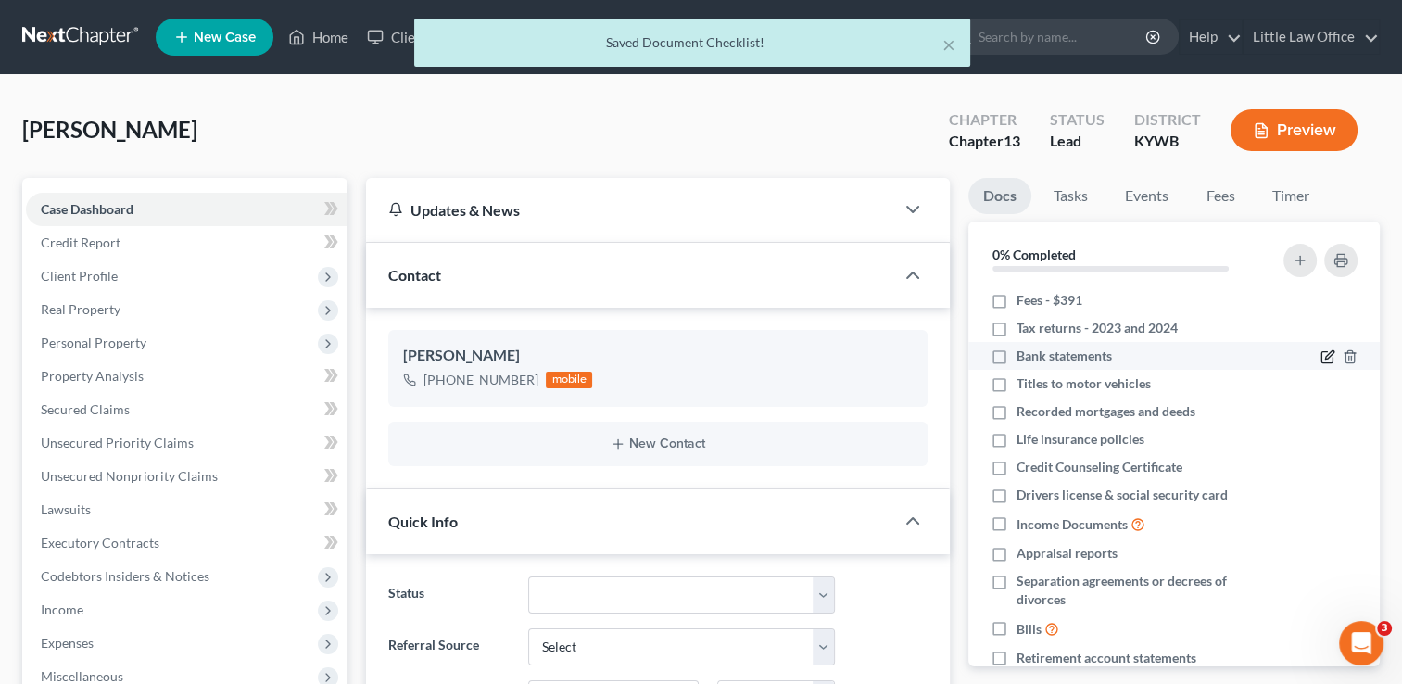
click at [1321, 360] on icon "button" at bounding box center [1328, 356] width 15 height 15
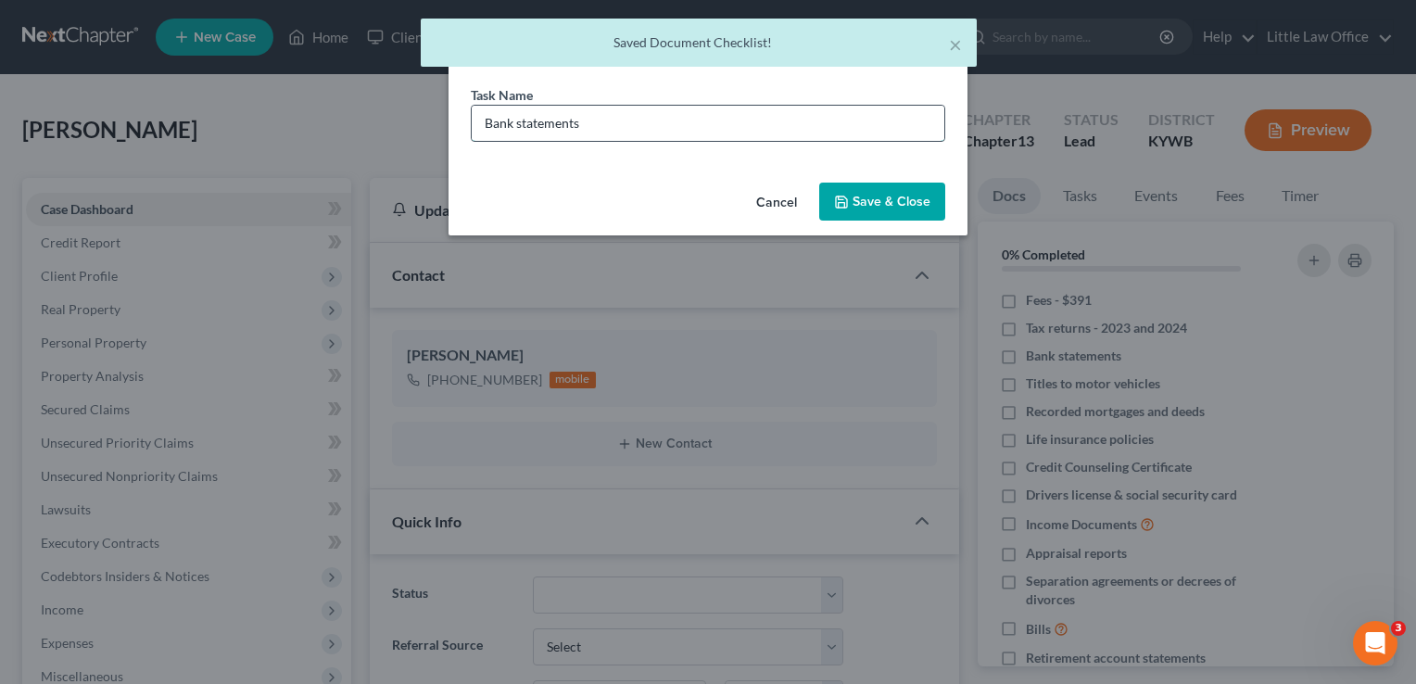
click at [696, 135] on input "Bank statements" at bounding box center [708, 123] width 473 height 35
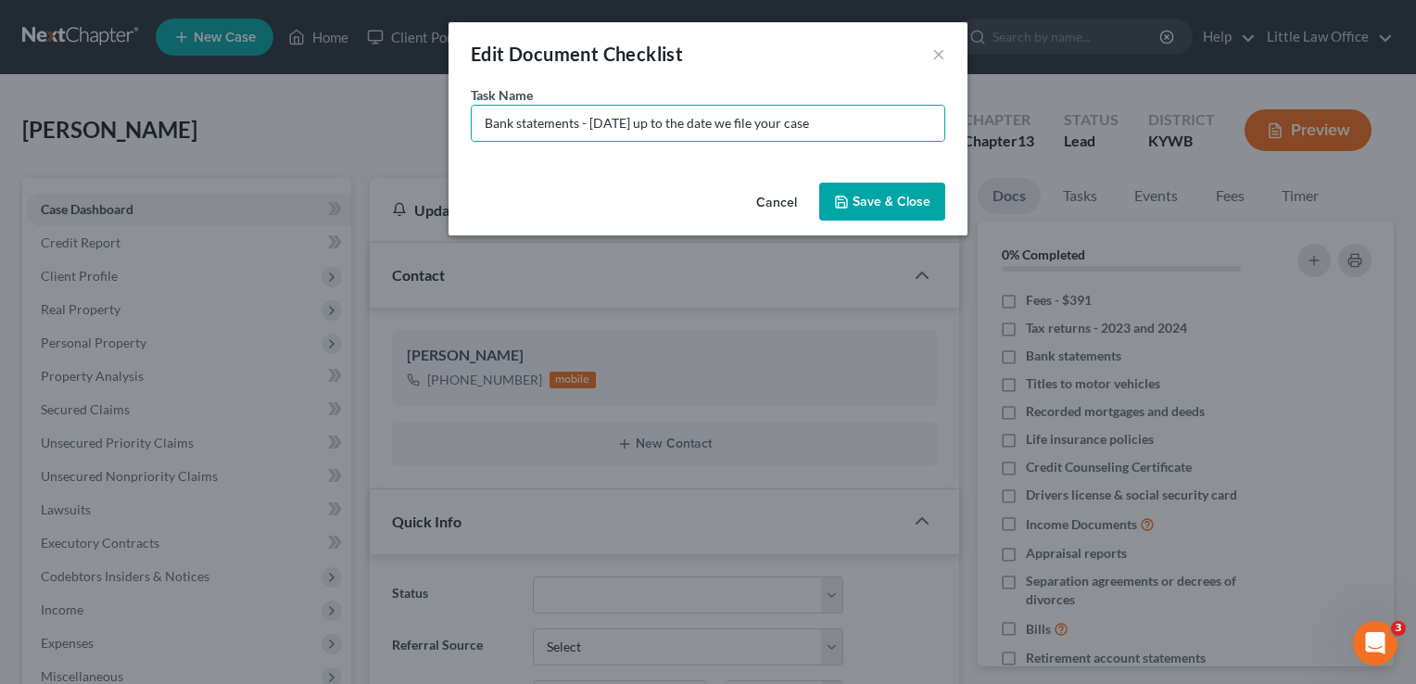
click at [867, 198] on button "Save & Close" at bounding box center [882, 202] width 126 height 39
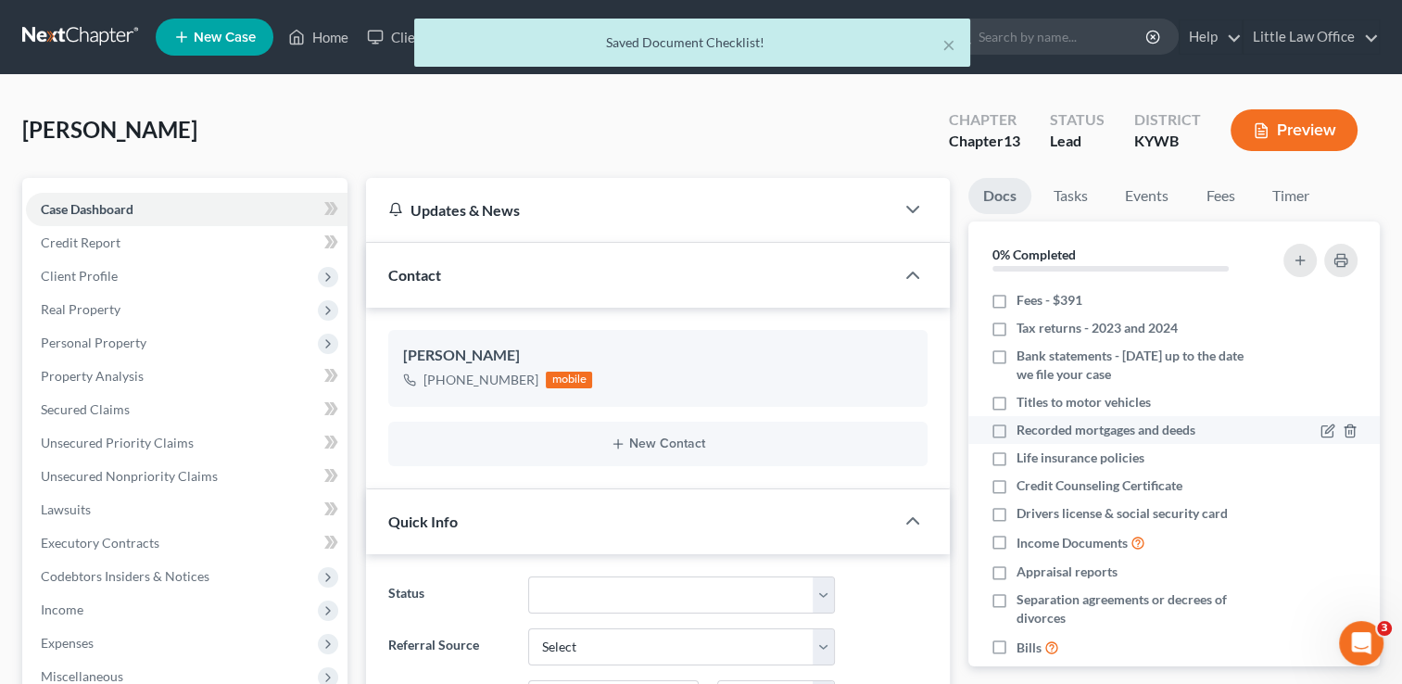
click at [1017, 431] on label "Recorded mortgages and deeds" at bounding box center [1106, 430] width 179 height 19
click at [1024, 431] on input "Recorded mortgages and deeds" at bounding box center [1030, 427] width 12 height 12
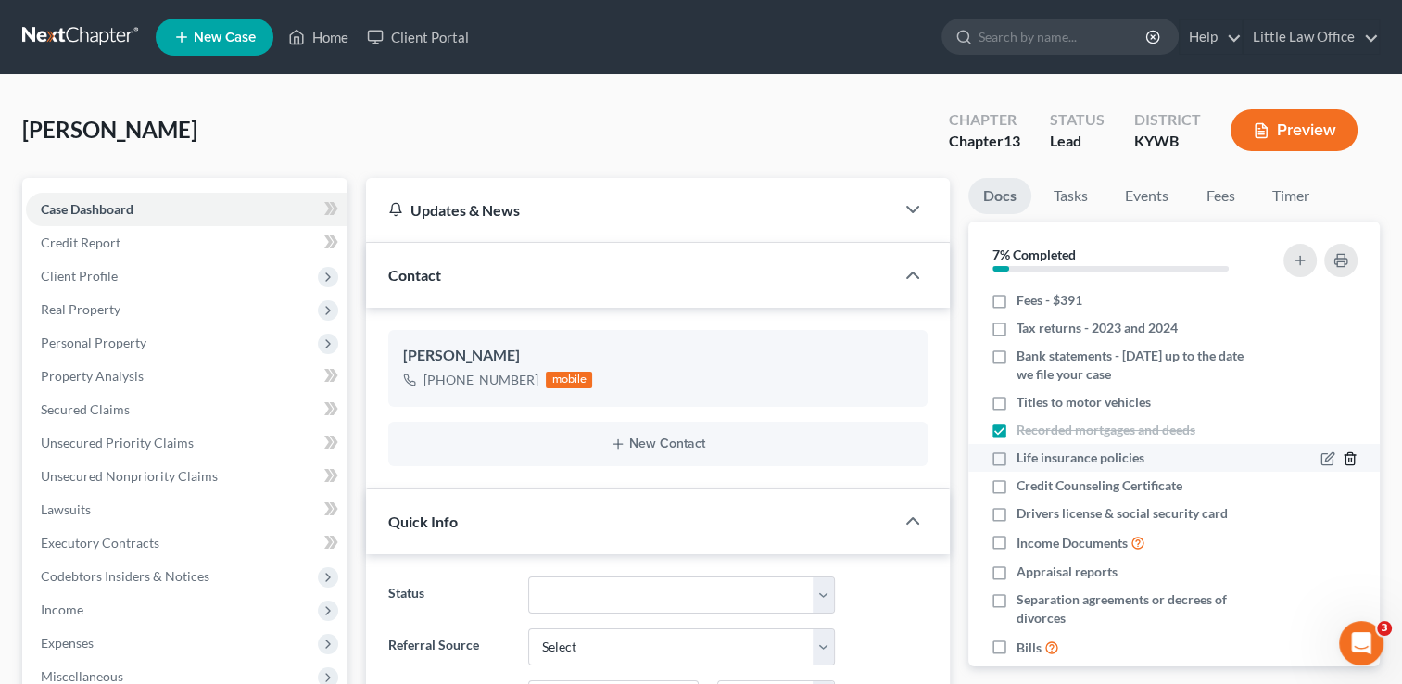
click at [1343, 461] on icon "button" at bounding box center [1350, 458] width 15 height 15
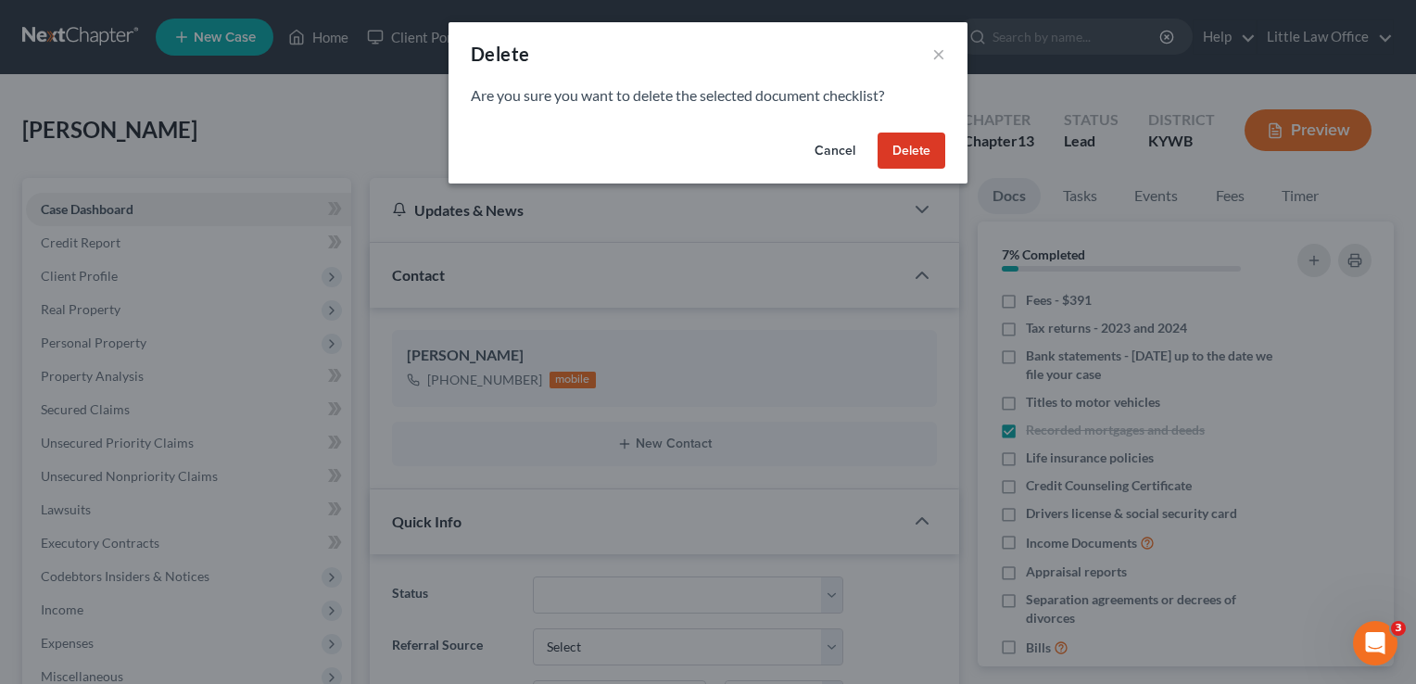
click at [901, 155] on button "Delete" at bounding box center [912, 151] width 68 height 37
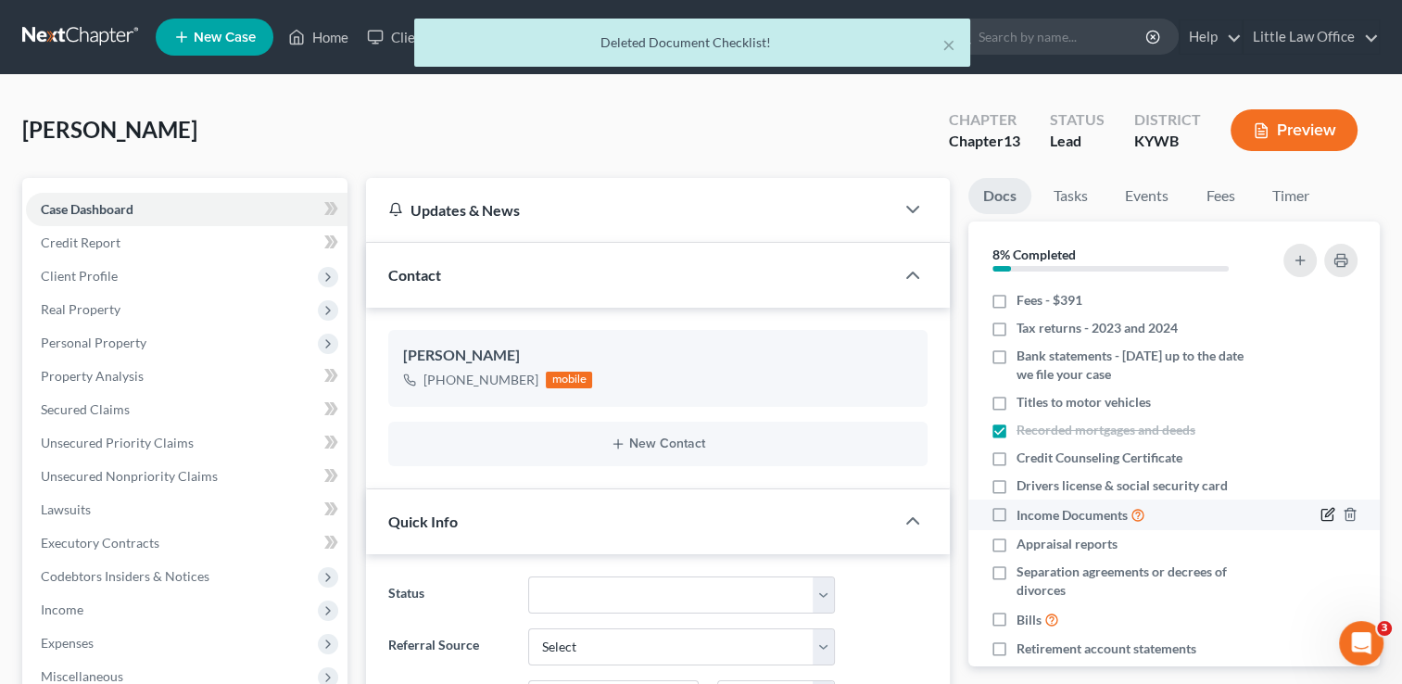
click at [1321, 518] on icon "button" at bounding box center [1328, 514] width 15 height 15
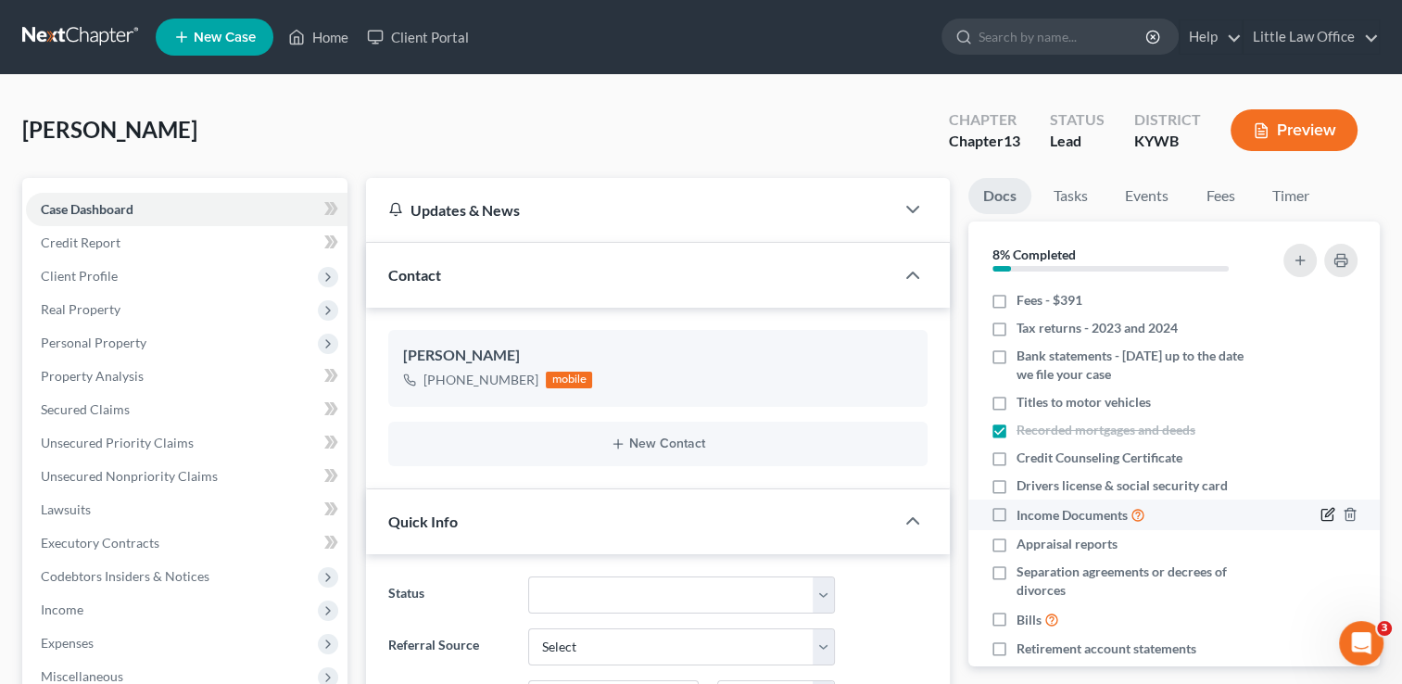
click at [1321, 514] on icon "button" at bounding box center [1328, 514] width 15 height 15
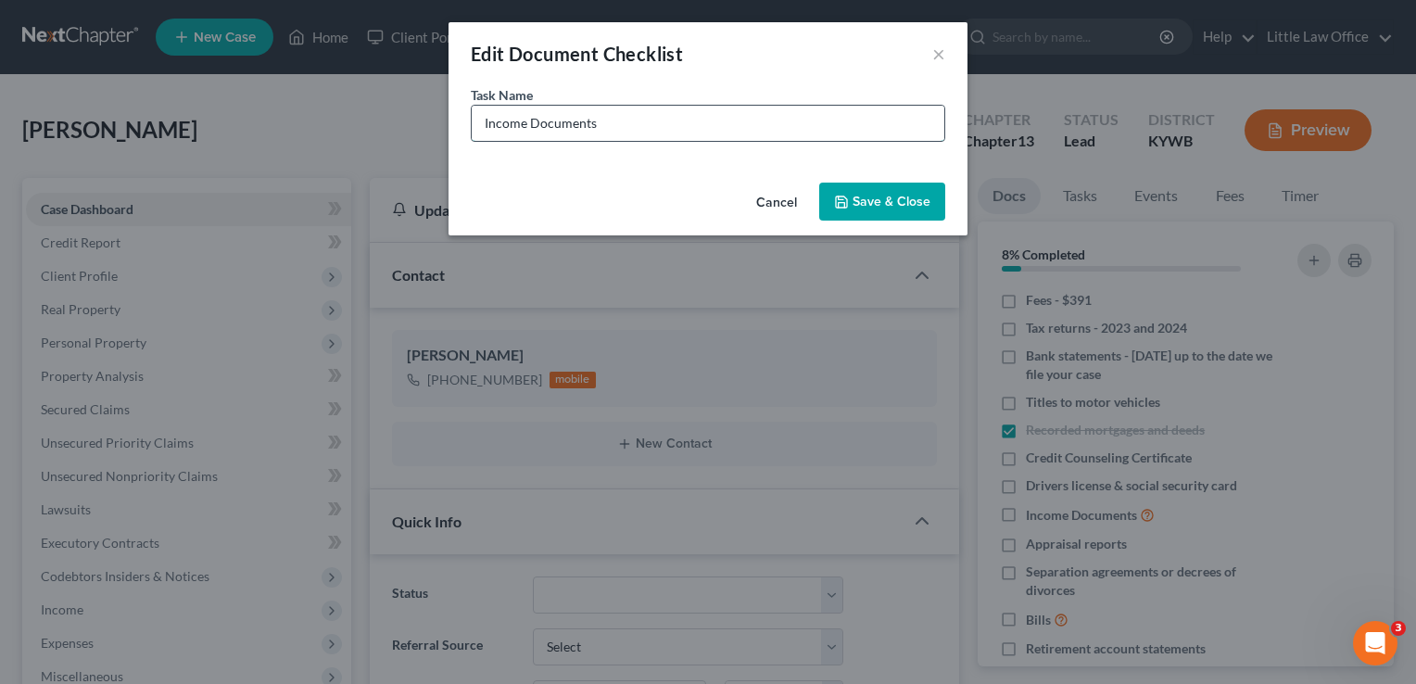
click at [618, 125] on input "Income Documents" at bounding box center [708, 123] width 473 height 35
click at [879, 202] on button "Save & Close" at bounding box center [882, 202] width 126 height 39
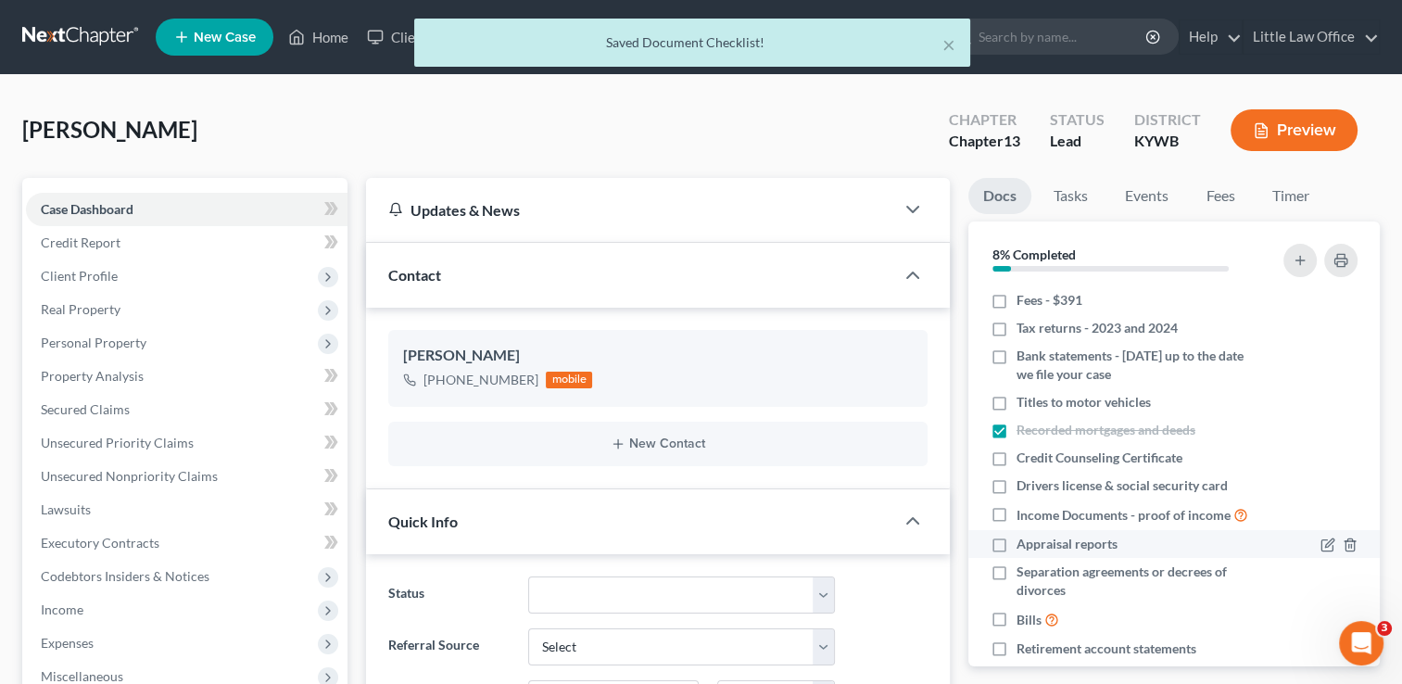
click at [1017, 536] on label "Appraisal reports" at bounding box center [1067, 544] width 101 height 19
click at [1024, 536] on input "Appraisal reports" at bounding box center [1030, 541] width 12 height 12
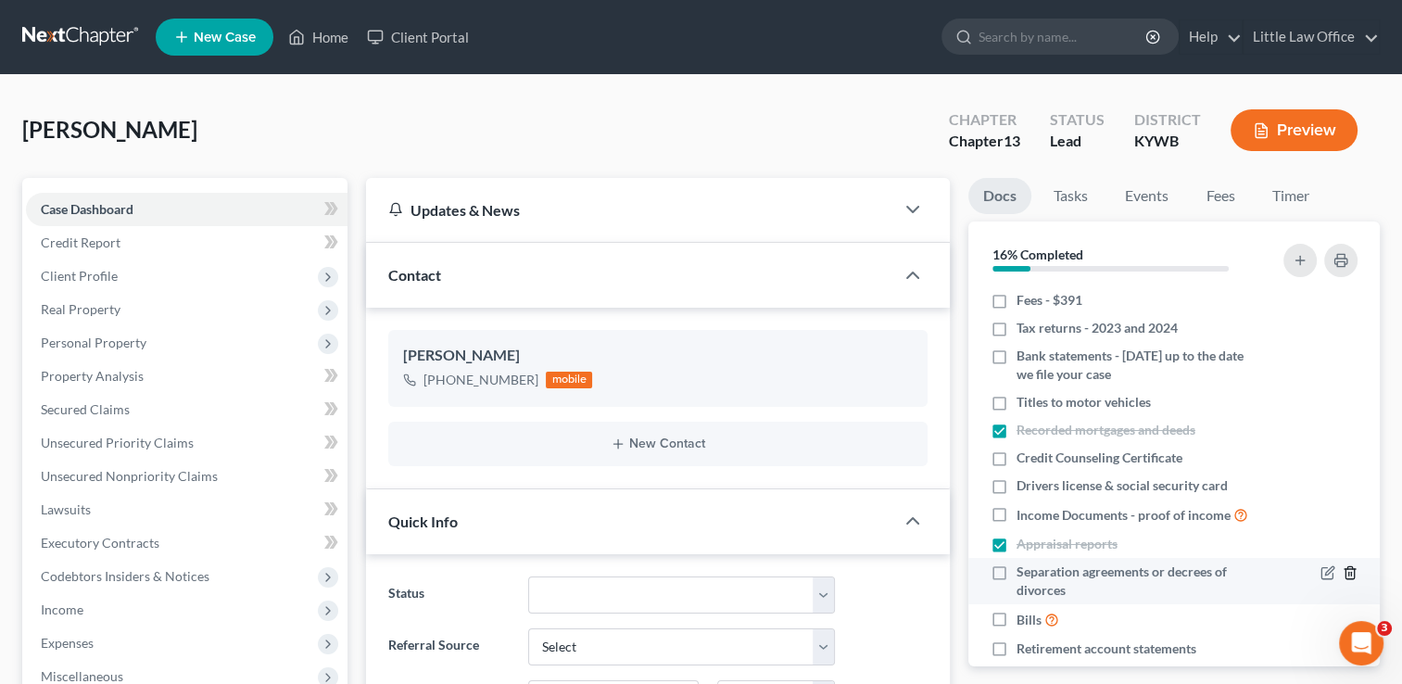
click at [1349, 573] on line "button" at bounding box center [1349, 575] width 0 height 4
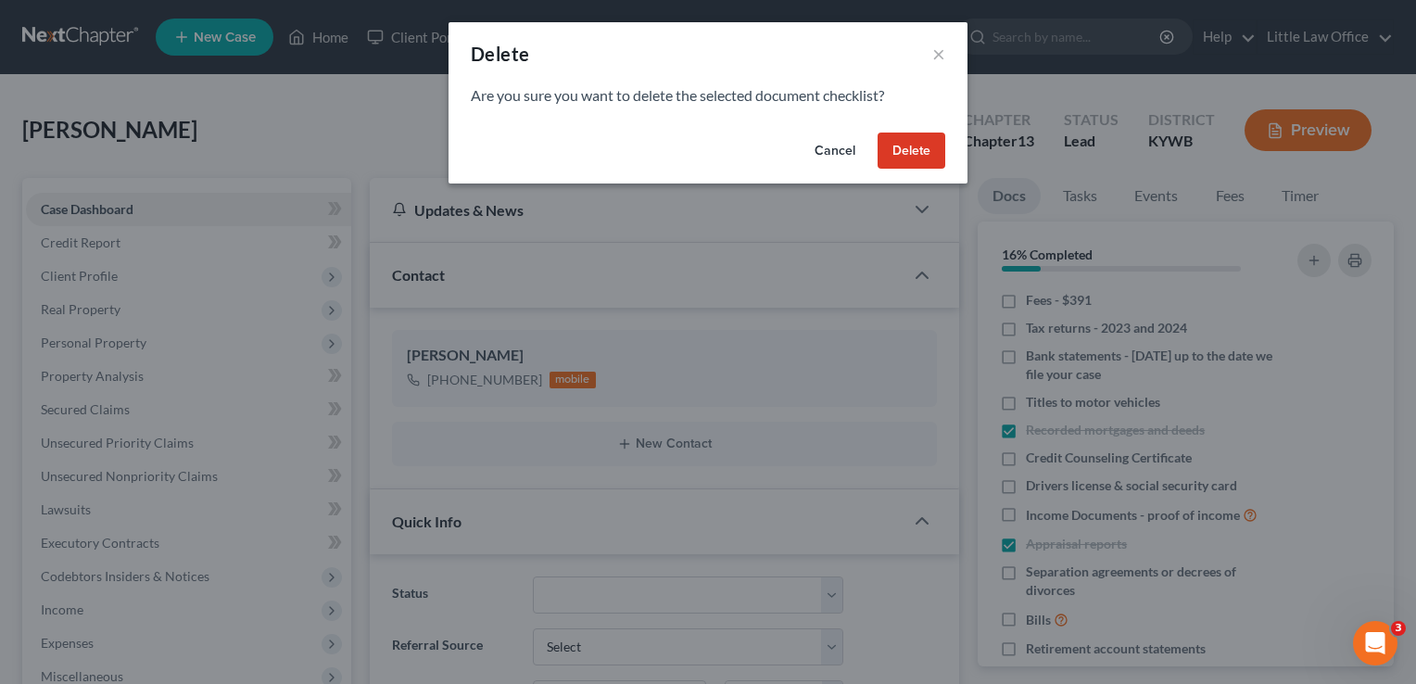
click at [906, 156] on button "Delete" at bounding box center [912, 151] width 68 height 37
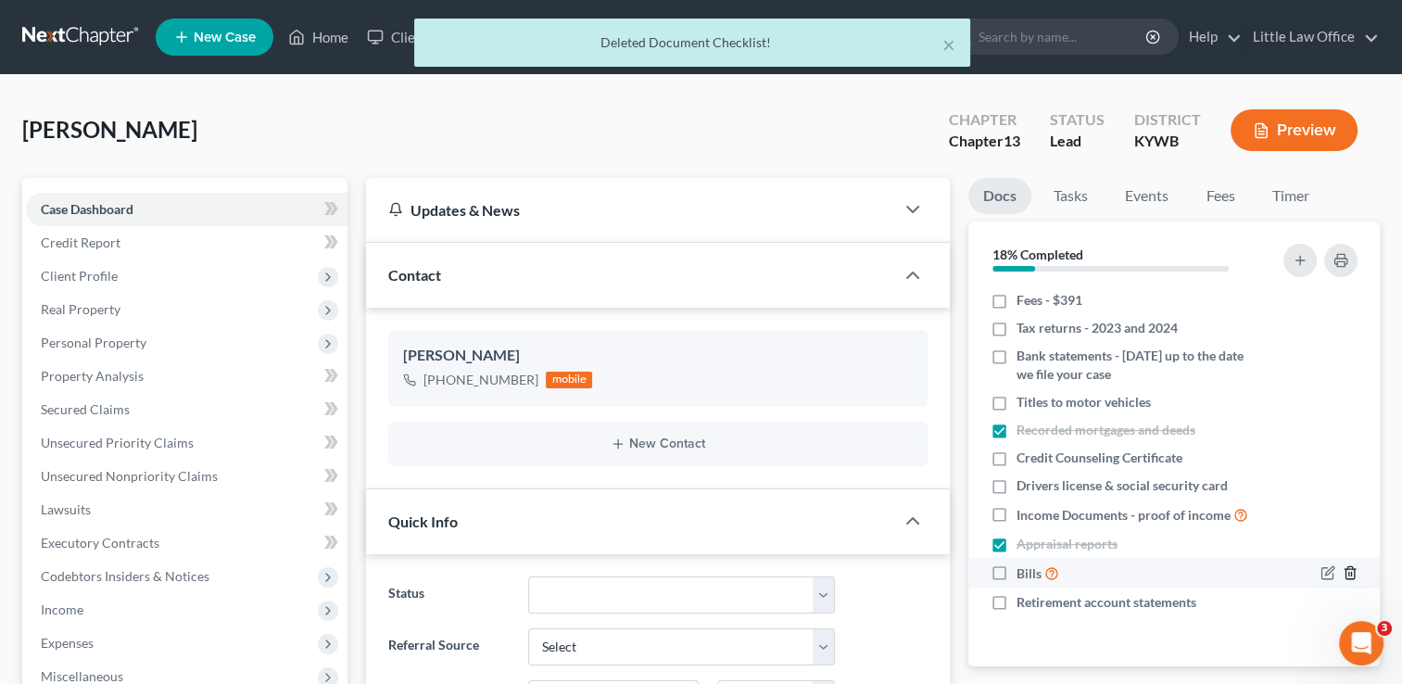
click at [1349, 569] on icon "button" at bounding box center [1350, 572] width 15 height 15
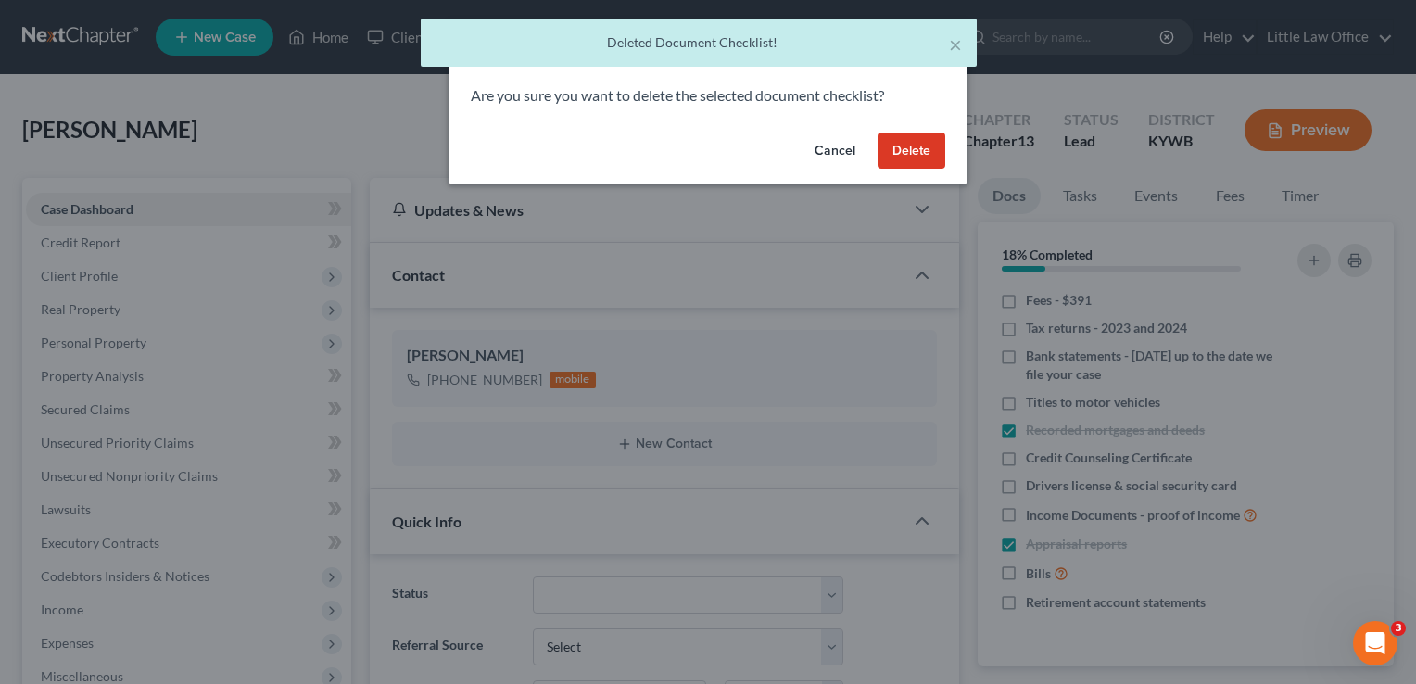
click at [918, 149] on button "Delete" at bounding box center [912, 151] width 68 height 37
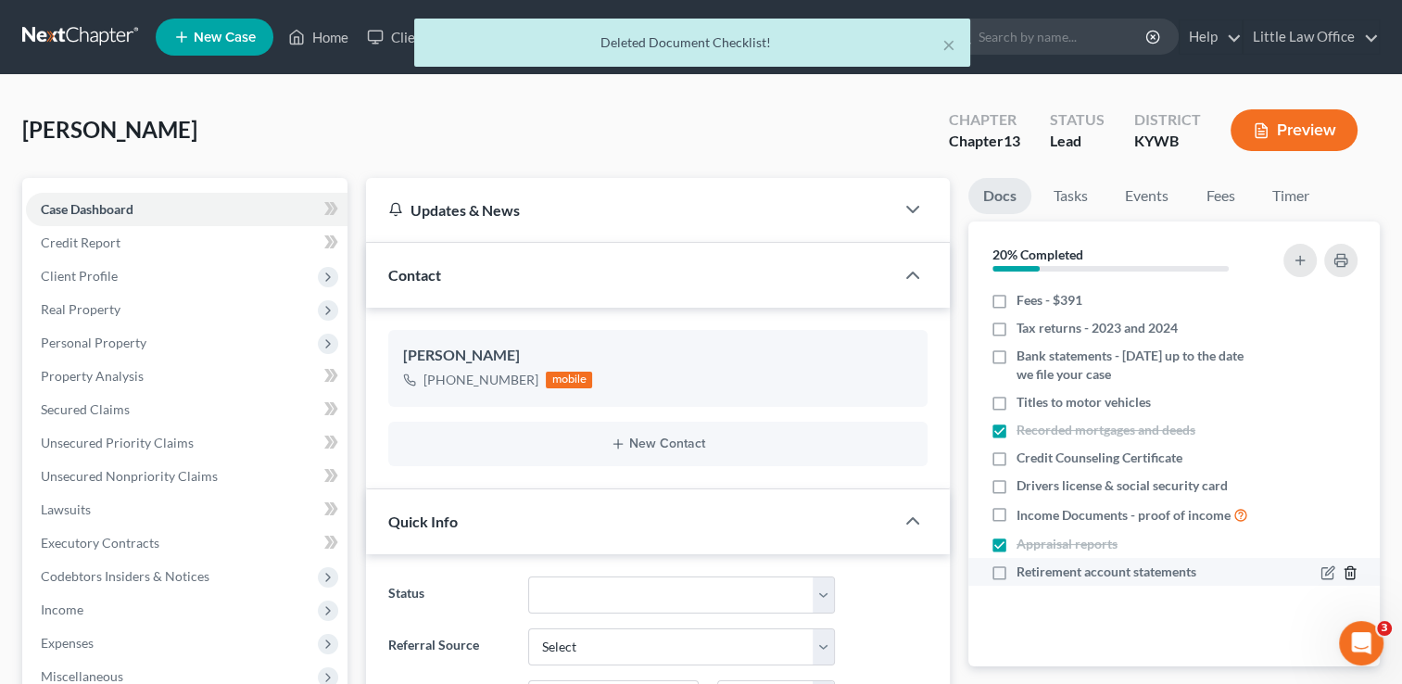
click at [1349, 576] on icon "button" at bounding box center [1350, 572] width 15 height 15
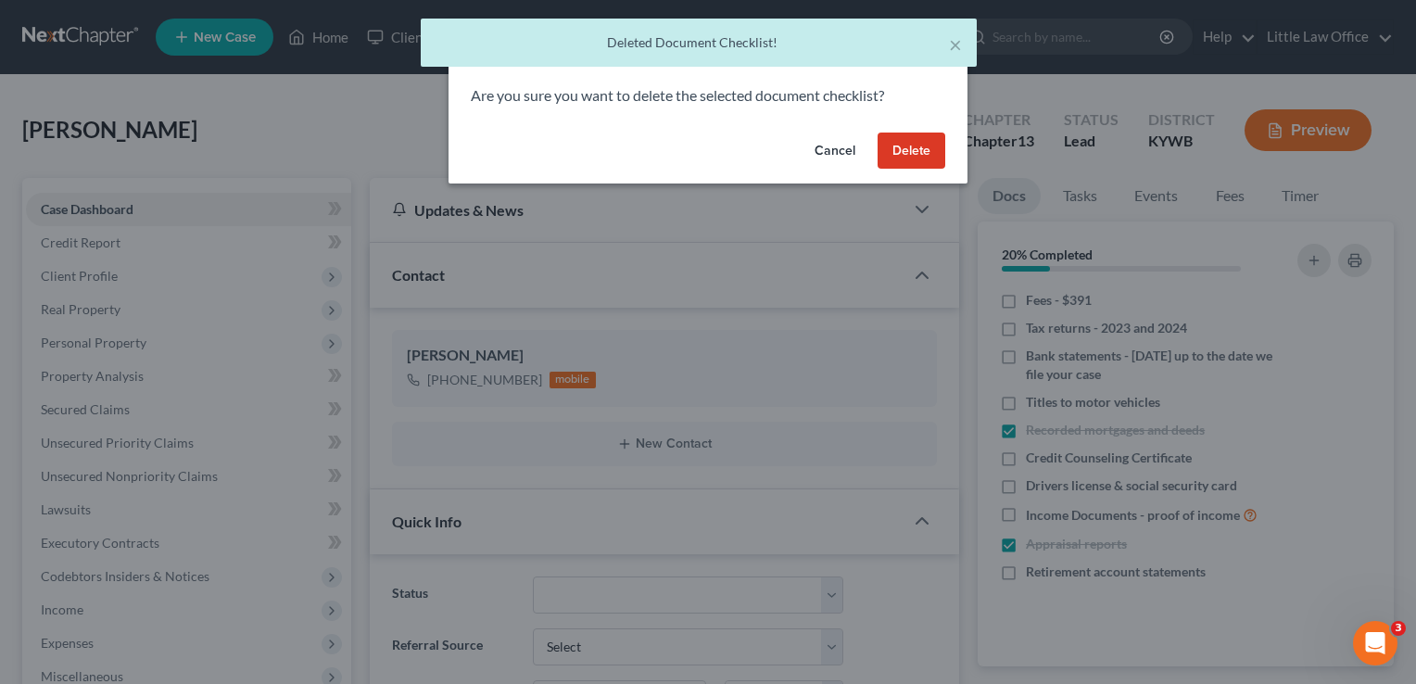
click at [908, 134] on button "Delete" at bounding box center [912, 151] width 68 height 37
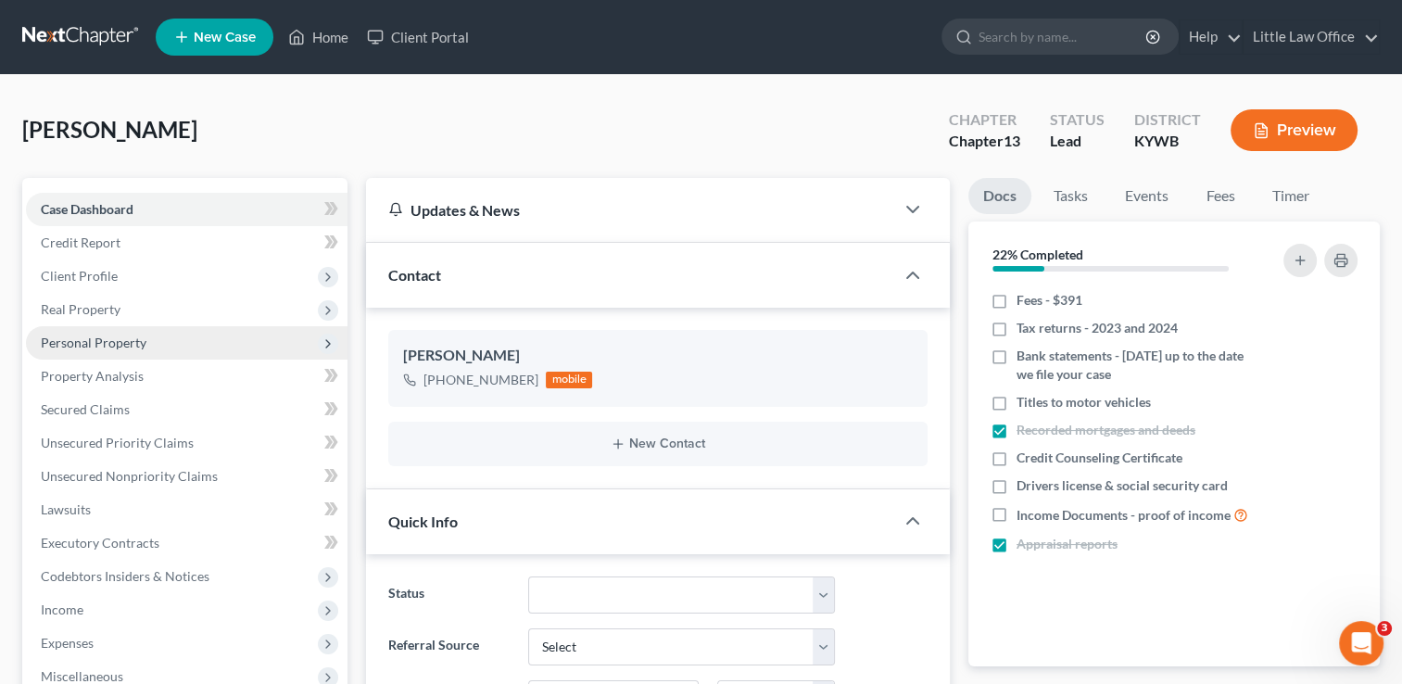
click at [125, 347] on span "Personal Property" at bounding box center [94, 343] width 106 height 16
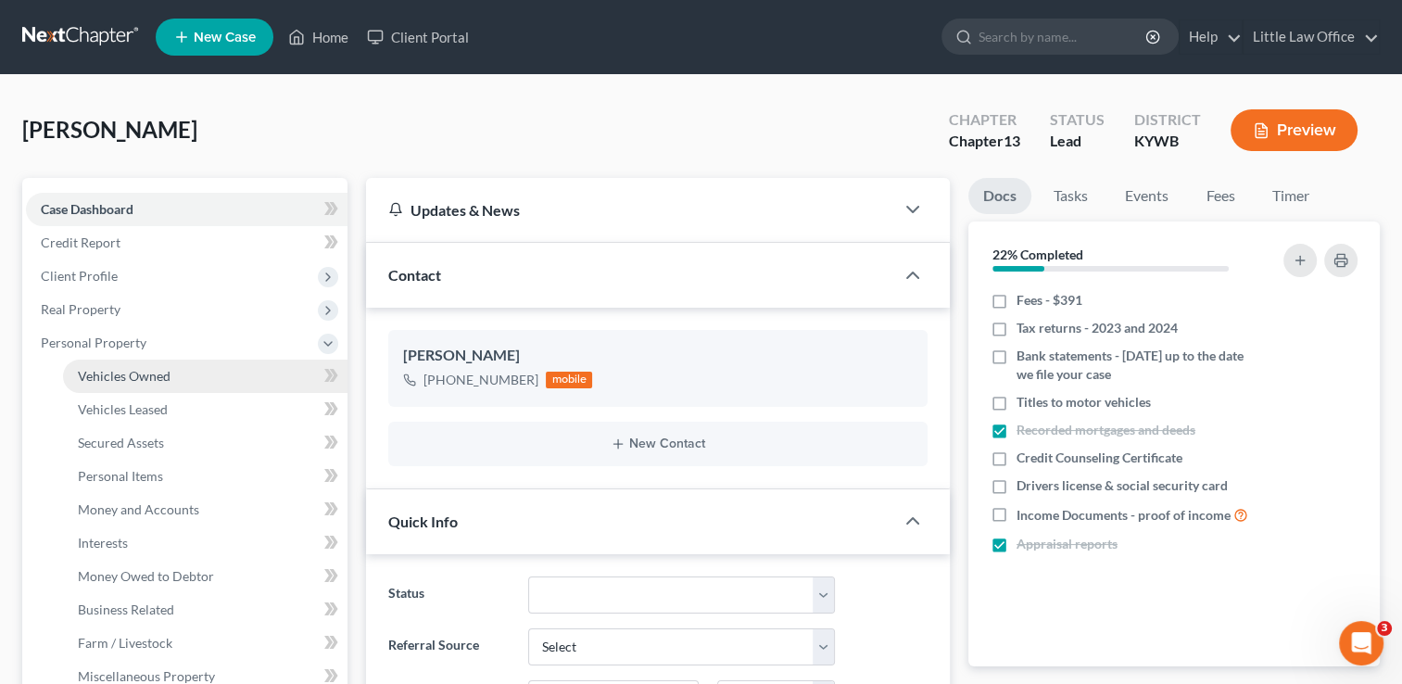
click at [130, 368] on span "Vehicles Owned" at bounding box center [124, 376] width 93 height 16
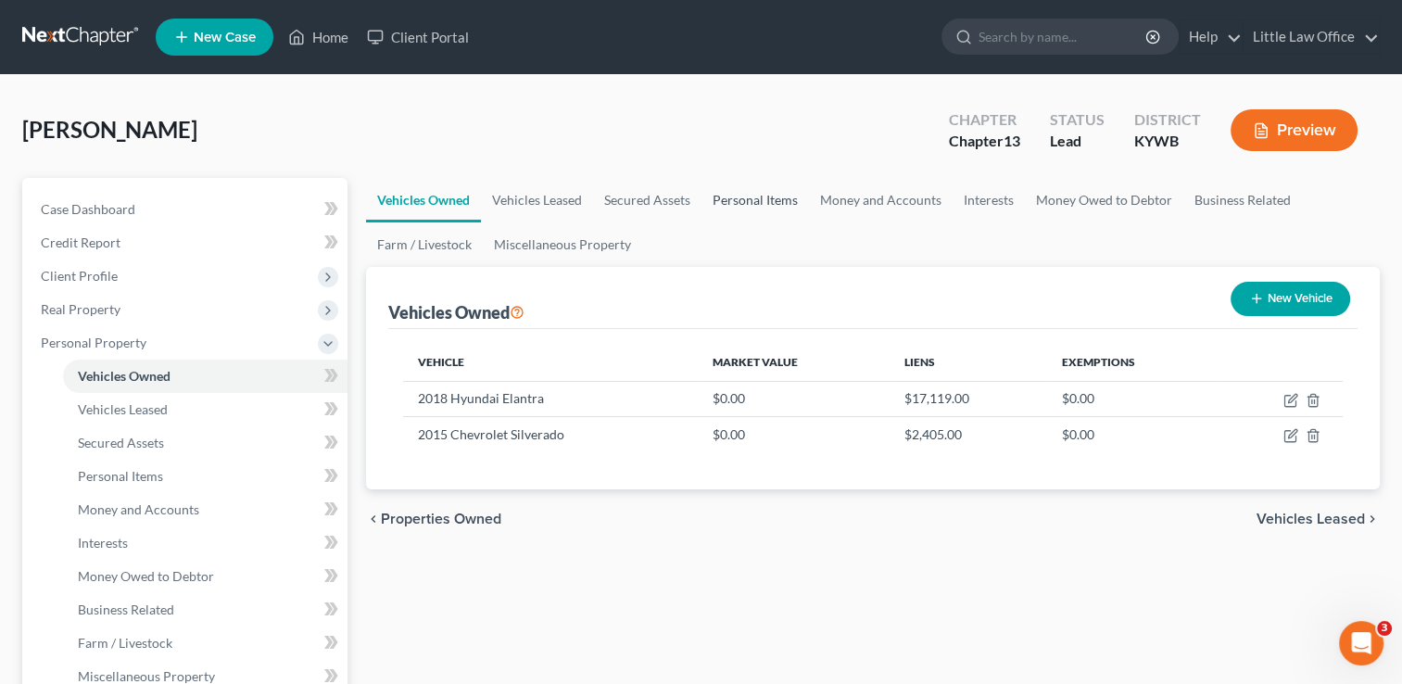
click at [752, 207] on link "Personal Items" at bounding box center [755, 200] width 107 height 44
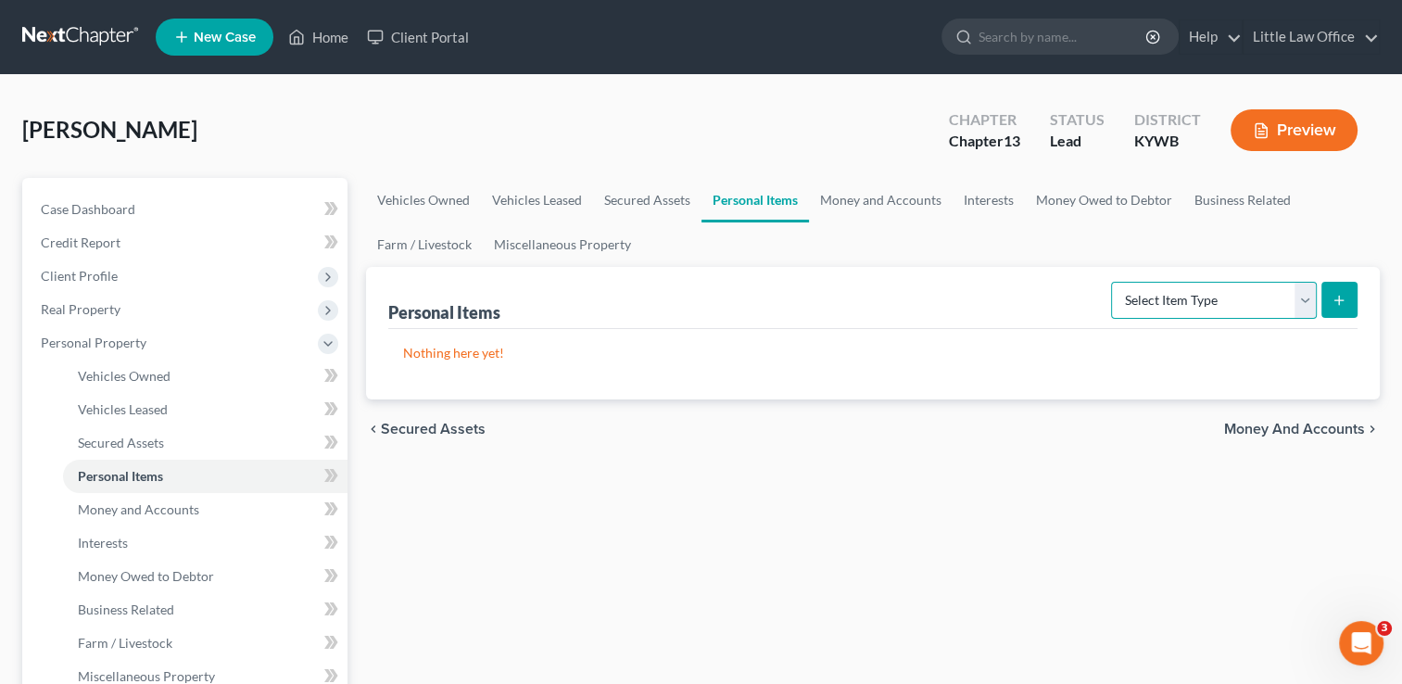
click at [1175, 312] on select "Select Item Type Clothing Collectibles Of Value Electronics Firearms Household …" at bounding box center [1214, 300] width 206 height 37
click at [1113, 282] on select "Select Item Type Clothing Collectibles Of Value Electronics Firearms Household …" at bounding box center [1214, 300] width 206 height 37
click at [1346, 305] on icon "submit" at bounding box center [1339, 300] width 15 height 15
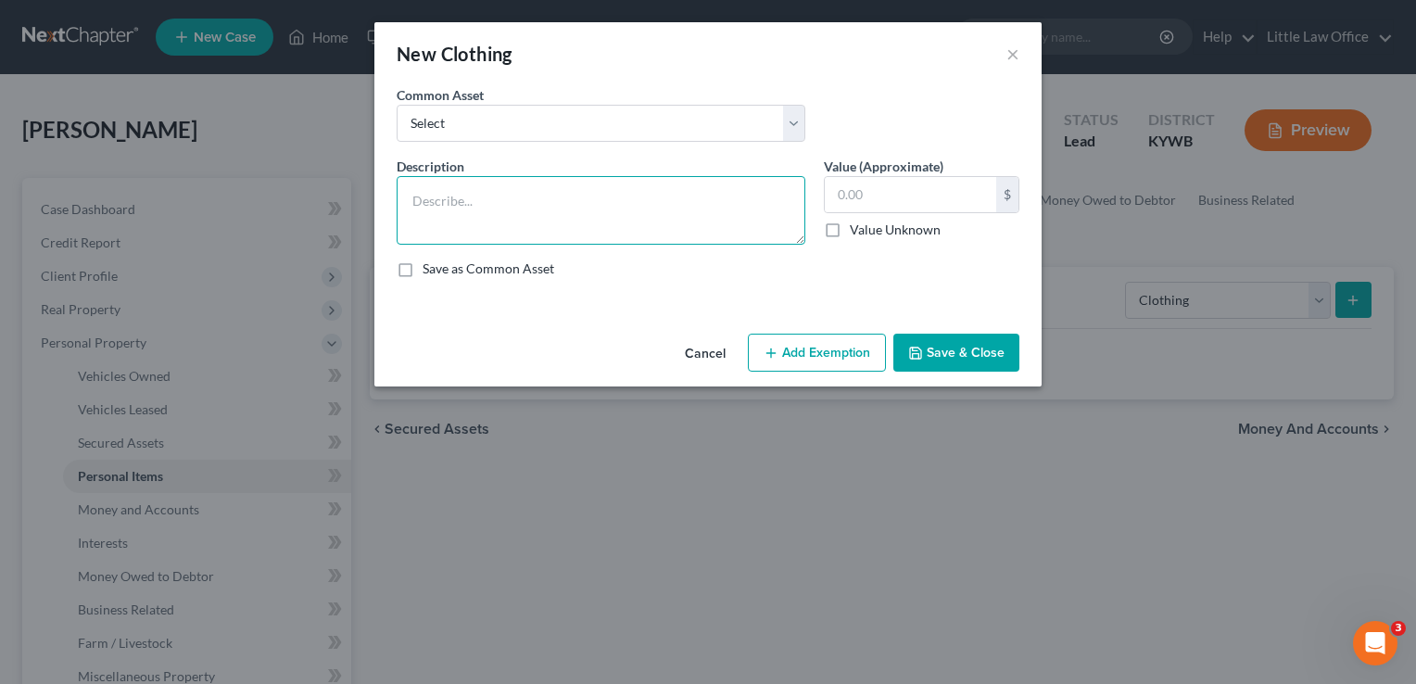
click at [460, 196] on textarea at bounding box center [601, 210] width 409 height 69
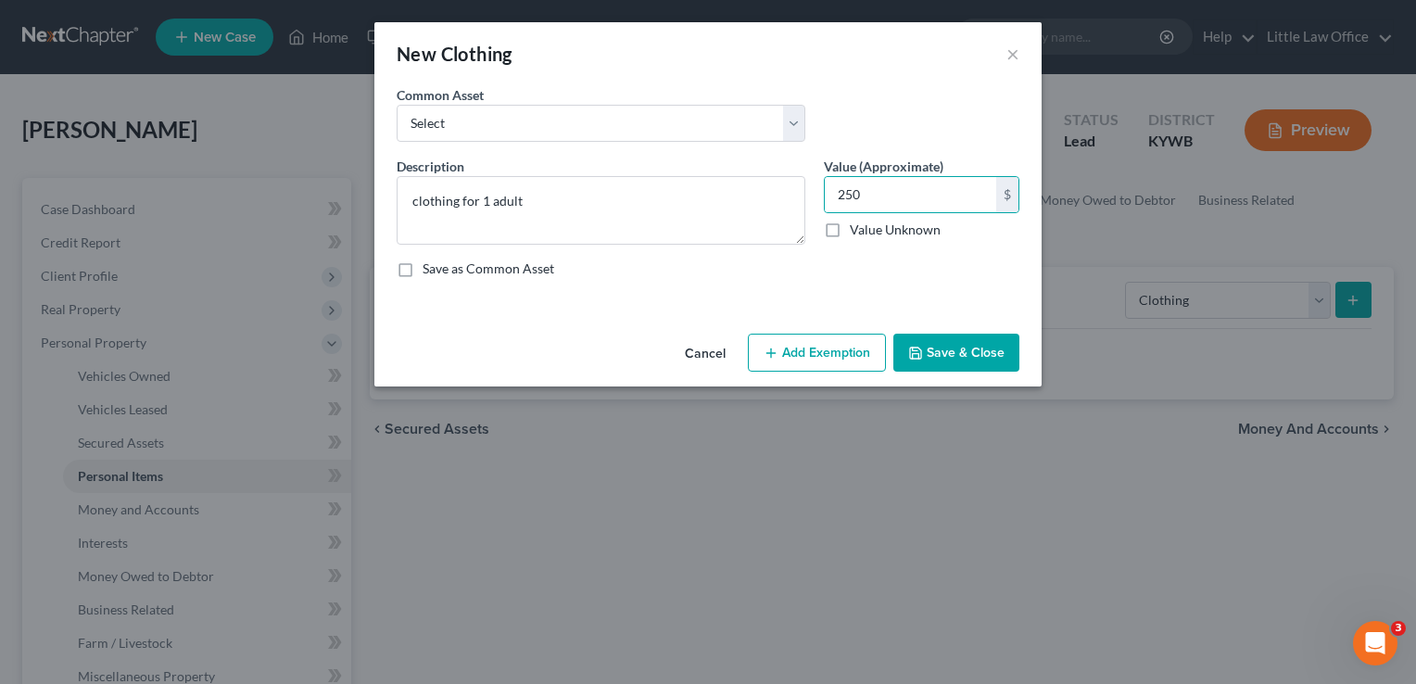
click at [939, 350] on button "Save & Close" at bounding box center [956, 353] width 126 height 39
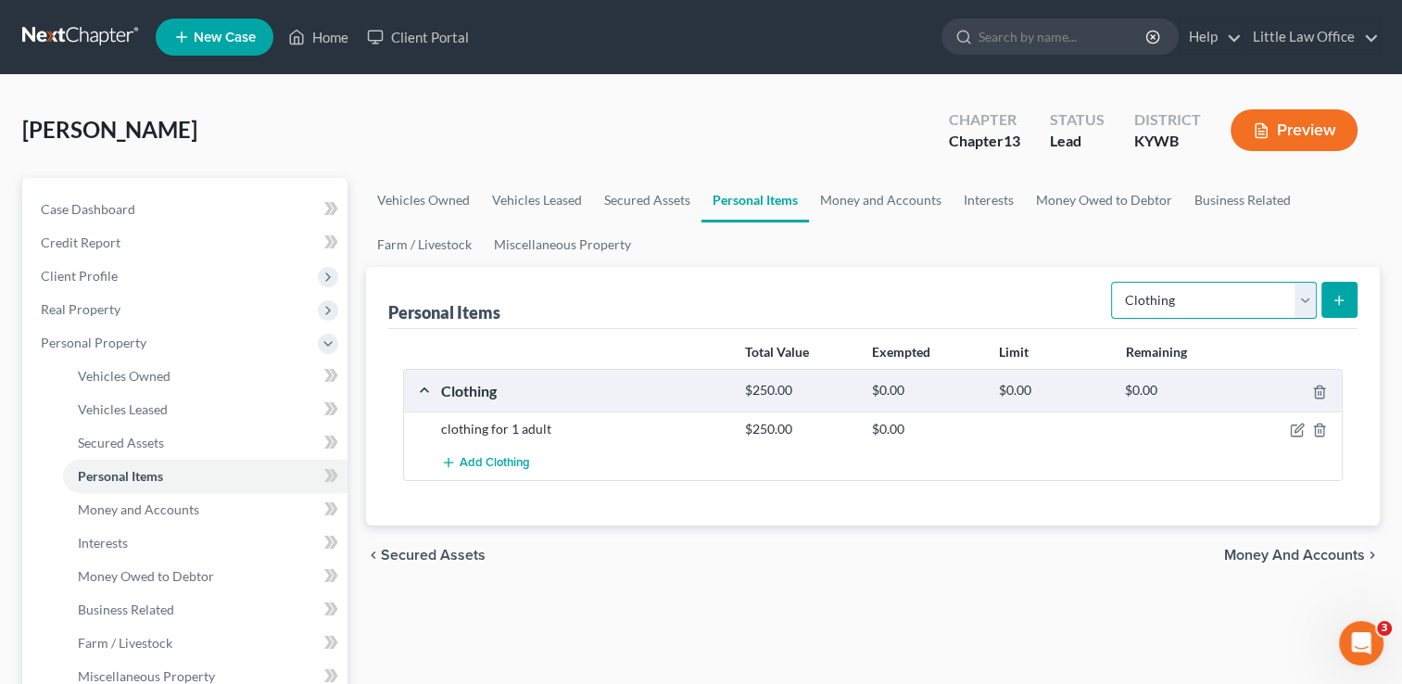
click at [1241, 310] on select "Select Item Type Clothing Collectibles Of Value Electronics Firearms Household …" at bounding box center [1214, 300] width 206 height 37
click at [1113, 282] on select "Select Item Type Clothing Collectibles Of Value Electronics Firearms Household …" at bounding box center [1214, 300] width 206 height 37
click at [1340, 296] on icon "submit" at bounding box center [1339, 300] width 15 height 15
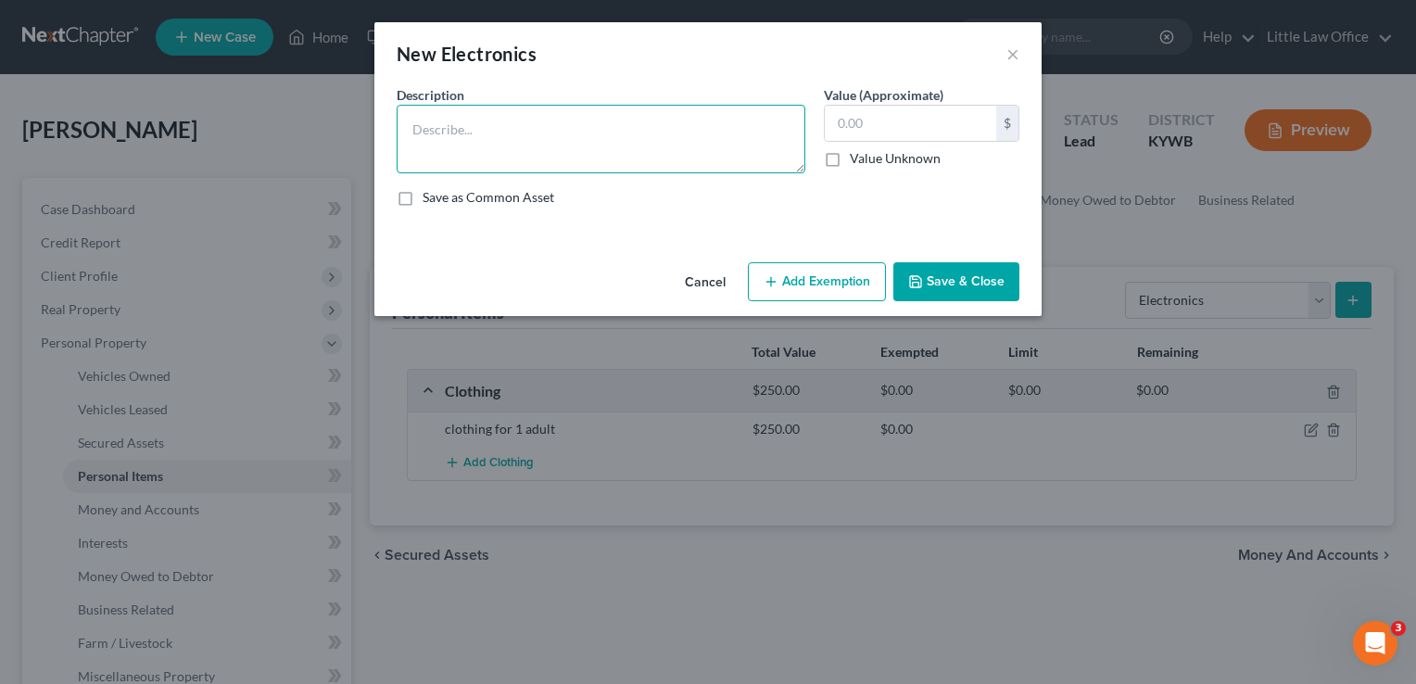
click at [702, 127] on textarea at bounding box center [601, 139] width 409 height 69
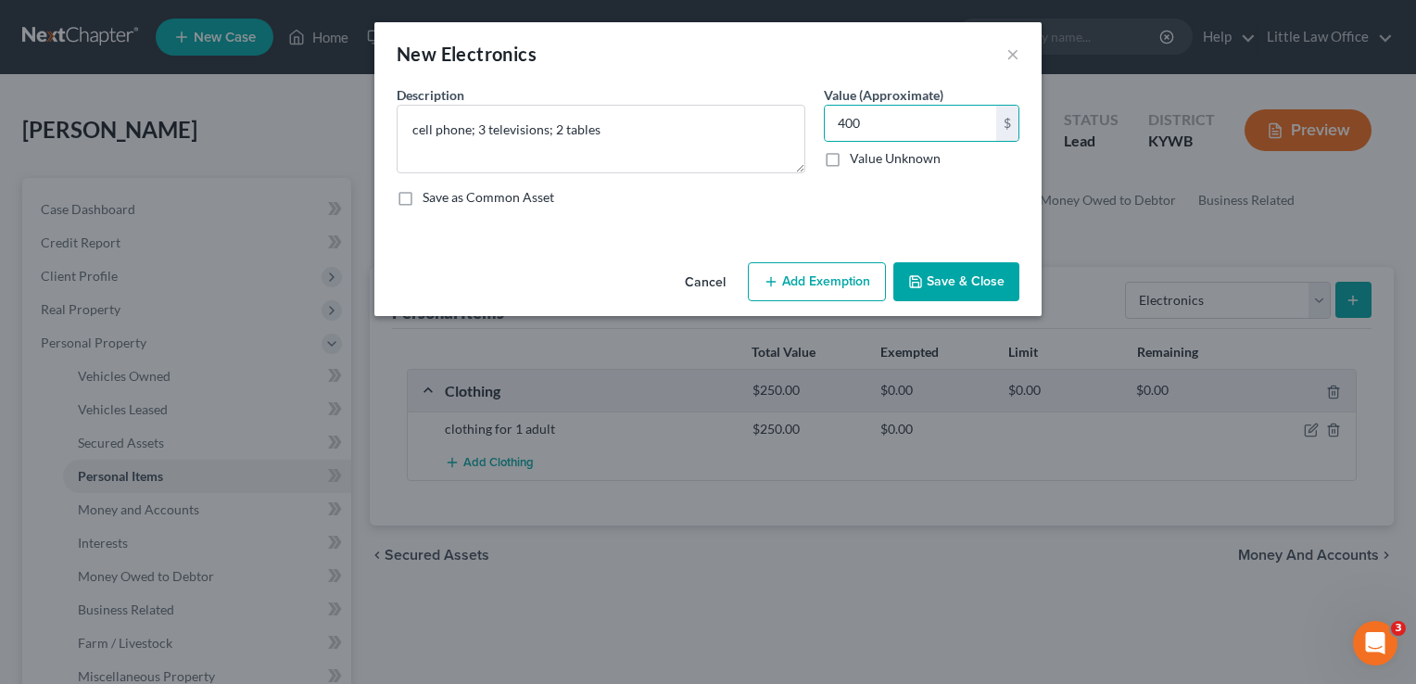
click at [988, 279] on button "Save & Close" at bounding box center [956, 281] width 126 height 39
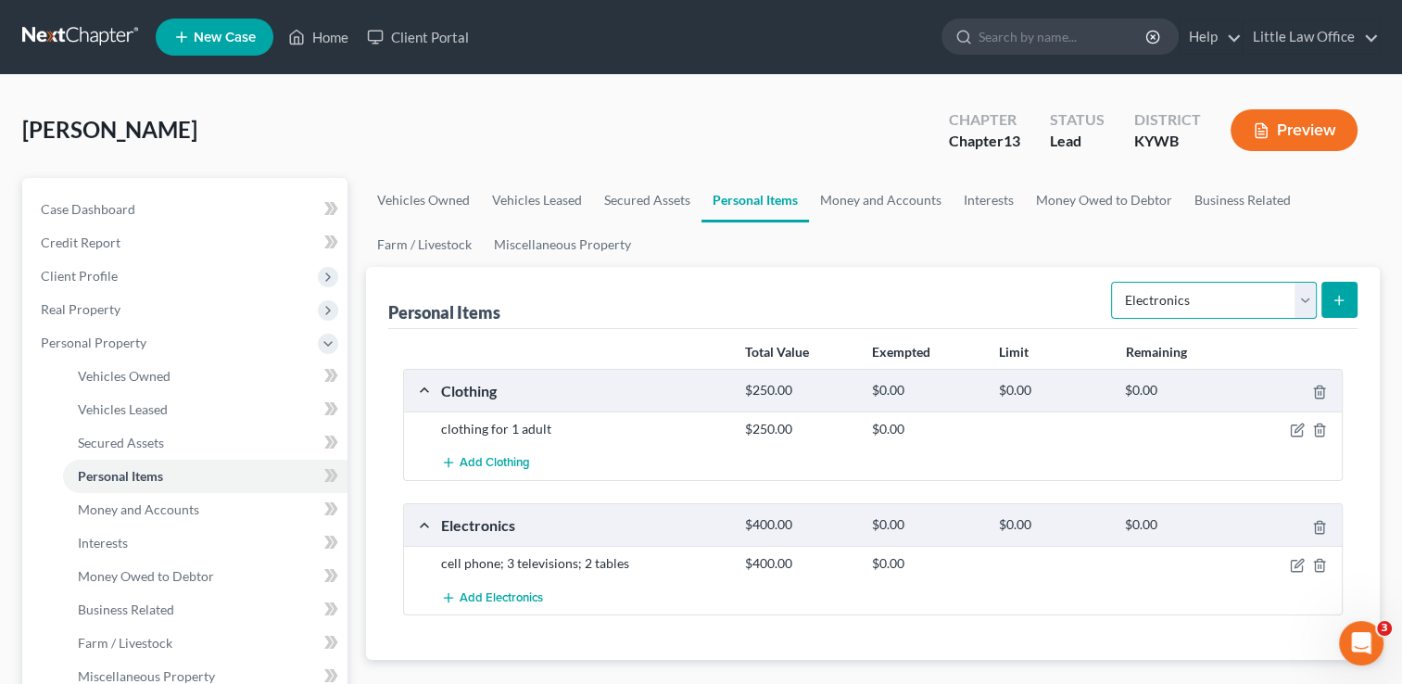
click at [1174, 302] on select "Select Item Type Clothing Collectibles Of Value Electronics Firearms Household …" at bounding box center [1214, 300] width 206 height 37
click at [1113, 282] on select "Select Item Type Clothing Collectibles Of Value Electronics Firearms Household …" at bounding box center [1214, 300] width 206 height 37
click at [1339, 308] on button "submit" at bounding box center [1339, 300] width 36 height 36
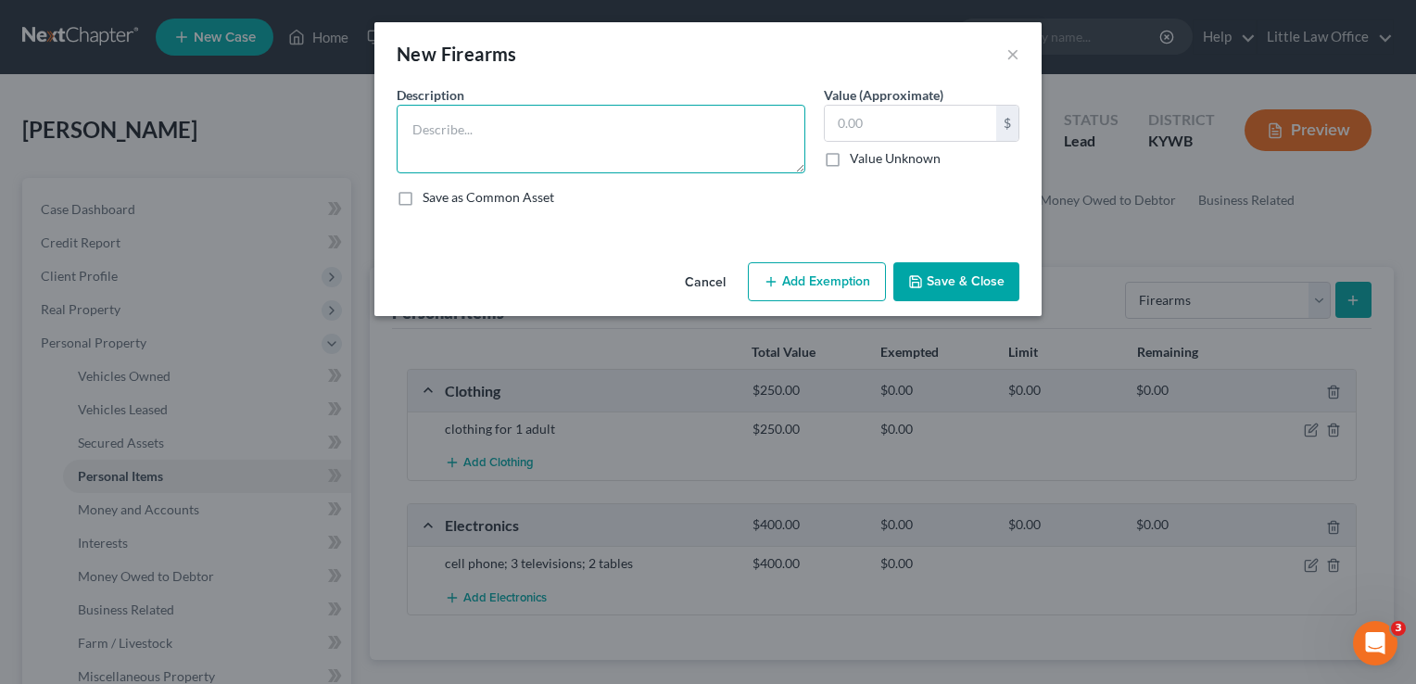
click at [609, 150] on textarea at bounding box center [601, 139] width 409 height 69
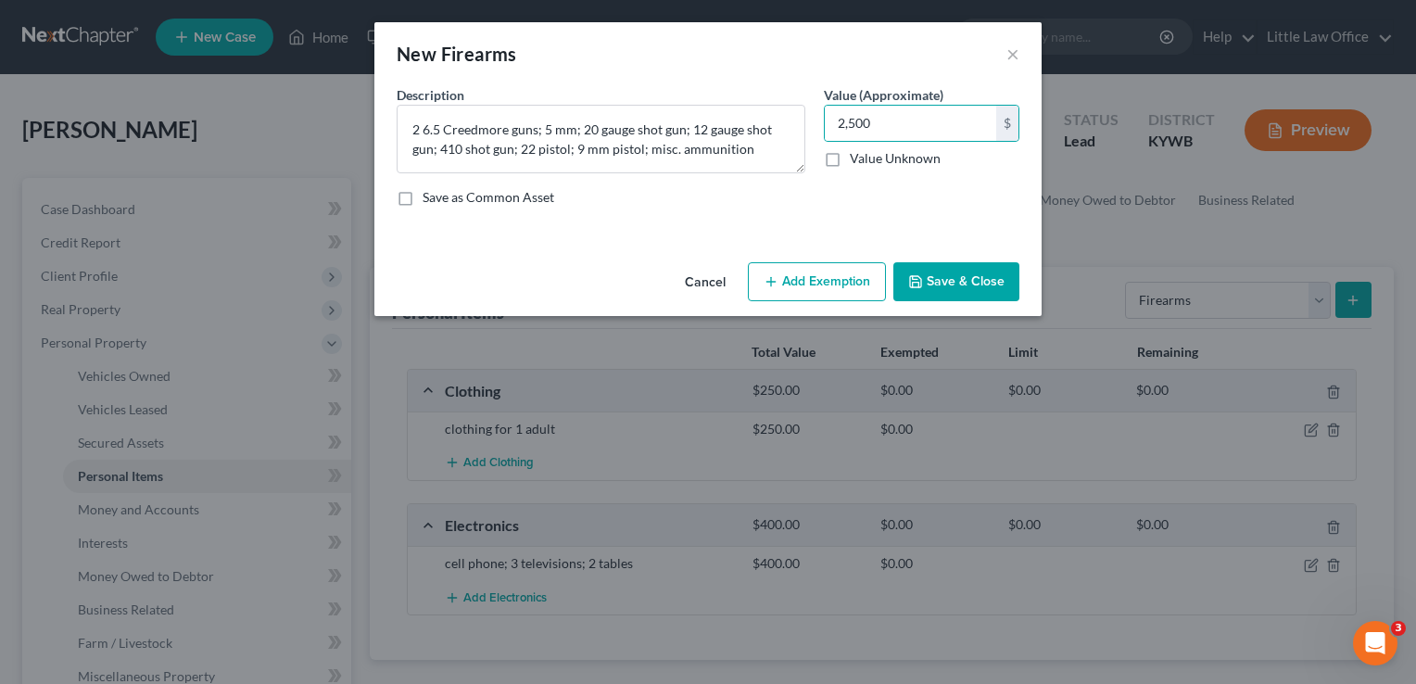
click at [999, 277] on button "Save & Close" at bounding box center [956, 281] width 126 height 39
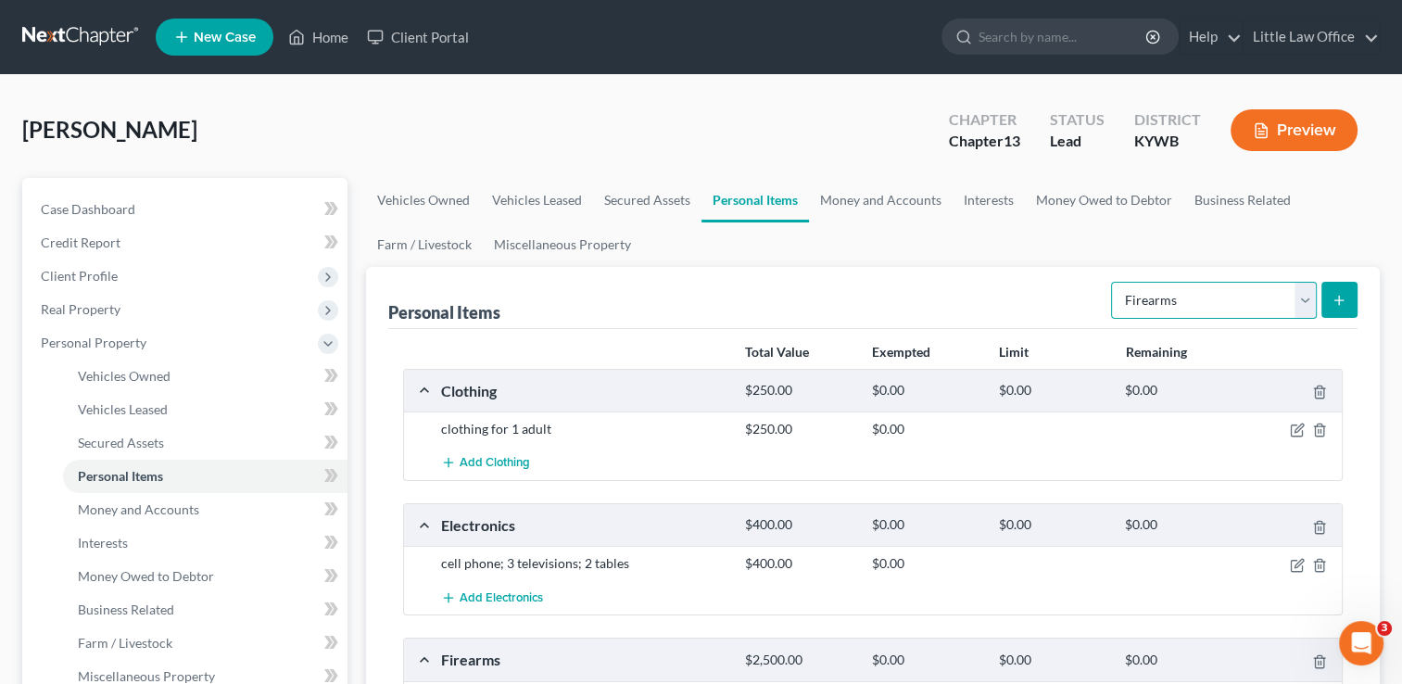
click at [1179, 291] on select "Select Item Type Clothing Collectibles Of Value Electronics Firearms Household …" at bounding box center [1214, 300] width 206 height 37
click at [1113, 282] on select "Select Item Type Clothing Collectibles Of Value Electronics Firearms Household …" at bounding box center [1214, 300] width 206 height 37
click at [1193, 446] on div "Add Clothing" at bounding box center [888, 463] width 912 height 34
click at [1342, 302] on icon "submit" at bounding box center [1339, 300] width 15 height 15
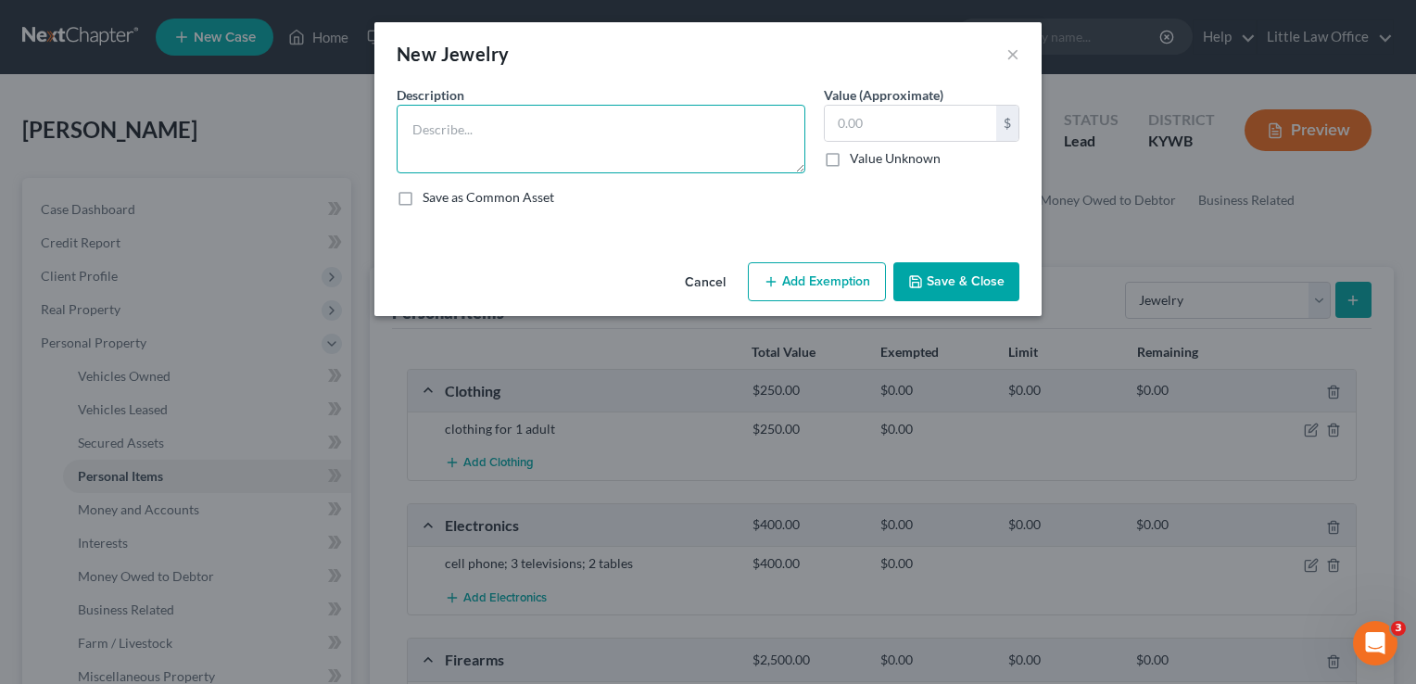
click at [578, 133] on textarea at bounding box center [601, 139] width 409 height 69
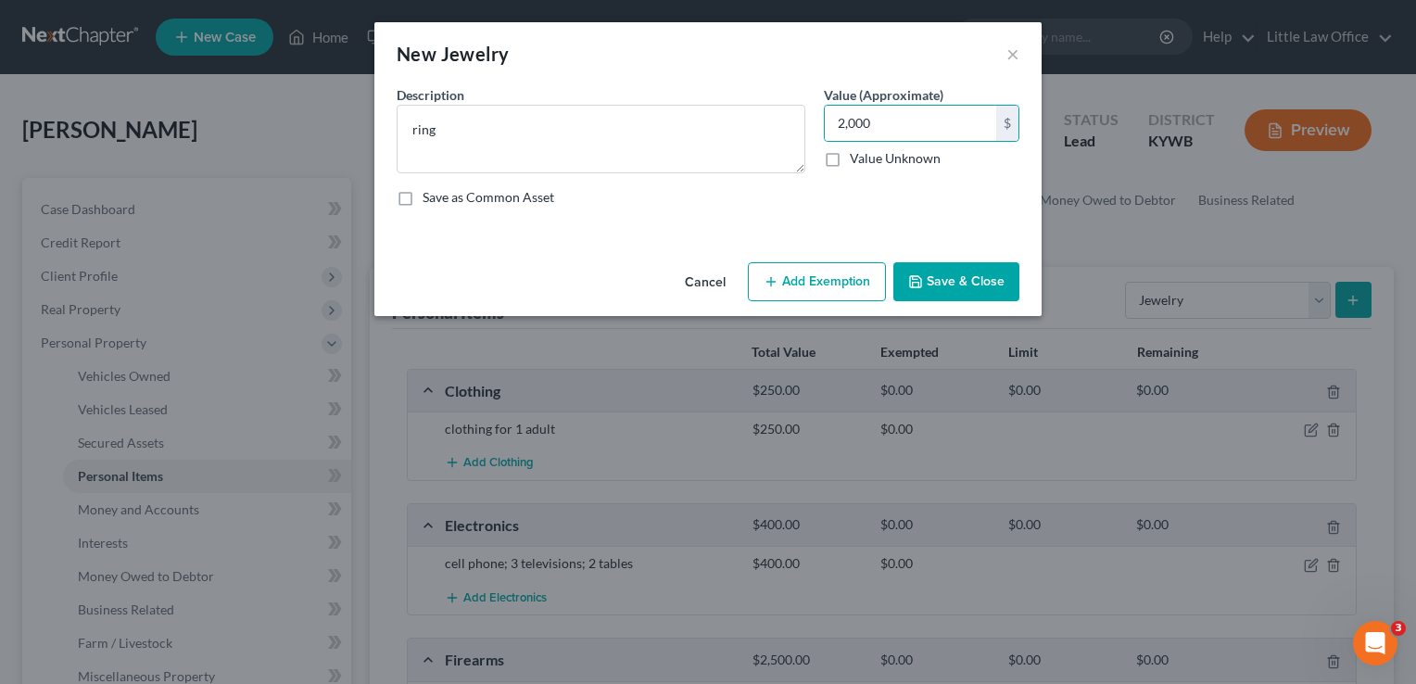
click at [964, 282] on button "Save & Close" at bounding box center [956, 281] width 126 height 39
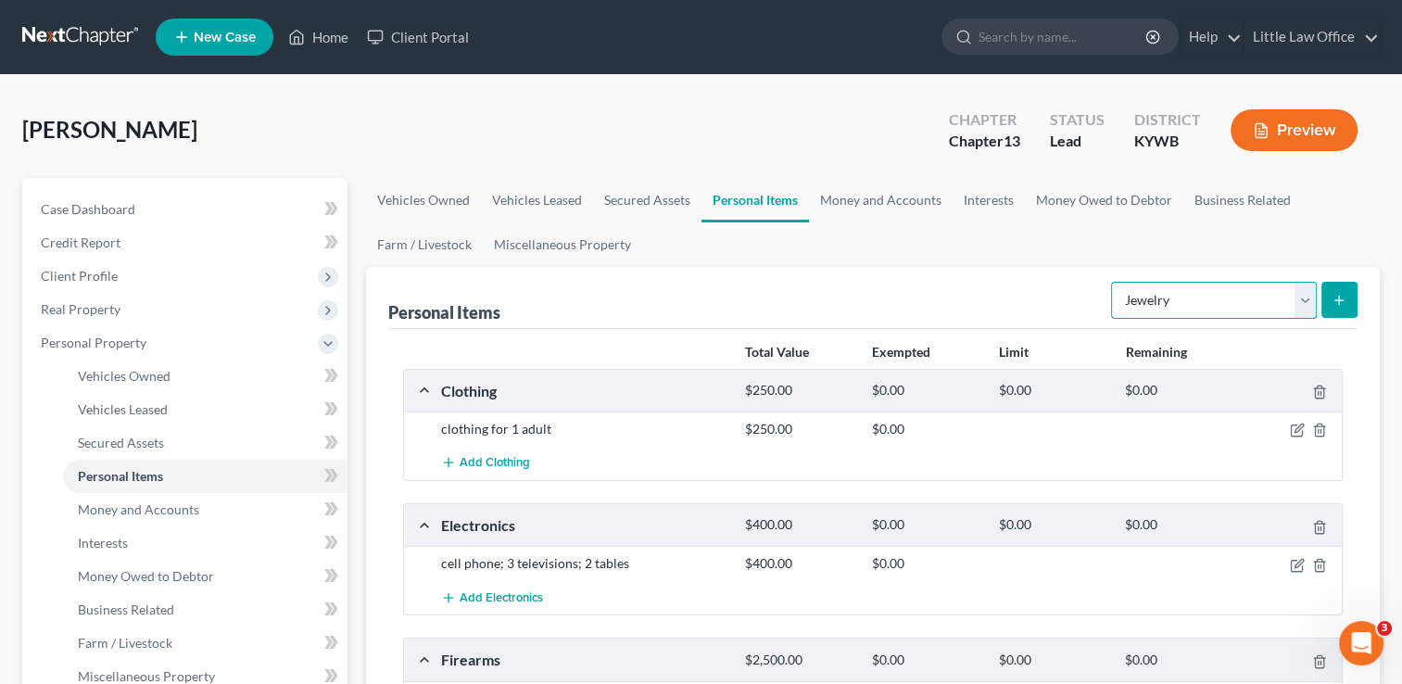
click at [1214, 310] on select "Select Item Type Clothing Collectibles Of Value Electronics Firearms Household …" at bounding box center [1214, 300] width 206 height 37
click at [1113, 282] on select "Select Item Type Clothing Collectibles Of Value Electronics Firearms Household …" at bounding box center [1214, 300] width 206 height 37
click at [1338, 317] on form "Select Item Type Clothing Collectibles Of Value Electronics Firearms Household …" at bounding box center [1234, 301] width 246 height 38
click at [1339, 302] on line "submit" at bounding box center [1339, 300] width 0 height 8
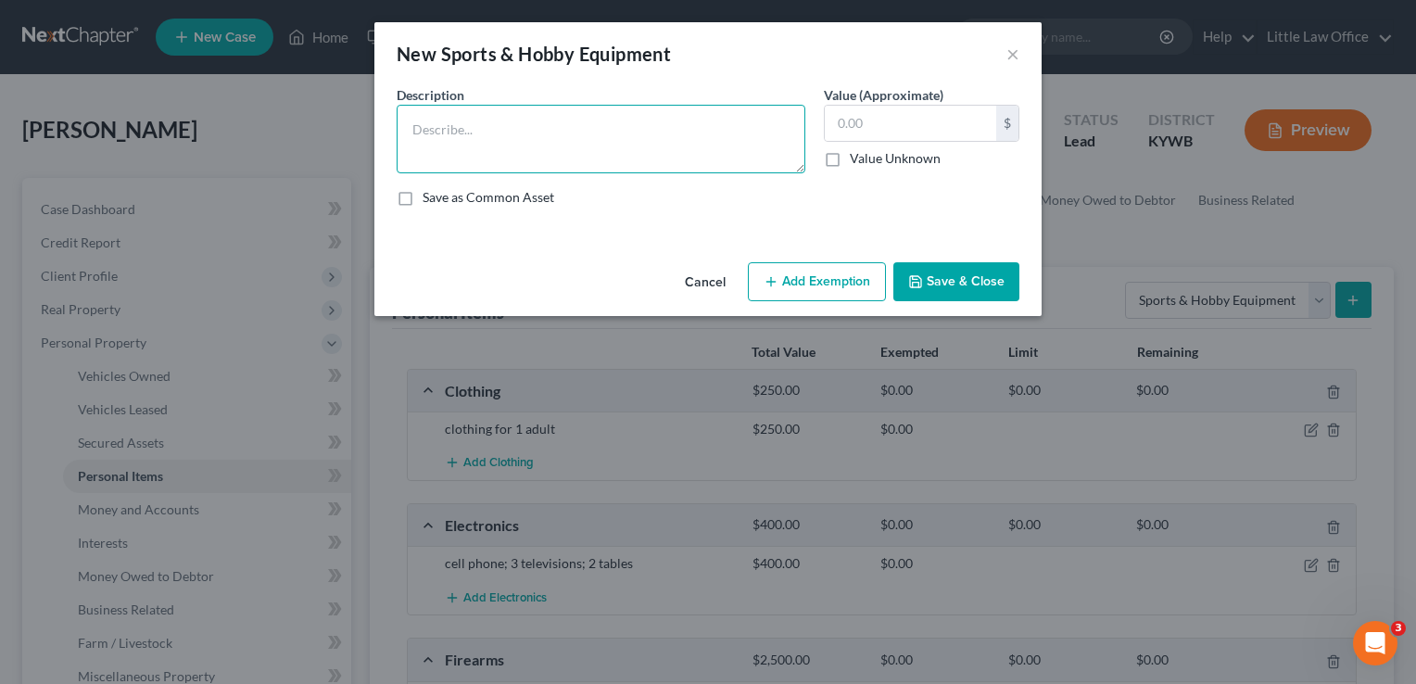
click at [666, 135] on textarea at bounding box center [601, 139] width 409 height 69
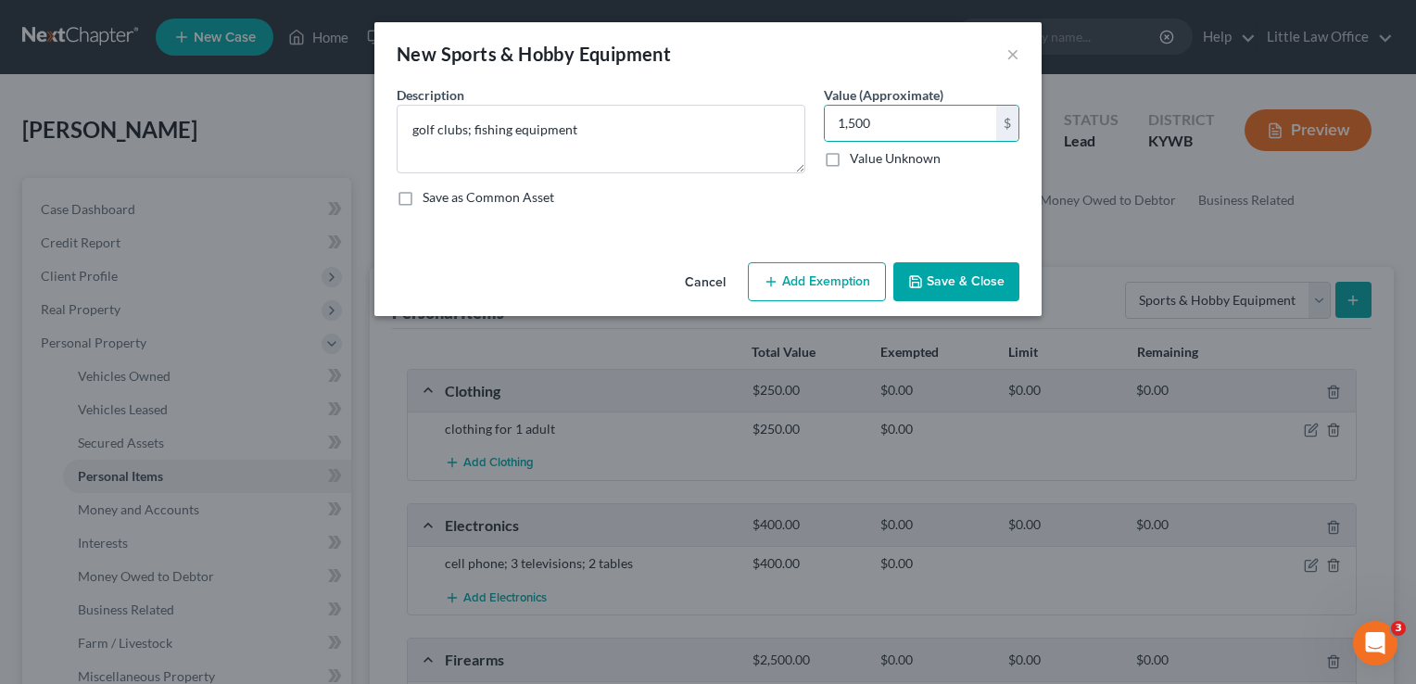
click at [956, 294] on button "Save & Close" at bounding box center [956, 281] width 126 height 39
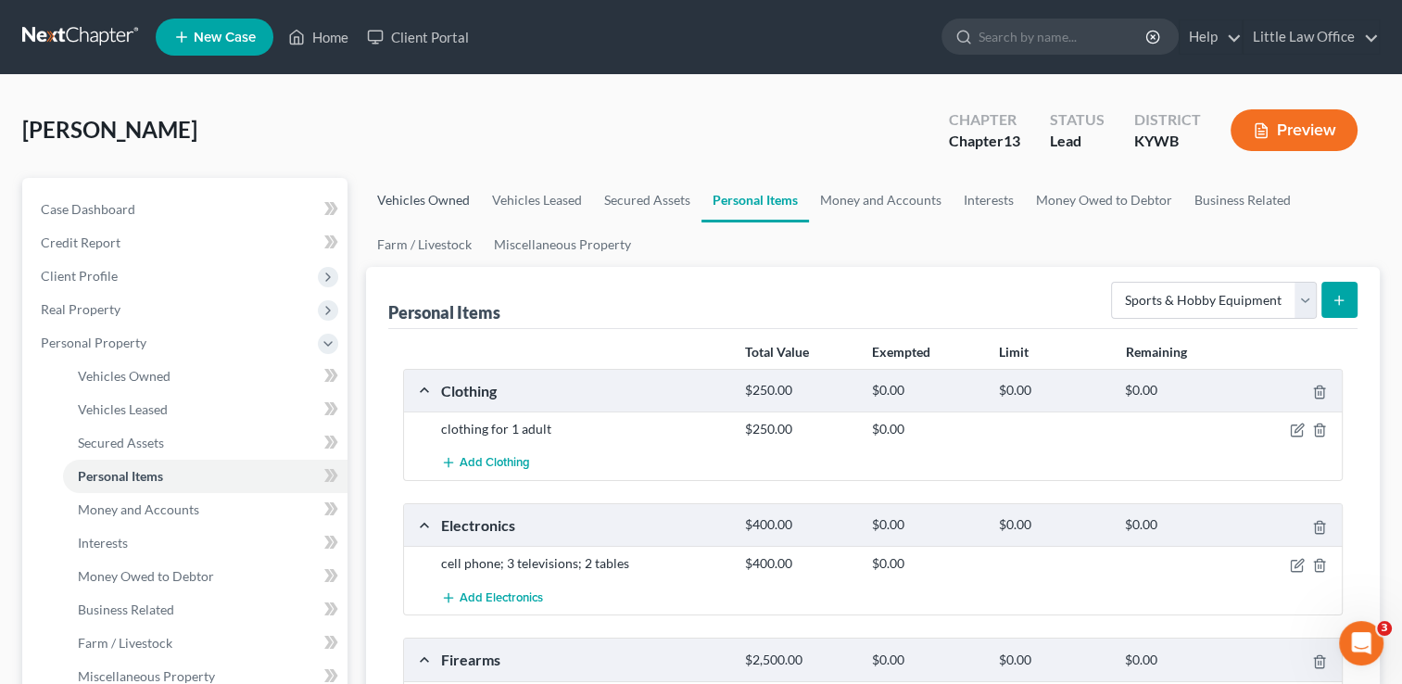
click at [450, 195] on link "Vehicles Owned" at bounding box center [423, 200] width 115 height 44
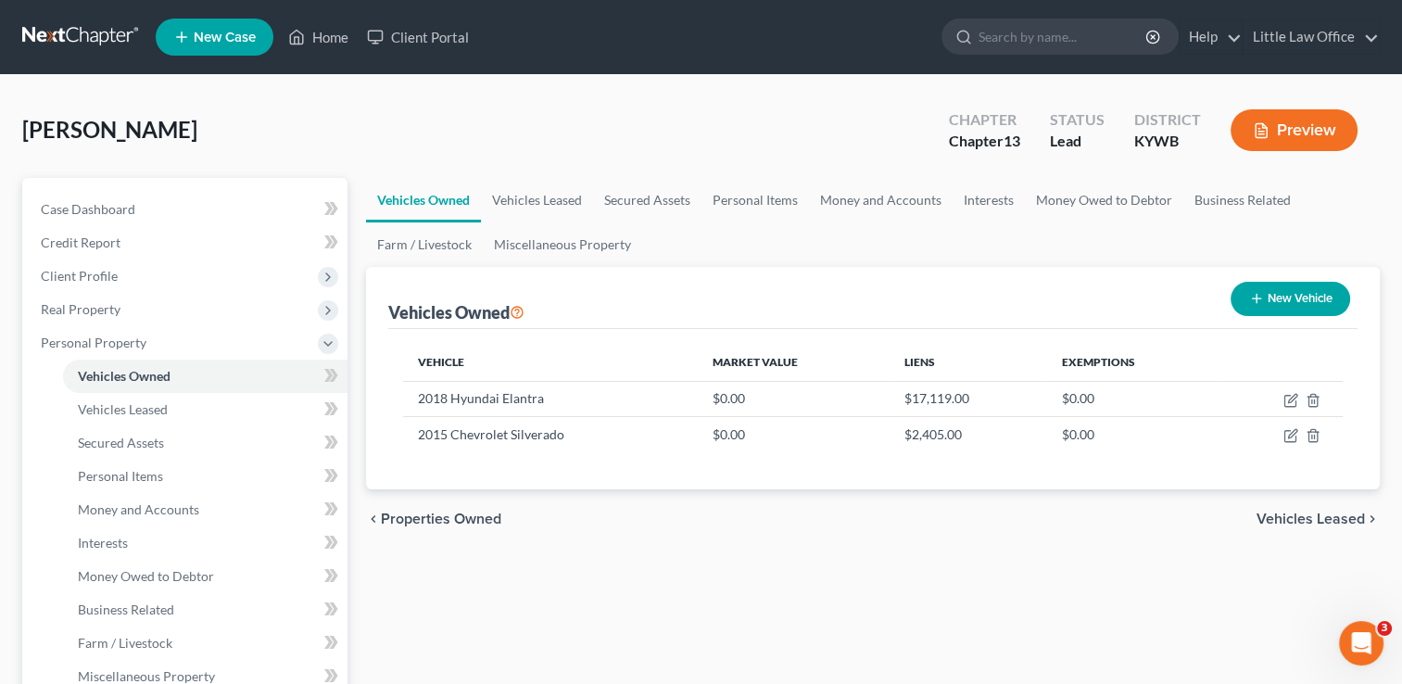
click at [1262, 301] on button "New Vehicle" at bounding box center [1291, 299] width 120 height 34
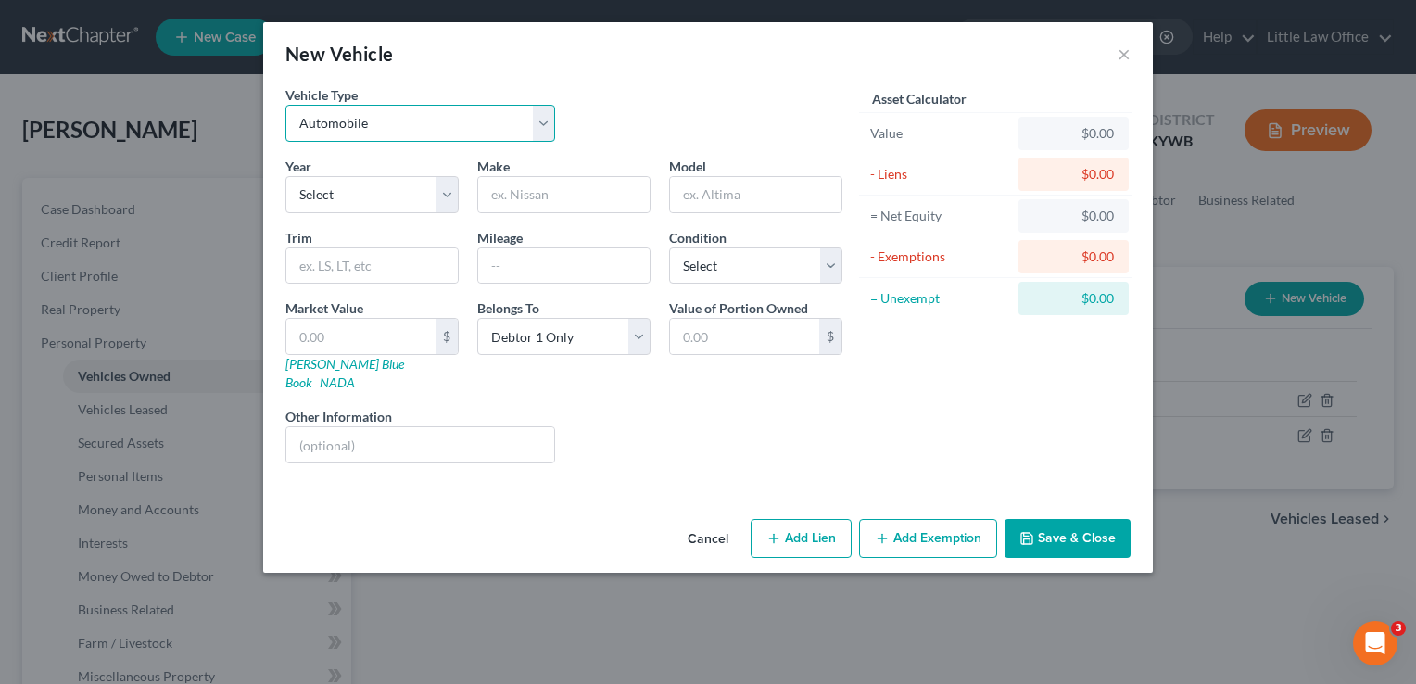
click at [525, 133] on select "Select Automobile Truck Trailer Watercraft Aircraft Motor Home Atv Other Vehicle" at bounding box center [420, 123] width 270 height 37
click at [285, 105] on select "Select Automobile Truck Trailer Watercraft Aircraft Motor Home Atv Other Vehicle" at bounding box center [420, 123] width 270 height 37
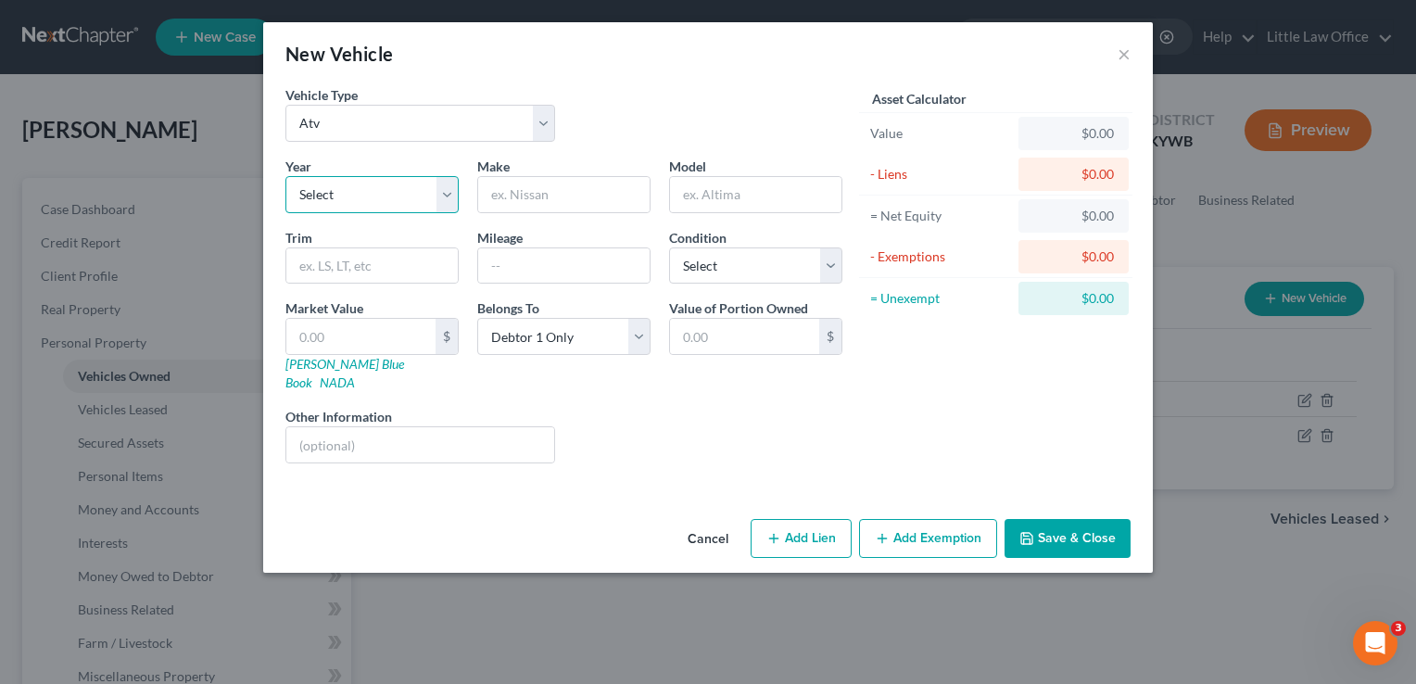
click at [425, 203] on select "Select 2026 2025 2024 2023 2022 2021 2020 2019 2018 2017 2016 2015 2014 2013 20…" at bounding box center [371, 194] width 173 height 37
click at [285, 176] on select "Select 2026 2025 2024 2023 2022 2021 2020 2019 2018 2017 2016 2015 2014 2013 20…" at bounding box center [371, 194] width 173 height 37
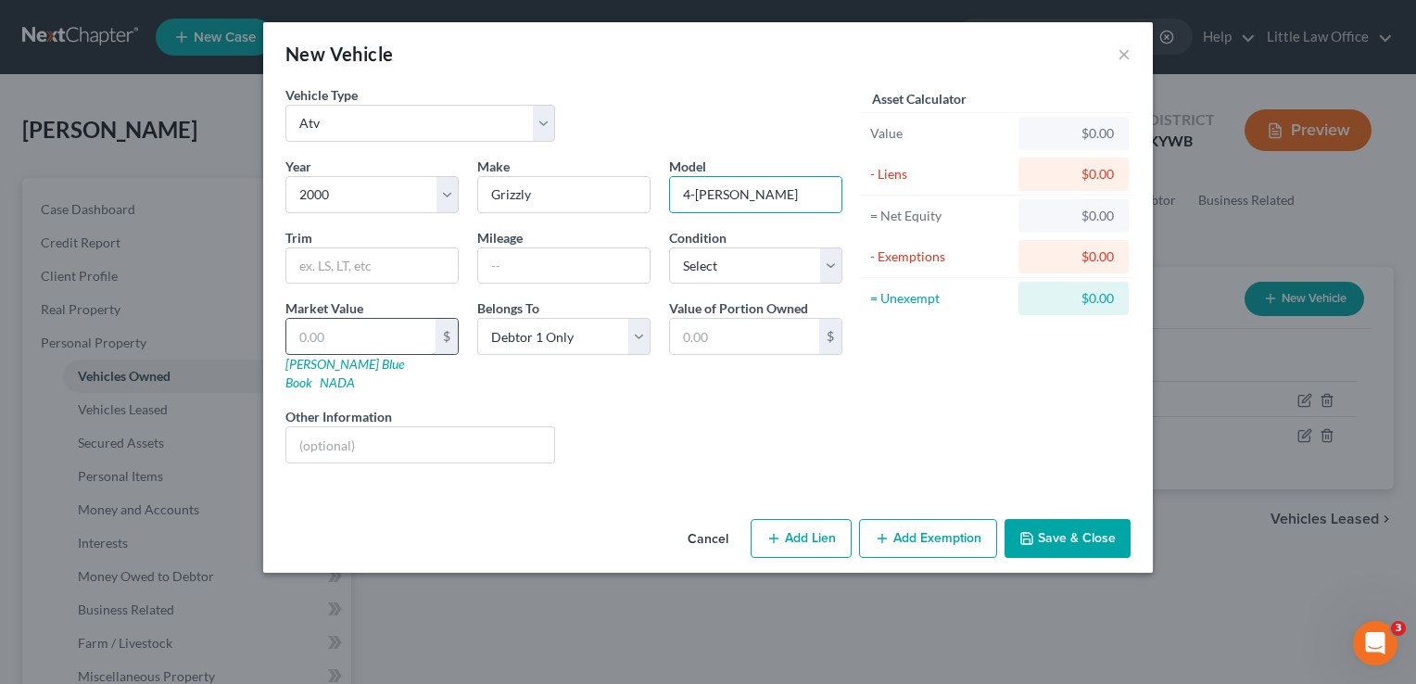
click at [348, 335] on input "text" at bounding box center [360, 336] width 149 height 35
click at [1081, 525] on button "Save & Close" at bounding box center [1068, 538] width 126 height 39
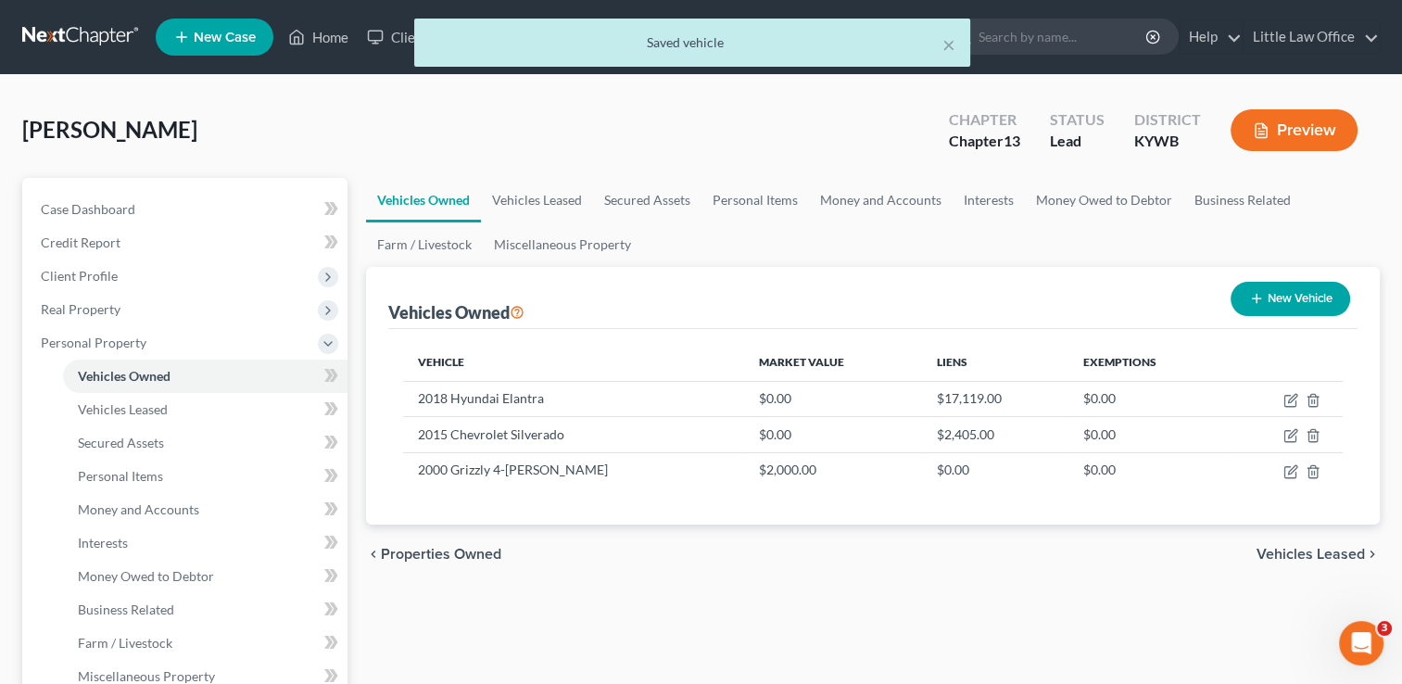
click at [1316, 299] on button "New Vehicle" at bounding box center [1291, 299] width 120 height 34
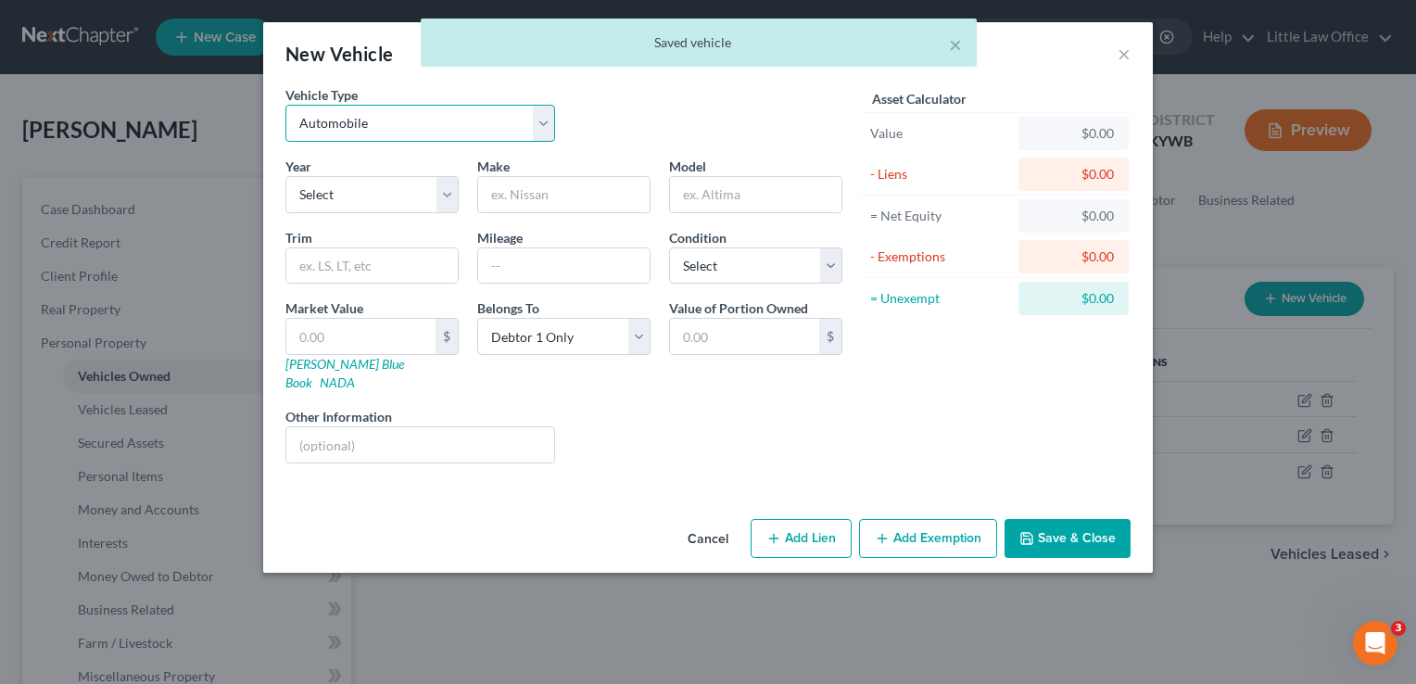
click at [486, 117] on select "Select Automobile Truck Trailer Watercraft Aircraft Motor Home Atv Other Vehicle" at bounding box center [420, 123] width 270 height 37
click at [285, 105] on select "Select Automobile Truck Trailer Watercraft Aircraft Motor Home Atv Other Vehicle" at bounding box center [420, 123] width 270 height 37
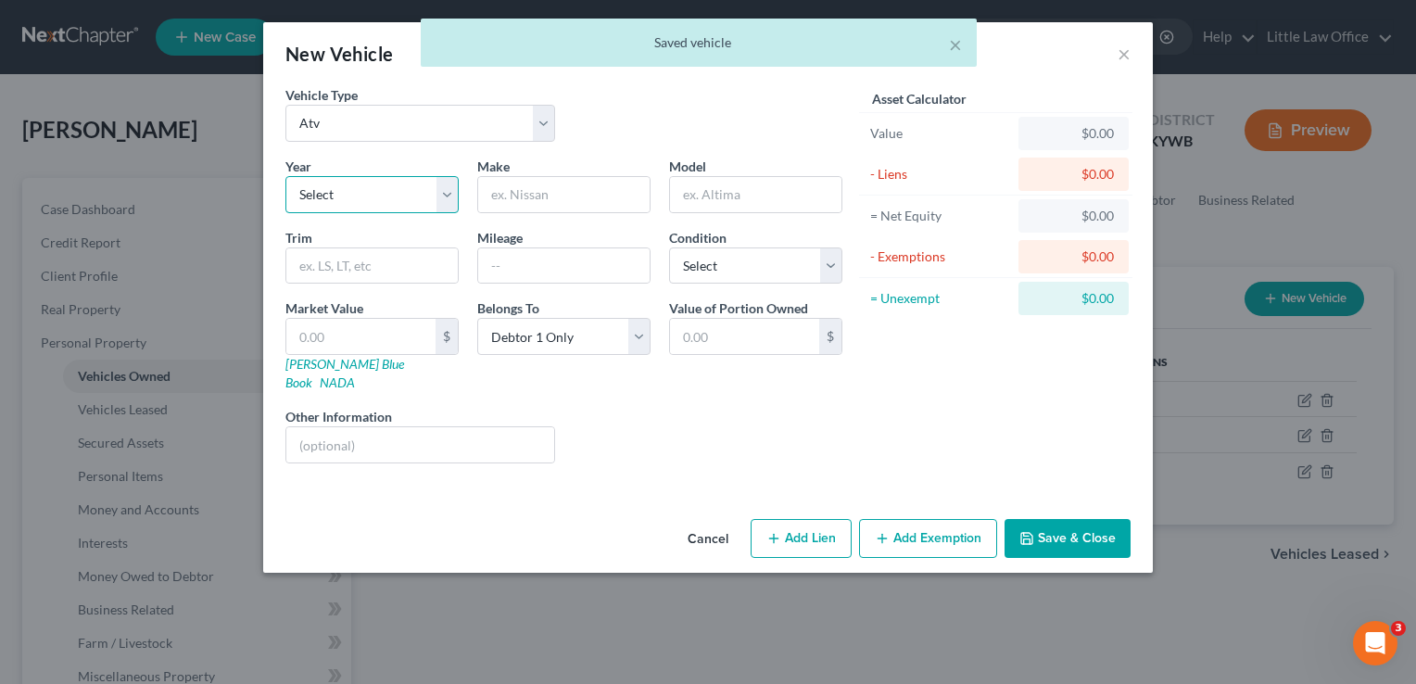
click at [368, 206] on select "Select 2026 2025 2024 2023 2022 2021 2020 2019 2018 2017 2016 2015 2014 2013 20…" at bounding box center [371, 194] width 173 height 37
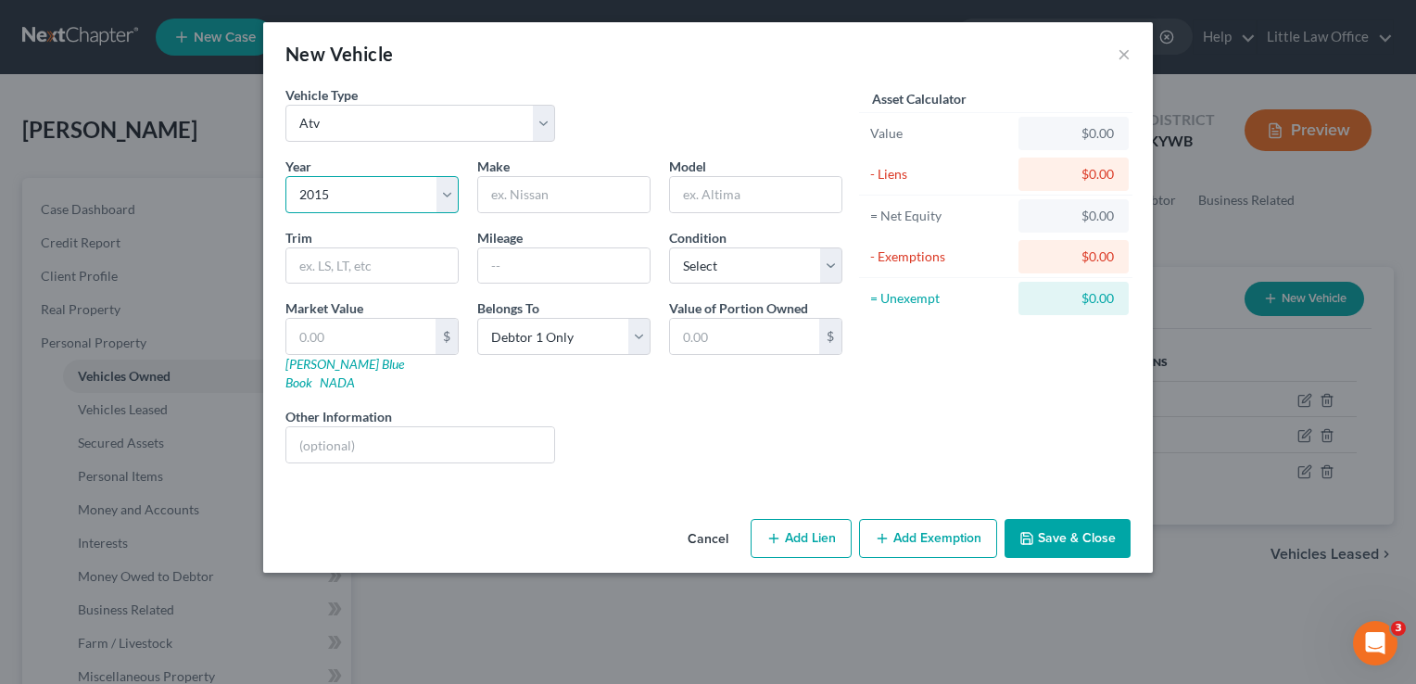
click at [285, 176] on select "Select 2026 2025 2024 2023 2022 2021 2020 2019 2018 2017 2016 2015 2014 2013 20…" at bounding box center [371, 194] width 173 height 37
click at [347, 348] on input "text" at bounding box center [360, 336] width 149 height 35
click at [575, 188] on input "text" at bounding box center [563, 194] width 171 height 35
click at [1081, 529] on button "Save & Close" at bounding box center [1068, 538] width 126 height 39
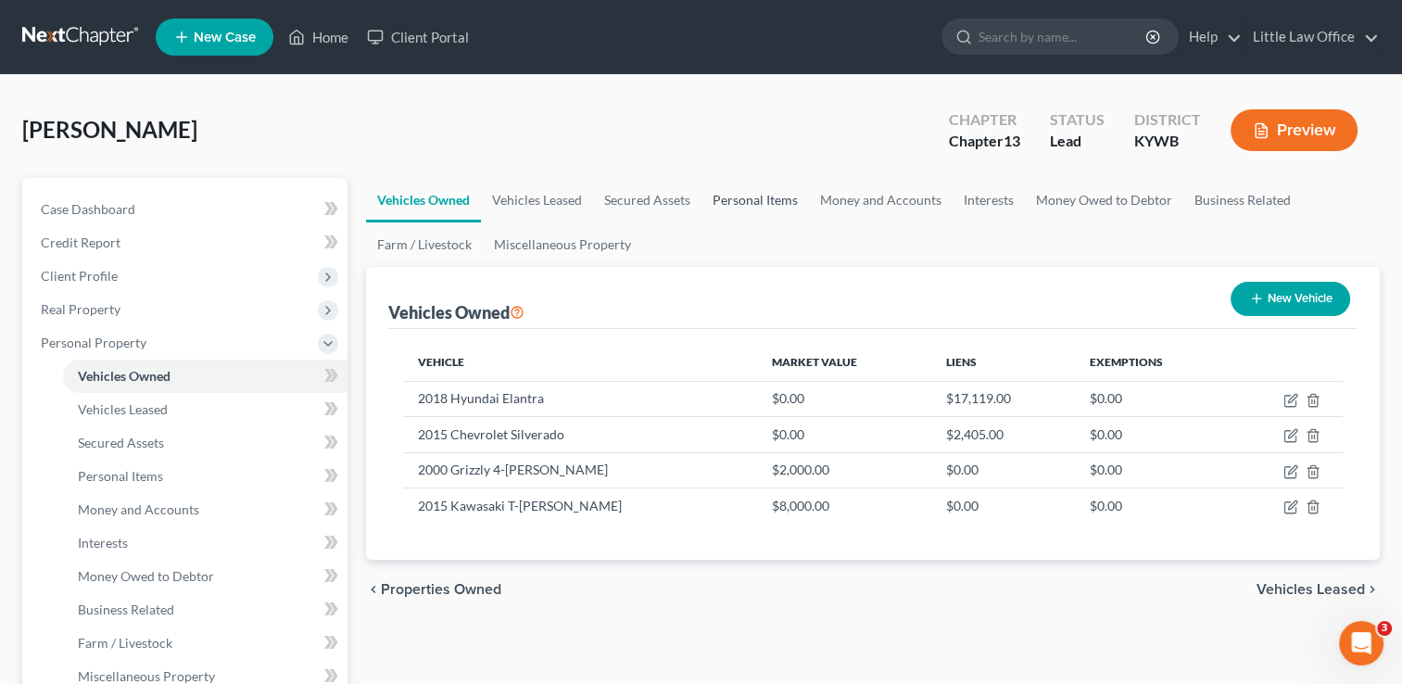
click at [750, 195] on link "Personal Items" at bounding box center [755, 200] width 107 height 44
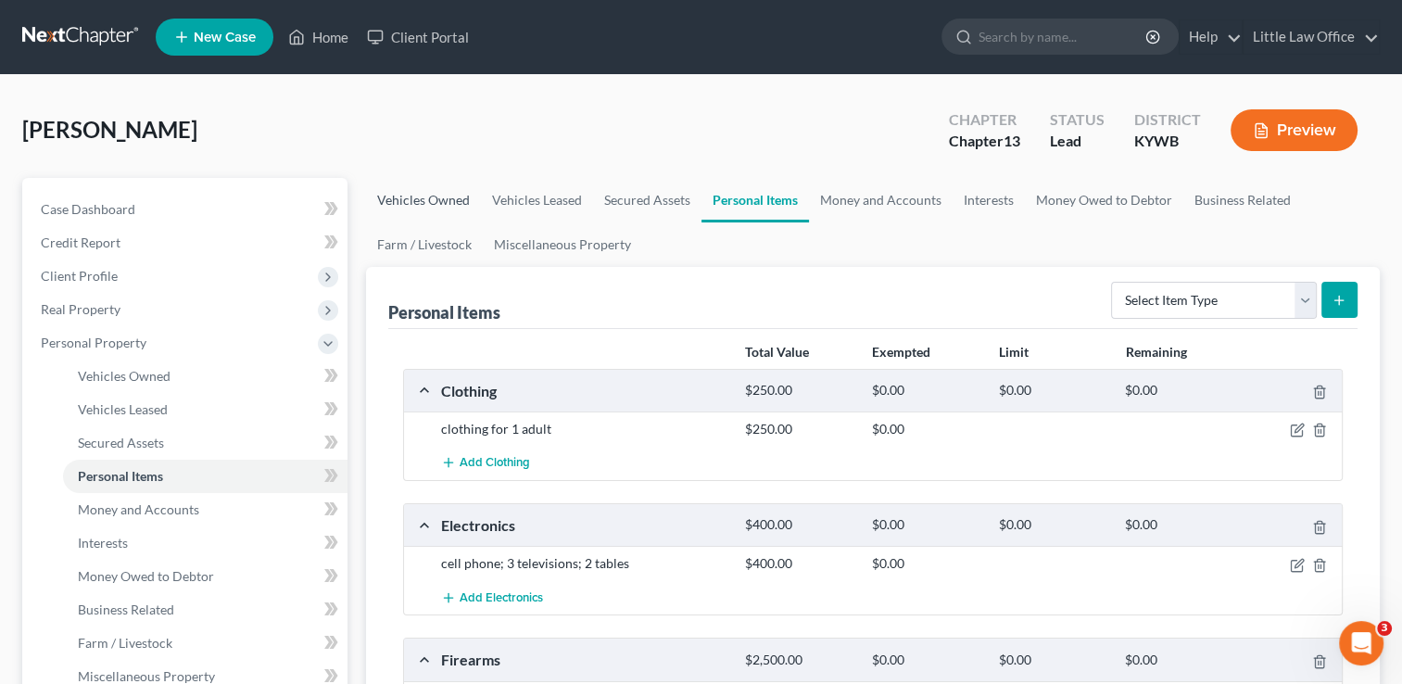
click at [440, 204] on link "Vehicles Owned" at bounding box center [423, 200] width 115 height 44
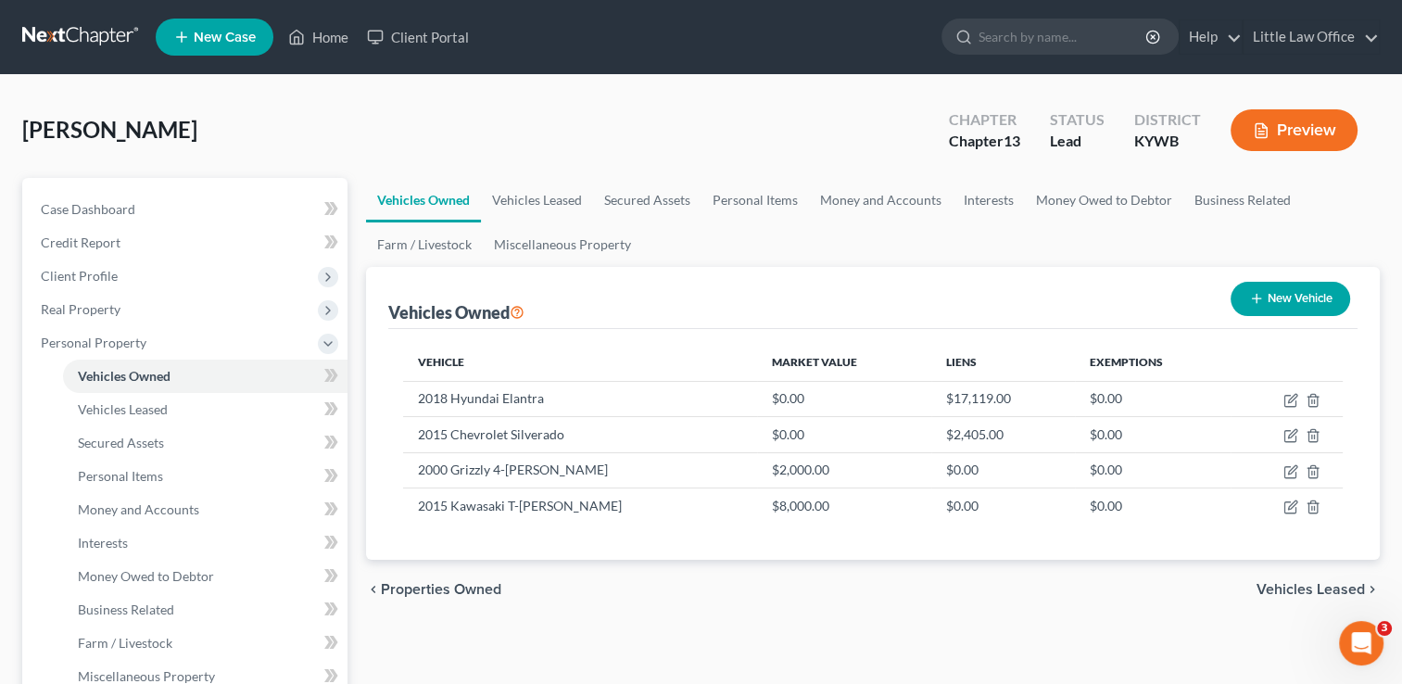
click at [1316, 288] on button "New Vehicle" at bounding box center [1291, 299] width 120 height 34
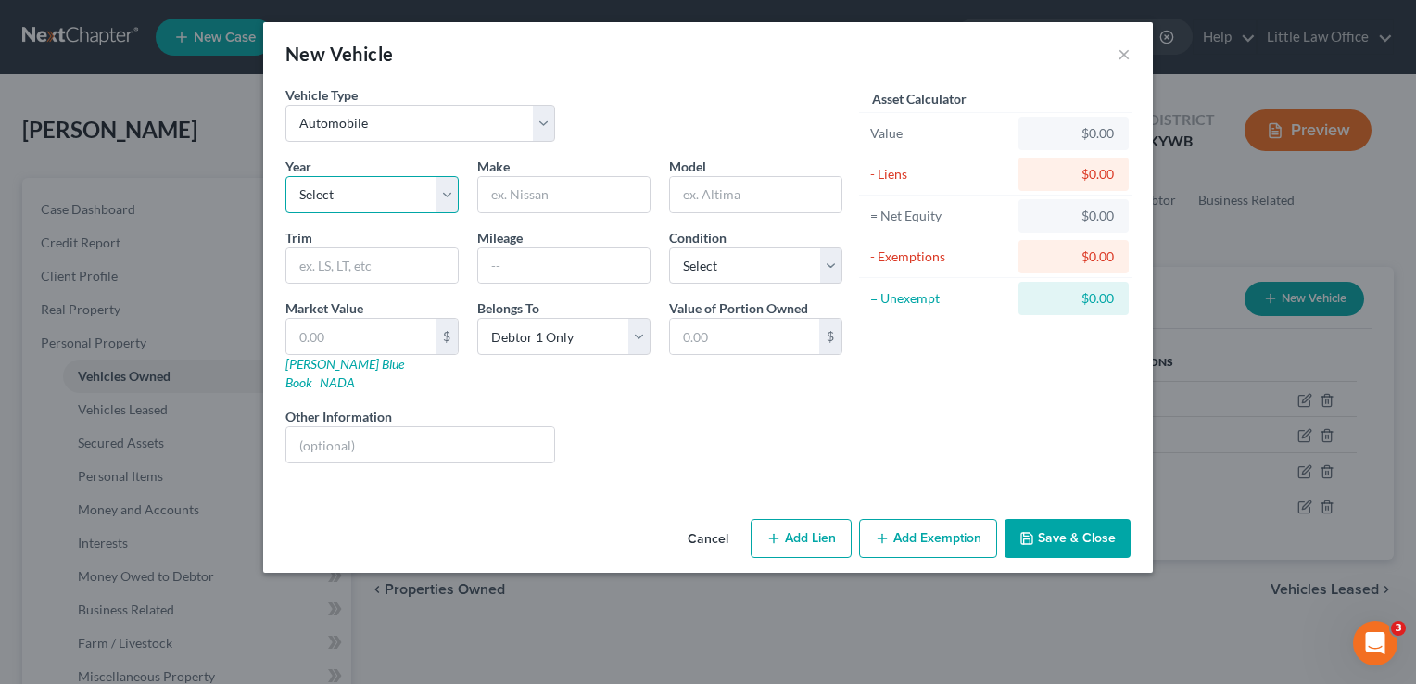
click at [386, 208] on select "Select 2026 2025 2024 2023 2022 2021 2020 2019 2018 2017 2016 2015 2014 2013 20…" at bounding box center [371, 194] width 173 height 37
click at [285, 176] on select "Select 2026 2025 2024 2023 2022 2021 2020 2019 2018 2017 2016 2015 2014 2013 20…" at bounding box center [371, 194] width 173 height 37
click at [863, 439] on div "Asset Calculator Value $0.00 - Liens $0.00 = Net Equity $0.00 - Exemptions $0.0…" at bounding box center [996, 281] width 288 height 393
click at [522, 272] on input "text" at bounding box center [563, 265] width 171 height 35
click at [847, 265] on div "Condition Select Excellent Very Good Good Fair Poor" at bounding box center [756, 256] width 192 height 57
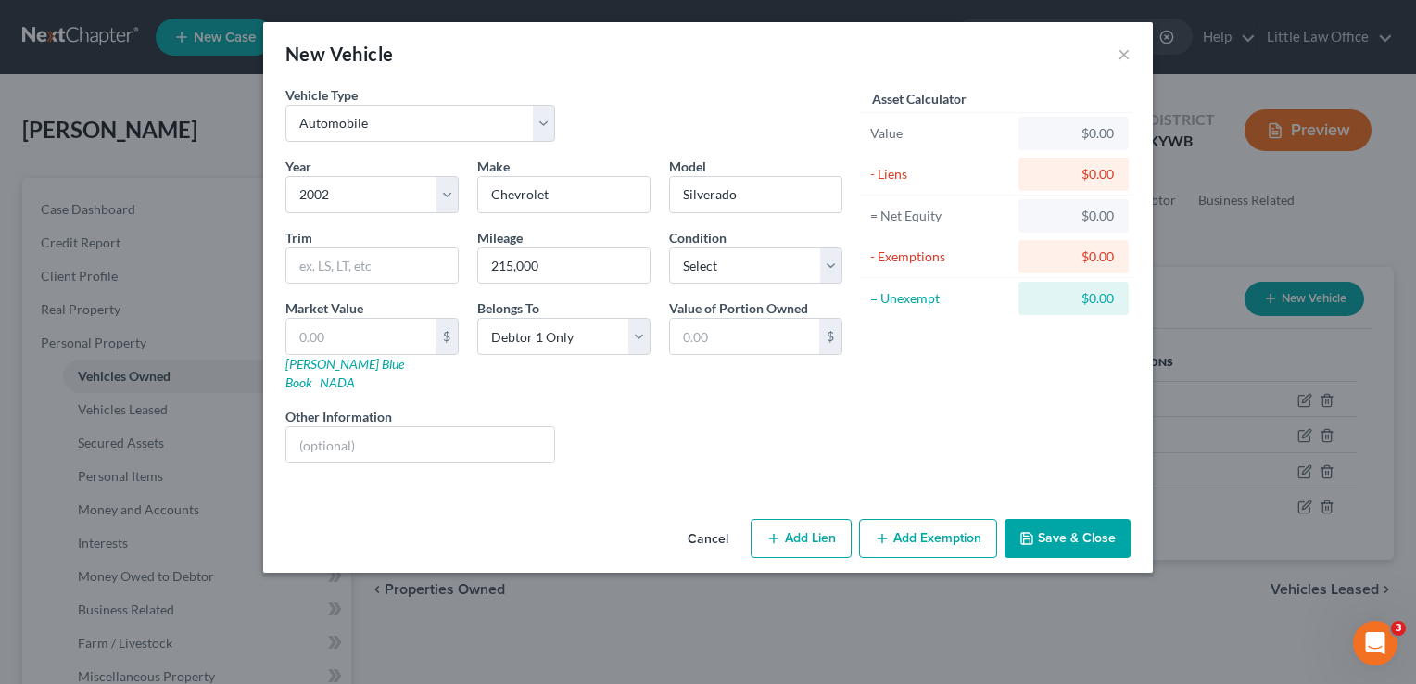
click at [843, 265] on div "Condition Select Excellent Very Good Good Fair Poor" at bounding box center [756, 256] width 192 height 57
click at [841, 265] on select "Select Excellent Very Good Good Fair Poor" at bounding box center [755, 265] width 173 height 37
click at [669, 247] on select "Select Excellent Very Good Good Fair Poor" at bounding box center [755, 265] width 173 height 37
click at [1098, 527] on button "Save & Close" at bounding box center [1068, 538] width 126 height 39
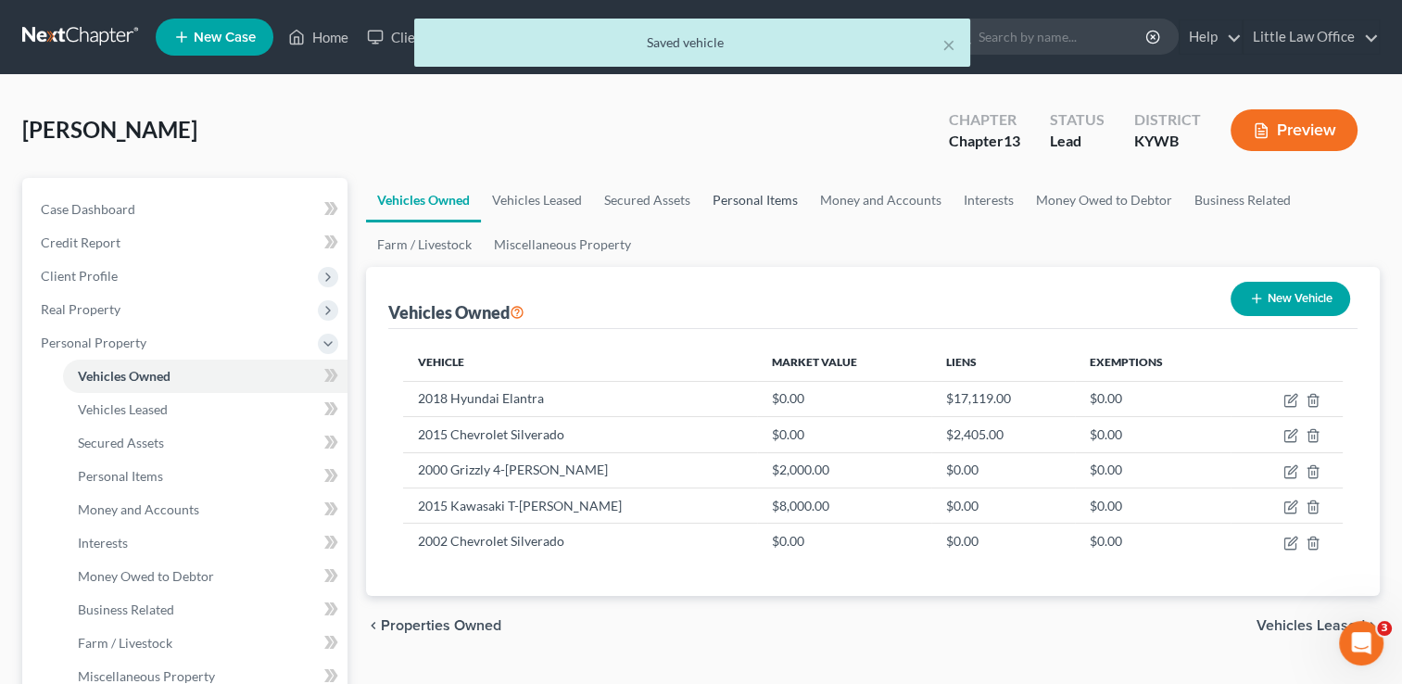
click at [786, 211] on link "Personal Items" at bounding box center [755, 200] width 107 height 44
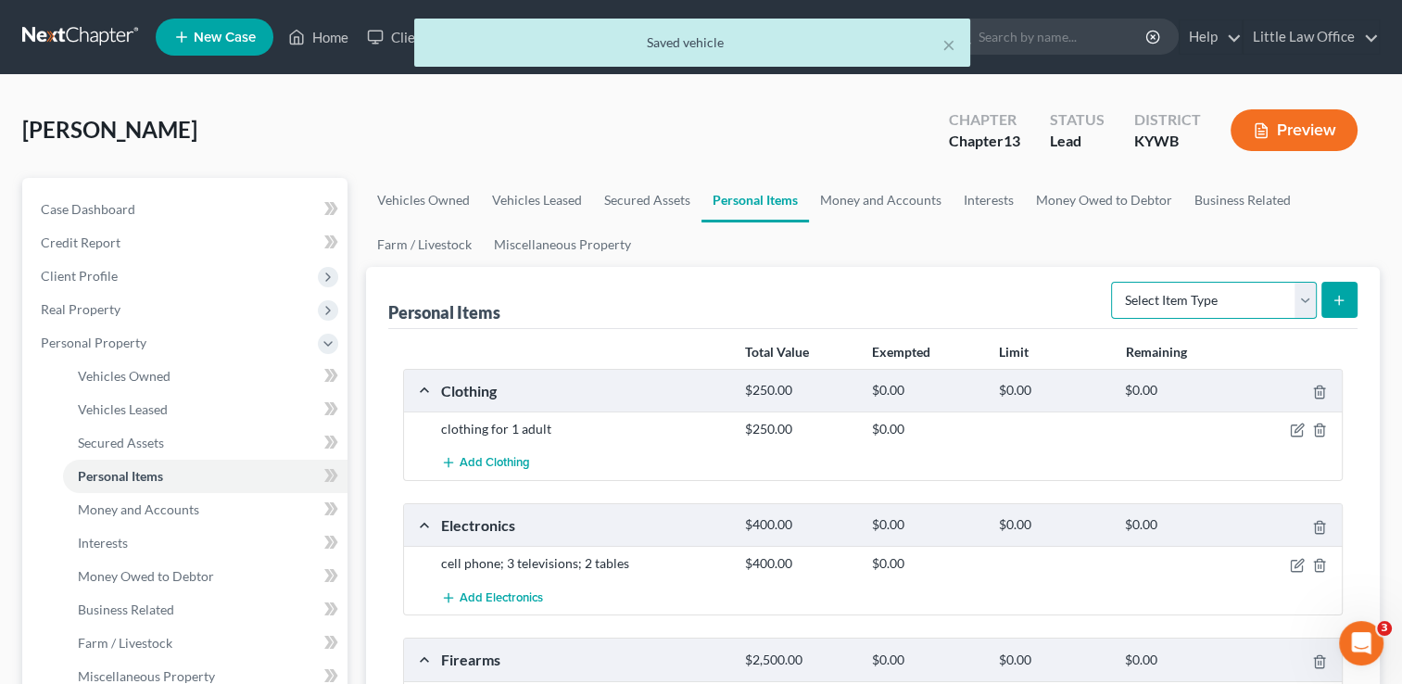
click at [1225, 302] on select "Select Item Type Clothing Collectibles Of Value Electronics Firearms Household …" at bounding box center [1214, 300] width 206 height 37
click at [1113, 282] on select "Select Item Type Clothing Collectibles Of Value Electronics Firearms Household …" at bounding box center [1214, 300] width 206 height 37
click at [1337, 304] on icon "submit" at bounding box center [1339, 300] width 15 height 15
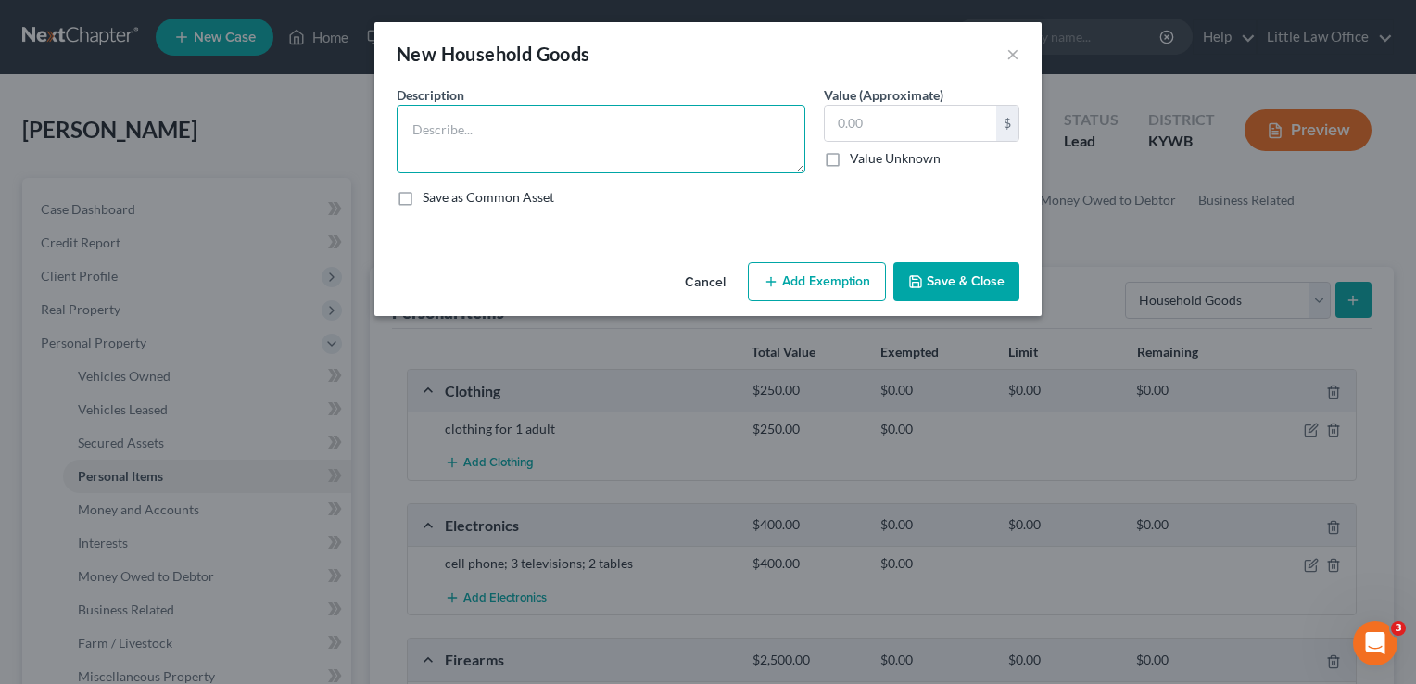
click at [448, 138] on textarea at bounding box center [601, 139] width 409 height 69
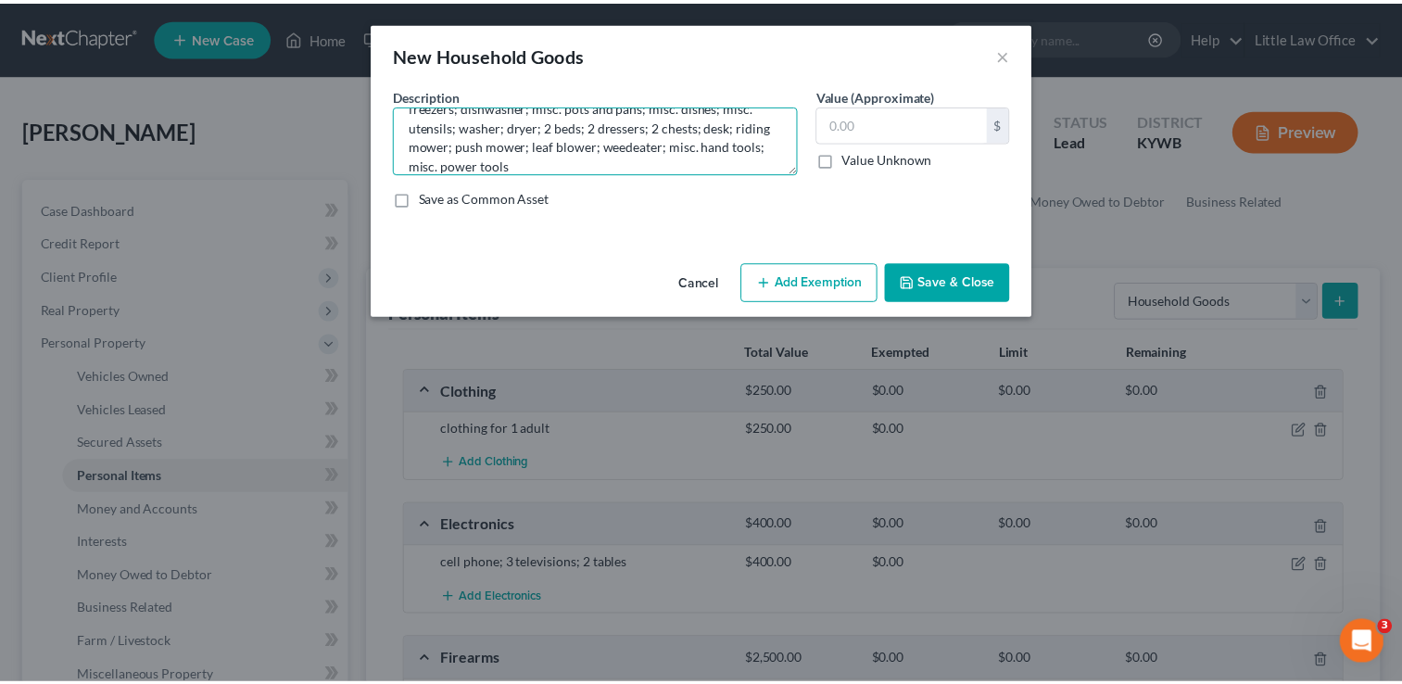
scroll to position [15, 0]
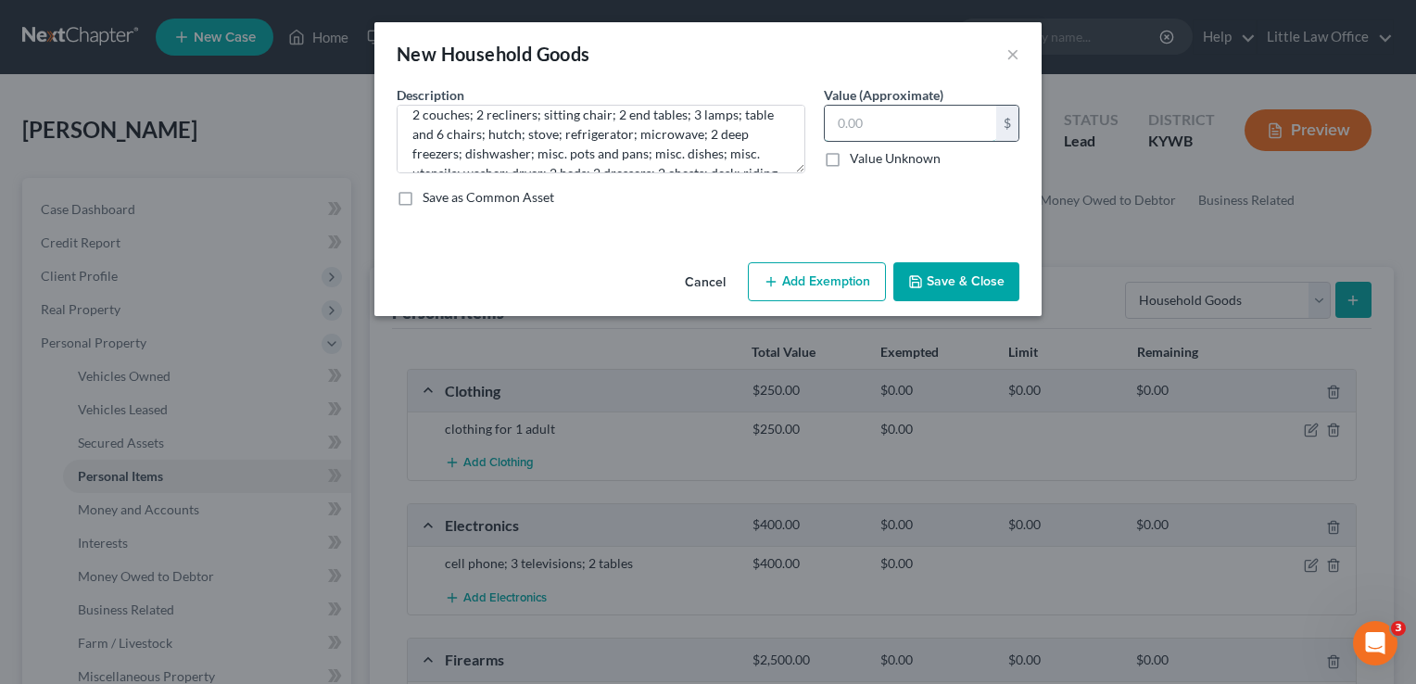
click at [964, 113] on input "text" at bounding box center [910, 123] width 171 height 35
click at [988, 285] on button "Save & Close" at bounding box center [956, 281] width 126 height 39
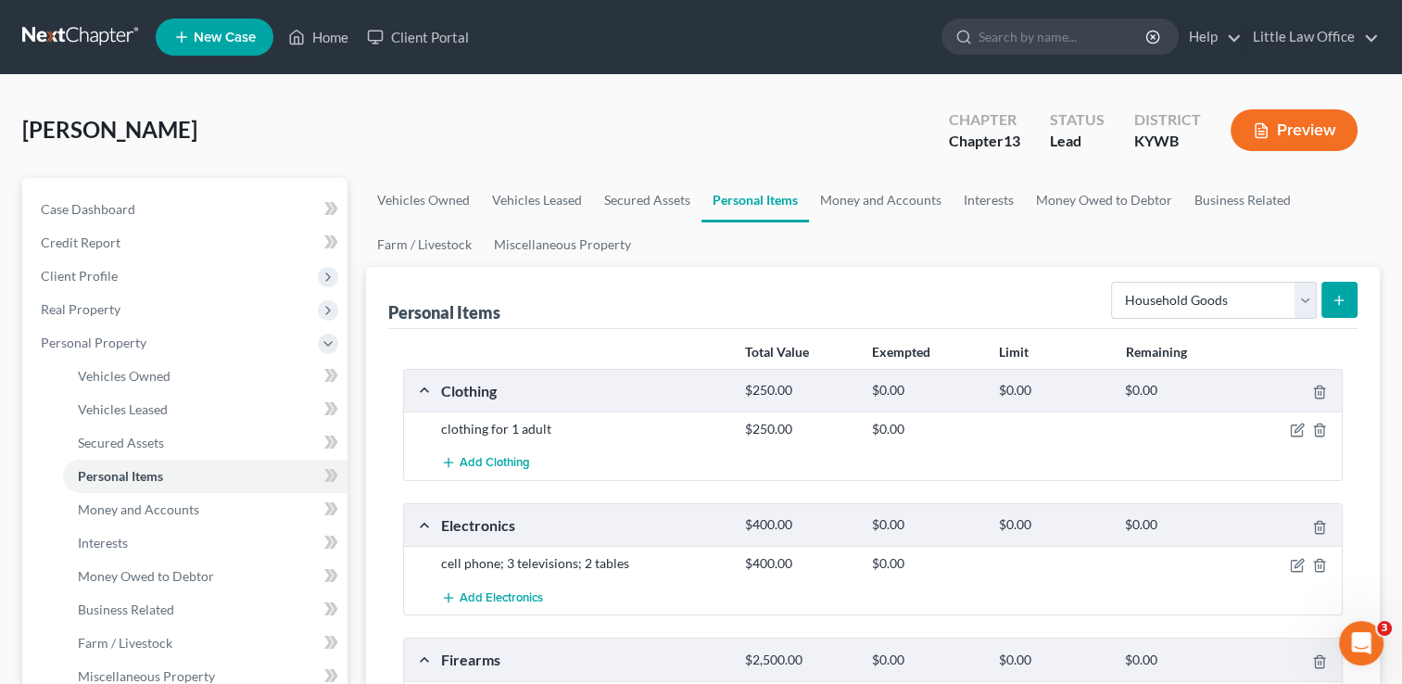
drag, startPoint x: 859, startPoint y: 199, endPoint x: 696, endPoint y: 259, distance: 173.9
click at [696, 259] on ul "Vehicles Owned Vehicles Leased Secured Assets Personal Items Money and Accounts…" at bounding box center [873, 222] width 1014 height 89
click at [889, 196] on link "Money and Accounts" at bounding box center [881, 200] width 144 height 44
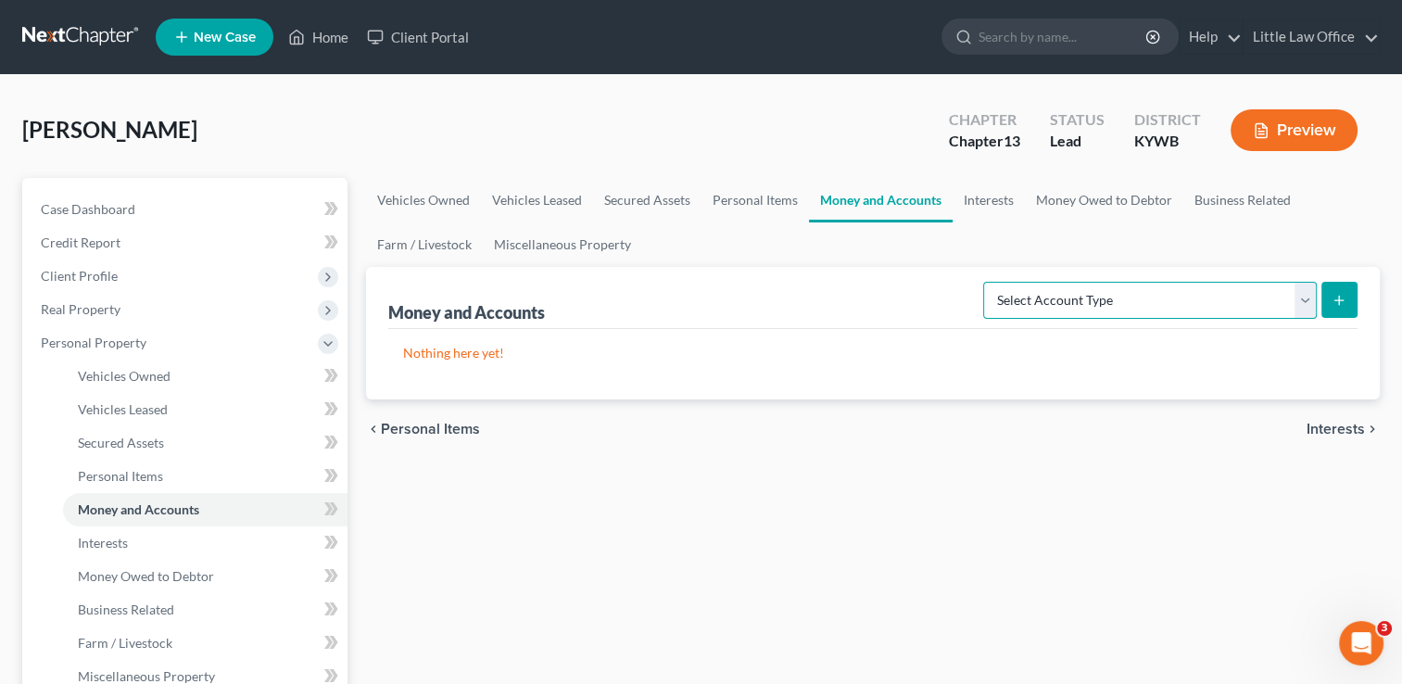
click at [1084, 296] on select "Select Account Type Brokerage Cash on Hand Certificates of Deposit Checking Acc…" at bounding box center [1150, 300] width 334 height 37
click at [987, 282] on select "Select Account Type Brokerage Cash on Hand Certificates of Deposit Checking Acc…" at bounding box center [1150, 300] width 334 height 37
click at [1338, 310] on button "submit" at bounding box center [1339, 300] width 36 height 36
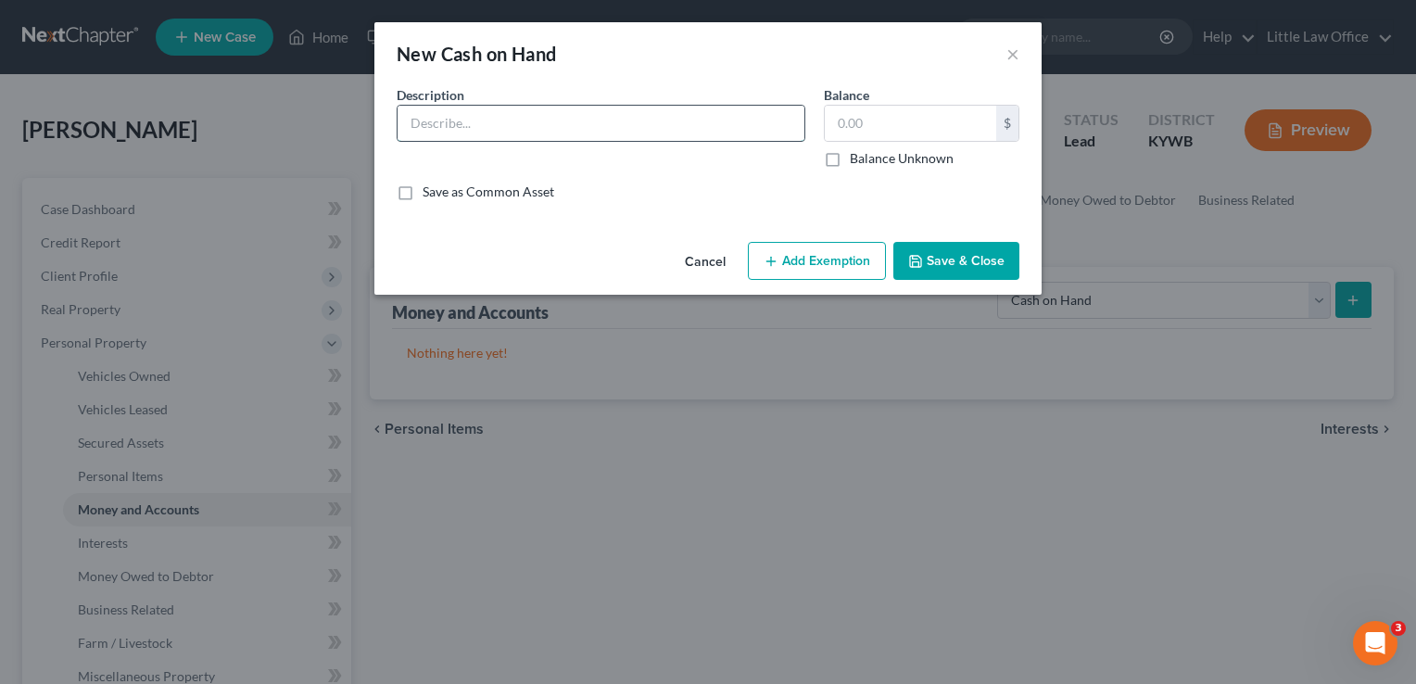
click at [570, 125] on input "text" at bounding box center [601, 123] width 407 height 35
click at [942, 256] on button "Save & Close" at bounding box center [956, 261] width 126 height 39
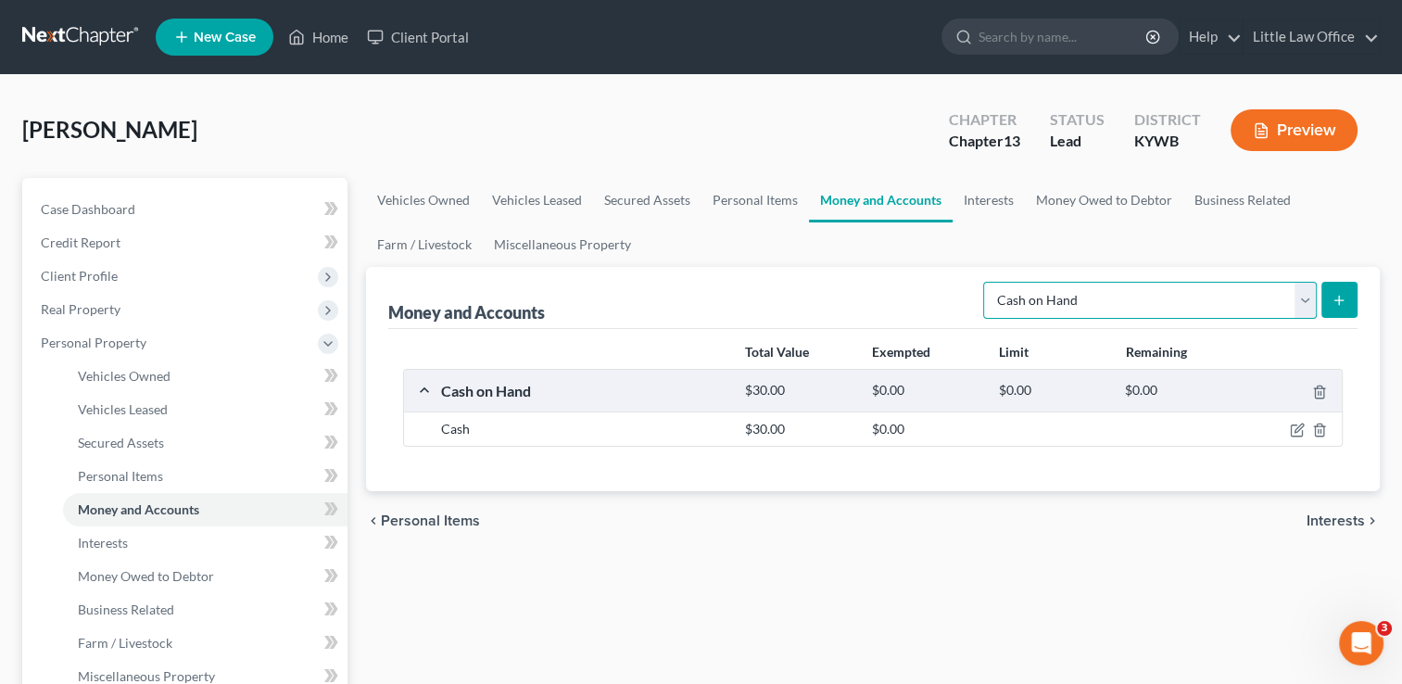
click at [1061, 310] on select "Select Account Type Brokerage Cash on Hand Certificates of Deposit Checking Acc…" at bounding box center [1150, 300] width 334 height 37
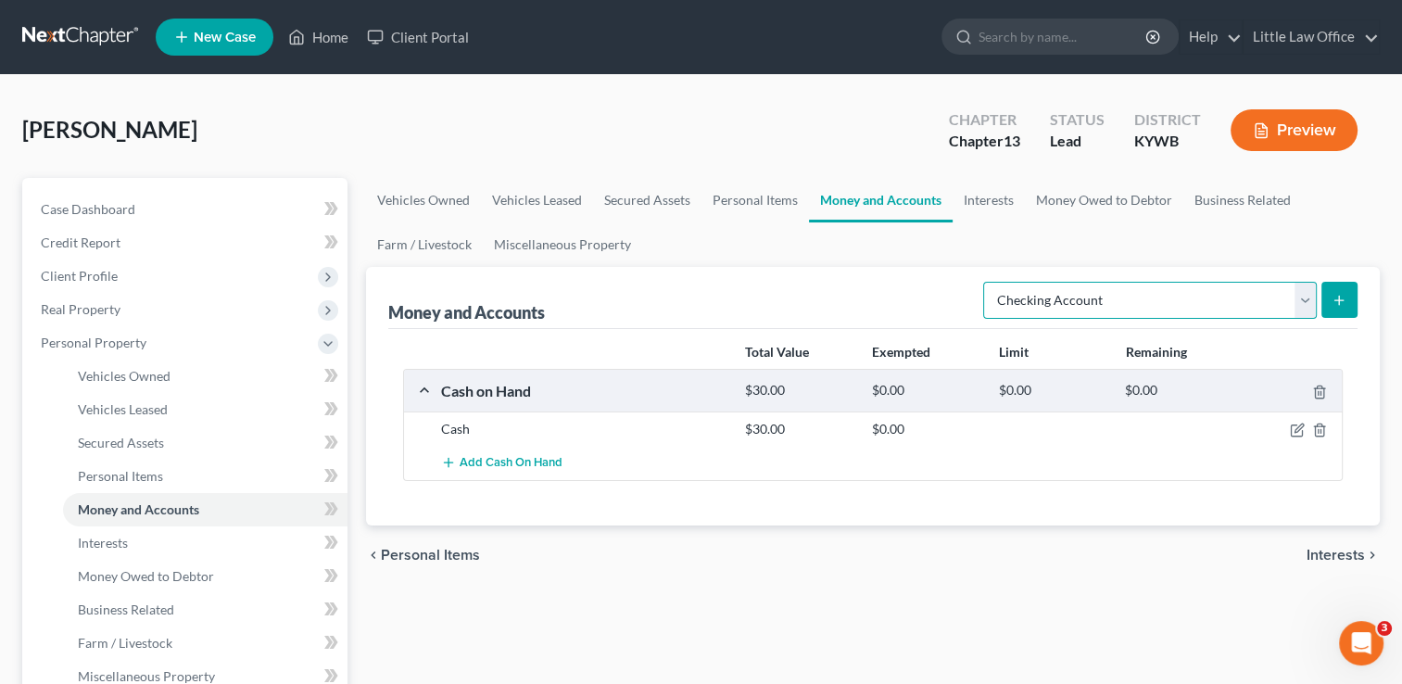
click at [987, 282] on select "Select Account Type Brokerage Cash on Hand Certificates of Deposit Checking Acc…" at bounding box center [1150, 300] width 334 height 37
click at [1349, 312] on button "submit" at bounding box center [1339, 300] width 36 height 36
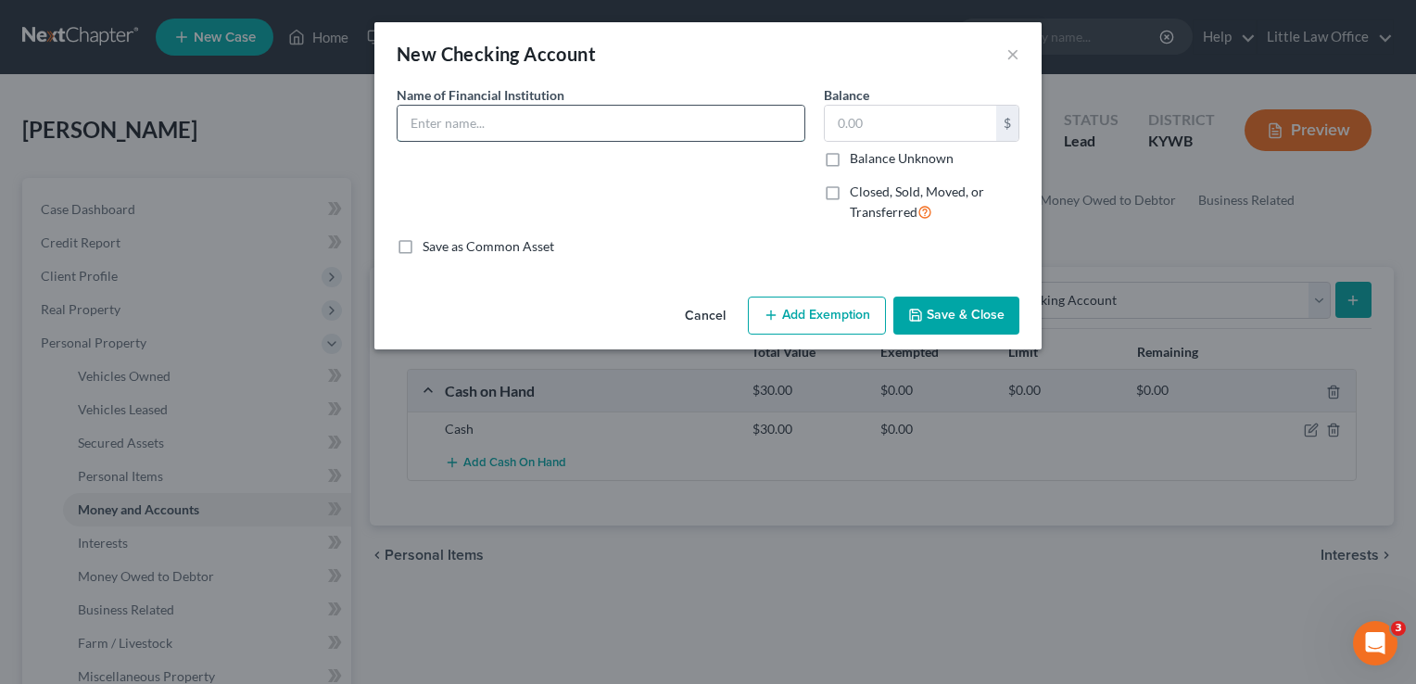
click at [669, 125] on input "text" at bounding box center [601, 123] width 407 height 35
click at [980, 321] on button "Save & Close" at bounding box center [956, 316] width 126 height 39
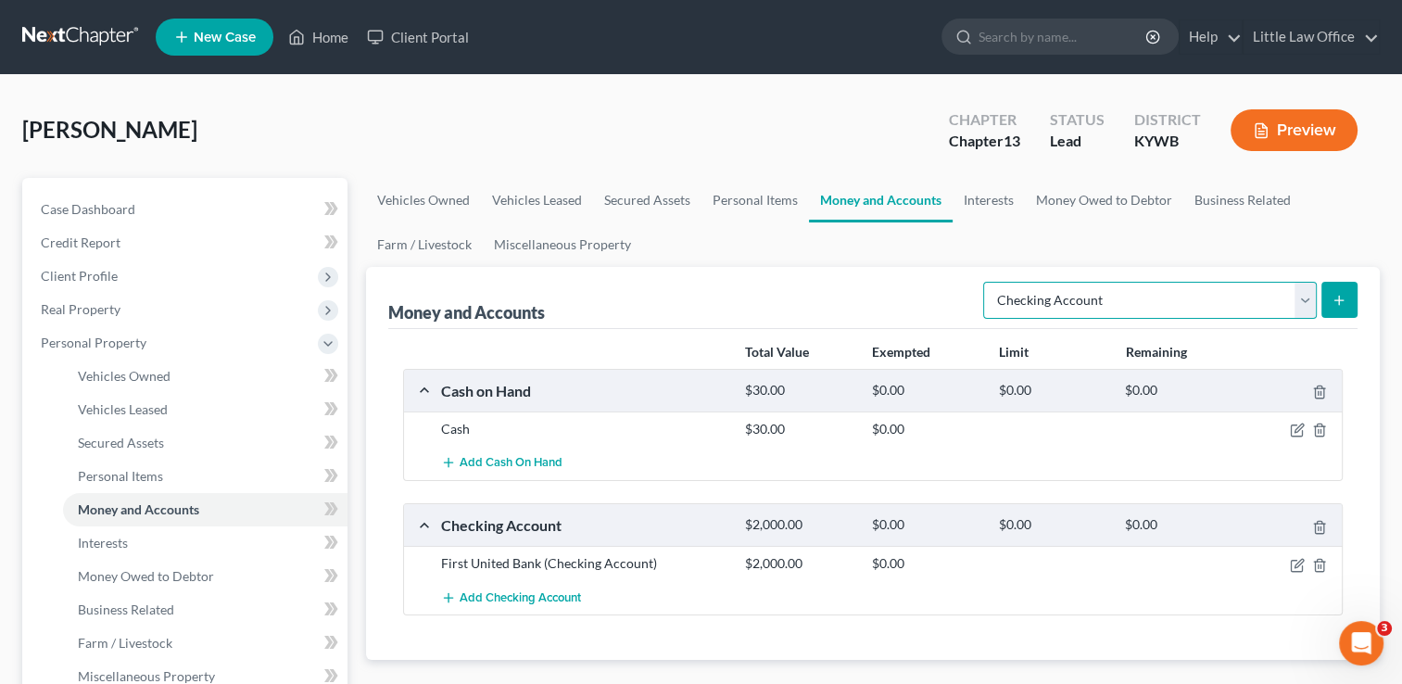
click at [1165, 304] on select "Select Account Type Brokerage Cash on Hand Certificates of Deposit Checking Acc…" at bounding box center [1150, 300] width 334 height 37
click at [987, 282] on select "Select Account Type Brokerage Cash on Hand Certificates of Deposit Checking Acc…" at bounding box center [1150, 300] width 334 height 37
click at [489, 599] on span "Add Checking Account" at bounding box center [520, 597] width 121 height 15
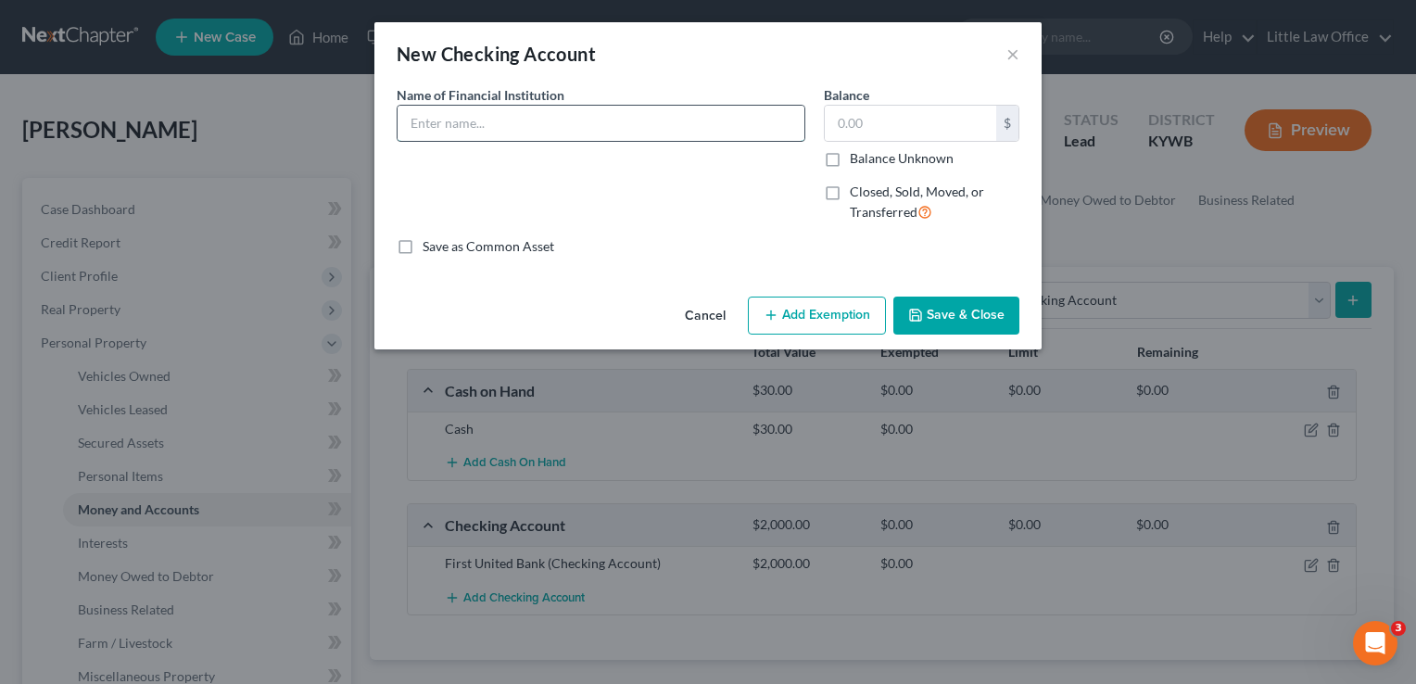
click at [443, 132] on input "text" at bounding box center [601, 123] width 407 height 35
click at [968, 324] on button "Save & Close" at bounding box center [956, 316] width 126 height 39
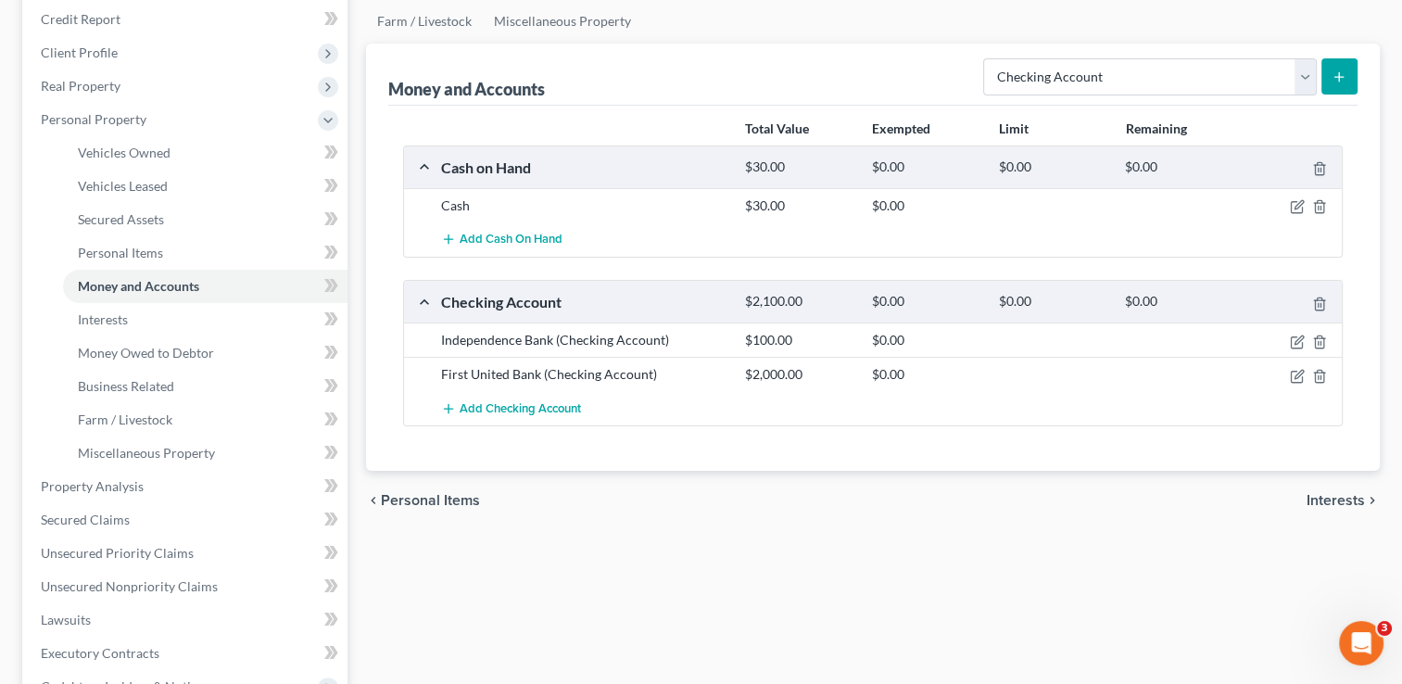
scroll to position [226, 0]
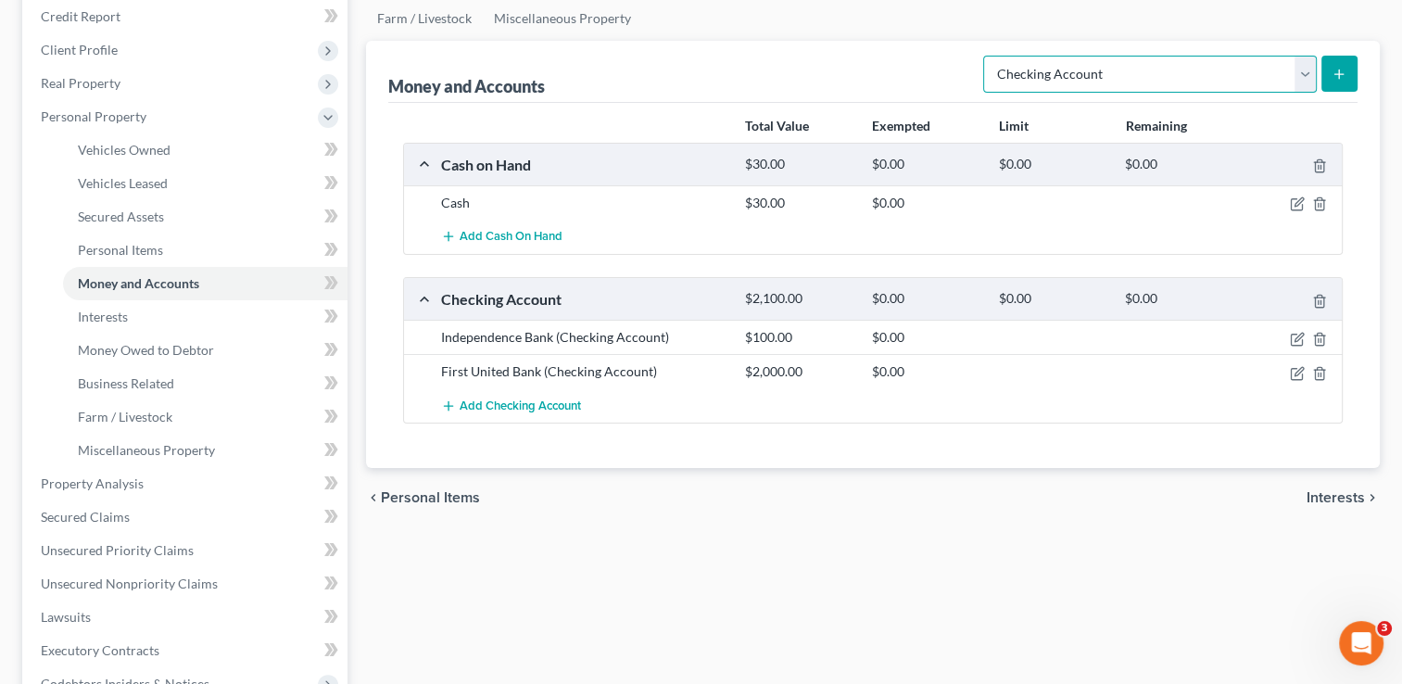
click at [1134, 82] on select "Select Account Type Brokerage Cash on Hand Certificates of Deposit Checking Acc…" at bounding box center [1150, 74] width 334 height 37
click at [545, 406] on span "Add Checking Account" at bounding box center [520, 405] width 121 height 15
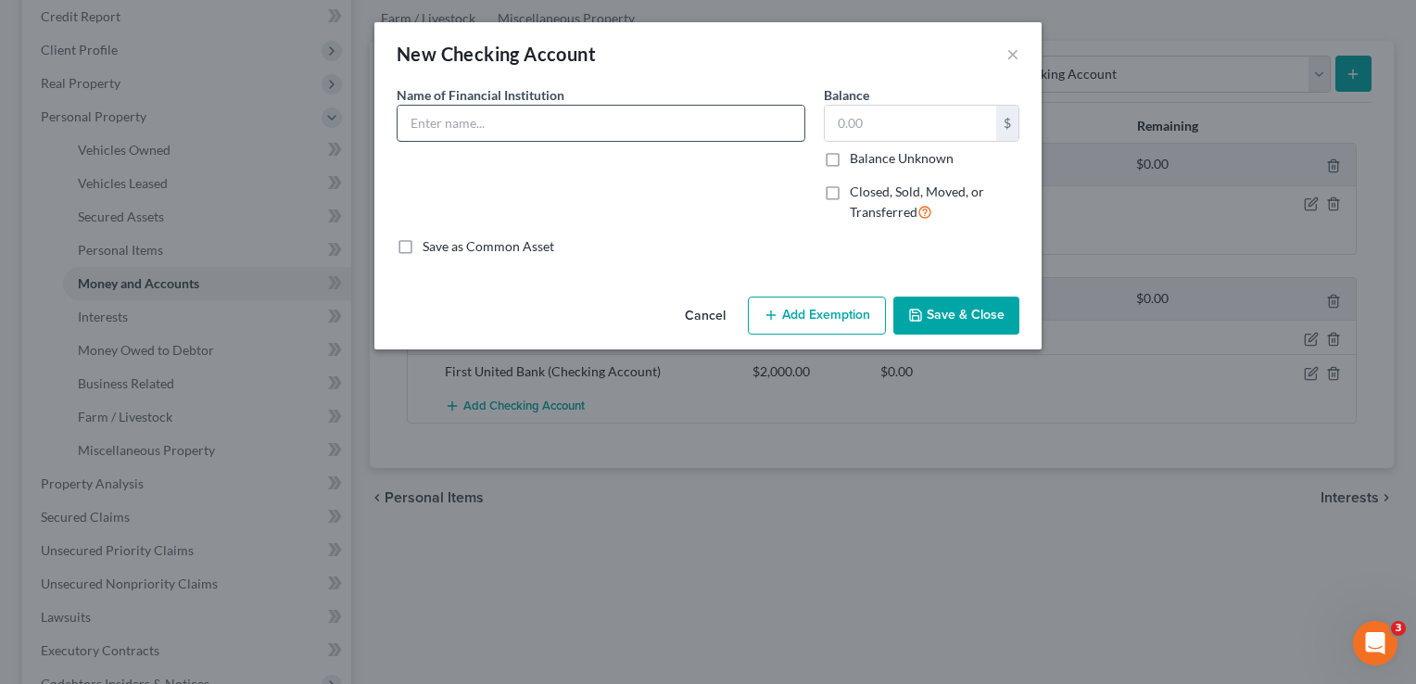
click at [452, 115] on input "text" at bounding box center [601, 123] width 407 height 35
click at [850, 195] on label "Closed, Sold, Moved, or Transferred" at bounding box center [935, 203] width 170 height 40
click at [857, 195] on input "Closed, Sold, Moved, or Transferred" at bounding box center [863, 189] width 12 height 12
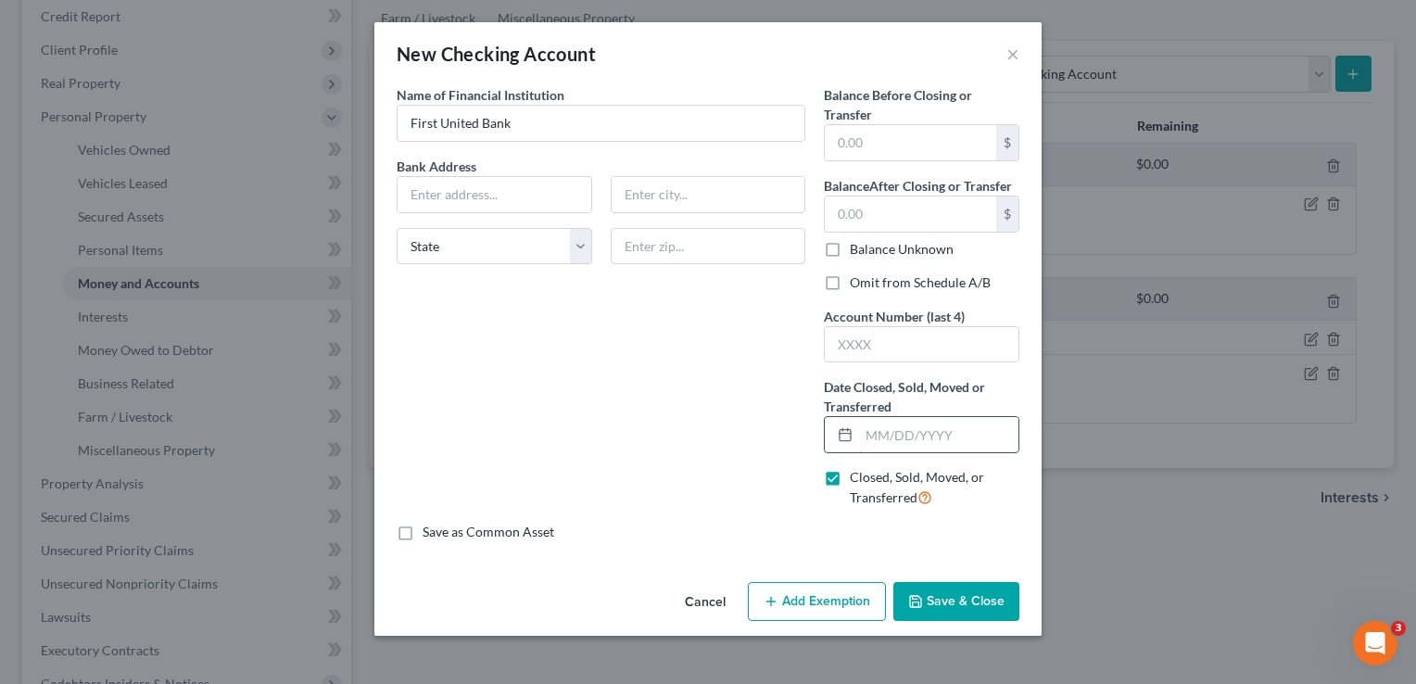
click at [919, 427] on input "text" at bounding box center [938, 434] width 159 height 35
click at [850, 277] on label "Omit from Schedule A/B" at bounding box center [920, 282] width 141 height 19
click at [857, 277] on input "Omit from Schedule A/B" at bounding box center [863, 279] width 12 height 12
click at [903, 152] on input "text" at bounding box center [910, 142] width 171 height 35
click at [942, 224] on input "text" at bounding box center [910, 213] width 171 height 35
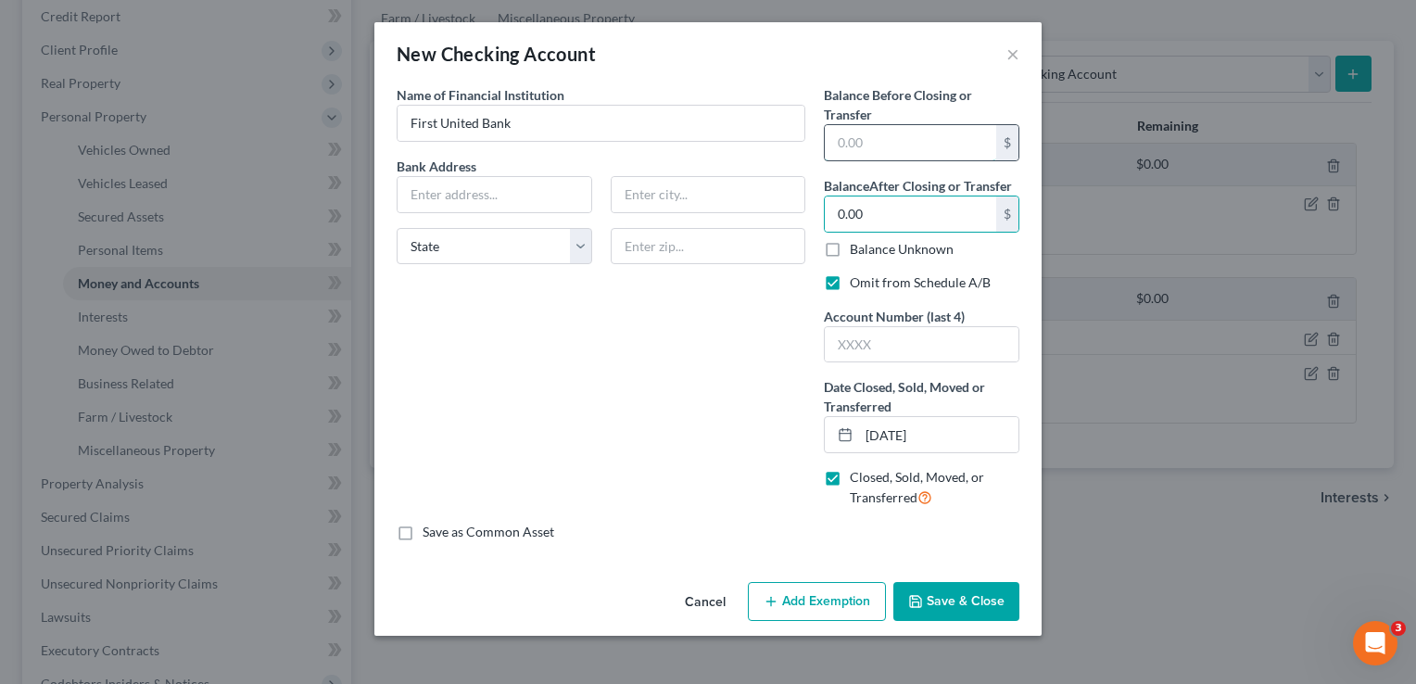
click at [921, 141] on input "text" at bounding box center [910, 142] width 171 height 35
click at [997, 591] on button "Save & Close" at bounding box center [956, 601] width 126 height 39
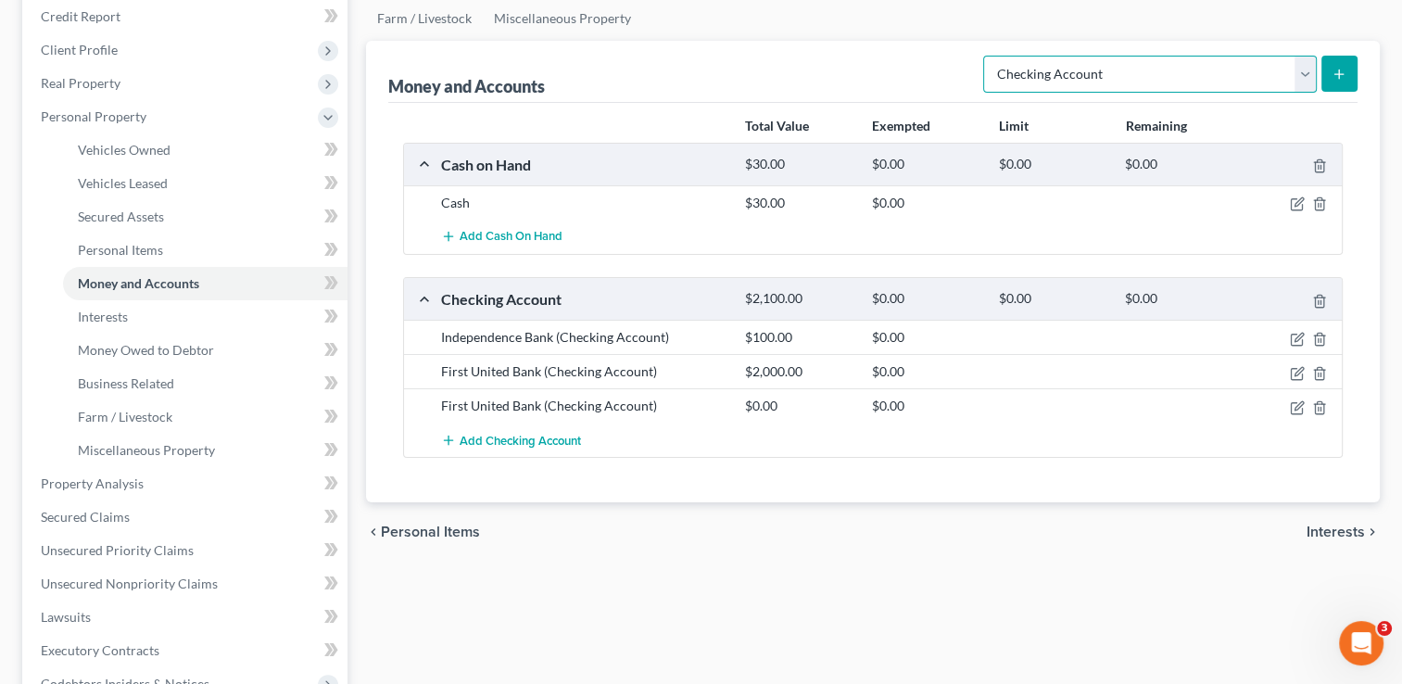
click at [1205, 81] on select "Select Account Type Brokerage Cash on Hand Certificates of Deposit Checking Acc…" at bounding box center [1150, 74] width 334 height 37
click at [1194, 488] on div "Total Value Exempted Limit Remaining Cash on Hand $30.00 $0.00 $0.00 $0.00 Cash…" at bounding box center [872, 303] width 969 height 400
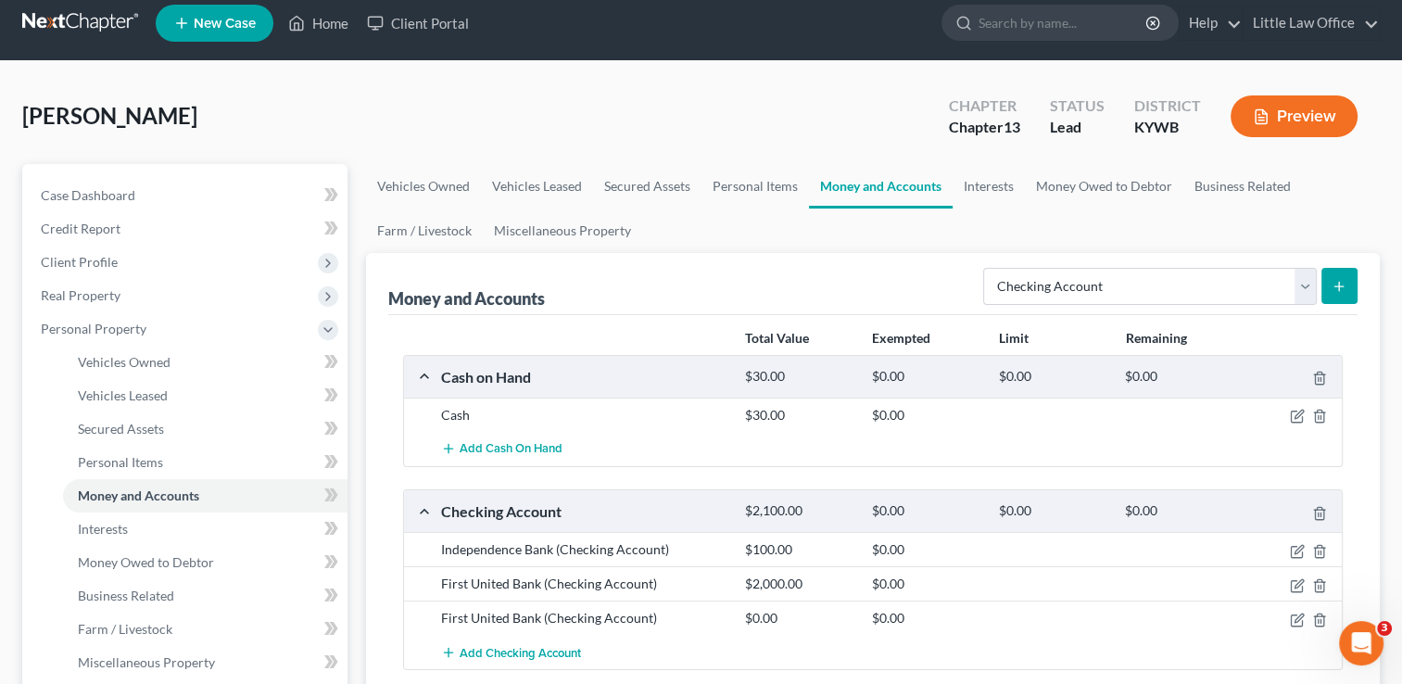
scroll to position [12, 0]
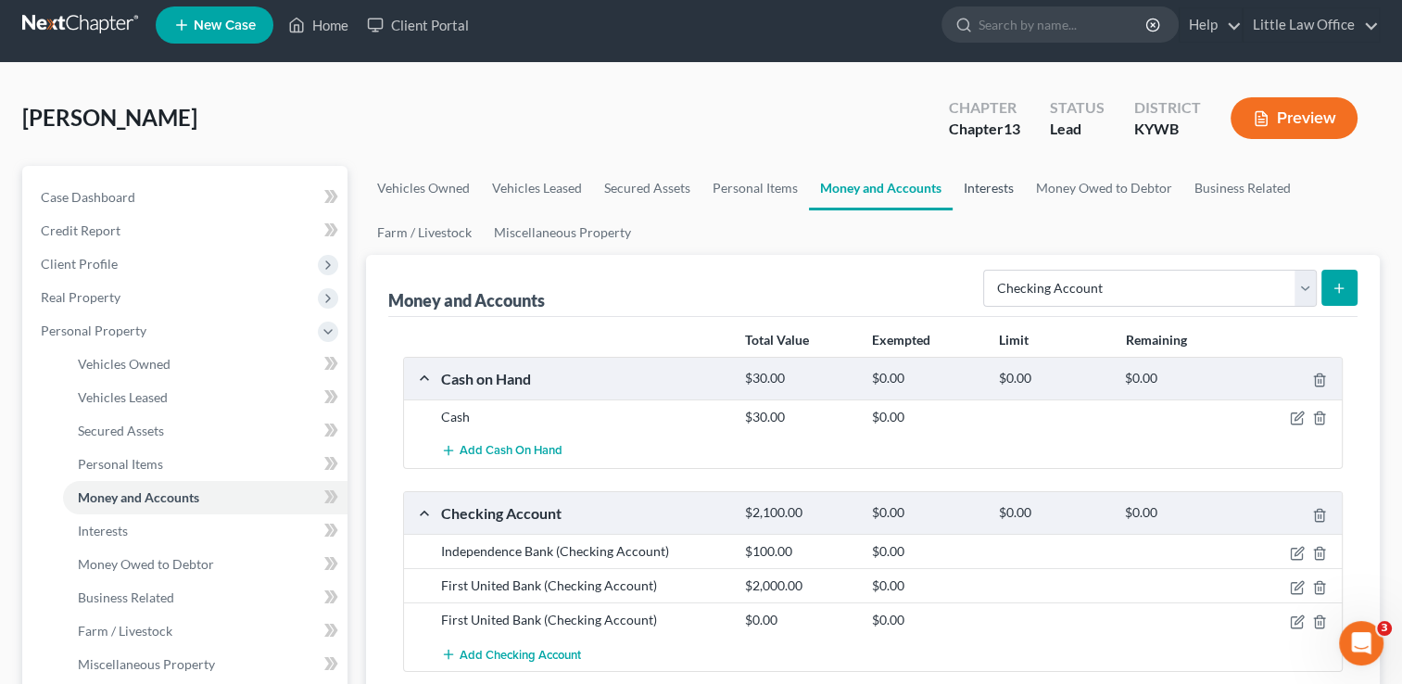
click at [1004, 187] on link "Interests" at bounding box center [989, 188] width 72 height 44
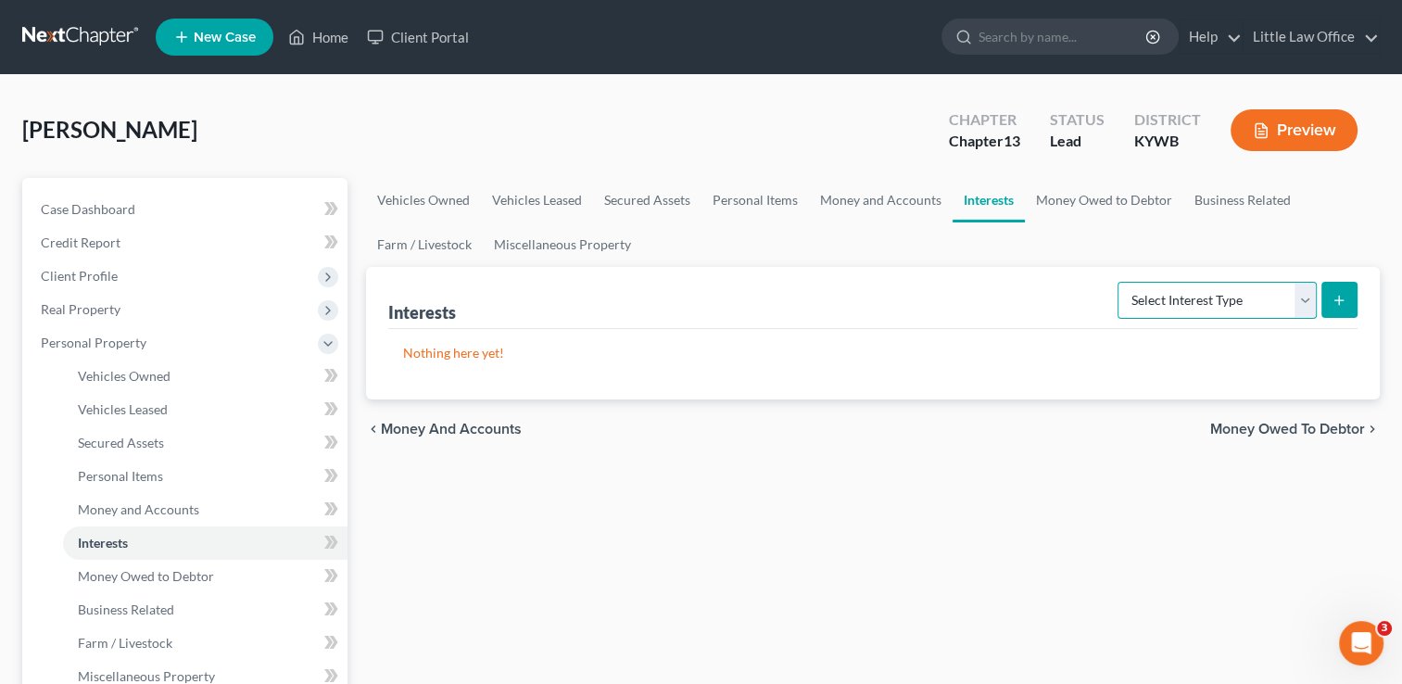
click at [1164, 301] on select "Select Interest Type 401K Annuity Bond Education IRA Government Bond Government…" at bounding box center [1217, 300] width 199 height 37
click at [1119, 282] on select "Select Interest Type 401K Annuity Bond Education IRA Government Bond Government…" at bounding box center [1217, 300] width 199 height 37
click at [1346, 300] on icon "submit" at bounding box center [1339, 300] width 15 height 15
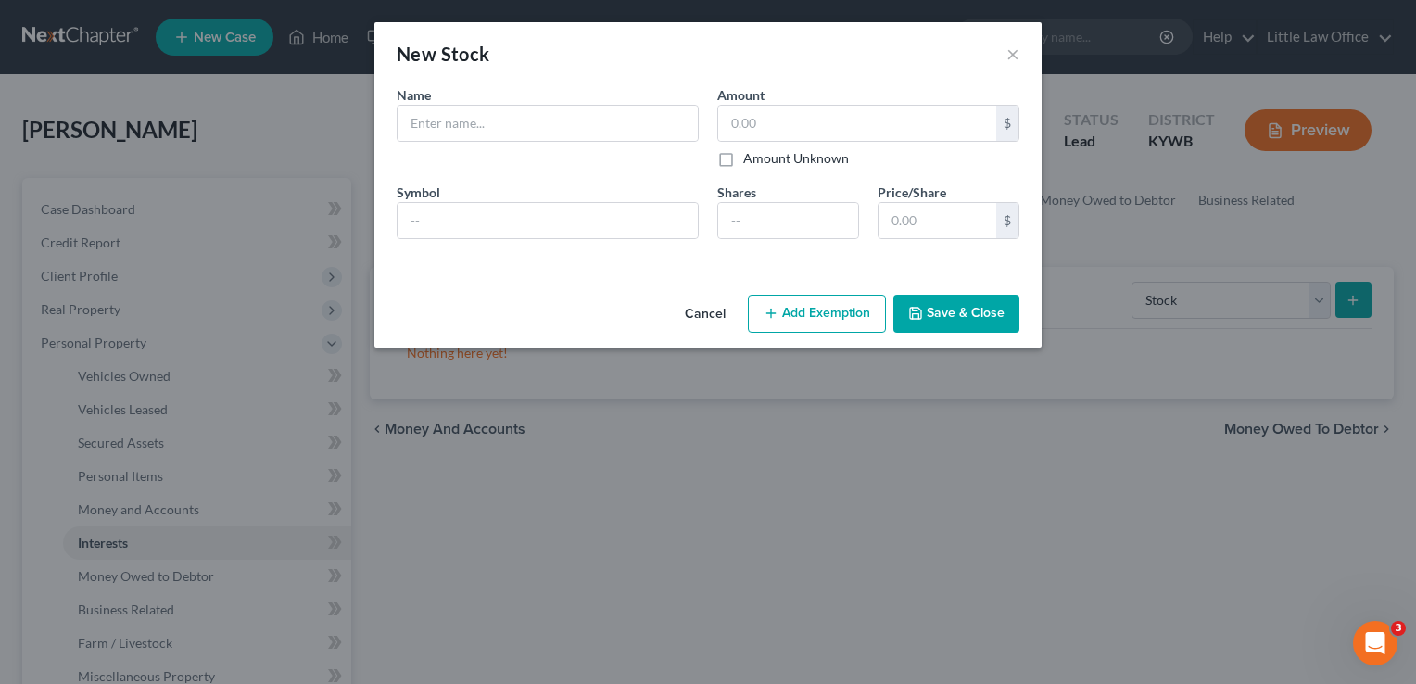
click at [612, 141] on div "Name * Describe *" at bounding box center [547, 126] width 321 height 82
click at [603, 130] on input "text" at bounding box center [548, 123] width 300 height 35
click at [603, 130] on input "E" at bounding box center [548, 123] width 300 height 35
click at [965, 319] on button "Save & Close" at bounding box center [956, 314] width 126 height 39
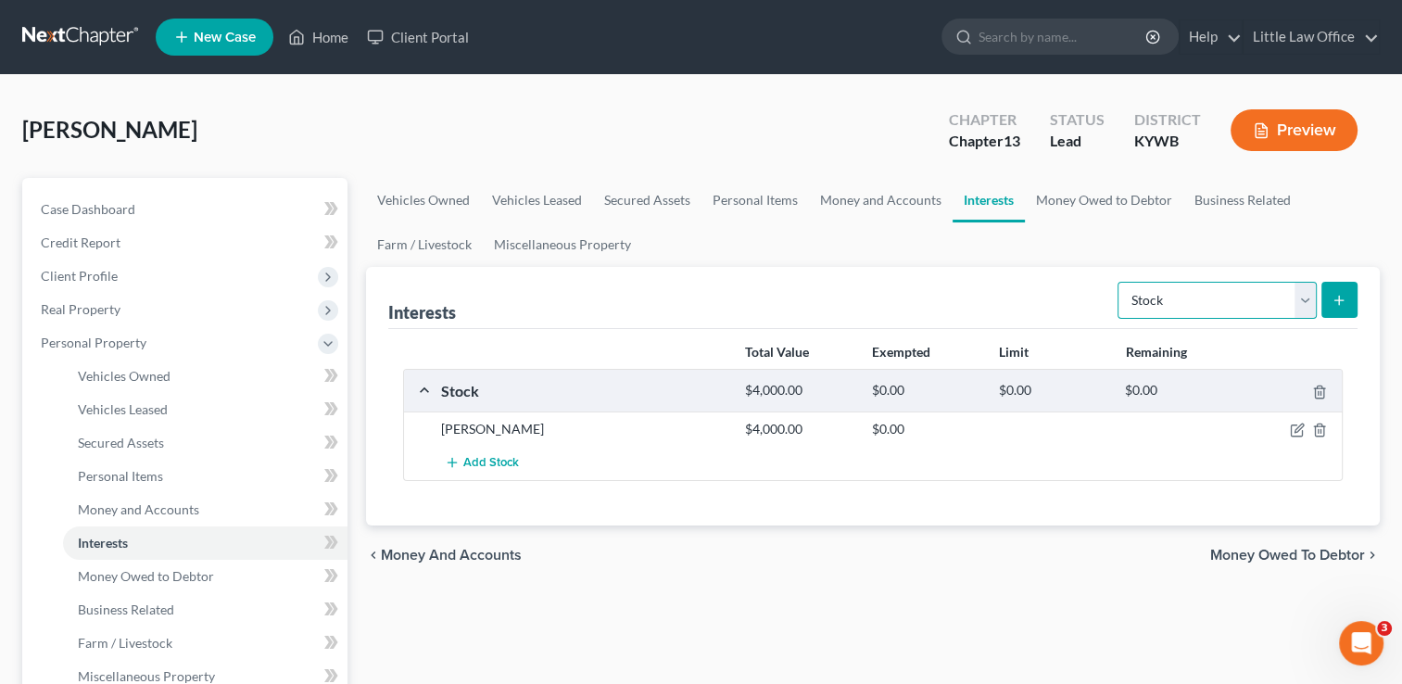
click at [1209, 306] on select "Select Interest Type 401K Annuity Bond Education IRA Government Bond Government…" at bounding box center [1217, 300] width 199 height 37
click at [1097, 194] on link "Money Owed to Debtor" at bounding box center [1104, 200] width 158 height 44
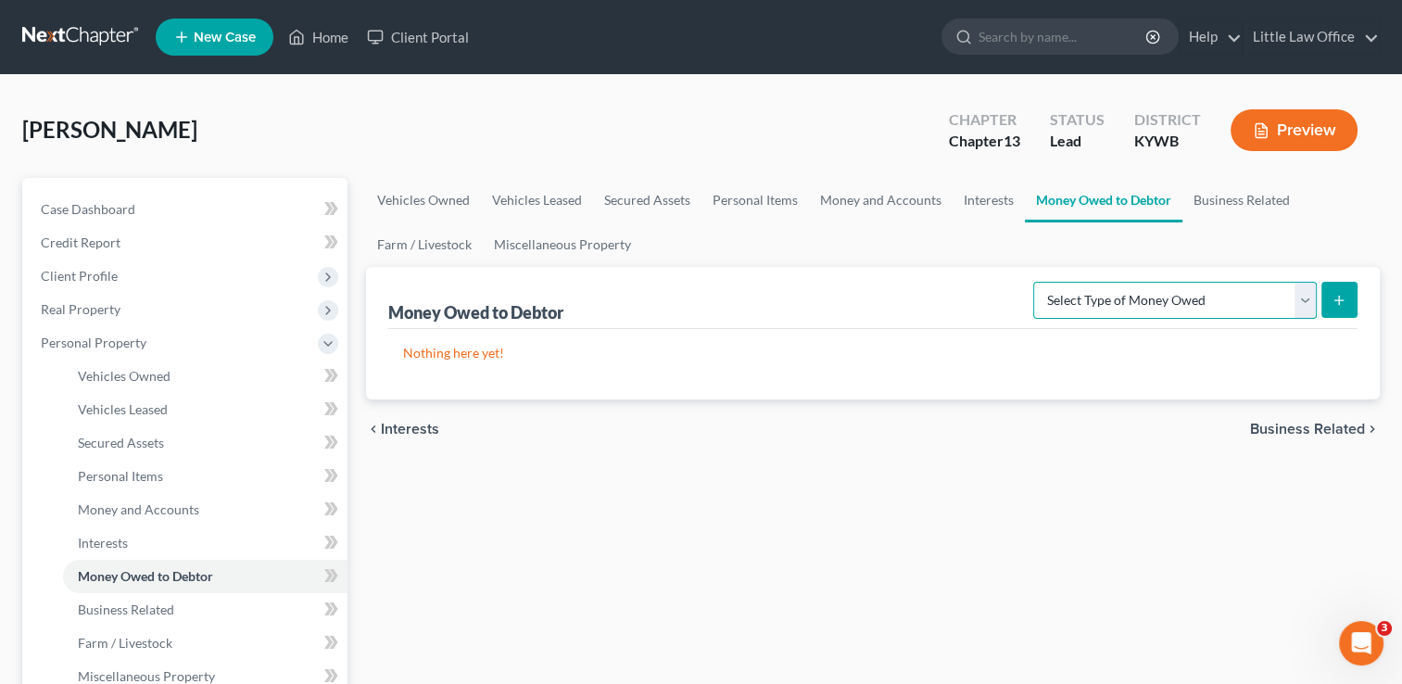
click at [1242, 300] on select "Select Type of Money Owed Accounts Receivable Alimony Child Support Claims Agai…" at bounding box center [1175, 300] width 284 height 37
click at [597, 251] on link "Miscellaneous Property" at bounding box center [562, 244] width 159 height 44
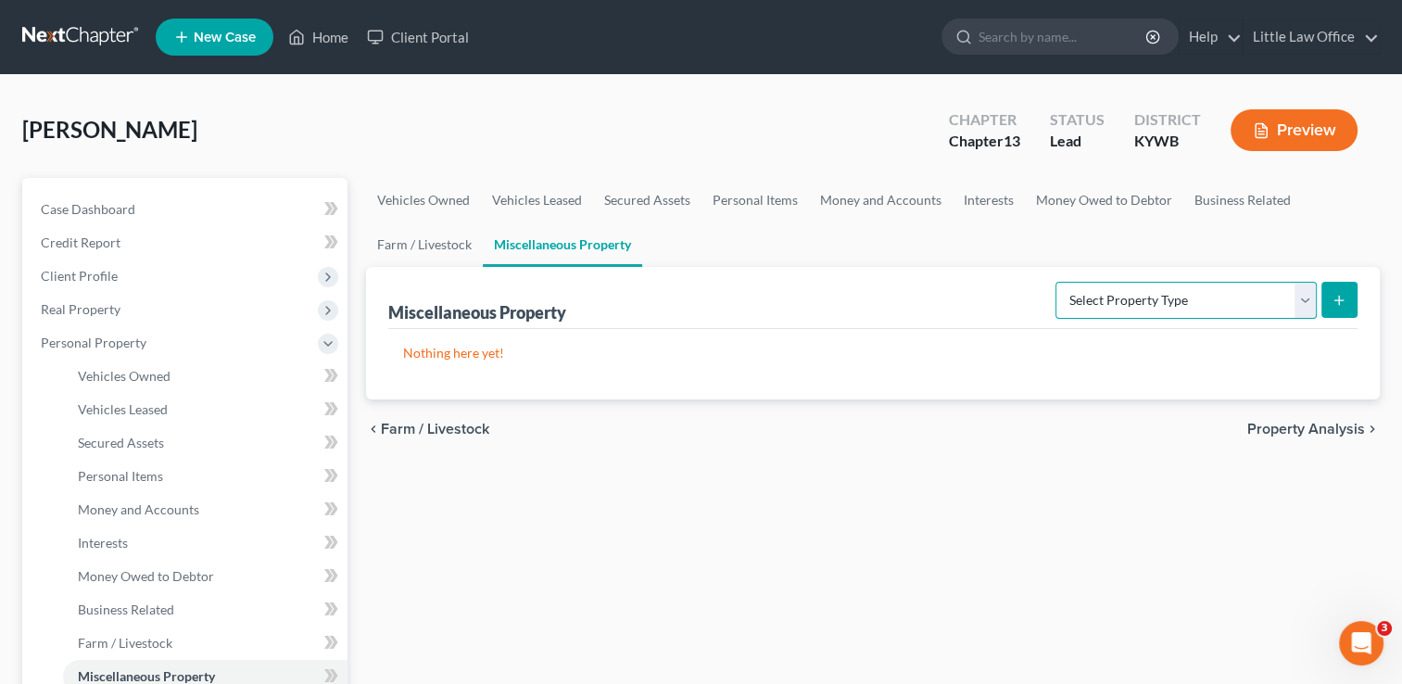
click at [1182, 291] on select "Select Property Type Assigned for Creditor Benefit [DATE] Holding for Another N…" at bounding box center [1185, 300] width 261 height 37
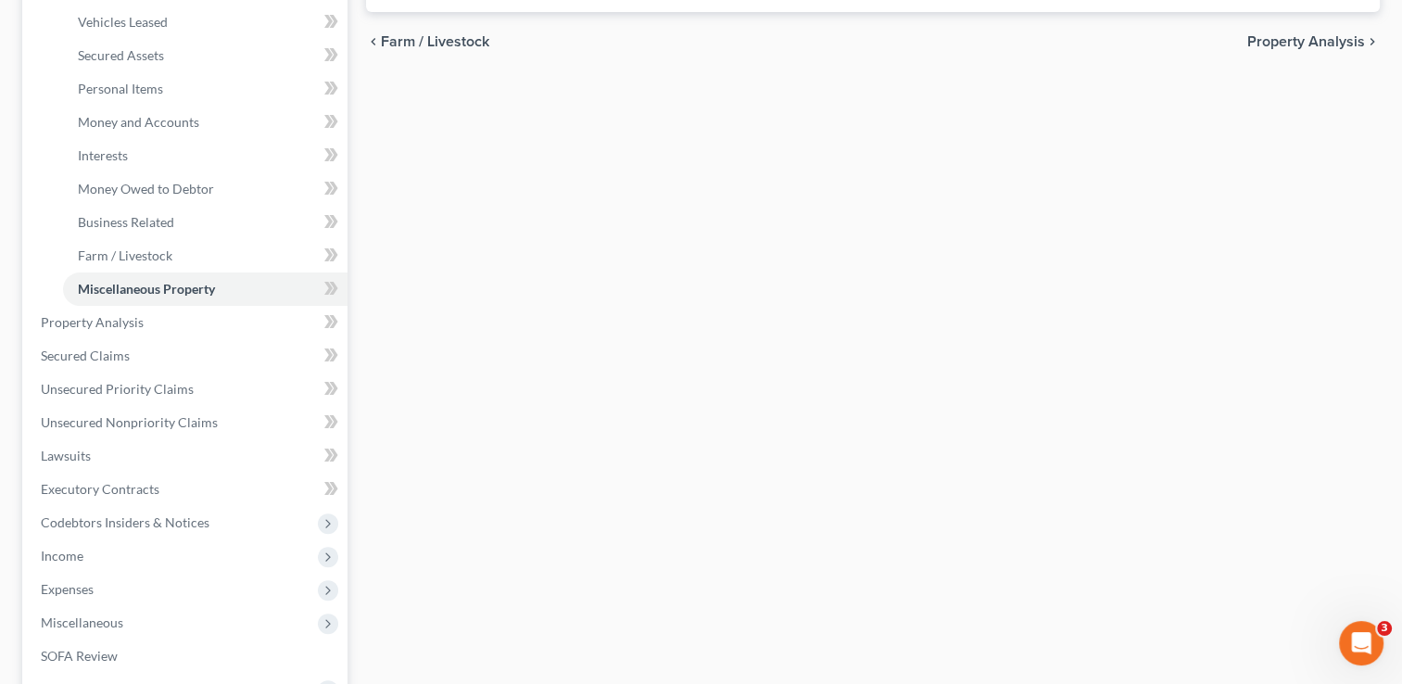
scroll to position [499, 0]
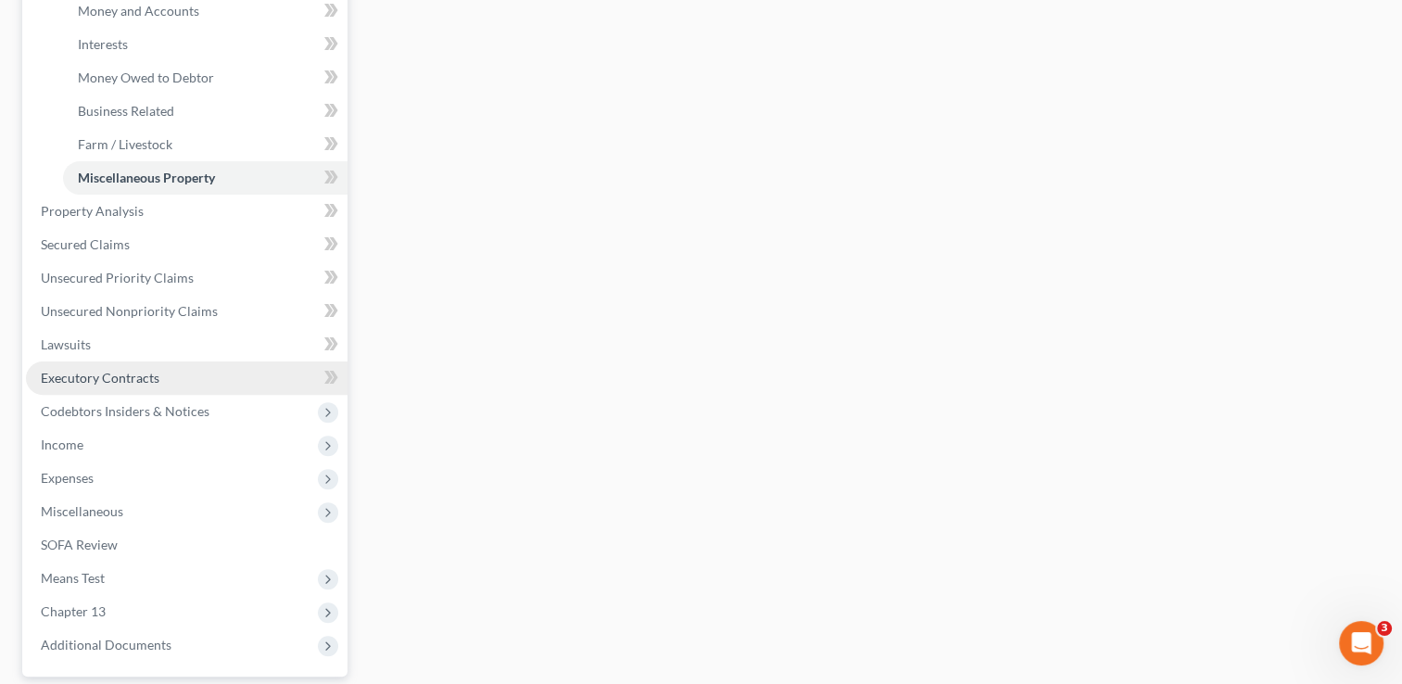
click at [127, 379] on span "Executory Contracts" at bounding box center [100, 378] width 119 height 16
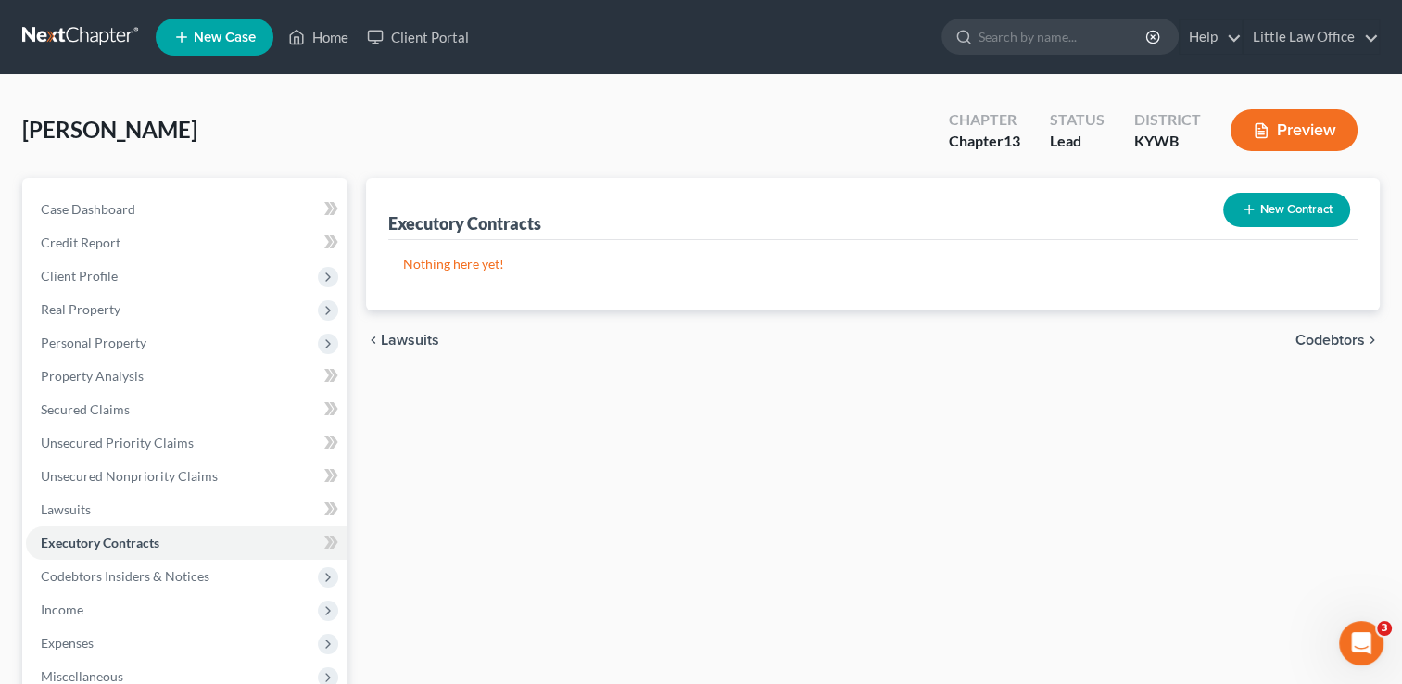
click at [1329, 334] on span "Codebtors" at bounding box center [1331, 340] width 70 height 15
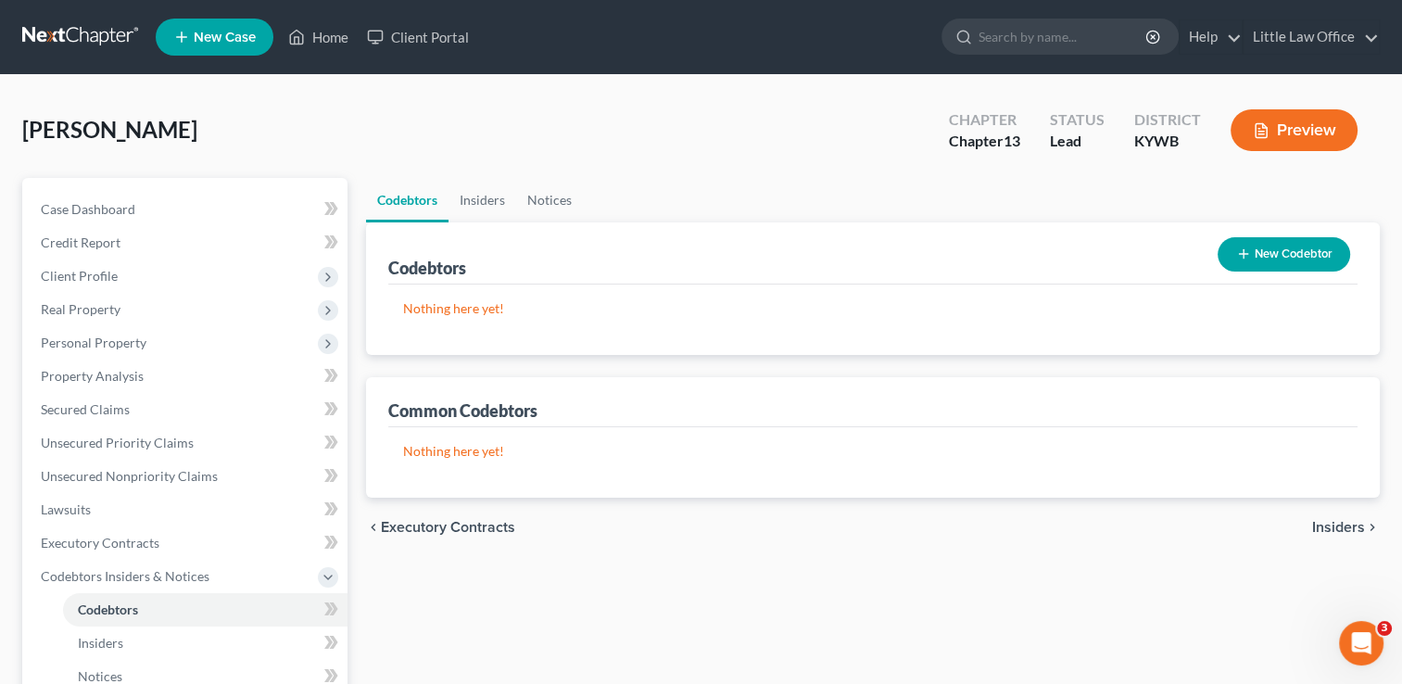
click at [1342, 533] on span "Insiders" at bounding box center [1338, 527] width 53 height 15
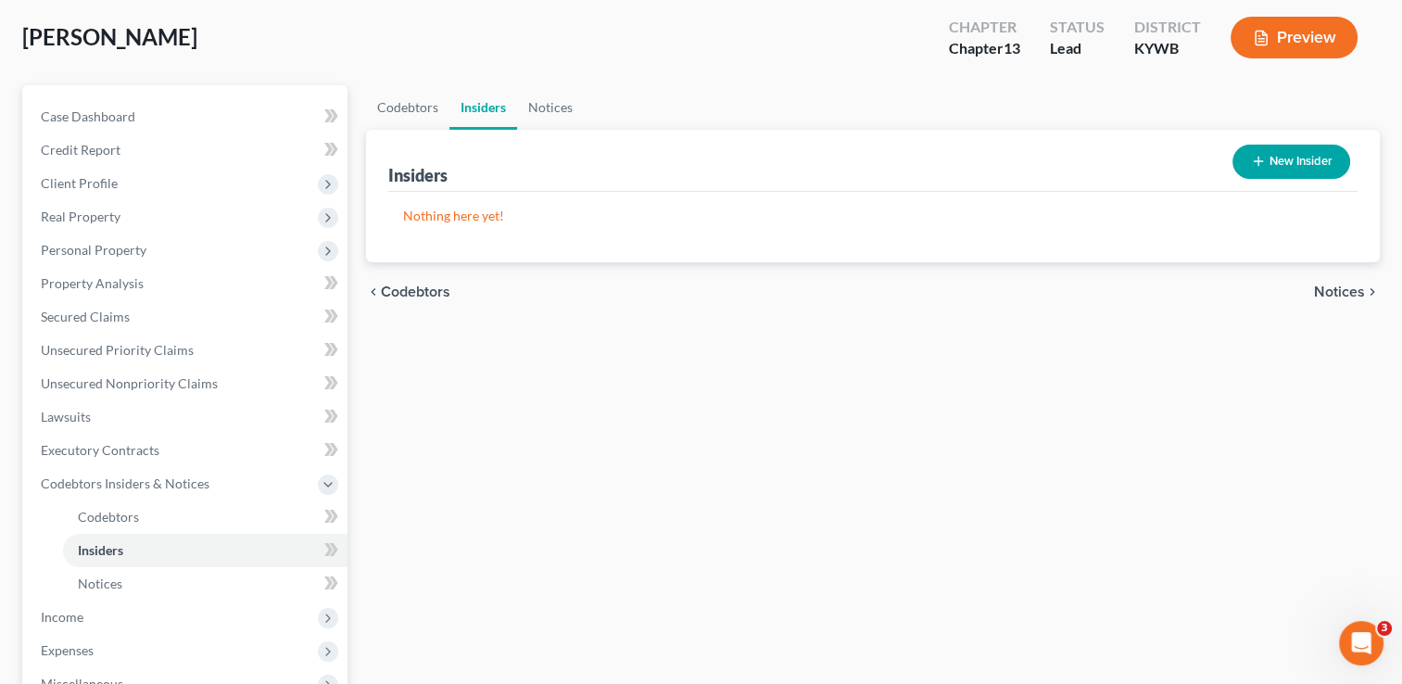
scroll to position [95, 0]
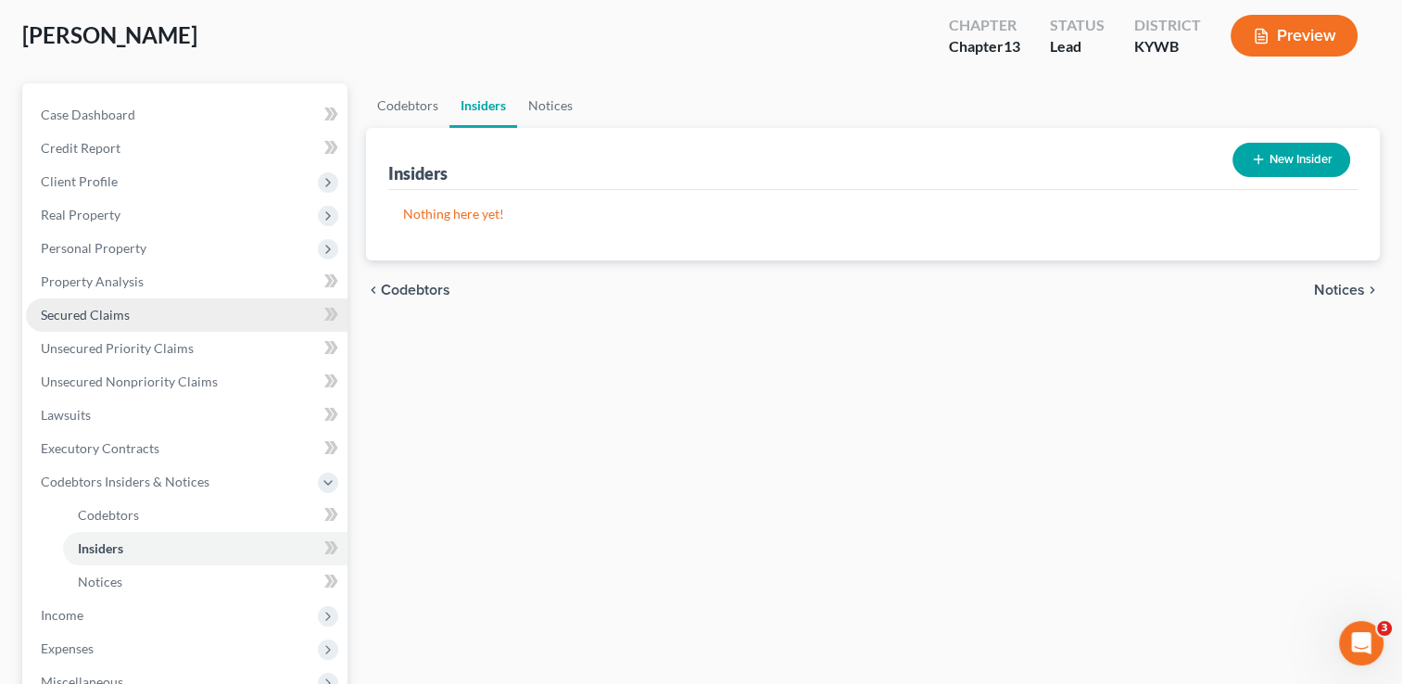
click at [106, 307] on span "Secured Claims" at bounding box center [85, 315] width 89 height 16
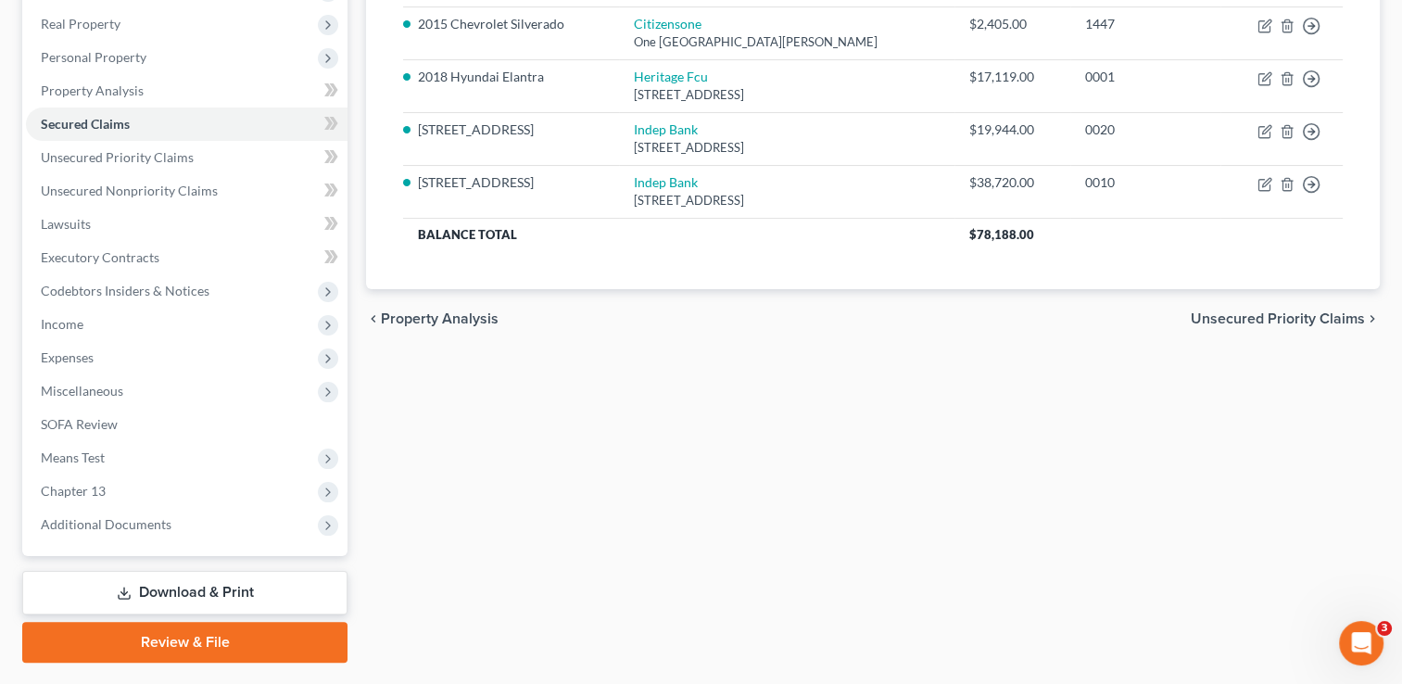
scroll to position [292, 0]
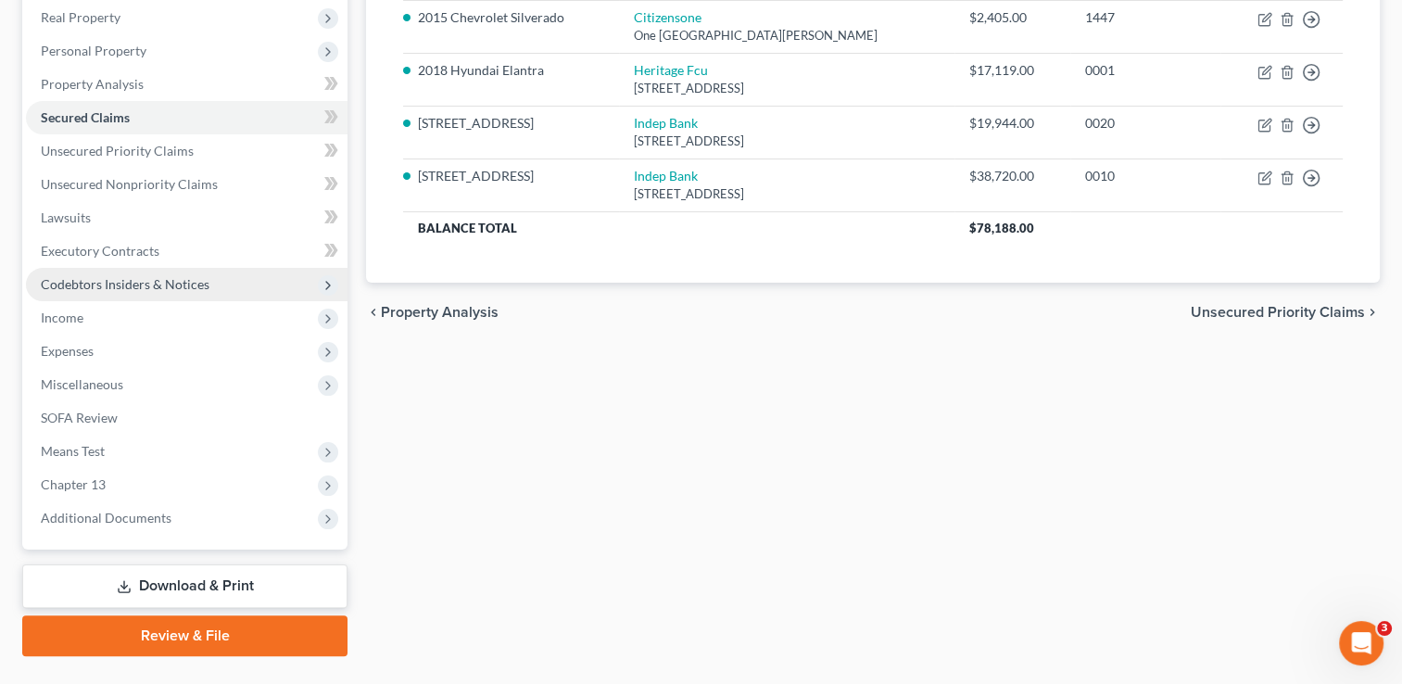
click at [115, 285] on span "Codebtors Insiders & Notices" at bounding box center [125, 284] width 169 height 16
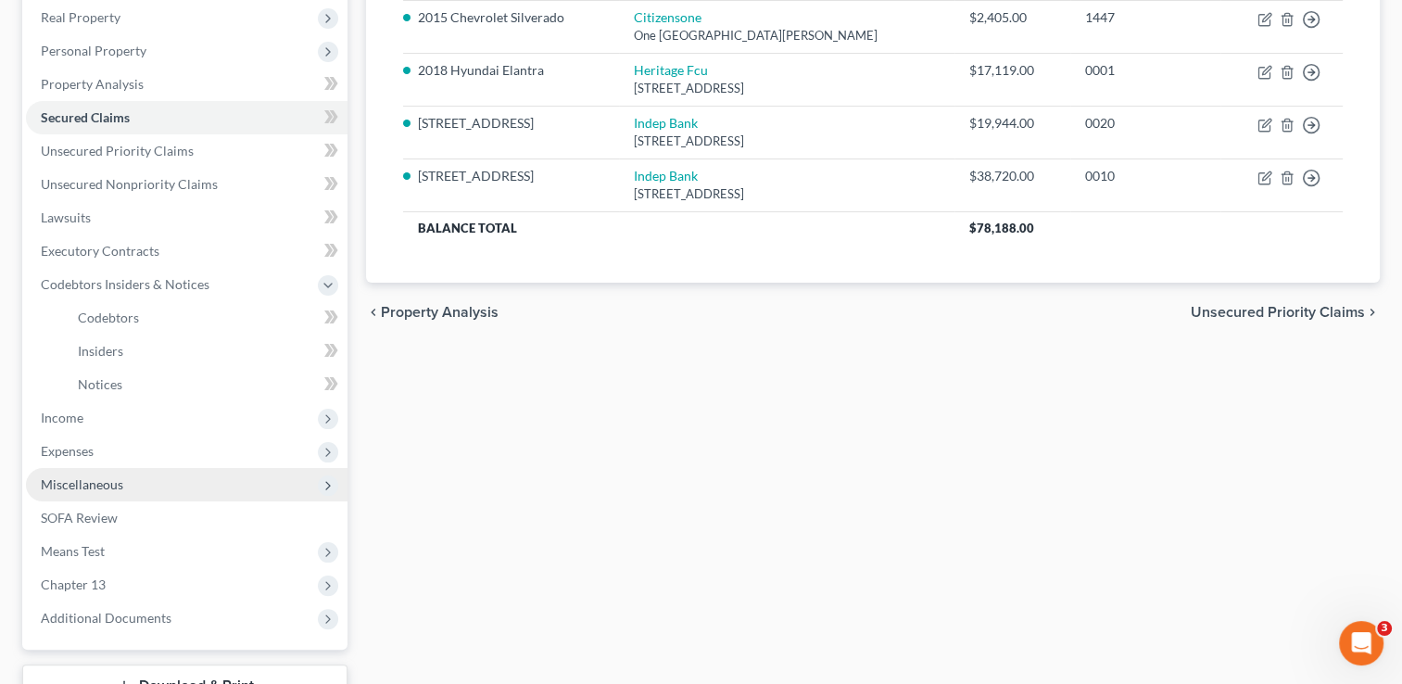
click at [126, 489] on span "Miscellaneous" at bounding box center [187, 484] width 322 height 33
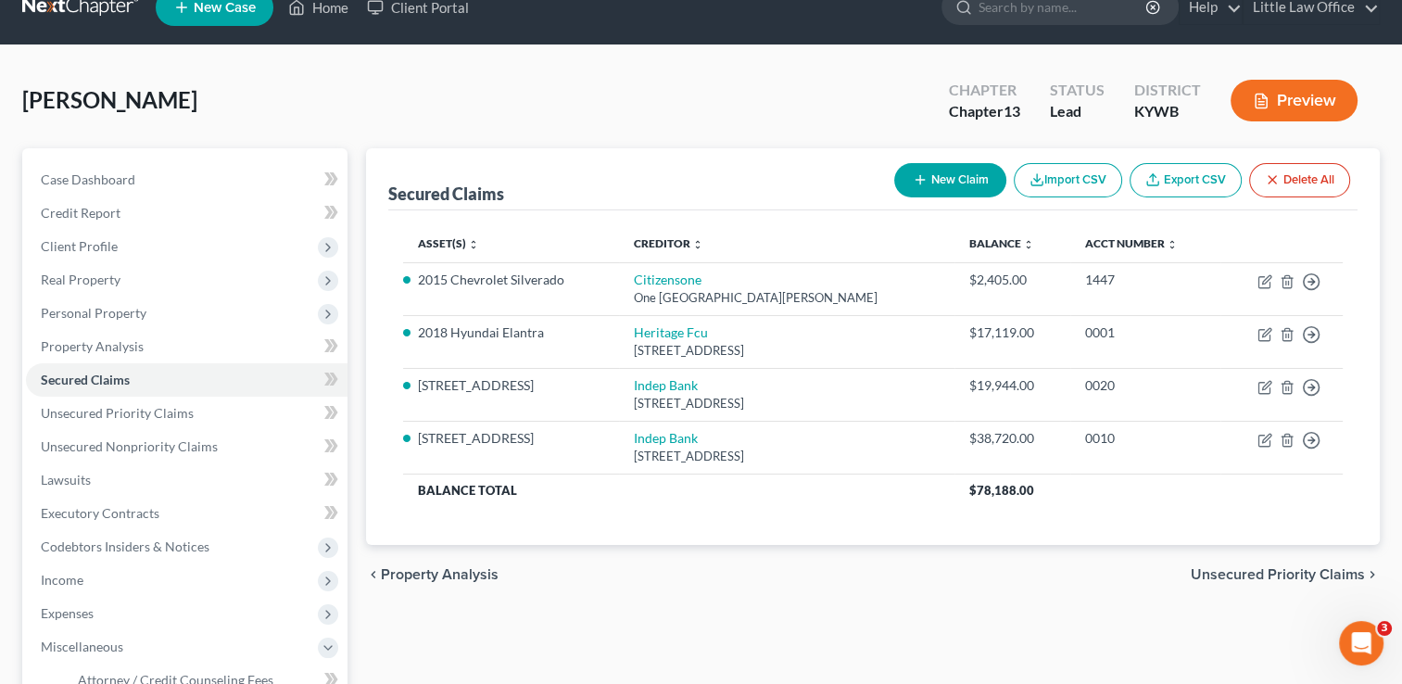
scroll to position [0, 0]
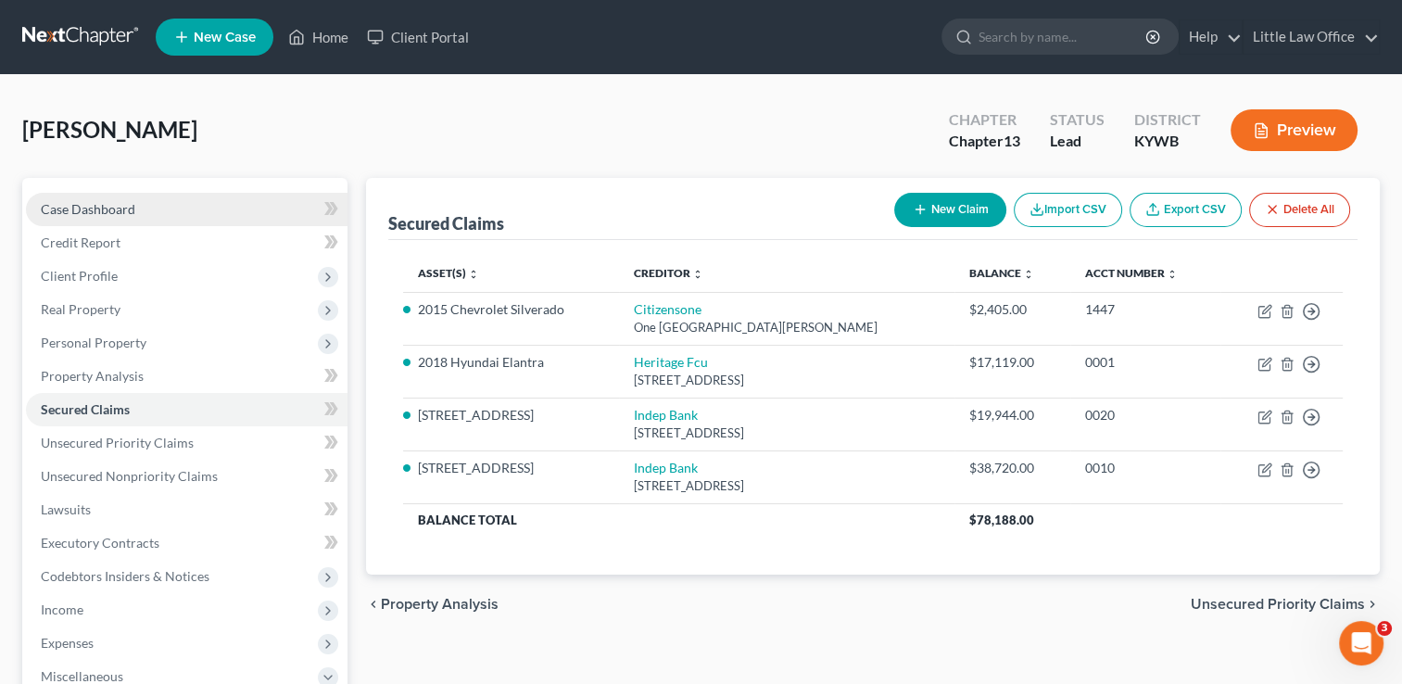
click at [138, 206] on link "Case Dashboard" at bounding box center [187, 209] width 322 height 33
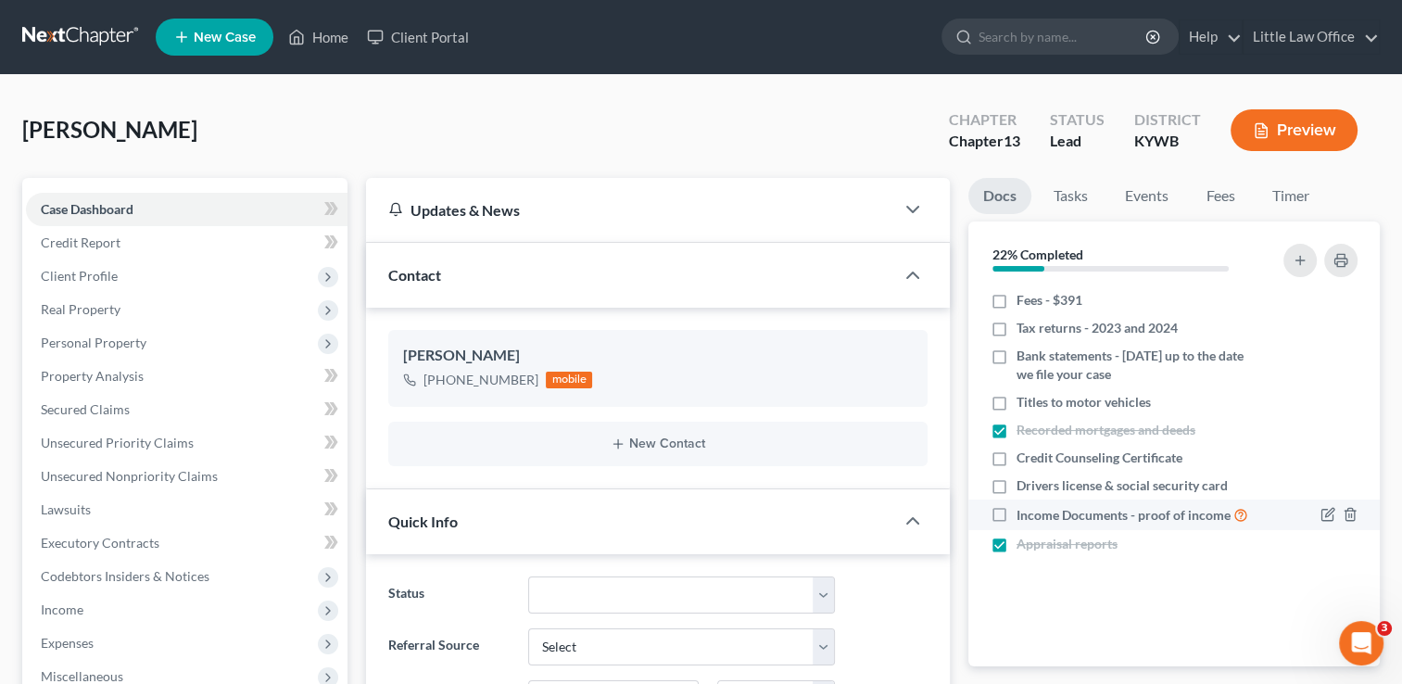
click at [1017, 513] on label "Income Documents - proof of income" at bounding box center [1133, 514] width 232 height 21
click at [1024, 513] on input "Income Documents - proof of income" at bounding box center [1030, 510] width 12 height 12
click at [1296, 29] on link "Little Law Office" at bounding box center [1311, 36] width 135 height 33
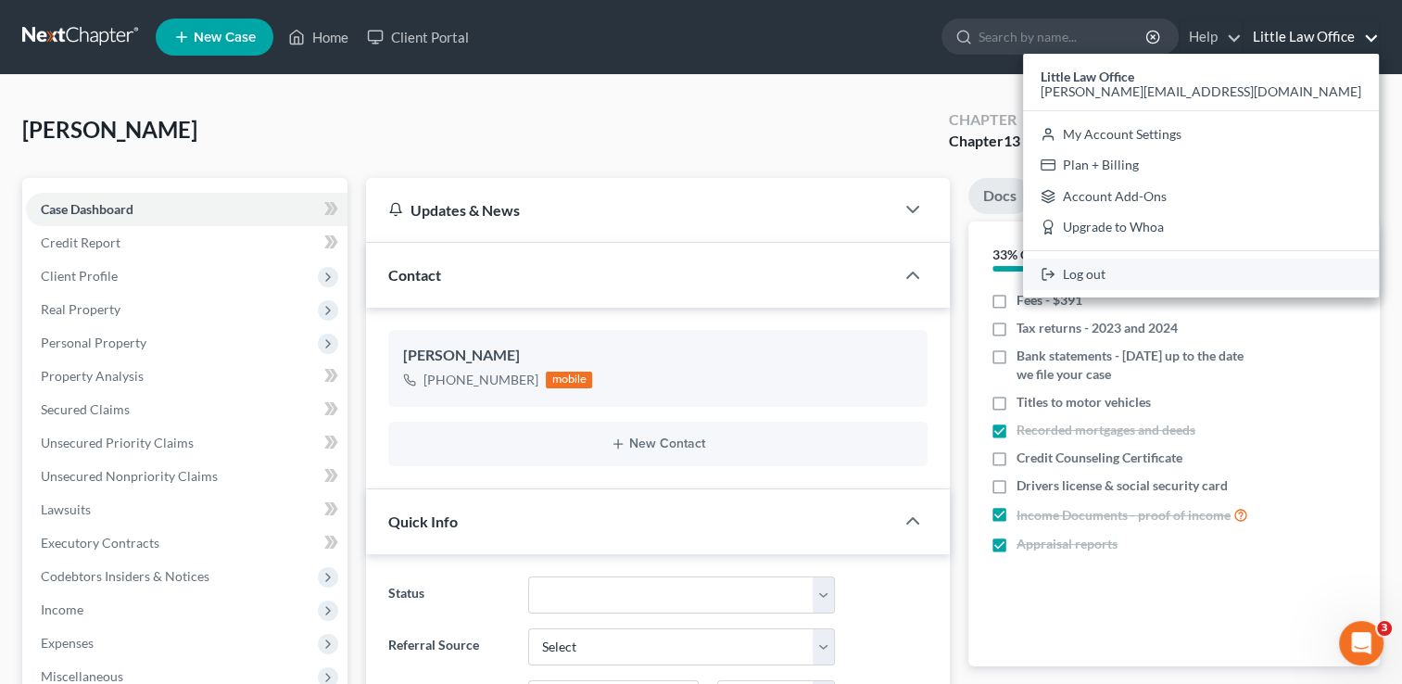
click at [1260, 287] on link "Log out" at bounding box center [1201, 275] width 356 height 32
